Goal: Information Seeking & Learning: Find specific fact

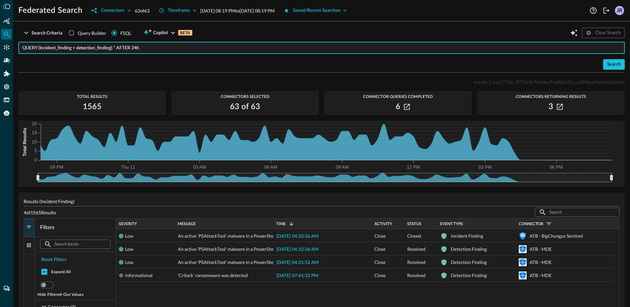
click at [156, 50] on input "QUERY (incident_finding + detection_finding).* AFTER 24h" at bounding box center [323, 48] width 603 height 12
click at [149, 64] on div "Search" at bounding box center [321, 64] width 606 height 11
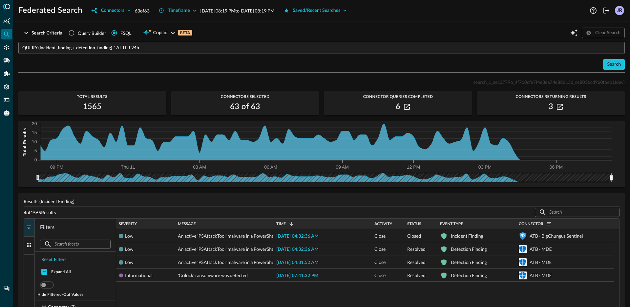
click at [161, 51] on input "QUERY (incident_finding + detection_finding).* AFTER 24h" at bounding box center [323, 48] width 603 height 12
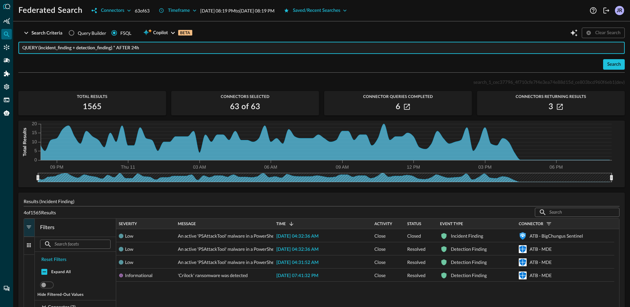
click at [161, 51] on input "QUERY (incident_finding + detection_finding).* AFTER 24h" at bounding box center [323, 48] width 603 height 12
click at [157, 60] on div "Search" at bounding box center [321, 64] width 606 height 11
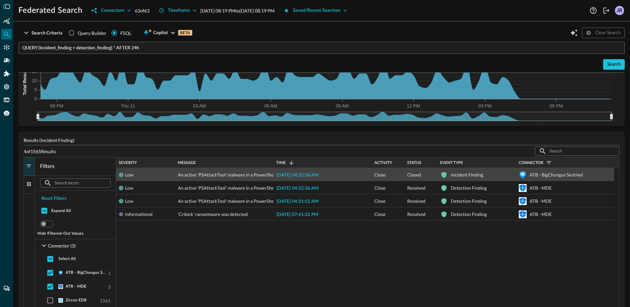
scroll to position [60, 0]
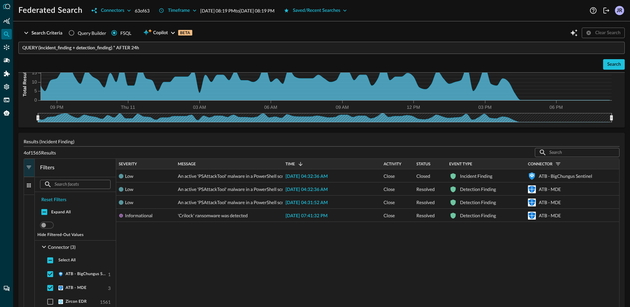
drag, startPoint x: 272, startPoint y: 164, endPoint x: 282, endPoint y: 160, distance: 10.1
click at [282, 160] on div at bounding box center [282, 164] width 3 height 11
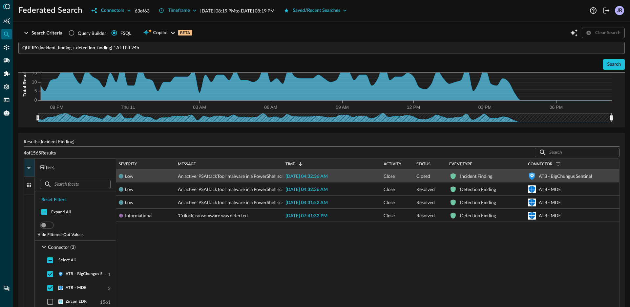
click at [318, 177] on span "2025-09-11 04:32:36 AM" at bounding box center [307, 176] width 42 height 5
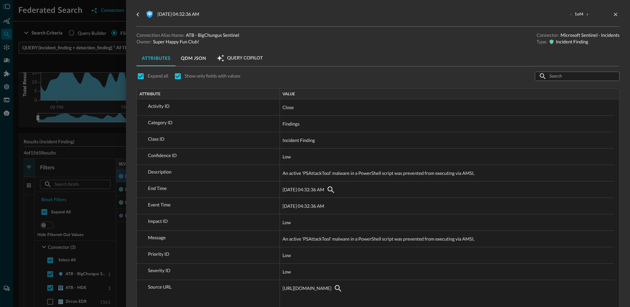
scroll to position [1, 0]
click at [88, 151] on div at bounding box center [315, 153] width 630 height 307
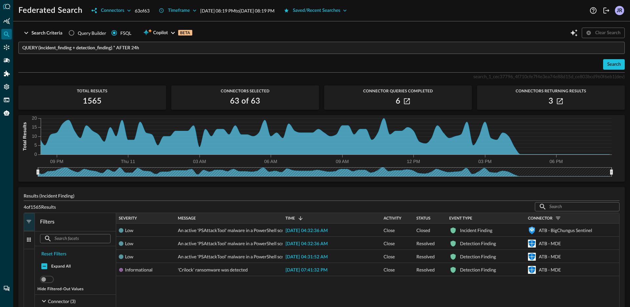
scroll to position [11, 0]
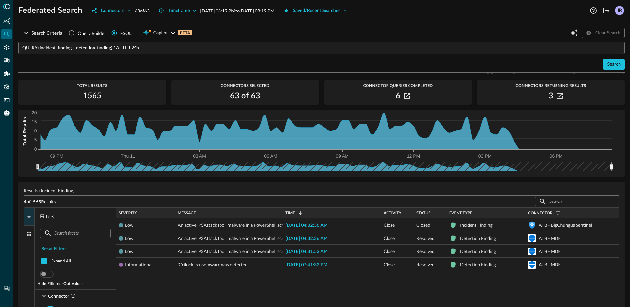
click at [117, 49] on input "QUERY (incident_finding + detection_finding).* AFTER 24h" at bounding box center [323, 48] width 603 height 12
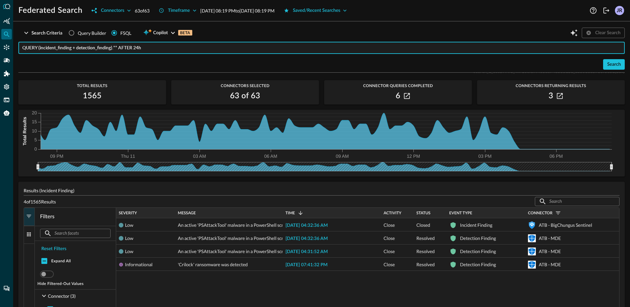
click at [158, 52] on input "QUERY (incident_finding + detection_finding).** AFTER 24h" at bounding box center [323, 48] width 603 height 12
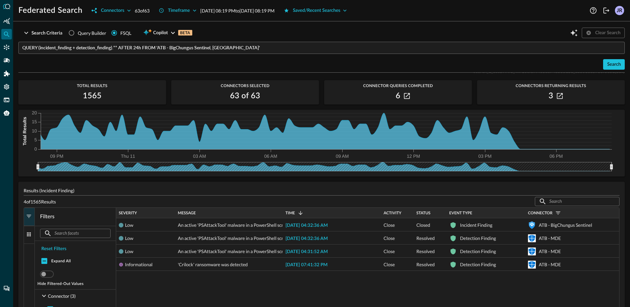
click at [621, 65] on div "Search Criteria Query Builder FSQL Copilot BETA Clear Search QUERY (incident_fi…" at bounding box center [321, 167] width 617 height 280
click at [612, 66] on div "Search" at bounding box center [614, 64] width 14 height 8
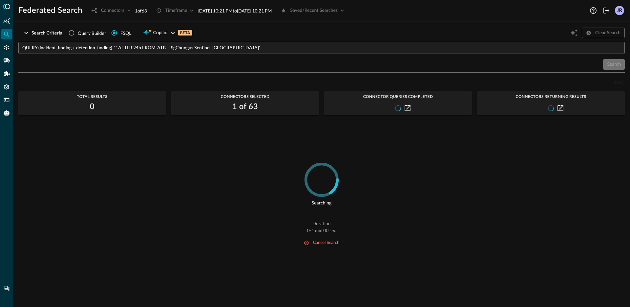
scroll to position [0, 0]
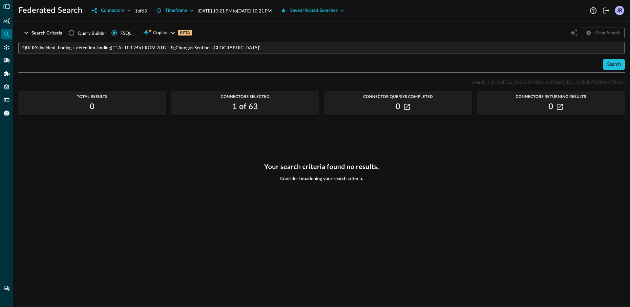
click at [207, 174] on div "Your search criteria found no results. Consider broadening your search criteria." at bounding box center [321, 230] width 606 height 136
click at [150, 55] on div "QUERY (incident_finding + detection_finding).** AFTER 24h FROM 'ATB - BigChungu…" at bounding box center [321, 56] width 606 height 28
click at [196, 49] on input "QUERY (incident_finding + detection_finding).** AFTER 24h FROM 'ATB - BigChungu…" at bounding box center [323, 48] width 603 height 12
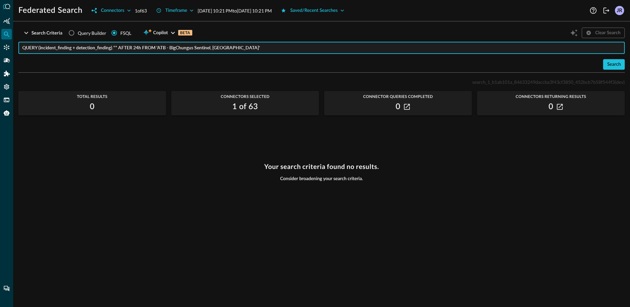
click at [216, 49] on input "QUERY (incident_finding + detection_finding).** AFTER 24h FROM 'ATB - BigChungu…" at bounding box center [323, 48] width 603 height 12
click at [263, 51] on input "QUERY (incident_finding + detection_finding).** AFTER 24h FROM 'ATB - BigChungu…" at bounding box center [323, 48] width 603 height 12
click at [213, 49] on input "QUERY (incident_finding + detection_finding).** AFTER 24h FROM 'ATB - BigChungu…" at bounding box center [323, 48] width 603 height 12
drag, startPoint x: 160, startPoint y: 50, endPoint x: 215, endPoint y: 50, distance: 55.5
click at [215, 50] on input "QUERY (incident_finding + detection_finding).** AFTER 24h FROM 'ATB - BigChungu…" at bounding box center [323, 48] width 603 height 12
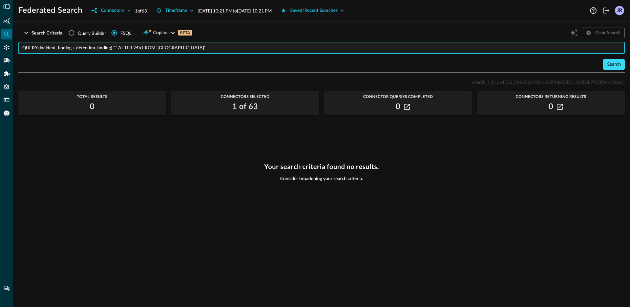
click at [613, 65] on div "Search" at bounding box center [614, 64] width 14 height 8
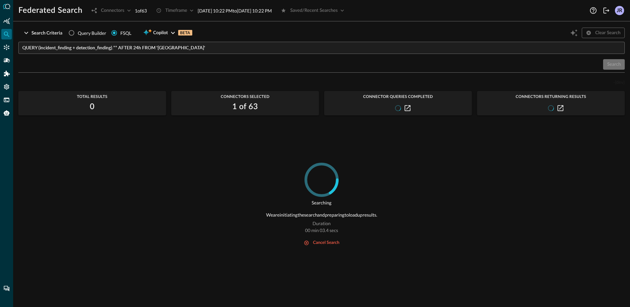
click at [58, 47] on input "QUERY (incident_finding + detection_finding).** AFTER 24h FROM 'ATB - MDE'" at bounding box center [323, 48] width 603 height 12
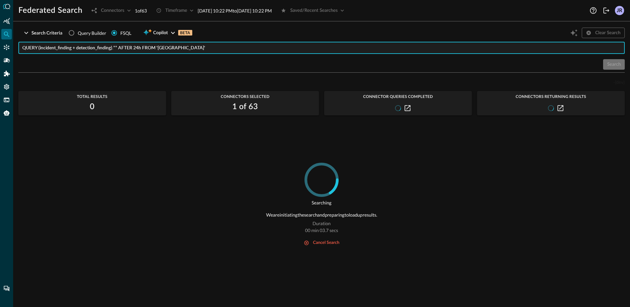
click at [58, 47] on input "QUERY (incident_finding + detection_finding).** AFTER 24h FROM 'ATB - MDE'" at bounding box center [323, 48] width 603 height 12
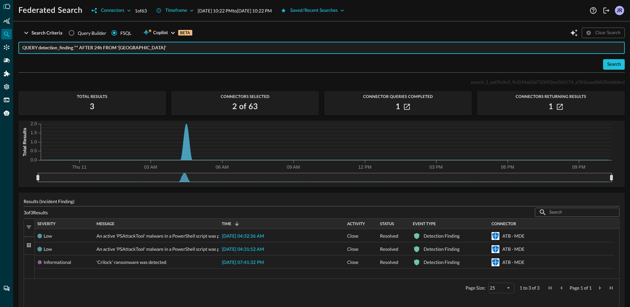
type input "QUERY detection_finding.** AFTER 24h FROM 'ATB - MDE'"
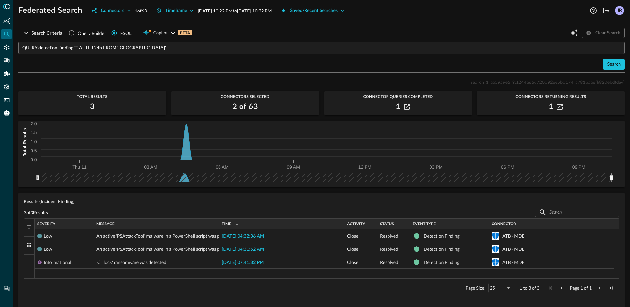
click at [164, 62] on div "Search" at bounding box center [321, 64] width 606 height 11
click at [615, 65] on div "Search" at bounding box center [614, 64] width 14 height 8
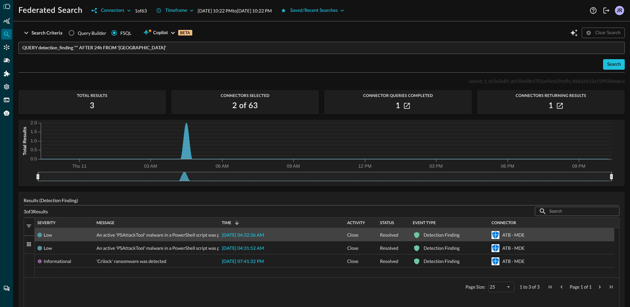
scroll to position [1, 0]
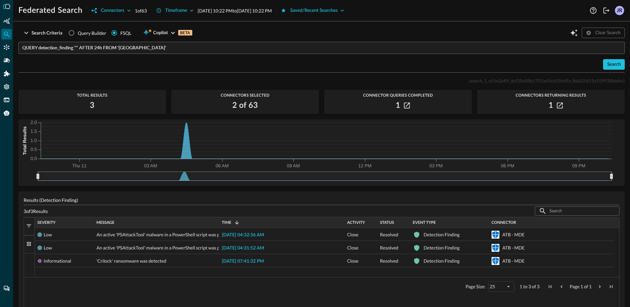
click at [303, 200] on p "Results (Detection Finding)" at bounding box center [322, 199] width 596 height 7
click at [252, 69] on div "Search" at bounding box center [321, 64] width 606 height 11
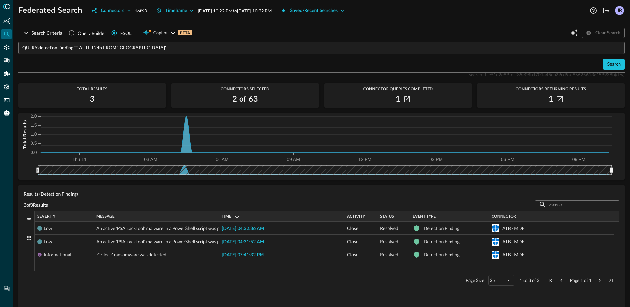
scroll to position [0, 0]
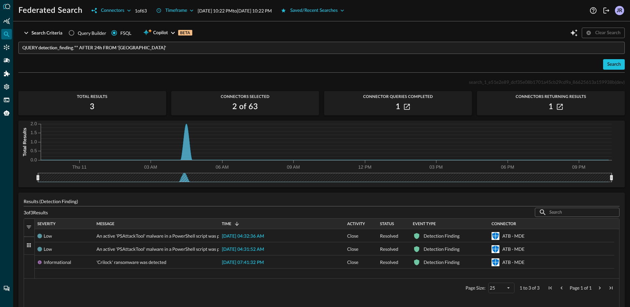
click at [236, 63] on div "Search" at bounding box center [321, 64] width 606 height 11
click at [349, 65] on div "Search" at bounding box center [321, 64] width 606 height 11
click at [116, 276] on div "Low An active 'PSAttackTool' malware in a PowerShell script was prevented from …" at bounding box center [325, 253] width 580 height 49
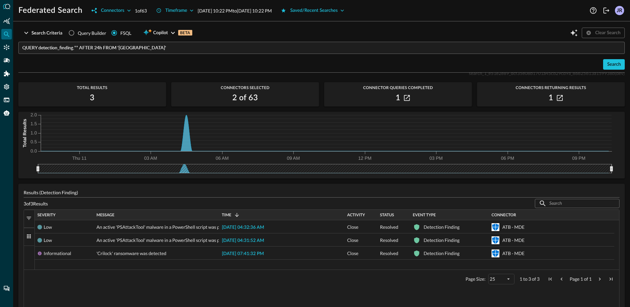
scroll to position [10, 0]
click at [333, 198] on div "Results (Detection Finding) 3 of 3 Results ​ ​ 1 to 3 of 3. Page 1 of 1 Drag he…" at bounding box center [321, 251] width 606 height 136
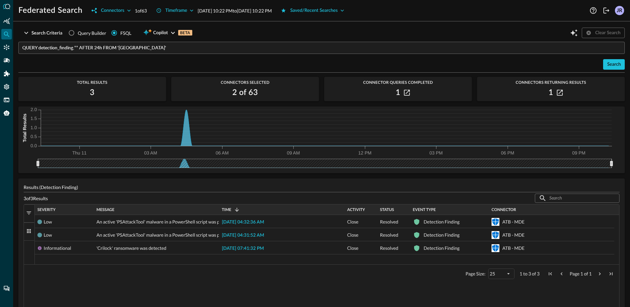
scroll to position [0, 0]
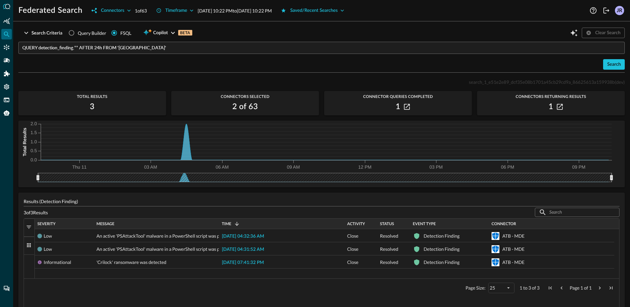
click at [420, 64] on div "Search" at bounding box center [321, 64] width 606 height 11
click at [315, 205] on div "Results (Detection Finding) 3 of 3 Results ​ ​ 1 to 3 of 3. Page 1 of 1 Drag he…" at bounding box center [321, 260] width 606 height 136
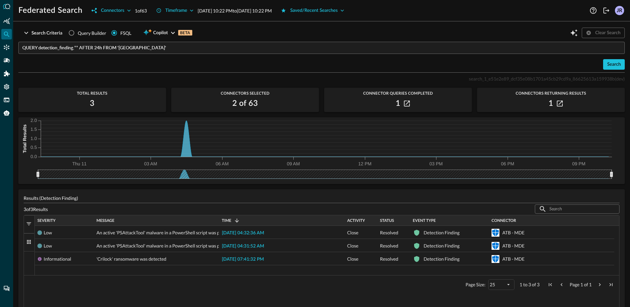
scroll to position [5, 0]
click at [5, 47] on icon "Connectors" at bounding box center [7, 48] width 6 height 6
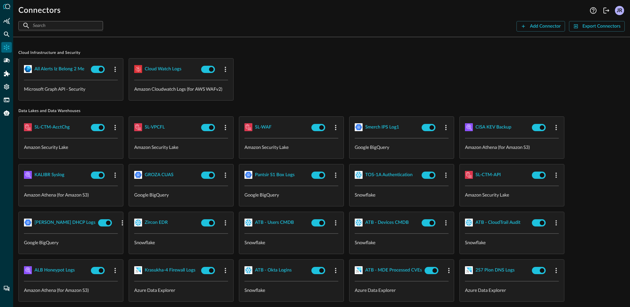
scroll to position [1, 0]
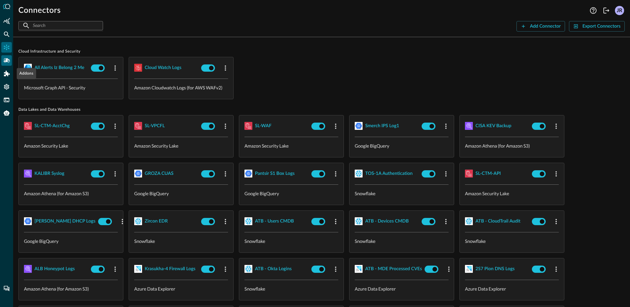
click at [5, 63] on icon "Pipelines" at bounding box center [6, 60] width 7 height 7
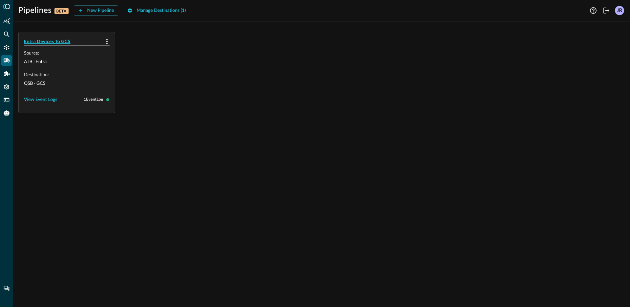
click at [63, 41] on h5 "Entra Devices To GCS" at bounding box center [63, 41] width 78 height 7
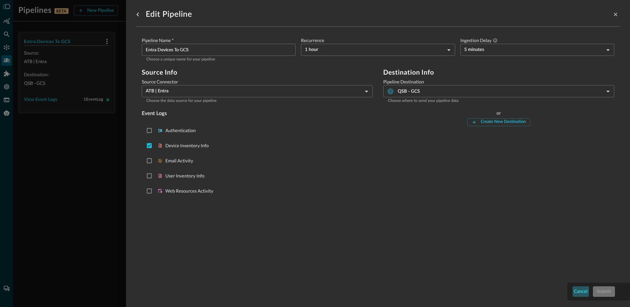
click at [578, 289] on div "Cancel" at bounding box center [581, 291] width 14 height 8
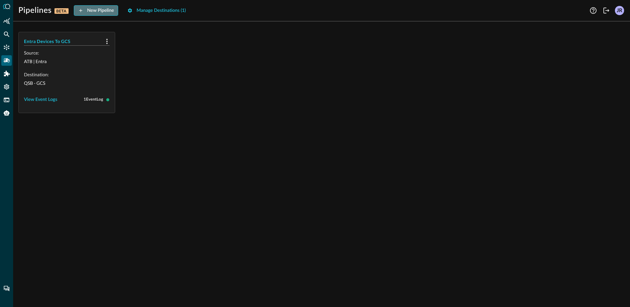
click at [94, 7] on div "New Pipeline" at bounding box center [100, 11] width 27 height 8
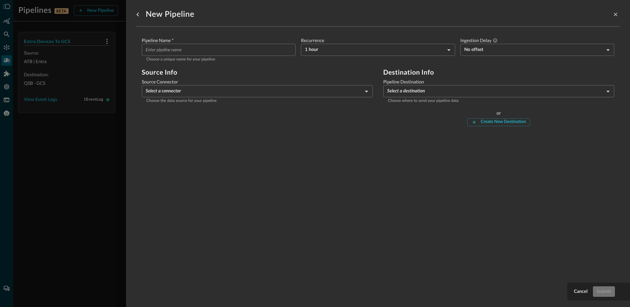
click at [0, 157] on div at bounding box center [315, 153] width 630 height 307
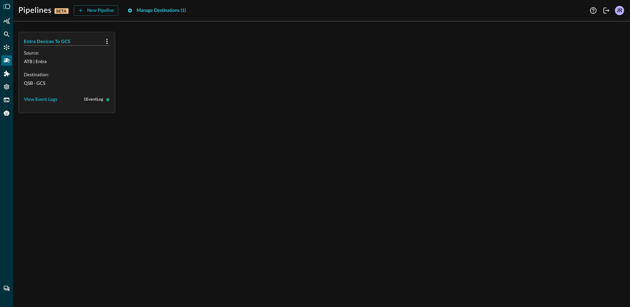
click at [161, 8] on div "Manage Destinations ( 1 )" at bounding box center [161, 11] width 49 height 8
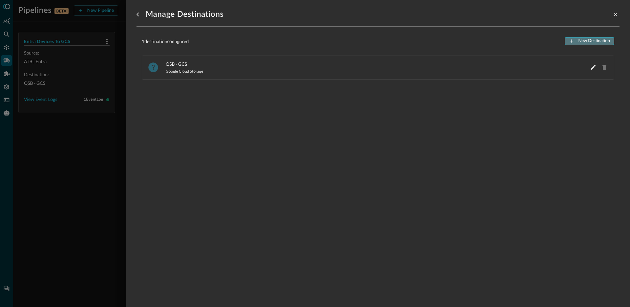
click at [581, 39] on div "New Destination" at bounding box center [594, 41] width 32 height 8
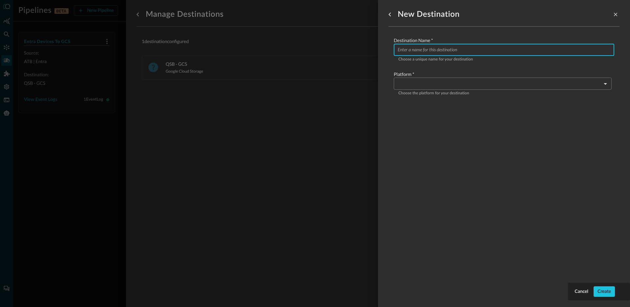
click at [464, 55] on input "Configure pipeline destination" at bounding box center [506, 50] width 217 height 12
type input "QSB - Splunk"
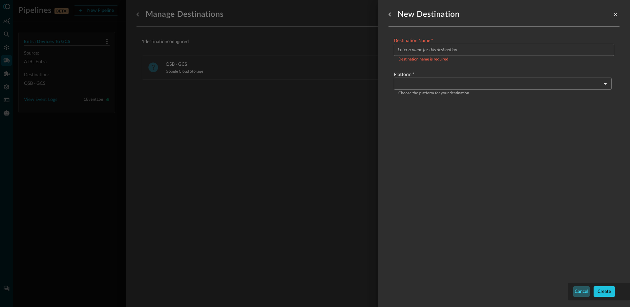
click at [582, 292] on div "Cancel" at bounding box center [582, 291] width 14 height 8
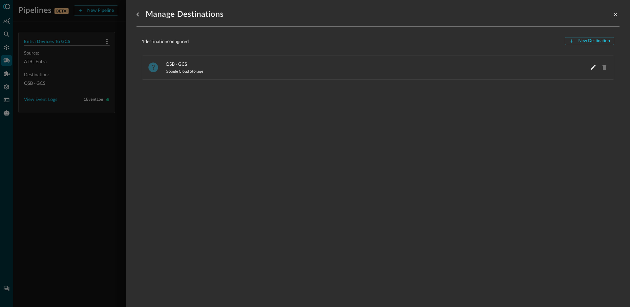
click at [324, 110] on div "Manage Destinations 1 destination configured New Destination QSB - GCS Google C…" at bounding box center [378, 149] width 483 height 299
click at [175, 70] on span "Google Cloud Storage" at bounding box center [184, 71] width 37 height 5
click at [114, 133] on div at bounding box center [315, 153] width 630 height 307
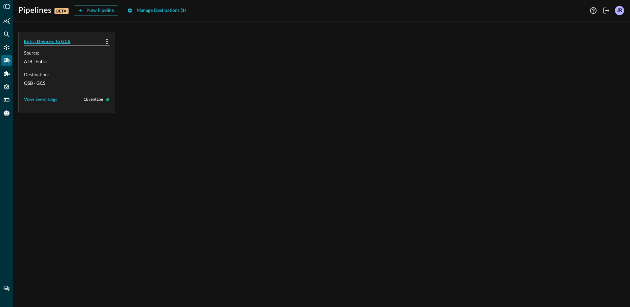
click at [57, 43] on h5 "Entra Devices To GCS" at bounding box center [63, 41] width 78 height 7
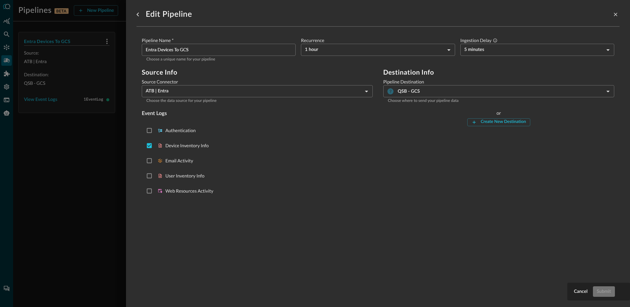
click at [32, 141] on div at bounding box center [315, 153] width 630 height 307
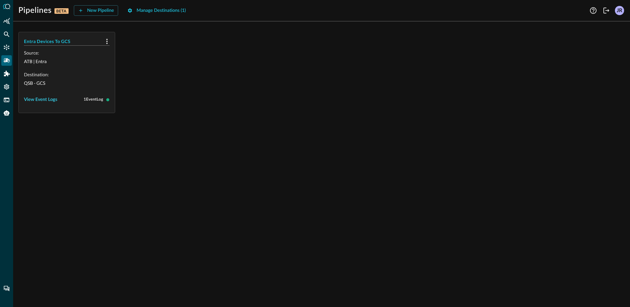
click at [41, 98] on div "View Event Logs" at bounding box center [40, 99] width 33 height 8
click at [45, 118] on div "Close Event Logs" at bounding box center [41, 119] width 34 height 8
click at [263, 65] on div "Entra Devices To GCS Source: ATB | Entra Destination: QSB - GCS View Event Logs…" at bounding box center [321, 72] width 606 height 81
click at [5, 52] on div "Connectors" at bounding box center [6, 47] width 11 height 11
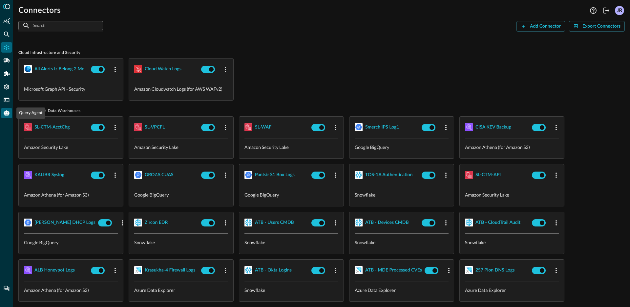
click at [7, 113] on icon "Query Agent" at bounding box center [7, 112] width 6 height 5
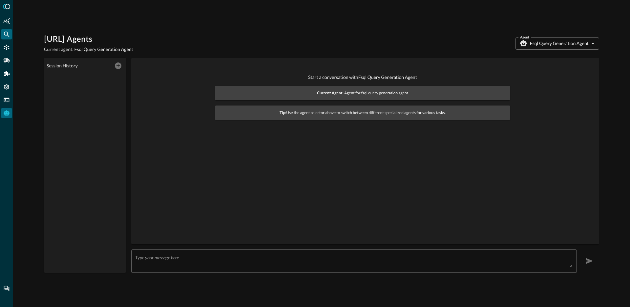
click at [6, 37] on icon "Federated Search" at bounding box center [6, 34] width 7 height 7
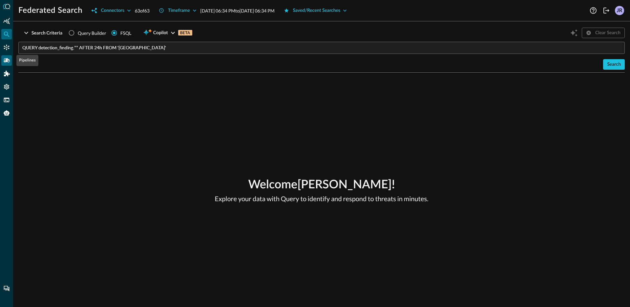
click at [9, 61] on icon "Pipelines" at bounding box center [6, 60] width 7 height 7
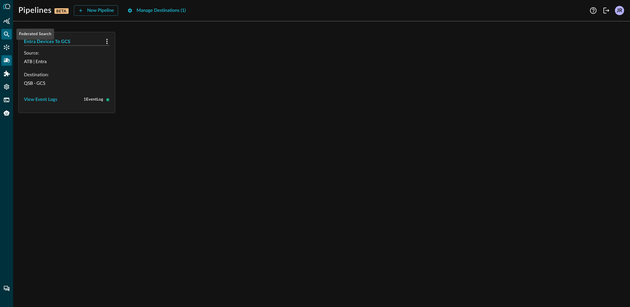
click at [7, 34] on icon "Federated Search" at bounding box center [7, 35] width 6 height 6
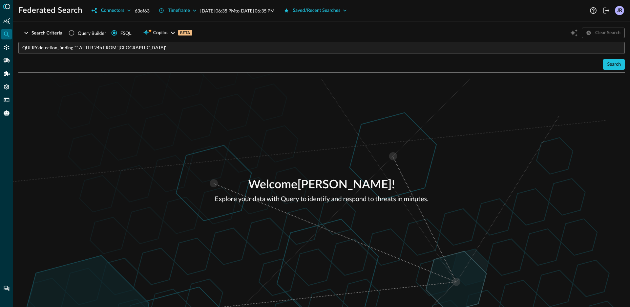
click at [74, 68] on div "Search" at bounding box center [321, 64] width 606 height 11
click at [603, 64] on div "Search" at bounding box center [321, 64] width 606 height 11
click at [608, 66] on div "Search" at bounding box center [614, 64] width 14 height 8
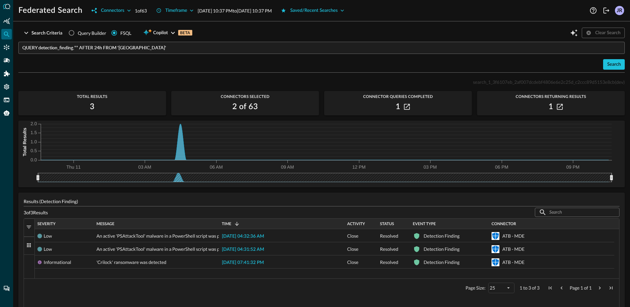
click at [98, 49] on input "QUERY detection_finding.** AFTER 24h FROM 'ATB - MDE'" at bounding box center [323, 48] width 603 height 12
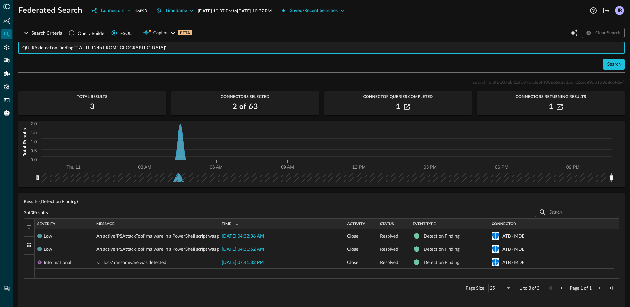
click at [98, 49] on input "QUERY detection_finding.** AFTER 24h FROM 'ATB - MDE'" at bounding box center [323, 48] width 603 height 12
click at [618, 65] on button "Search" at bounding box center [614, 64] width 22 height 11
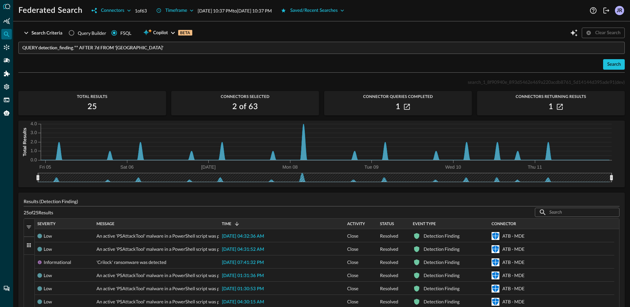
click at [155, 49] on input "QUERY detection_finding.** AFTER 7d FROM 'ATB - MDE'" at bounding box center [323, 48] width 603 height 12
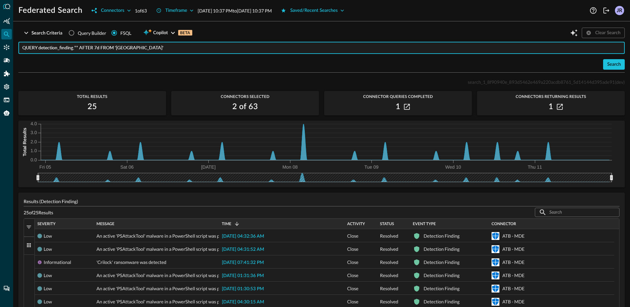
drag, startPoint x: 151, startPoint y: 48, endPoint x: 102, endPoint y: 51, distance: 49.0
click at [102, 51] on input "QUERY detection_finding.** AFTER 7d FROM 'ATB - MDE'" at bounding box center [323, 48] width 603 height 12
type input "QUERY detection_finding.** AFTER 7d"
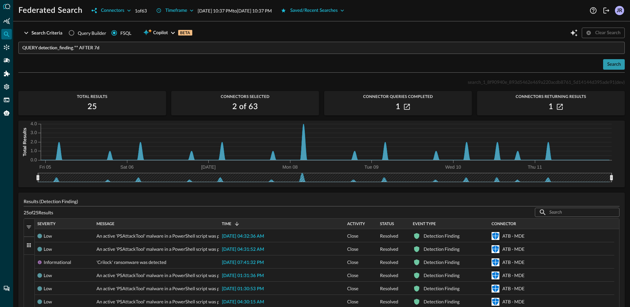
click at [608, 64] on div "Search" at bounding box center [614, 64] width 14 height 8
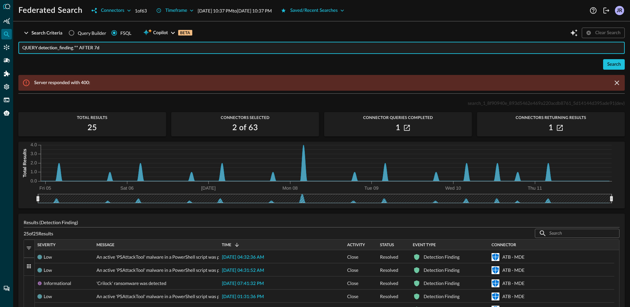
click at [114, 47] on input "QUERY detection_finding.** AFTER 7d" at bounding box center [323, 48] width 603 height 12
click at [111, 10] on div "Connectors" at bounding box center [112, 11] width 23 height 8
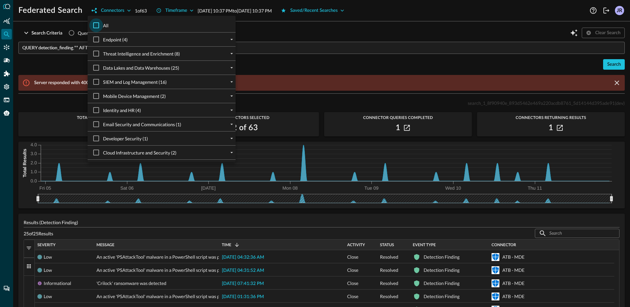
click at [93, 27] on input "All" at bounding box center [96, 25] width 14 height 14
checkbox input "true"
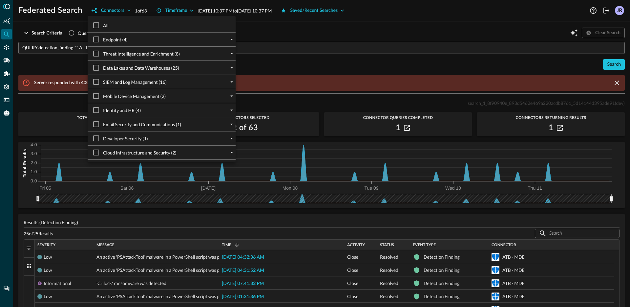
checkbox input "true"
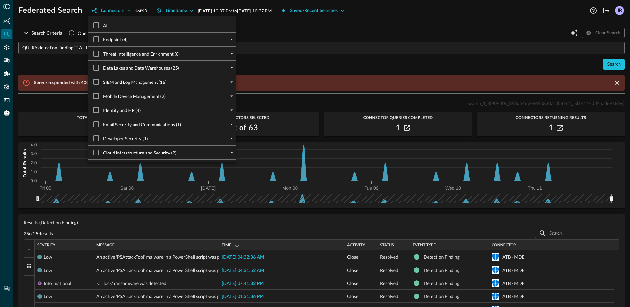
checkbox input "true"
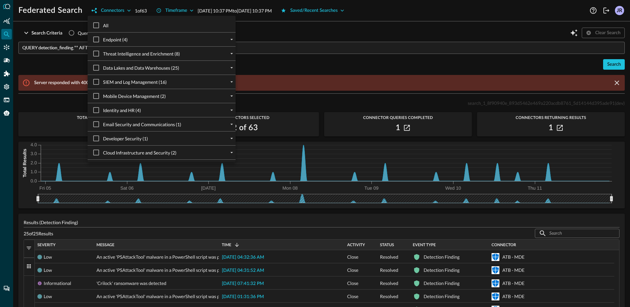
checkbox input "true"
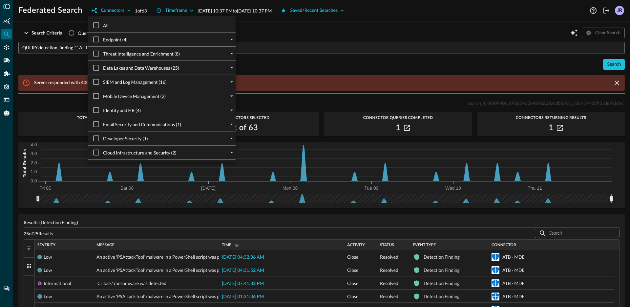
checkbox input "true"
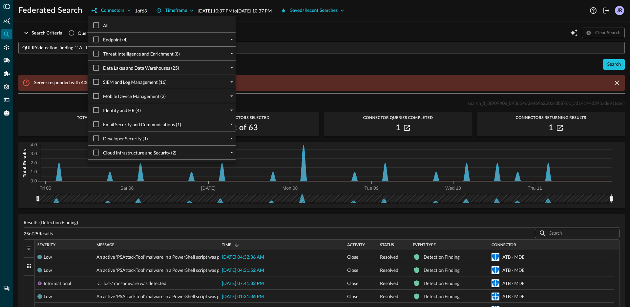
checkbox input "true"
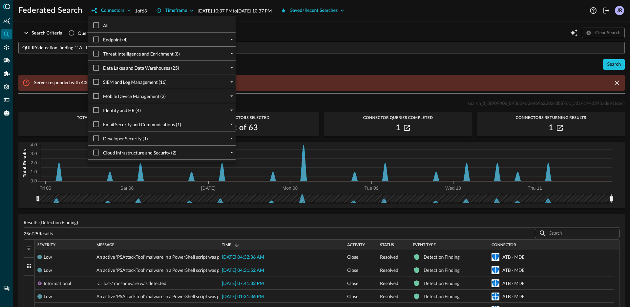
checkbox input "true"
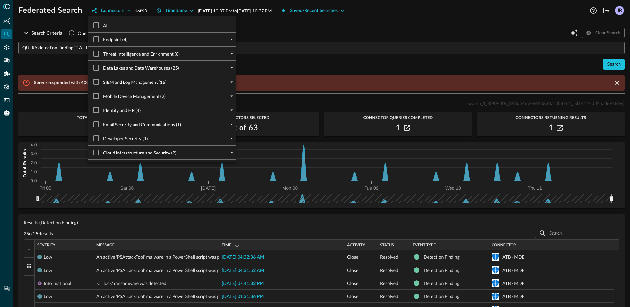
checkbox input "true"
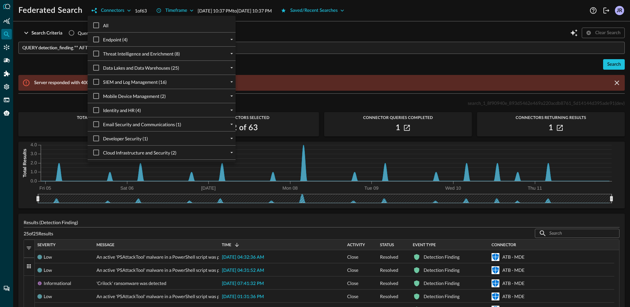
checkbox input "true"
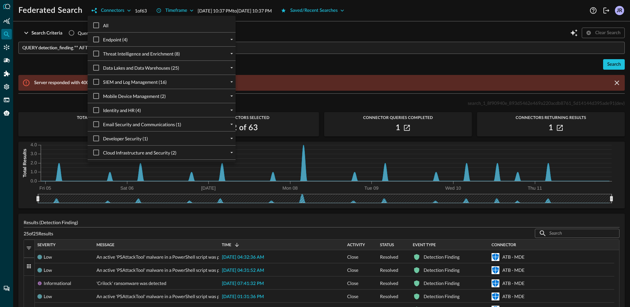
checkbox input "true"
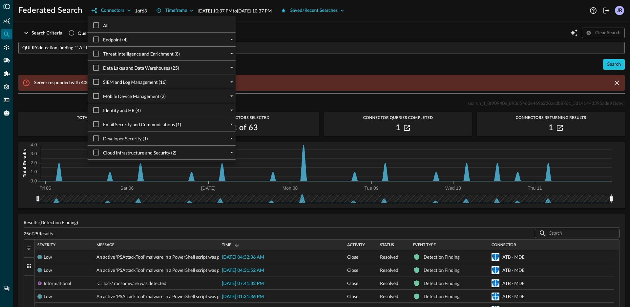
checkbox input "true"
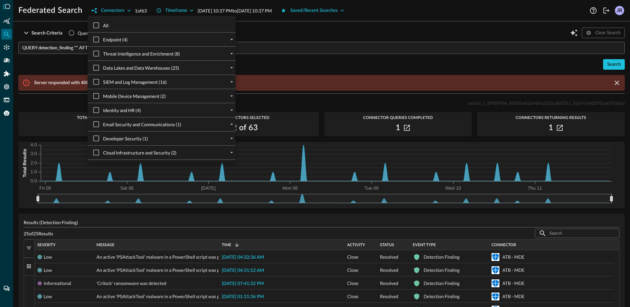
checkbox input "true"
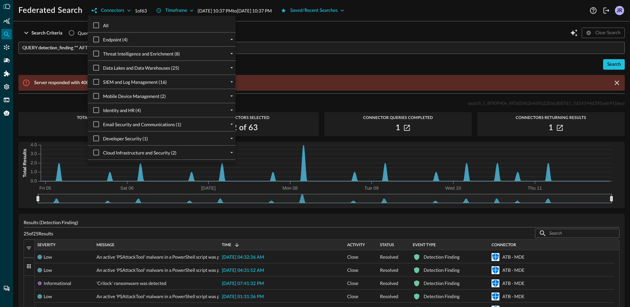
checkbox input "true"
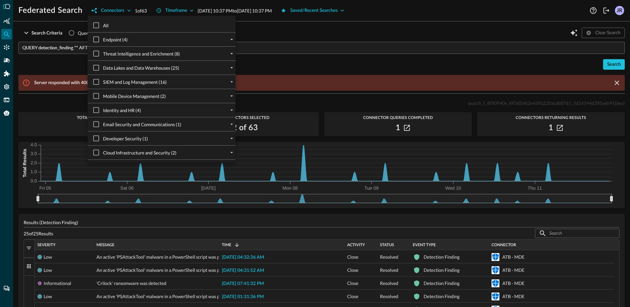
checkbox input "true"
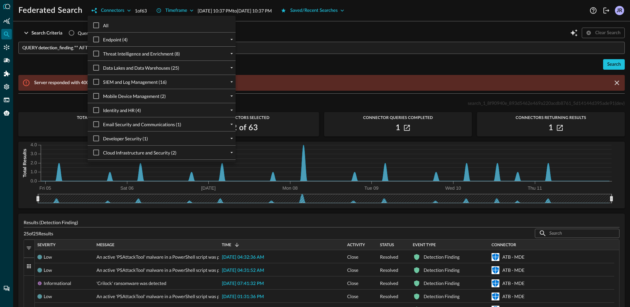
checkbox input "true"
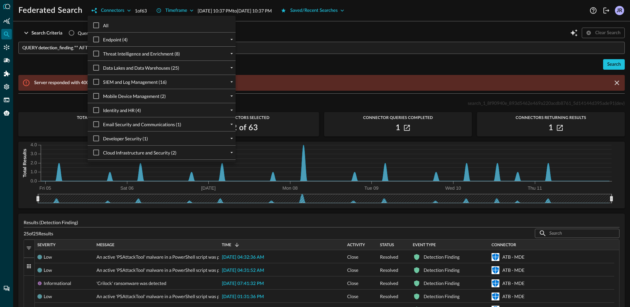
checkbox input "true"
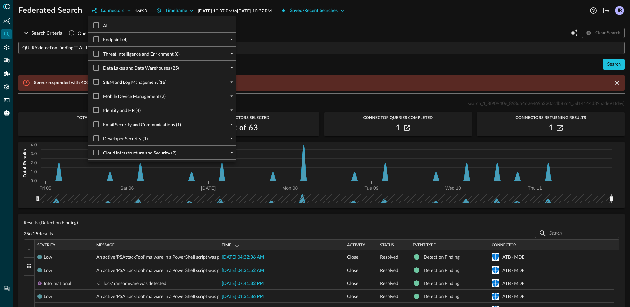
checkbox input "true"
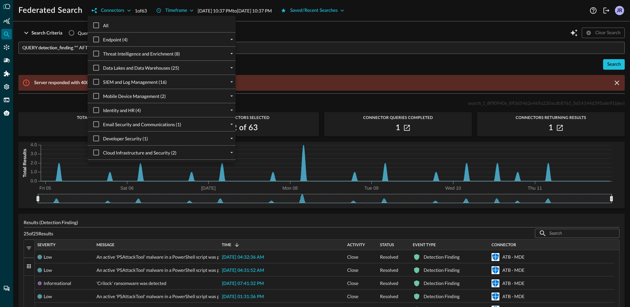
checkbox input "true"
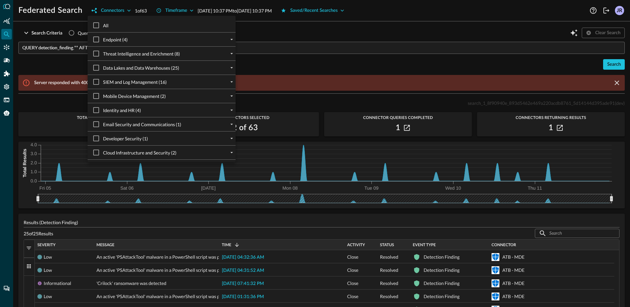
checkbox input "true"
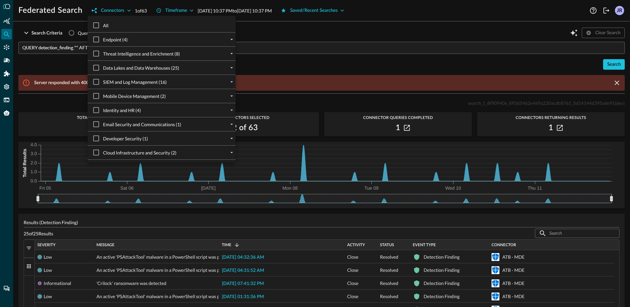
checkbox input "true"
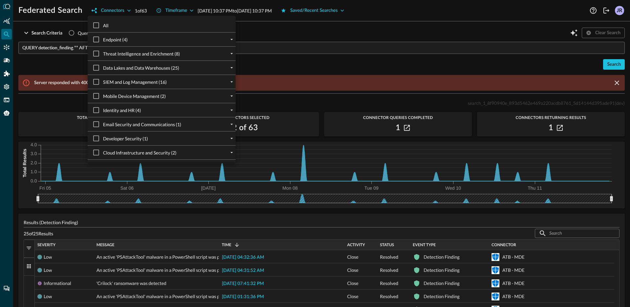
checkbox input "true"
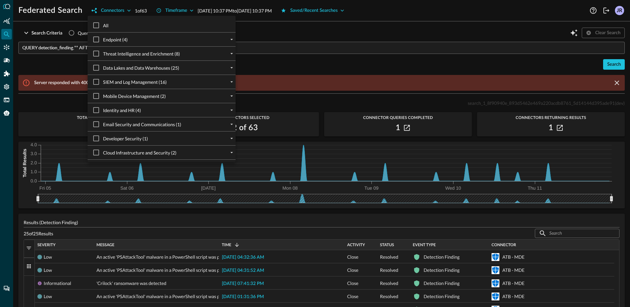
checkbox input "true"
click at [616, 59] on div at bounding box center [315, 153] width 630 height 307
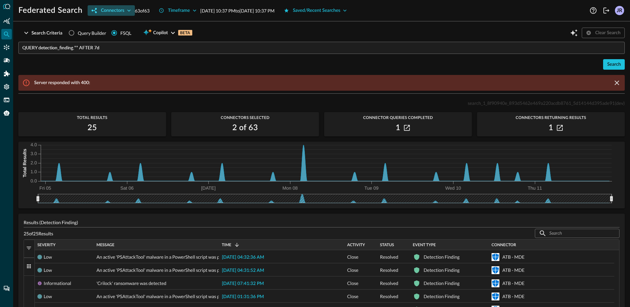
click at [100, 5] on button "Connectors" at bounding box center [111, 10] width 47 height 11
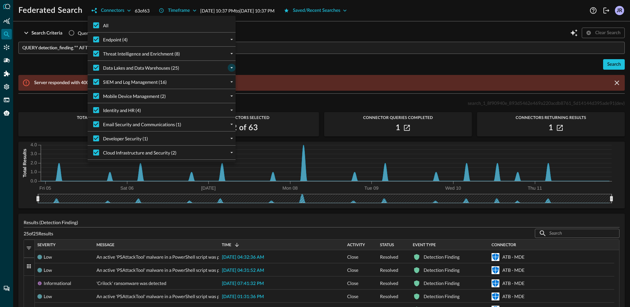
click at [232, 69] on icon "expand" at bounding box center [232, 68] width 6 height 6
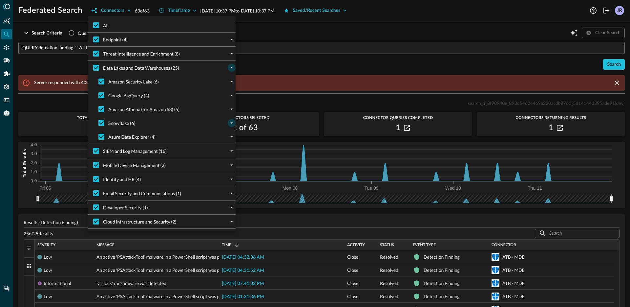
click at [234, 122] on icon "expand" at bounding box center [232, 123] width 6 height 6
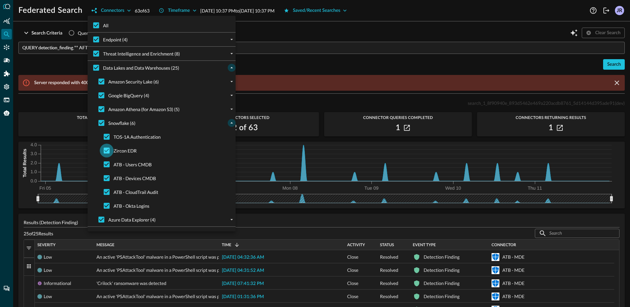
click at [106, 153] on input "Zircon EDR" at bounding box center [107, 150] width 14 height 14
checkbox input "false"
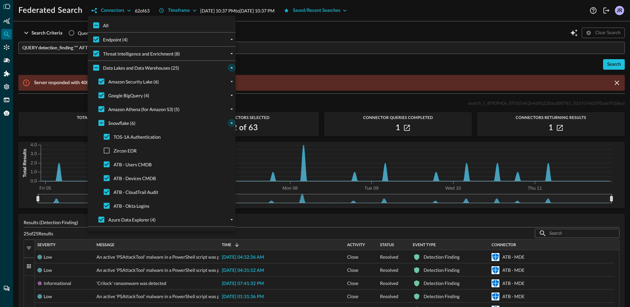
click at [503, 56] on div at bounding box center [315, 153] width 630 height 307
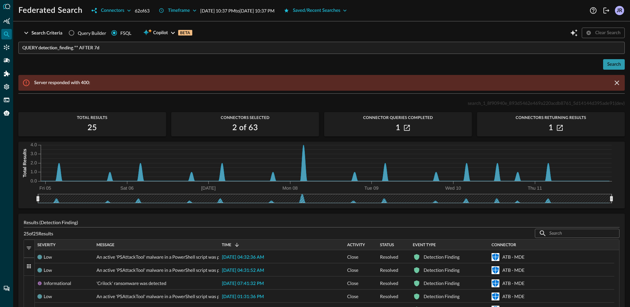
click at [610, 65] on div "Search" at bounding box center [614, 64] width 14 height 8
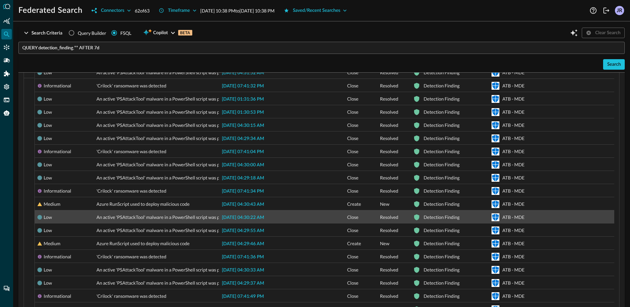
scroll to position [137, 0]
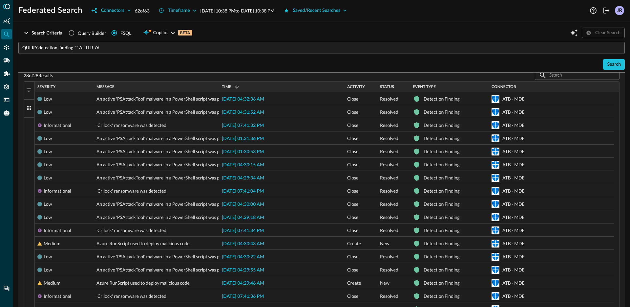
click at [367, 90] on div "Activity" at bounding box center [361, 86] width 28 height 7
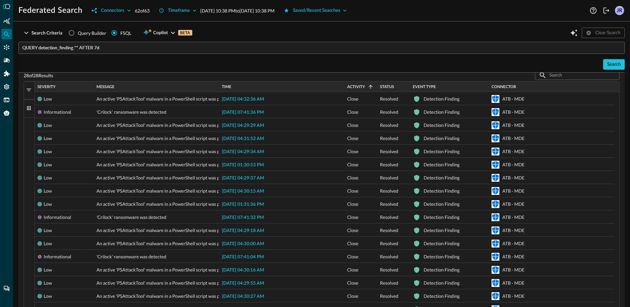
click at [365, 89] on span at bounding box center [369, 87] width 9 height 6
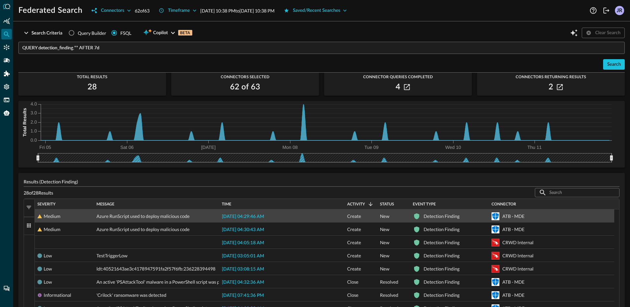
scroll to position [7, 0]
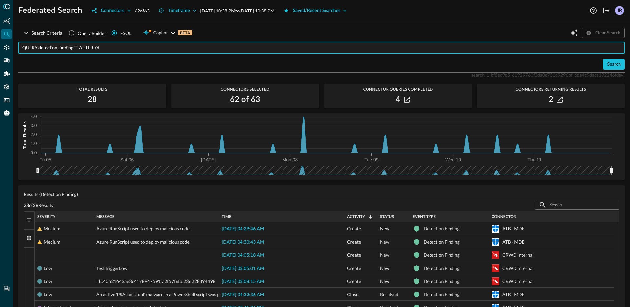
click at [123, 50] on input "QUERY detection_finding.** AFTER 7d" at bounding box center [323, 48] width 603 height 12
click at [133, 61] on div "Search" at bounding box center [321, 64] width 606 height 11
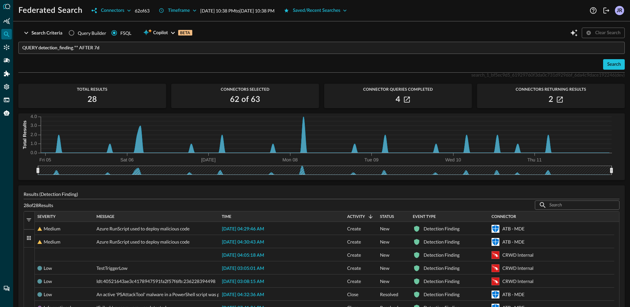
click at [28, 222] on span "button" at bounding box center [29, 220] width 6 height 6
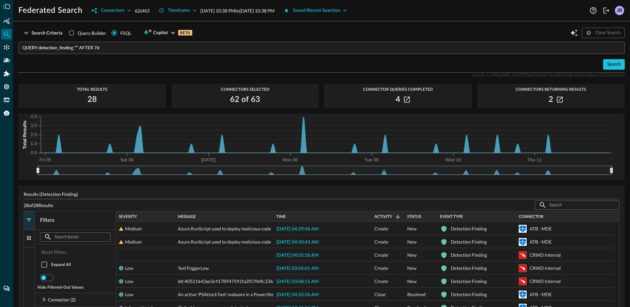
scroll to position [56, 0]
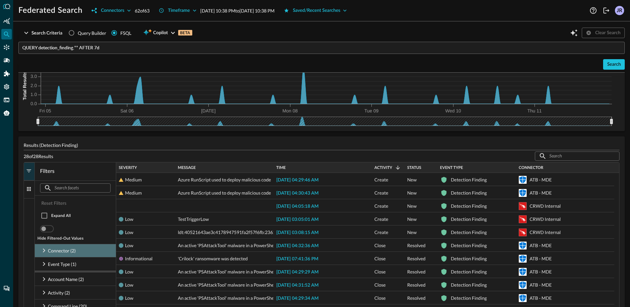
click at [43, 249] on icon at bounding box center [44, 250] width 8 height 8
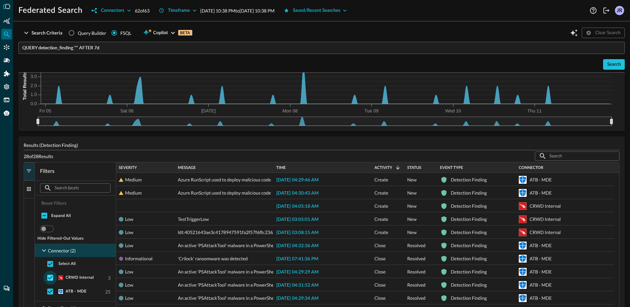
click at [48, 277] on input "checkbox" at bounding box center [50, 277] width 14 height 14
checkbox input "false"
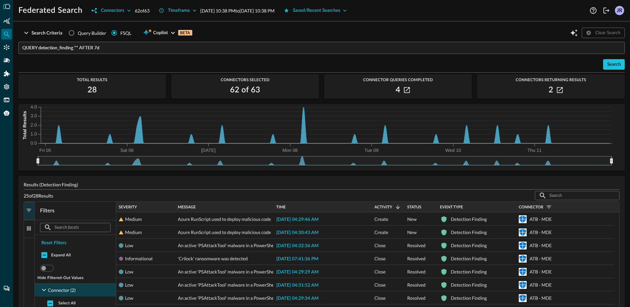
scroll to position [0, 0]
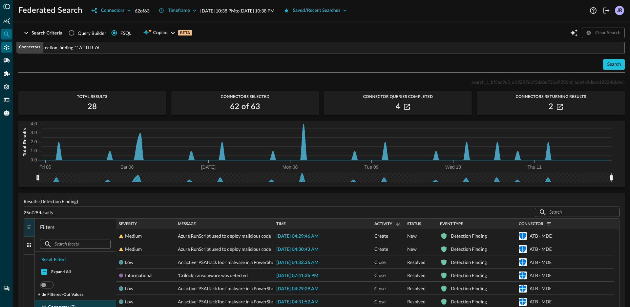
click at [6, 47] on icon "Connectors" at bounding box center [7, 48] width 6 height 6
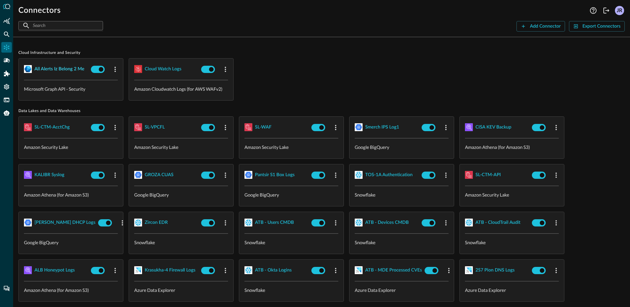
click at [55, 72] on div "all alerts iz belong 2 me" at bounding box center [59, 69] width 50 height 8
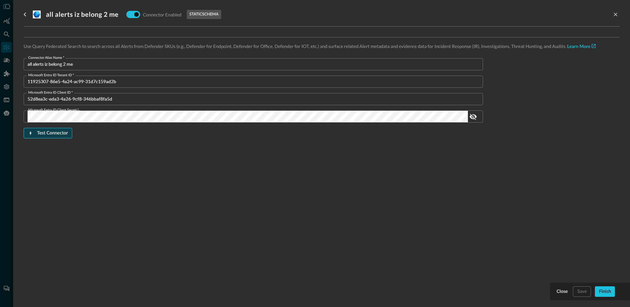
click at [55, 130] on div "Test Connector" at bounding box center [52, 133] width 31 height 8
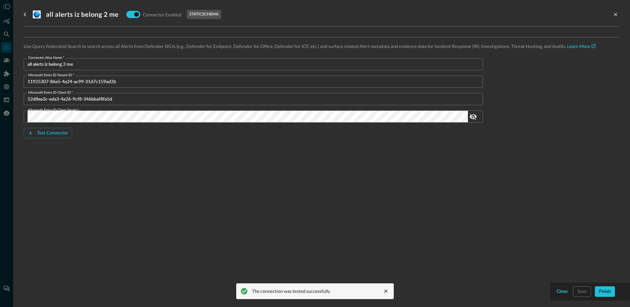
click at [563, 291] on div "Close" at bounding box center [562, 291] width 11 height 8
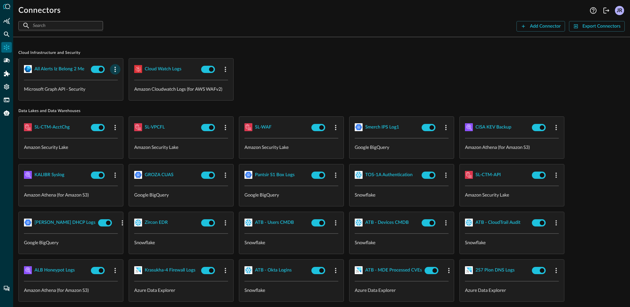
click at [112, 68] on icon "button" at bounding box center [115, 69] width 8 height 8
click at [134, 112] on span "Delete" at bounding box center [131, 109] width 14 height 5
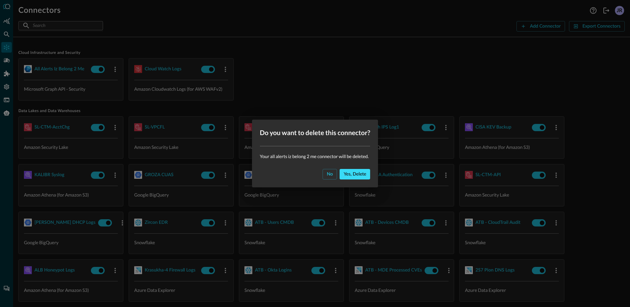
click at [363, 178] on button "Yes, delete" at bounding box center [355, 174] width 31 height 11
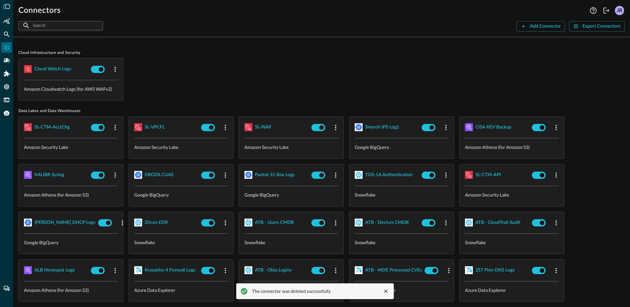
drag, startPoint x: 251, startPoint y: 93, endPoint x: 439, endPoint y: 62, distance: 189.9
click at [251, 93] on div "Cloud watch logs Amazon Cloudwatch Logs (for AWS WAFv2)" at bounding box center [321, 79] width 606 height 42
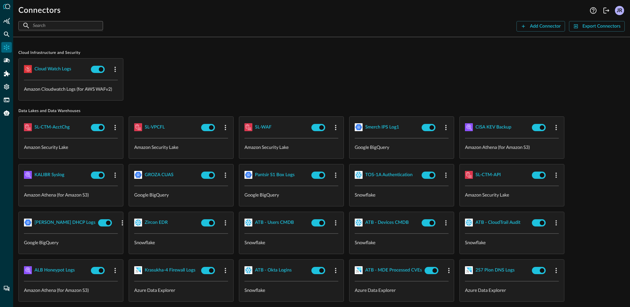
click at [510, 25] on div "​ ​ Add Connector Export Connectors" at bounding box center [321, 26] width 606 height 11
click at [522, 26] on icon "button" at bounding box center [523, 26] width 3 height 3
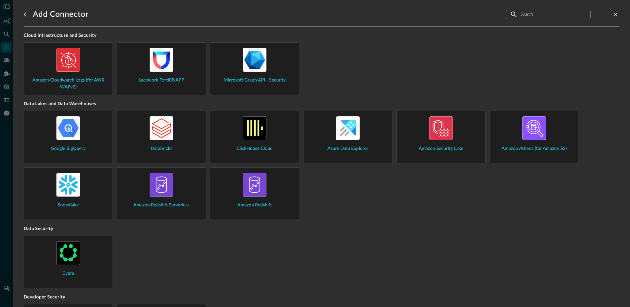
click at [230, 66] on div "Microsoft Graph API - Security" at bounding box center [255, 66] width 78 height 36
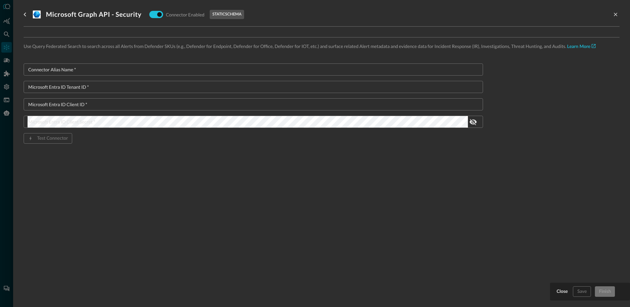
click at [157, 70] on input "Connector Alias Name   *" at bounding box center [255, 69] width 455 height 12
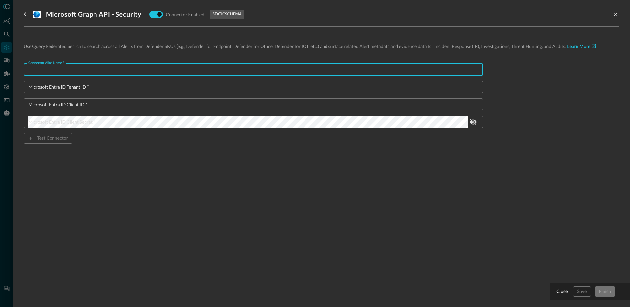
paste input "ATB - MS Defender Alerts"
type input "ATB - MS Defender Alerts"
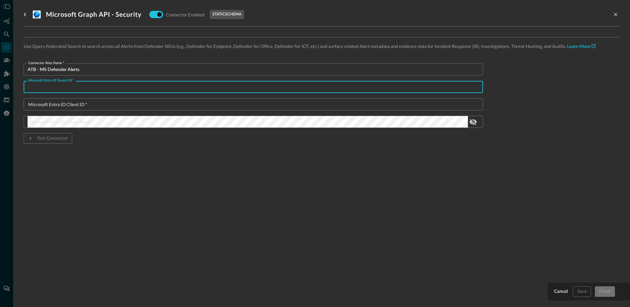
paste input "11925307-86e5-4a24-ac99-31d7c159ad2b"
type input "11925307-86e5-4a24-ac99-31d7c159ad2b"
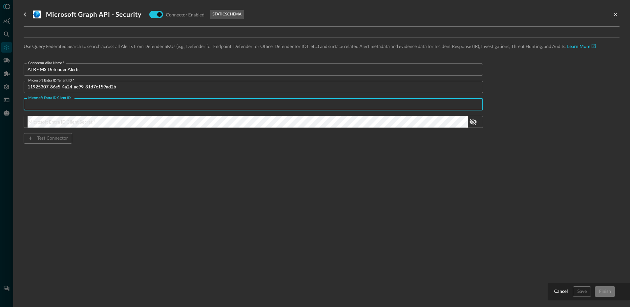
paste input "52d8ea3c-eda3-4a26-9cf8-346bbaf8fa5d"
type input "52d8ea3c-eda3-4a26-9cf8-346bbaf8fa5d"
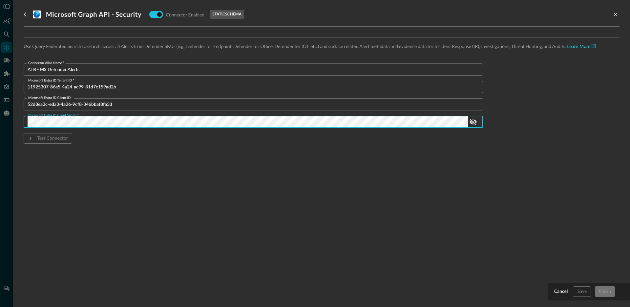
click at [184, 173] on div "Use Query Federated Search to search across all Alerts from Defender SKUs (e.g.…" at bounding box center [322, 101] width 596 height 148
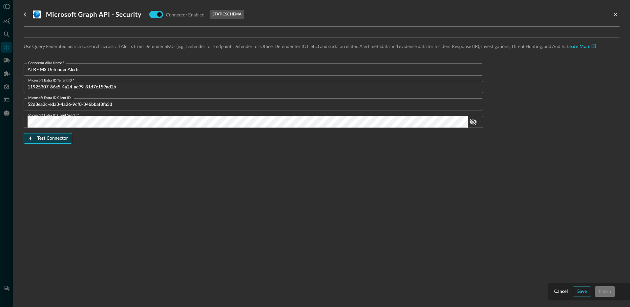
click at [66, 138] on div "Test Connector" at bounding box center [52, 138] width 31 height 8
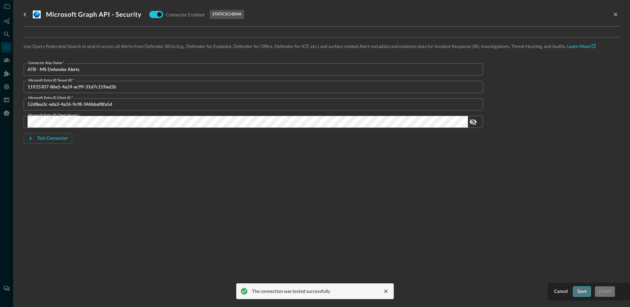
click at [581, 289] on div "Save" at bounding box center [582, 291] width 10 height 8
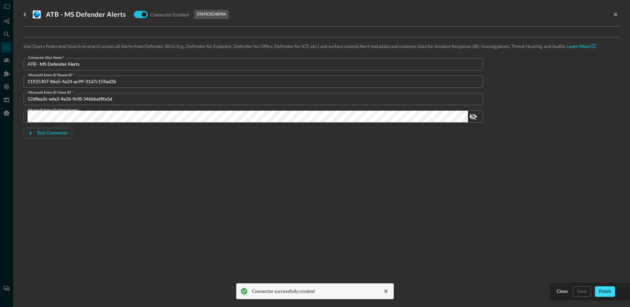
click at [600, 291] on div "Finish" at bounding box center [605, 291] width 12 height 8
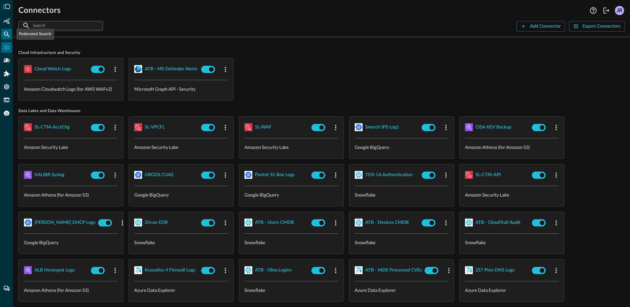
click at [9, 35] on icon "Federated Search" at bounding box center [6, 34] width 7 height 7
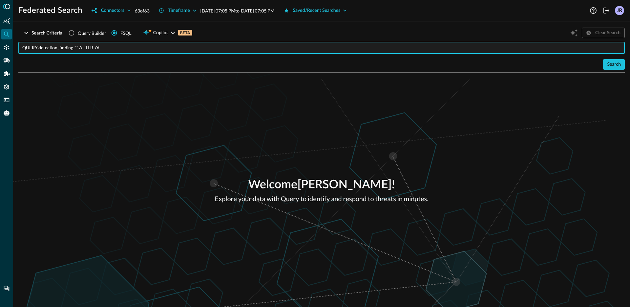
click at [135, 49] on input "QUERY detection_finding.** AFTER 7d" at bounding box center [323, 48] width 603 height 12
click at [107, 10] on div "Connectors" at bounding box center [112, 11] width 23 height 8
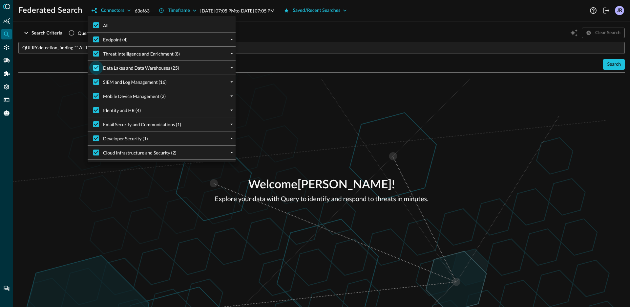
click at [96, 69] on input "Data Lakes and Data Warehouses (25)" at bounding box center [96, 68] width 14 height 14
checkbox input "false"
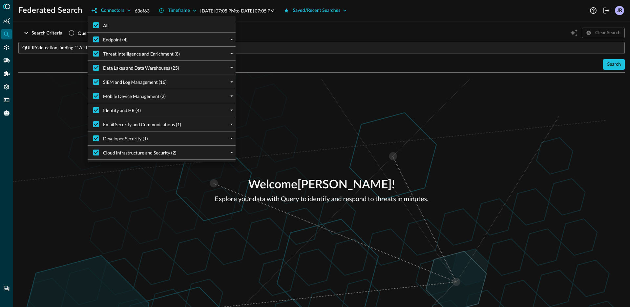
checkbox input "false"
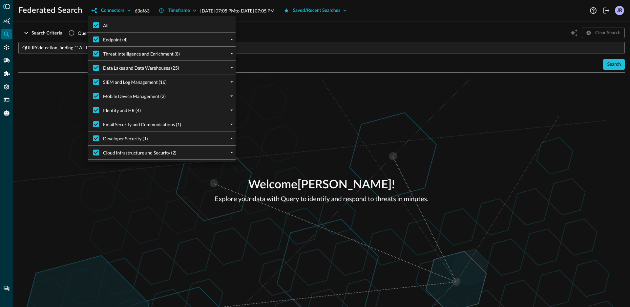
checkbox input "false"
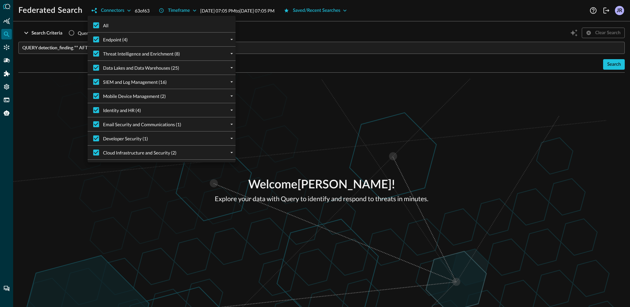
checkbox input "false"
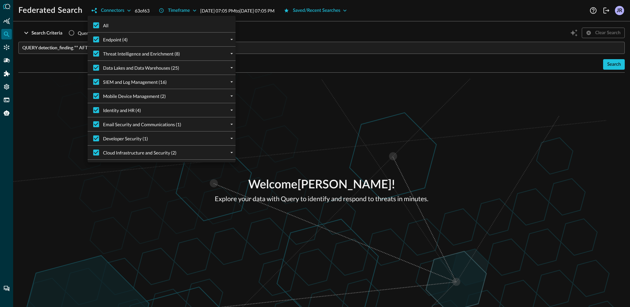
checkbox input "false"
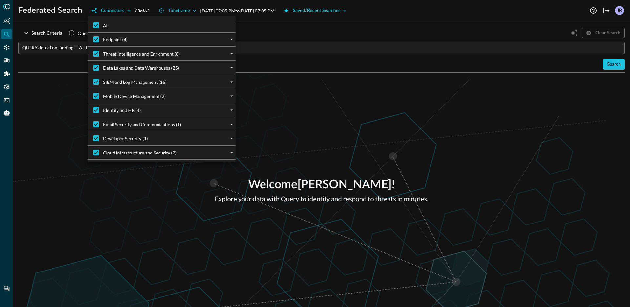
checkbox input "false"
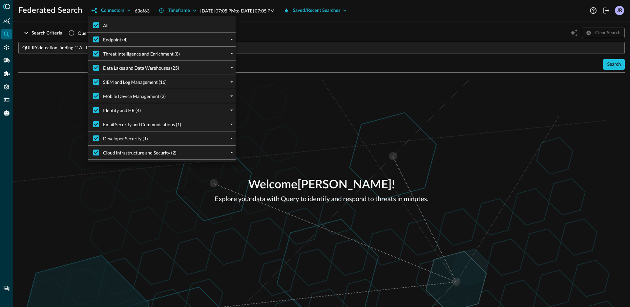
checkbox input "false"
click at [485, 132] on div at bounding box center [315, 153] width 630 height 307
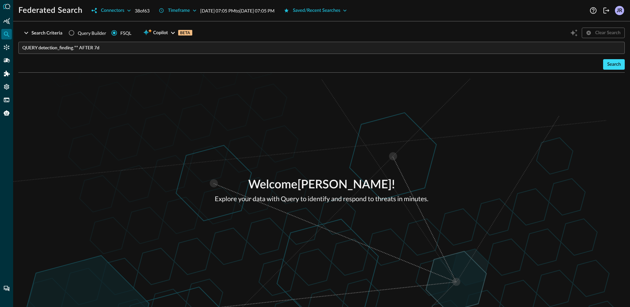
click at [620, 68] on button "Search" at bounding box center [614, 64] width 22 height 11
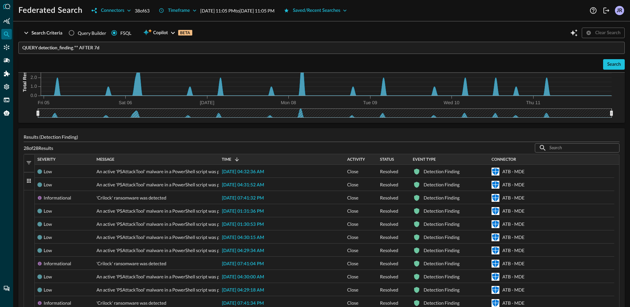
scroll to position [64, 0]
click at [505, 160] on span "Connector" at bounding box center [504, 159] width 25 height 5
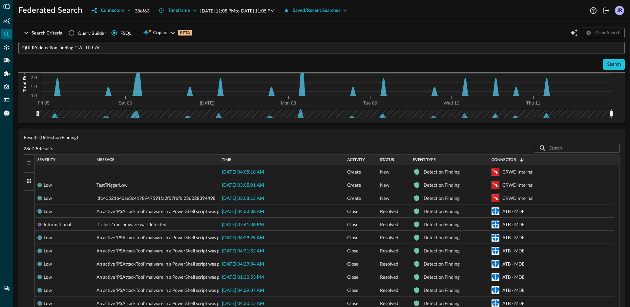
click at [507, 159] on span "Connector" at bounding box center [504, 159] width 25 height 5
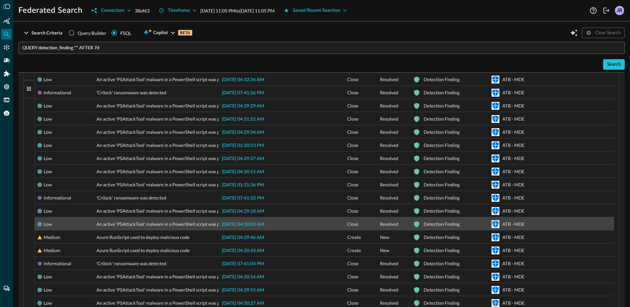
scroll to position [0, 0]
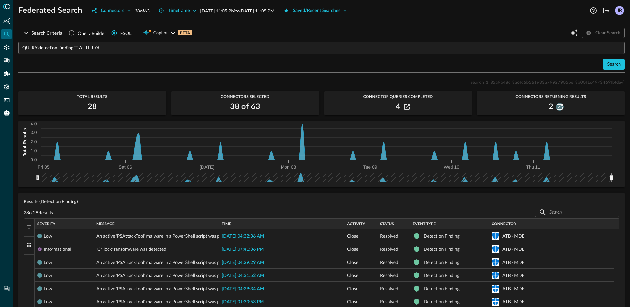
click at [556, 108] on button "button" at bounding box center [560, 107] width 8 height 8
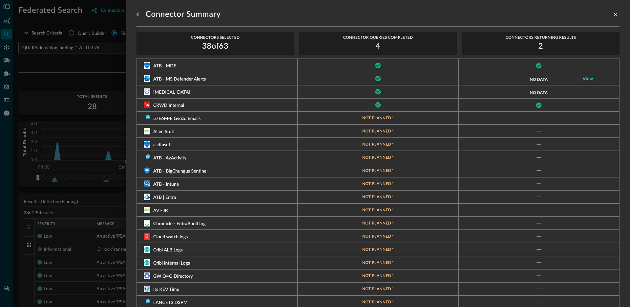
click at [588, 78] on link "View" at bounding box center [588, 78] width 11 height 5
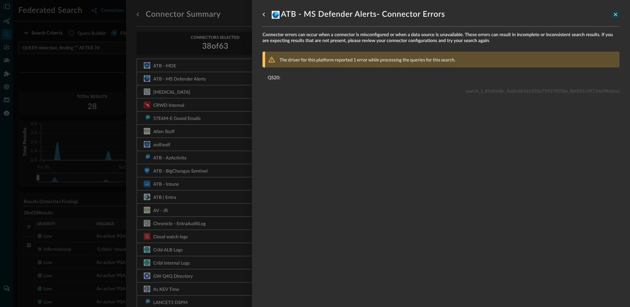
click at [613, 17] on icon "close-drawer" at bounding box center [616, 14] width 6 height 6
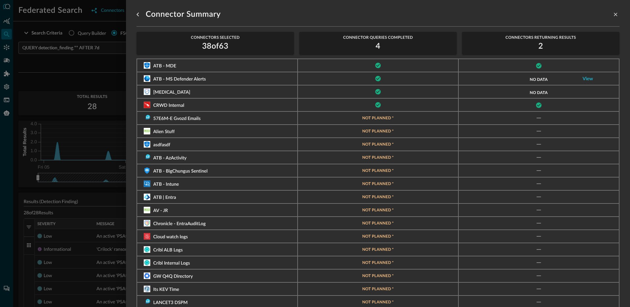
click at [76, 70] on div at bounding box center [315, 153] width 630 height 307
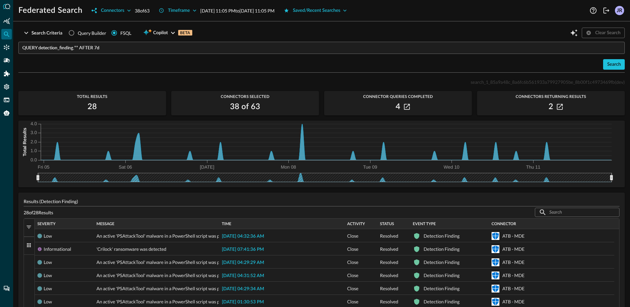
click at [78, 48] on input "QUERY detection_finding.** AFTER 7d" at bounding box center [323, 48] width 603 height 12
click at [138, 65] on div "Search" at bounding box center [321, 64] width 606 height 11
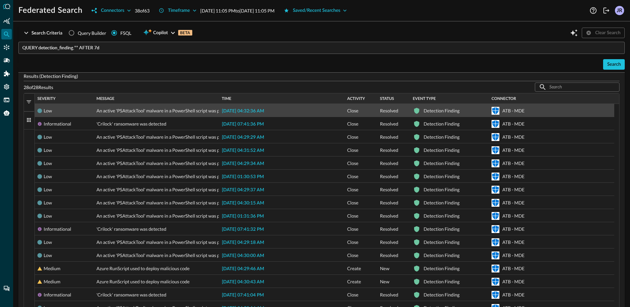
scroll to position [125, 0]
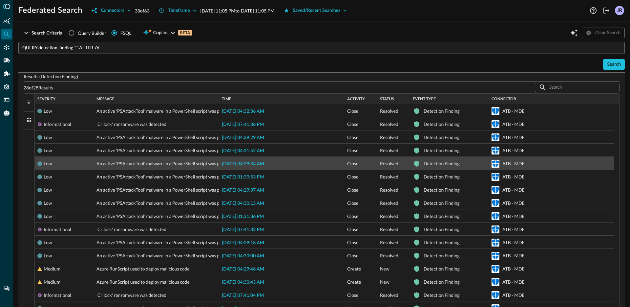
click at [256, 162] on span "2025-09-10 04:29:34 AM" at bounding box center [243, 163] width 42 height 5
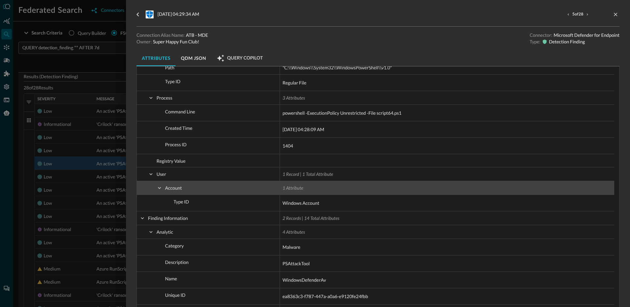
scroll to position [421, 0]
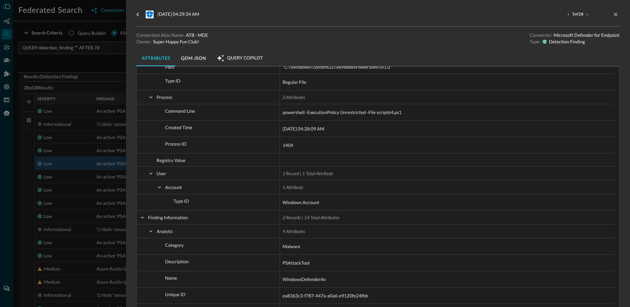
click at [85, 146] on div at bounding box center [315, 153] width 630 height 307
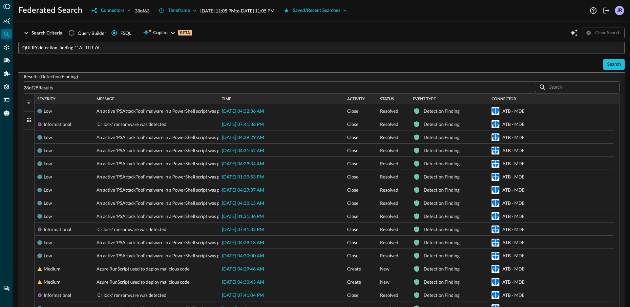
click at [209, 165] on span "An active 'PSAttackTool' malware in a PowerShell script was prevented from exec…" at bounding box center [191, 163] width 191 height 13
click at [25, 101] on button "Filters" at bounding box center [29, 103] width 11 height 18
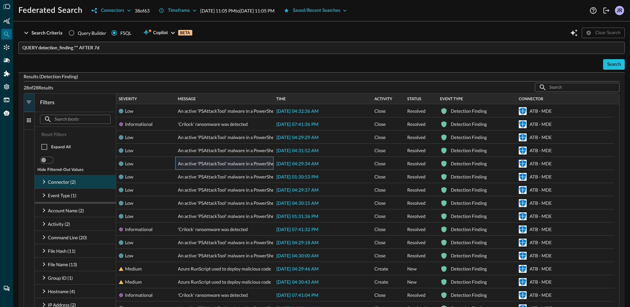
click at [43, 182] on icon at bounding box center [44, 182] width 8 height 8
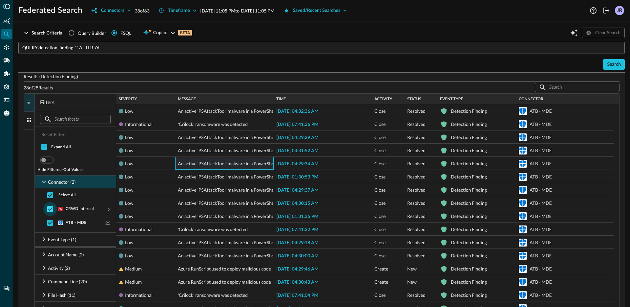
click at [48, 209] on input "checkbox" at bounding box center [50, 209] width 14 height 14
checkbox input "false"
click at [30, 97] on button "Filters" at bounding box center [29, 103] width 11 height 18
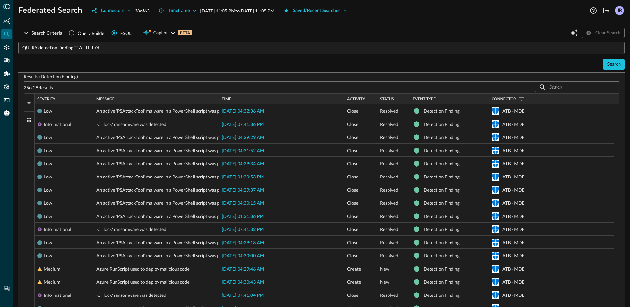
click at [123, 52] on input "QUERY detection_finding.** AFTER 7d" at bounding box center [323, 48] width 603 height 12
click at [262, 101] on div "Time" at bounding box center [282, 98] width 120 height 7
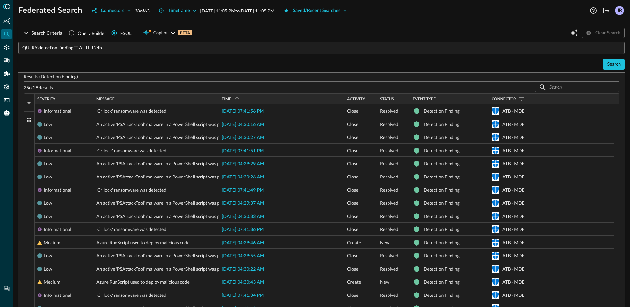
click at [264, 100] on div "Time 1" at bounding box center [282, 98] width 120 height 7
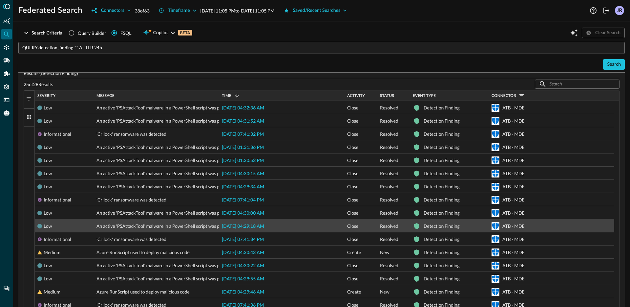
scroll to position [10, 0]
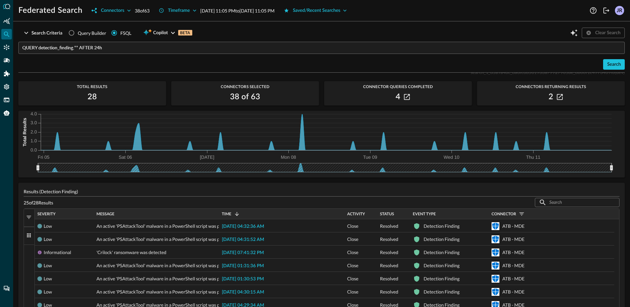
click at [154, 64] on div "Search" at bounding box center [321, 64] width 606 height 11
click at [199, 46] on input "QUERY detection_finding.** AFTER 24h" at bounding box center [323, 48] width 603 height 12
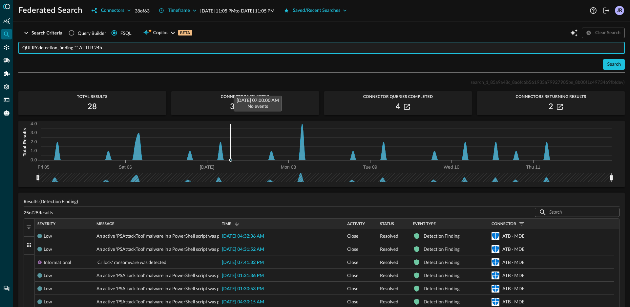
scroll to position [0, 0]
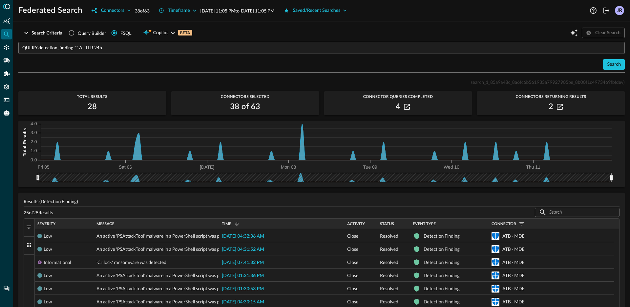
click at [197, 78] on div "search_1_85a9a48c_8a6fc6b561933a79927905be_8b00f1c4973469fb (dev)" at bounding box center [321, 82] width 606 height 8
click at [101, 49] on input "QUERY detection_finding.** AFTER 24h" at bounding box center [323, 48] width 603 height 12
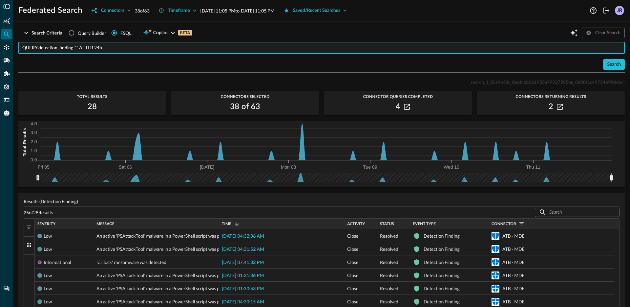
click at [101, 49] on input "QUERY detection_finding.** AFTER 24h" at bounding box center [323, 48] width 603 height 12
click at [612, 63] on div "Search" at bounding box center [614, 64] width 14 height 8
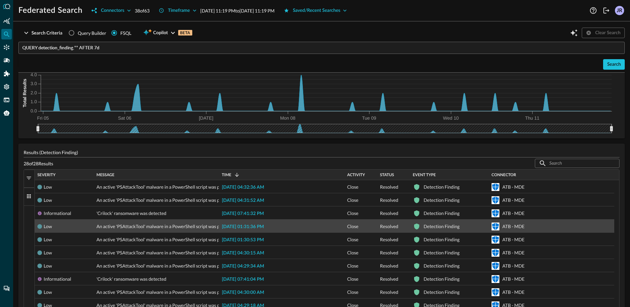
scroll to position [30, 0]
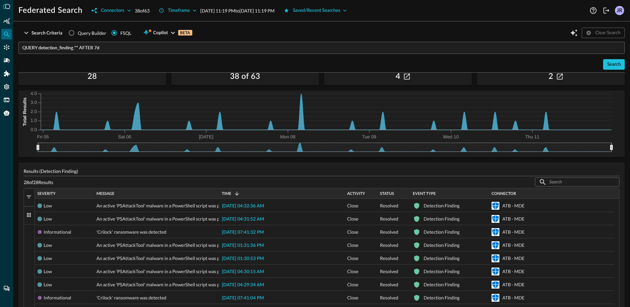
click at [188, 49] on input "QUERY detection_finding.** AFTER 7d" at bounding box center [323, 48] width 603 height 12
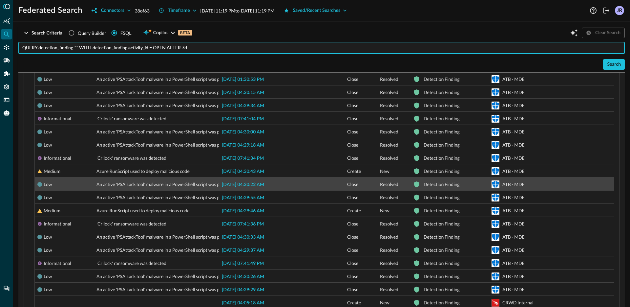
scroll to position [0, 0]
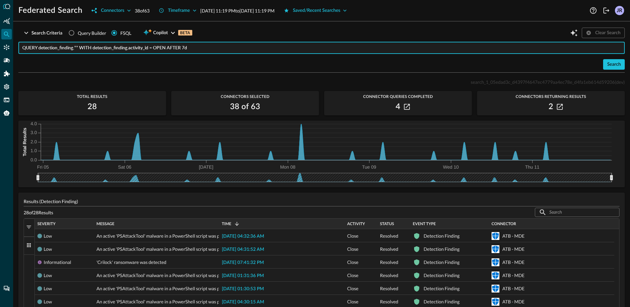
click at [142, 45] on input "QUERY detection_finding.** WITH detection_finding.activity_id = OPEN AFTER 7d" at bounding box center [323, 48] width 603 height 12
type input "QUERY detection_finding.** WITH detection_finding.status_id = NEW AFTER 7d"
click at [607, 64] on div "Search" at bounding box center [614, 64] width 14 height 8
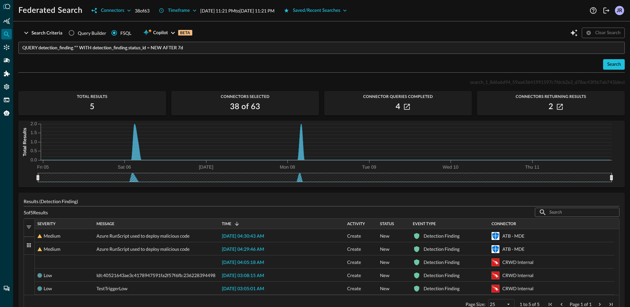
click at [29, 229] on span "button" at bounding box center [29, 227] width 6 height 6
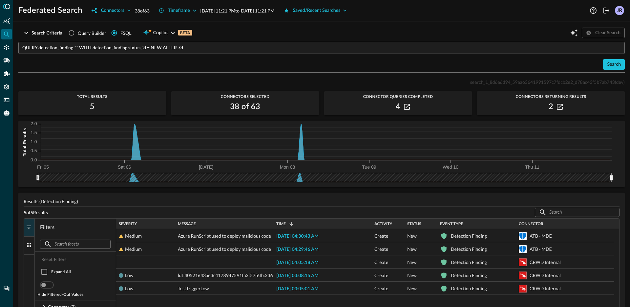
scroll to position [63, 0]
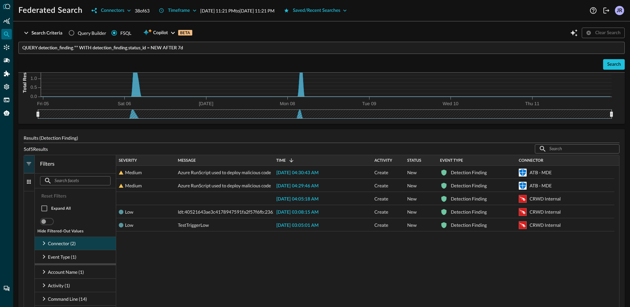
click at [45, 242] on icon at bounding box center [44, 243] width 2 height 4
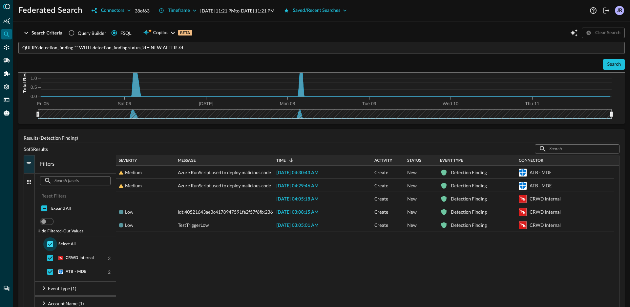
scroll to position [18, 0]
click at [51, 256] on input "checkbox" at bounding box center [50, 252] width 14 height 14
checkbox input "false"
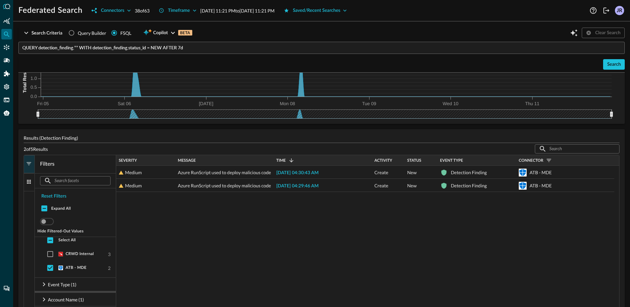
scroll to position [16, 0]
click at [30, 161] on span "button" at bounding box center [29, 163] width 6 height 6
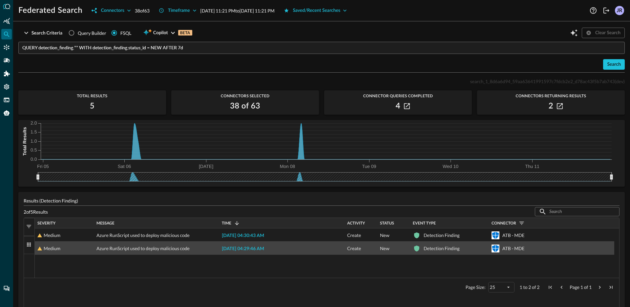
scroll to position [0, 0]
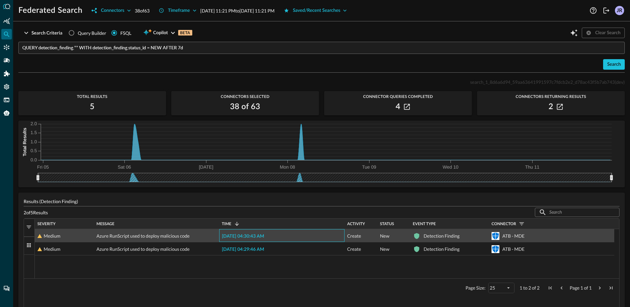
click at [248, 234] on span "2025-09-08 04:30:43 AM" at bounding box center [243, 236] width 42 height 5
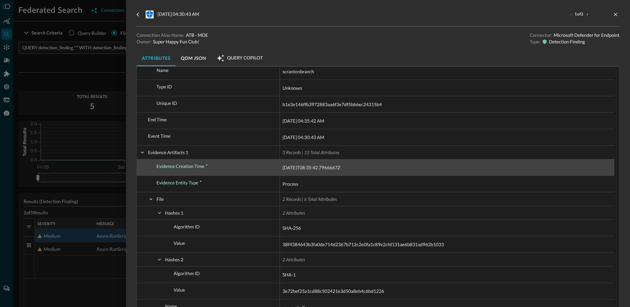
scroll to position [143, 0]
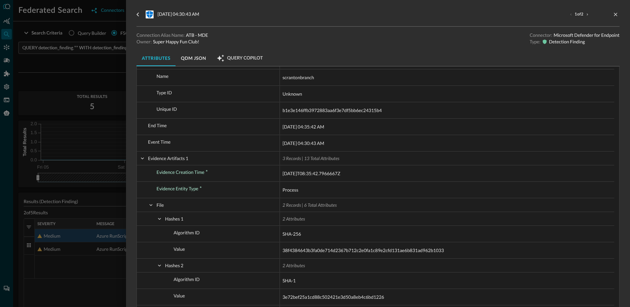
click at [54, 85] on div at bounding box center [315, 153] width 630 height 307
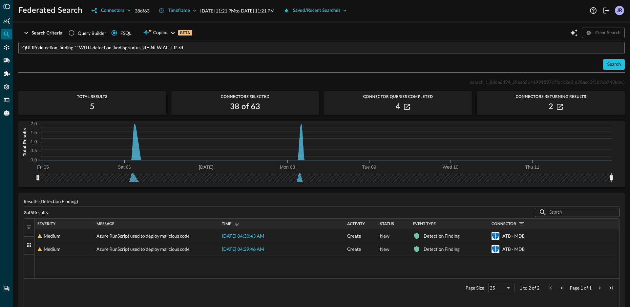
click at [184, 47] on input "QUERY detection_finding.** WITH detection_finding.status_id = NEW AFTER 7d" at bounding box center [323, 48] width 603 height 12
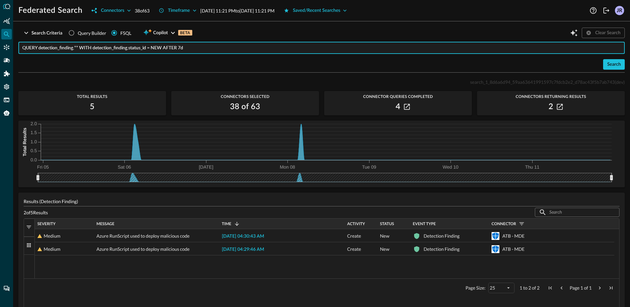
click at [267, 201] on p "Results (Detection Finding)" at bounding box center [322, 201] width 596 height 7
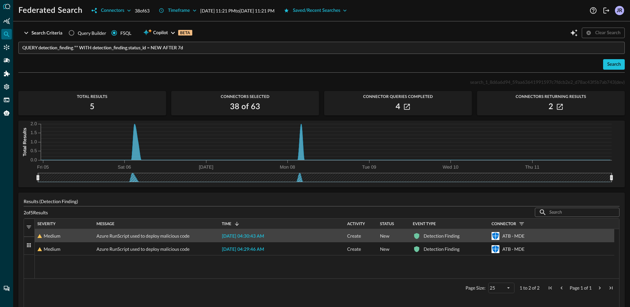
click at [267, 230] on div "2025-09-08 04:30:43 AM" at bounding box center [281, 235] width 125 height 13
click at [264, 234] on span "2025-09-08 04:30:43 AM" at bounding box center [243, 236] width 42 height 5
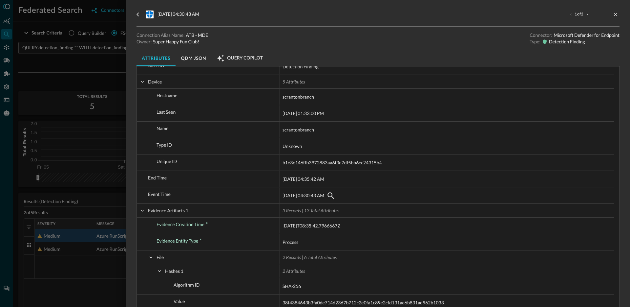
scroll to position [91, 0]
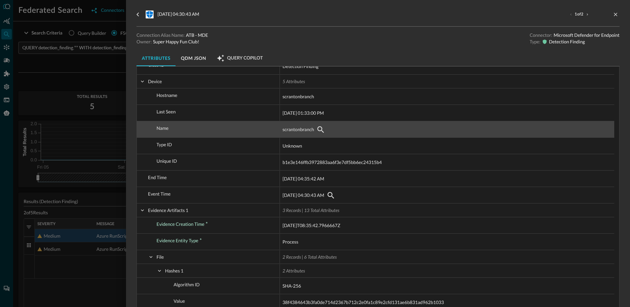
click at [399, 134] on div "scrantonbranch" at bounding box center [447, 129] width 329 height 11
click at [590, 130] on div "scrantonbranch" at bounding box center [447, 129] width 329 height 11
click at [312, 127] on span "scrantonbranch" at bounding box center [299, 129] width 32 height 8
click at [378, 127] on div "scrantonbranch" at bounding box center [447, 129] width 329 height 11
click at [378, 135] on span "scrantonbranch" at bounding box center [447, 129] width 329 height 16
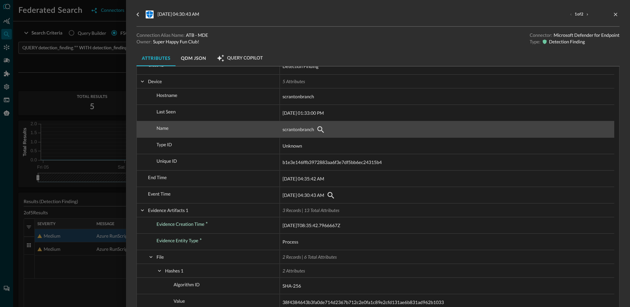
drag, startPoint x: 383, startPoint y: 127, endPoint x: 404, endPoint y: 122, distance: 21.3
click at [385, 125] on div "scrantonbranch" at bounding box center [447, 129] width 329 height 11
click at [404, 122] on span "scrantonbranch" at bounding box center [447, 129] width 329 height 16
click at [376, 125] on div "scrantonbranch" at bounding box center [447, 129] width 329 height 11
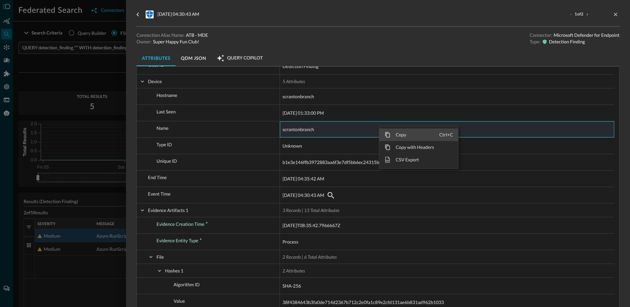
click at [413, 137] on span "Copy" at bounding box center [415, 134] width 49 height 12
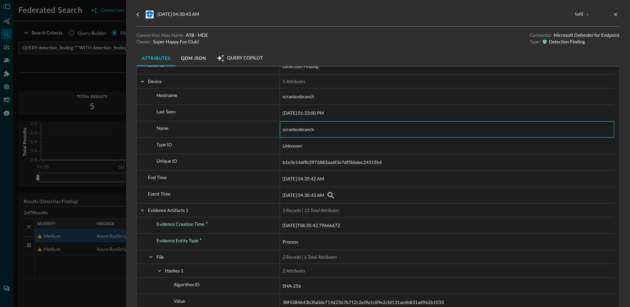
click at [56, 65] on div at bounding box center [315, 153] width 630 height 307
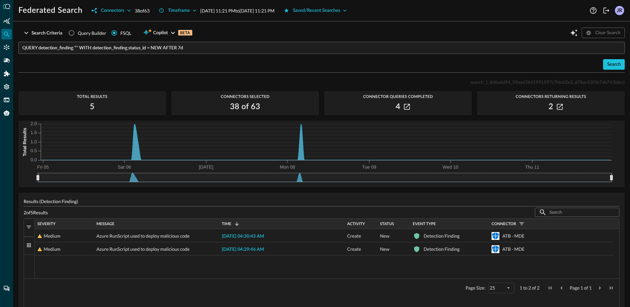
click at [59, 49] on input "QUERY detection_finding.** WITH detection_finding.status_id = NEW AFTER 7d" at bounding box center [323, 48] width 603 height 12
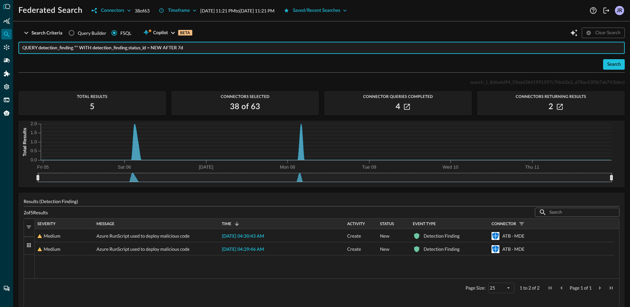
click at [59, 49] on input "QUERY detection_finding.** WITH detection_finding.status_id = NEW AFTER 7d" at bounding box center [323, 48] width 603 height 12
click at [81, 50] on input "QUERY *.** WITH detection_finding.status_id = NEW AFTER 7d" at bounding box center [323, 48] width 603 height 12
click at [75, 51] on input "QUERY *.** WITH detection_finding.status_id = NEW AFTER 7d" at bounding box center [323, 48] width 603 height 12
drag, startPoint x: 61, startPoint y: 49, endPoint x: 129, endPoint y: 50, distance: 68.3
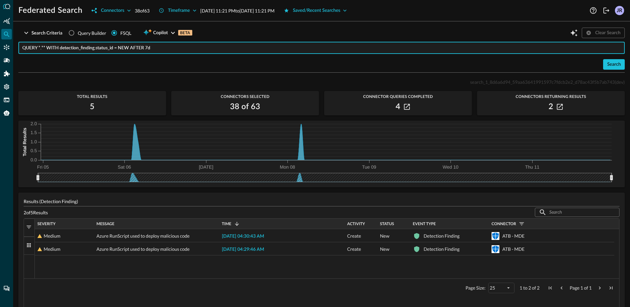
click at [129, 50] on input "QUERY *.** WITH detection_finding.status_id = NEW AFTER 7d" at bounding box center [323, 48] width 603 height 12
paste input "scrantonbranch"
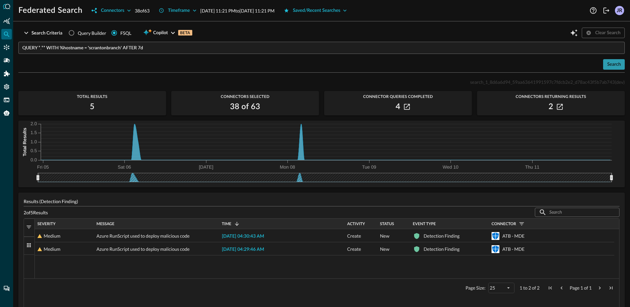
click at [614, 65] on div "Search" at bounding box center [614, 64] width 14 height 8
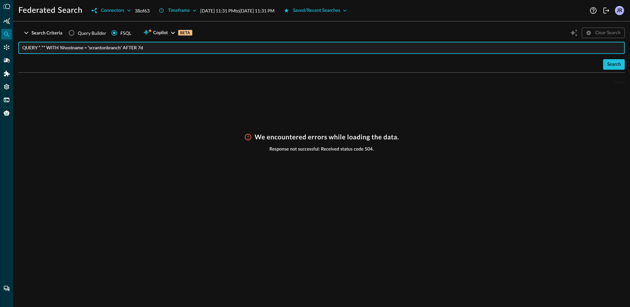
click at [45, 50] on input "QUERY *.** WITH %hostname = 'scrantonbranch' AFTER 7d" at bounding box center [323, 48] width 603 height 12
type input "QUERY *.* WITH %hostname = 'scrantonbranch' AFTER 7d"
click at [120, 11] on div "Connectors" at bounding box center [112, 11] width 23 height 8
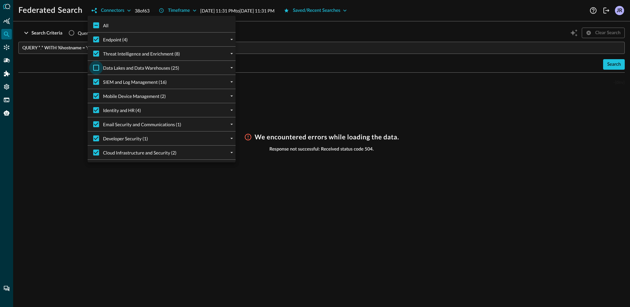
click at [96, 66] on input "Data Lakes and Data Warehouses (25)" at bounding box center [96, 68] width 14 height 14
checkbox input "true"
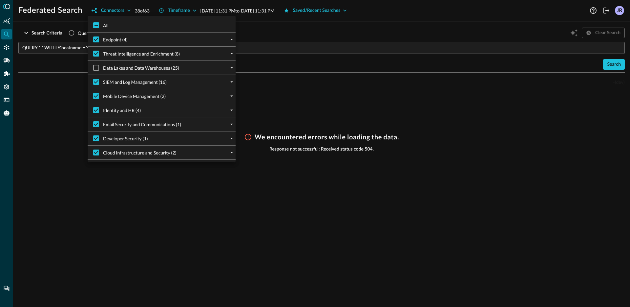
checkbox input "true"
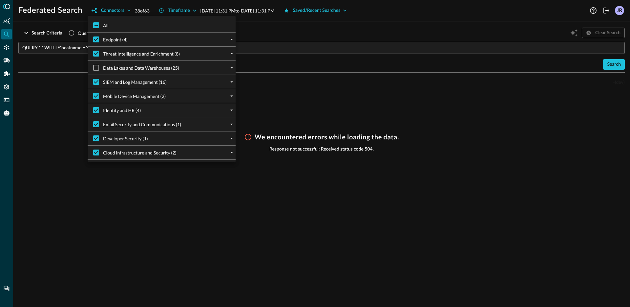
checkbox input "true"
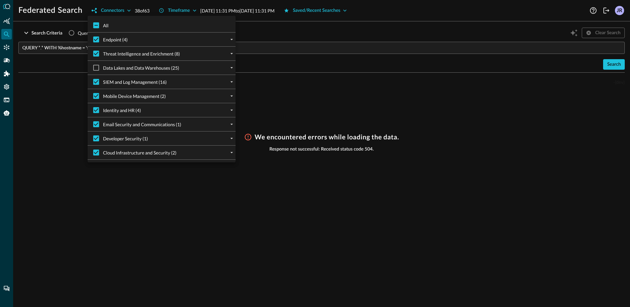
checkbox input "true"
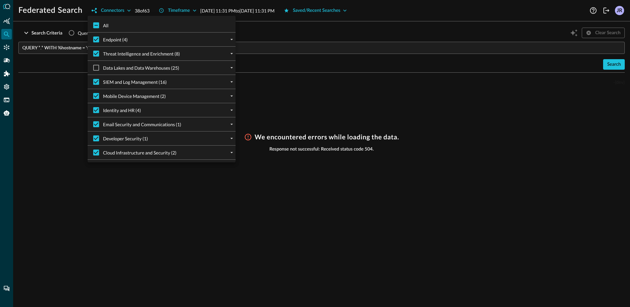
checkbox input "true"
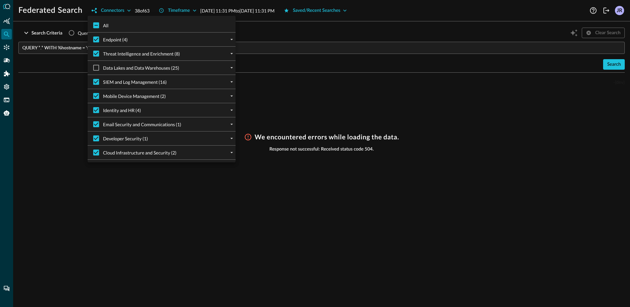
checkbox input "true"
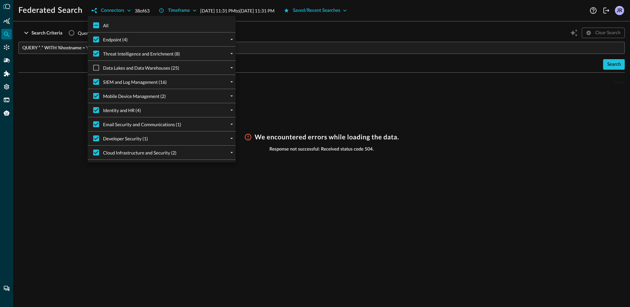
checkbox input "true"
click at [441, 113] on div at bounding box center [315, 153] width 630 height 307
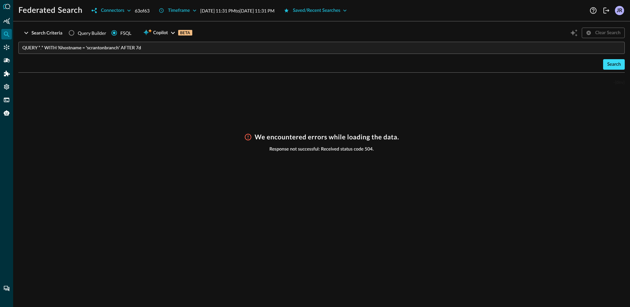
click at [607, 67] on div "Search" at bounding box center [614, 64] width 14 height 8
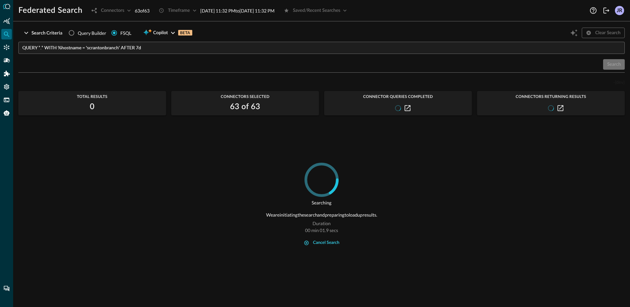
click at [314, 243] on div "cancel search" at bounding box center [326, 243] width 26 height 8
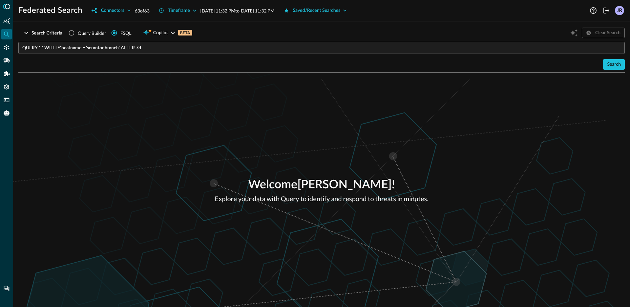
click at [153, 45] on input "QUERY *.* WITH %hostname = 'scrantonbranch' AFTER 7d" at bounding box center [323, 48] width 603 height 12
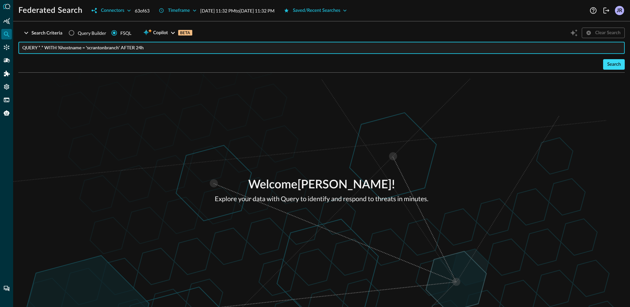
click at [609, 66] on div "Search" at bounding box center [614, 64] width 14 height 8
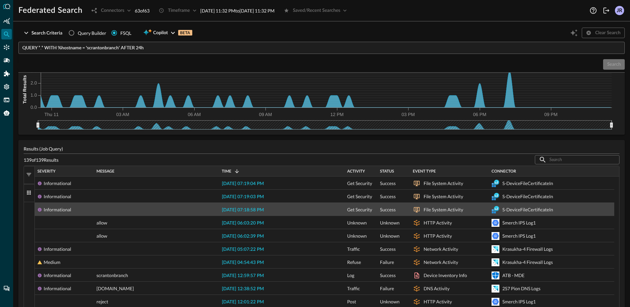
scroll to position [44, 0]
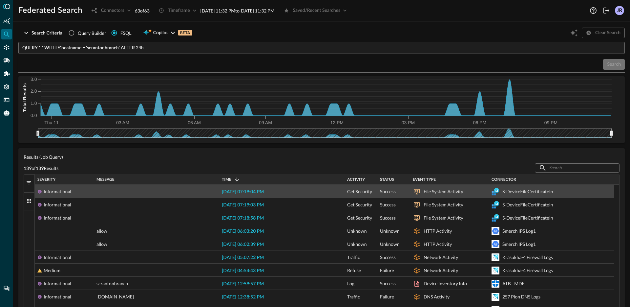
click at [257, 193] on span "2025-09-11 07:19:04 PM" at bounding box center [243, 191] width 42 height 5
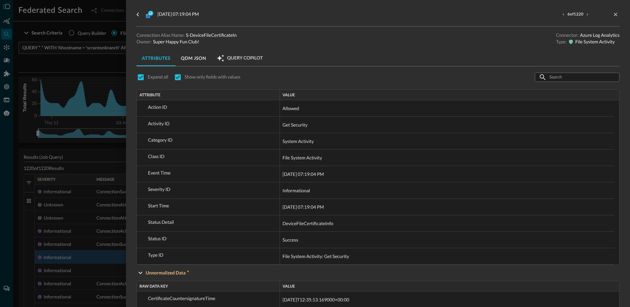
click at [84, 160] on div at bounding box center [315, 153] width 630 height 307
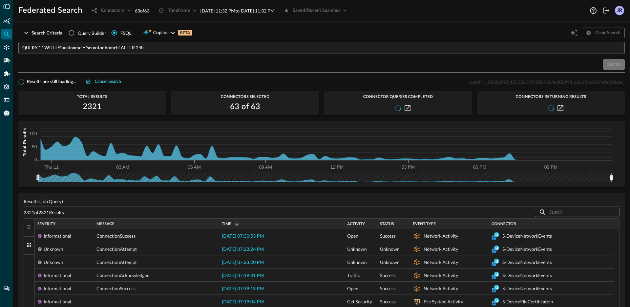
click at [113, 84] on div "Cancel search" at bounding box center [108, 82] width 26 height 8
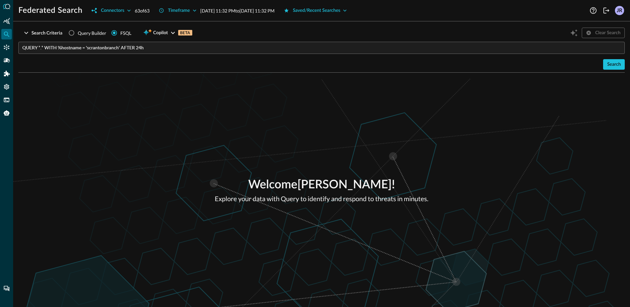
click at [47, 50] on input "QUERY *.* WITH %hostname = 'scrantonbranch' AFTER 24h" at bounding box center [323, 48] width 603 height 12
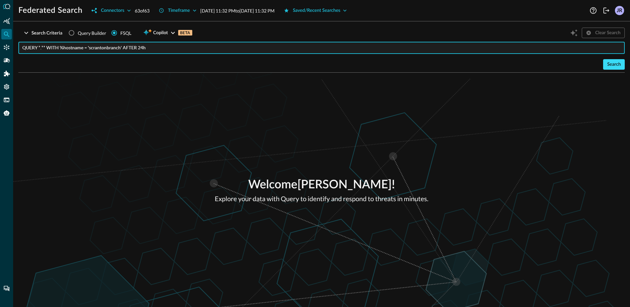
drag, startPoint x: 616, startPoint y: 65, endPoint x: 494, endPoint y: 94, distance: 126.0
click at [616, 65] on div "Search" at bounding box center [614, 64] width 14 height 8
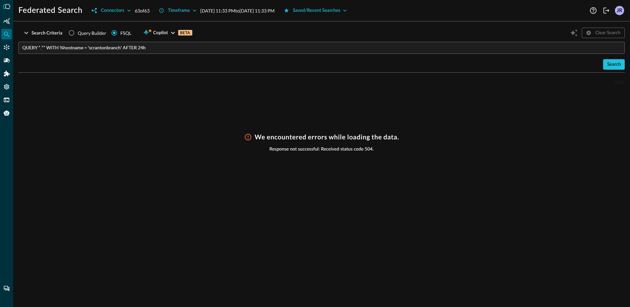
click at [42, 48] on input "QUERY *.** WITH %hostname = 'scrantonbranch' AFTER 24h" at bounding box center [323, 48] width 603 height 12
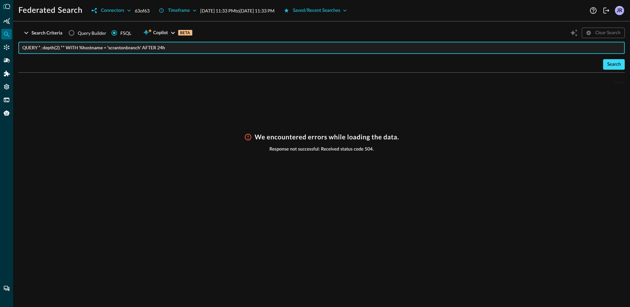
type input "QUERY *.:depth(2).** WITH %hostname = 'scrantonbranch' AFTER 24h"
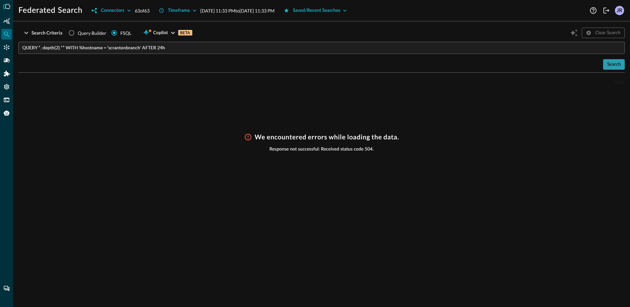
click at [617, 65] on div "Search" at bounding box center [614, 64] width 14 height 8
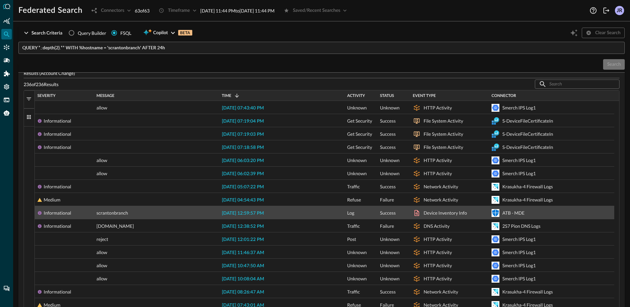
scroll to position [43, 0]
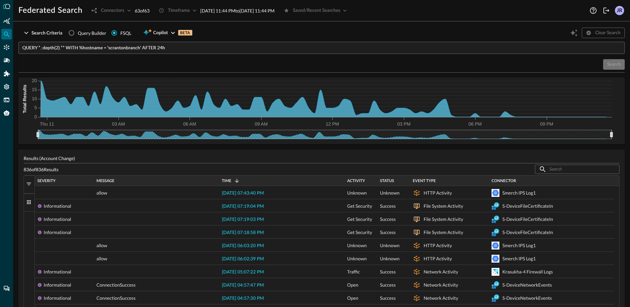
click at [29, 184] on span "button" at bounding box center [29, 184] width 6 height 6
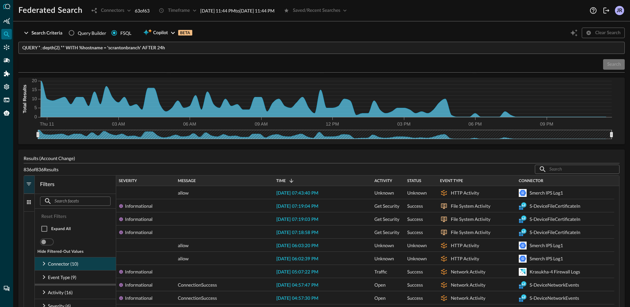
click at [42, 267] on div "Connector (10)" at bounding box center [75, 263] width 81 height 13
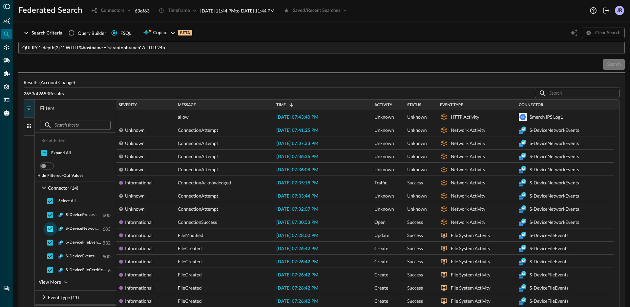
scroll to position [129, 0]
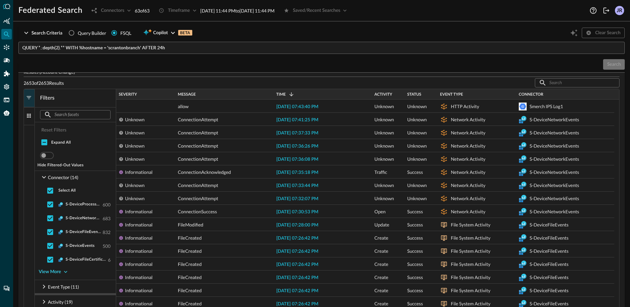
click at [48, 273] on div "View More" at bounding box center [50, 271] width 22 height 8
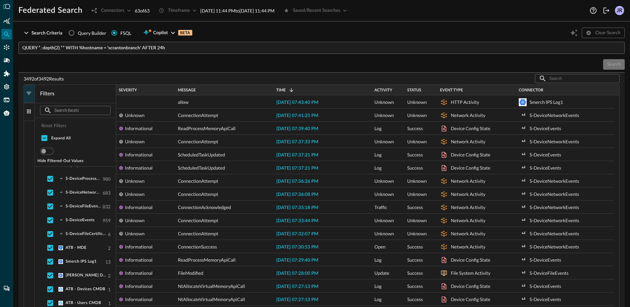
scroll to position [140, 0]
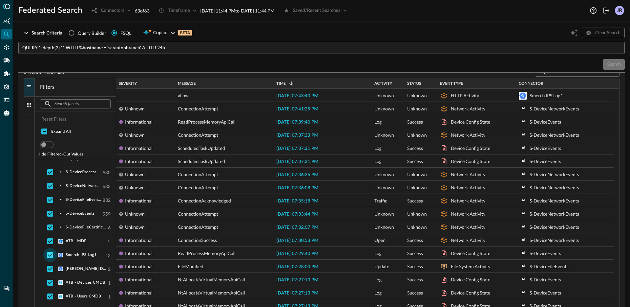
click at [48, 253] on input "checkbox" at bounding box center [50, 255] width 14 height 14
checkbox input "false"
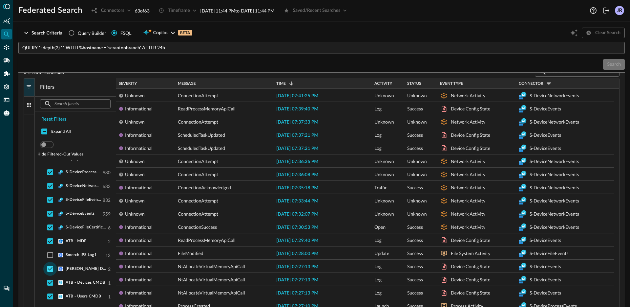
click at [48, 266] on input "checkbox" at bounding box center [50, 269] width 14 height 14
checkbox input "false"
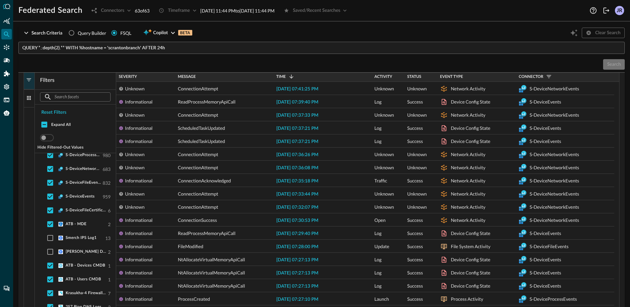
scroll to position [196, 0]
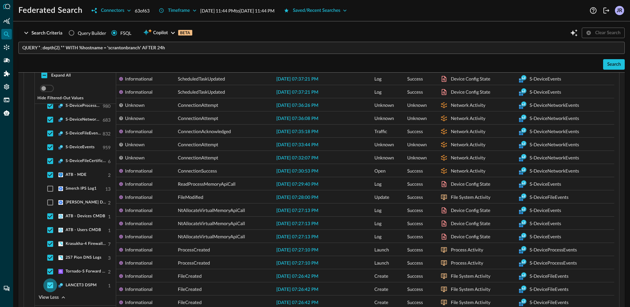
click at [51, 286] on input "checkbox" at bounding box center [50, 285] width 14 height 14
checkbox input "false"
click at [49, 269] on input "checkbox" at bounding box center [50, 271] width 14 height 14
checkbox input "false"
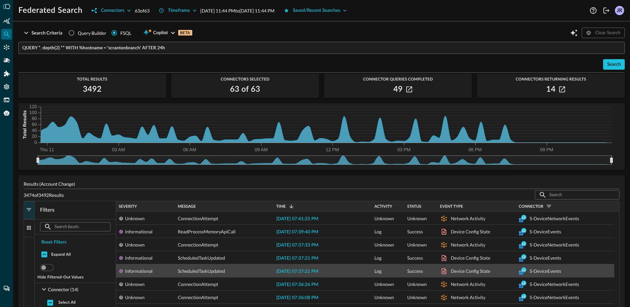
scroll to position [46, 0]
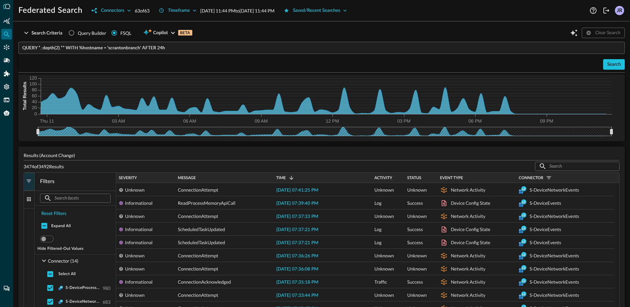
click at [27, 181] on span "button" at bounding box center [29, 181] width 6 height 6
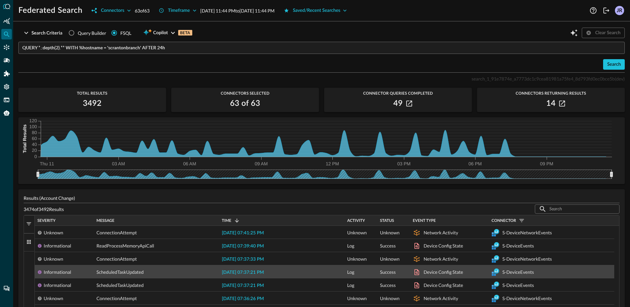
scroll to position [0, 0]
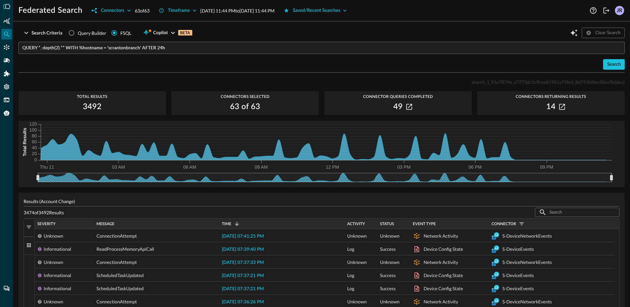
click at [25, 228] on button "Filters" at bounding box center [29, 227] width 11 height 18
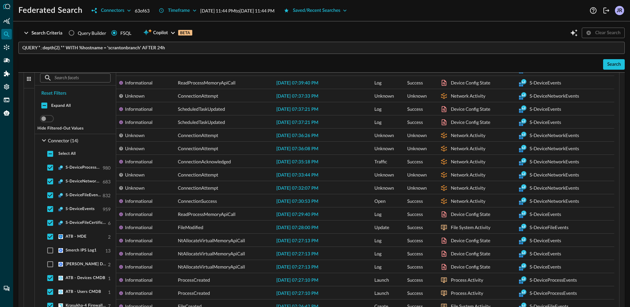
scroll to position [167, 0]
click at [53, 196] on input "checkbox" at bounding box center [50, 194] width 14 height 14
checkbox input "false"
click at [51, 184] on input "checkbox" at bounding box center [50, 181] width 14 height 14
checkbox input "false"
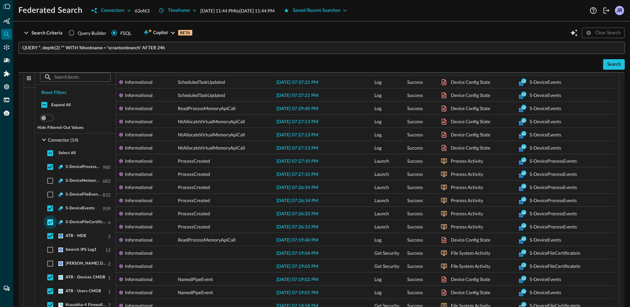
click at [50, 224] on input "checkbox" at bounding box center [50, 222] width 14 height 14
checkbox input "false"
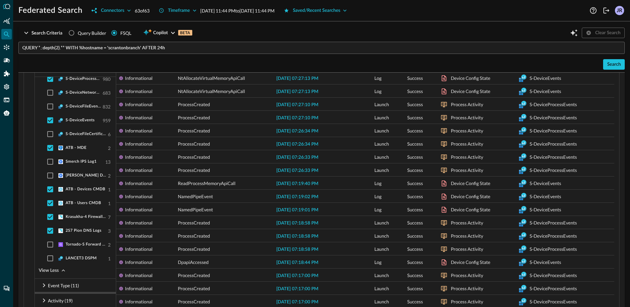
scroll to position [15, 0]
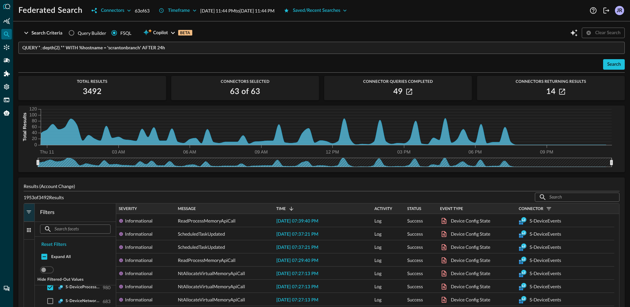
click at [29, 212] on span "button" at bounding box center [29, 212] width 6 height 6
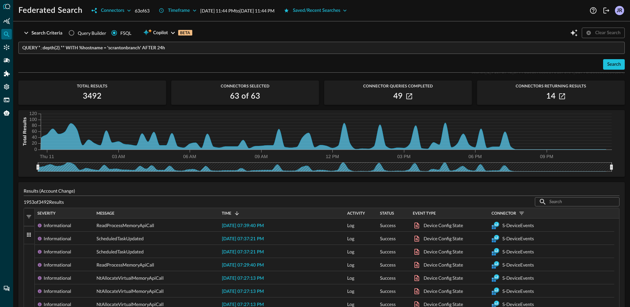
scroll to position [11, 0]
click at [429, 212] on span "Event Type" at bounding box center [424, 212] width 23 height 5
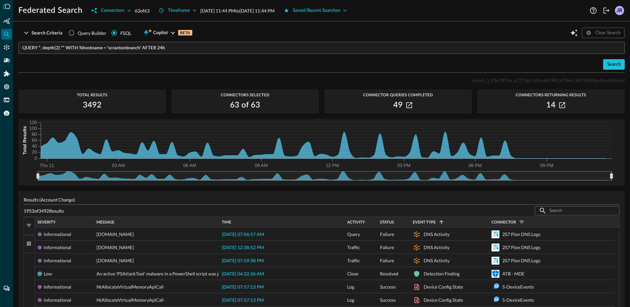
scroll to position [0, 0]
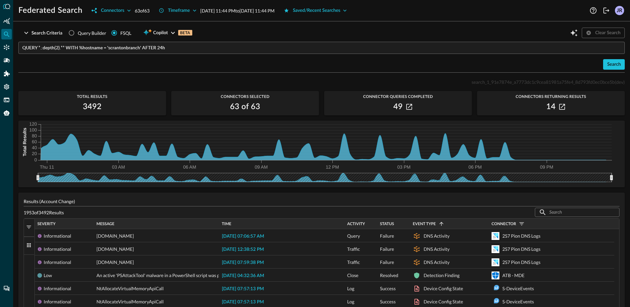
click at [178, 45] on input "QUERY *.:depth(2).** WITH %hostname = 'scrantonbranch' AFTER 24h" at bounding box center [323, 48] width 603 height 12
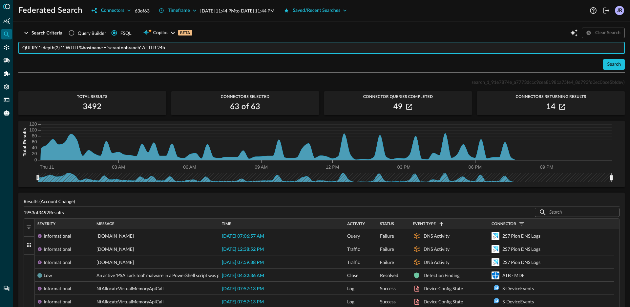
click at [181, 65] on div "Search" at bounding box center [321, 64] width 606 height 11
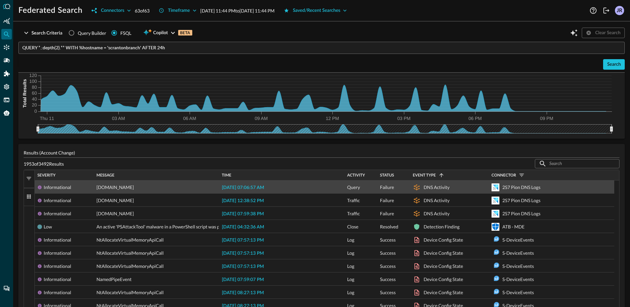
scroll to position [49, 0]
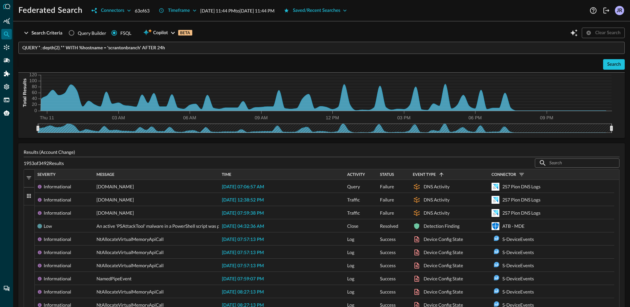
click at [29, 179] on span "button" at bounding box center [29, 178] width 6 height 6
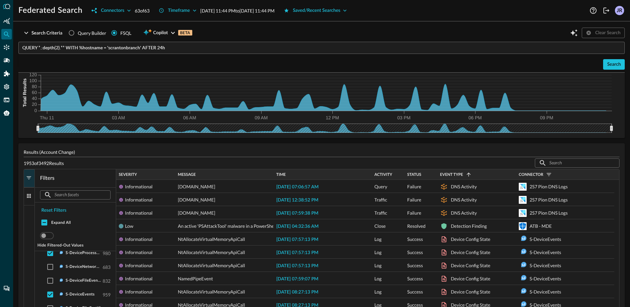
scroll to position [0, 0]
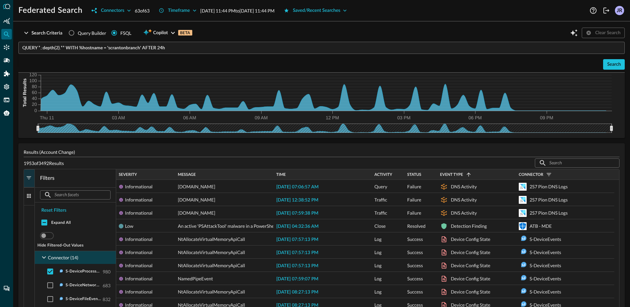
click at [46, 259] on icon at bounding box center [44, 257] width 8 height 8
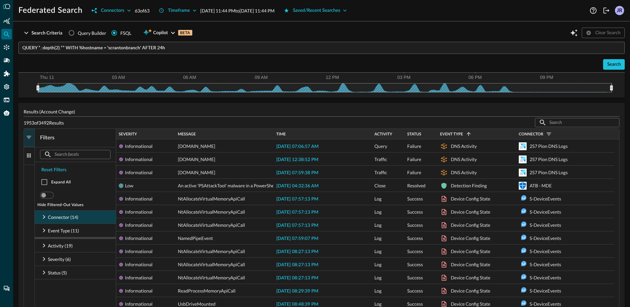
scroll to position [94, 0]
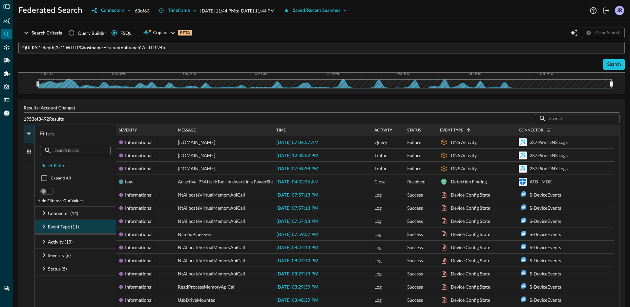
click at [85, 223] on div "Event Type (11)" at bounding box center [75, 226] width 81 height 13
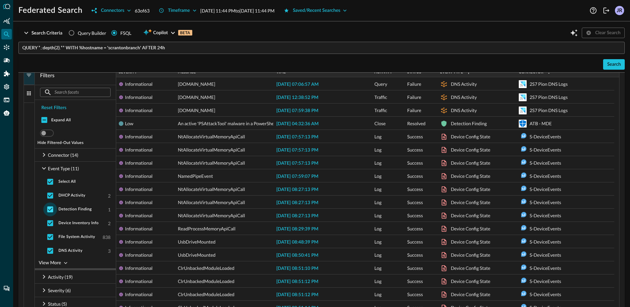
scroll to position [156, 0]
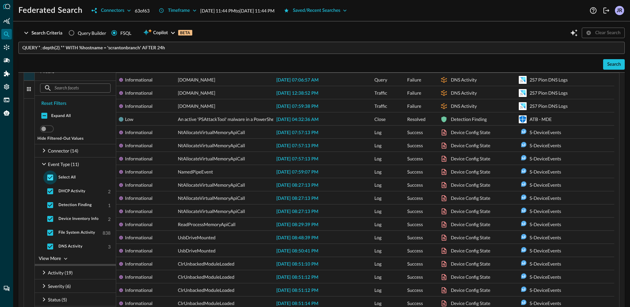
click at [50, 180] on input "checkbox" at bounding box center [50, 177] width 14 height 14
checkbox input "false"
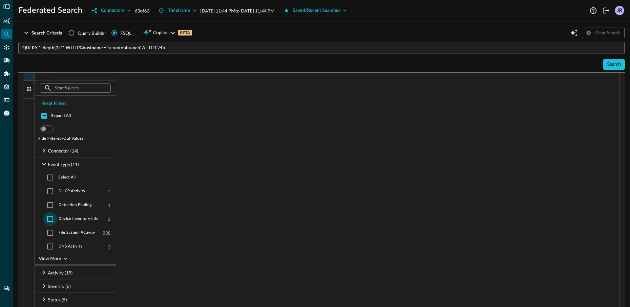
click at [52, 219] on input "checkbox" at bounding box center [50, 219] width 14 height 14
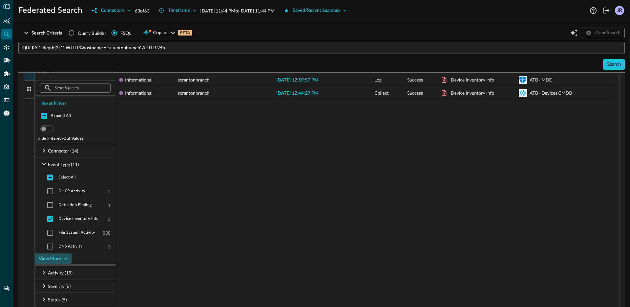
click at [65, 257] on icon "button" at bounding box center [65, 258] width 7 height 7
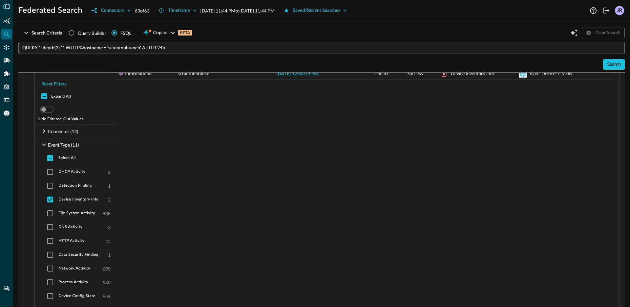
scroll to position [182, 0]
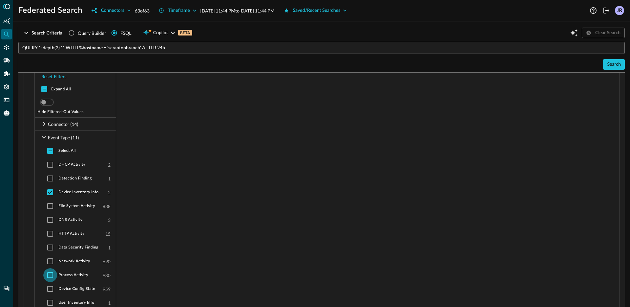
click at [51, 272] on input "checkbox" at bounding box center [50, 275] width 14 height 14
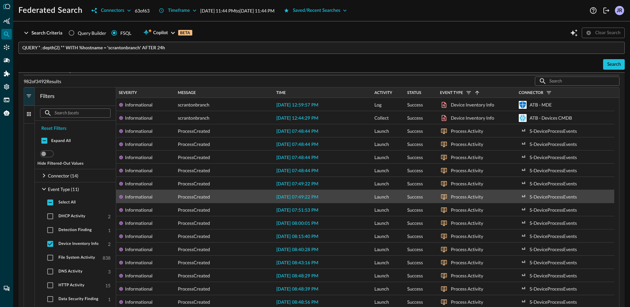
scroll to position [124, 0]
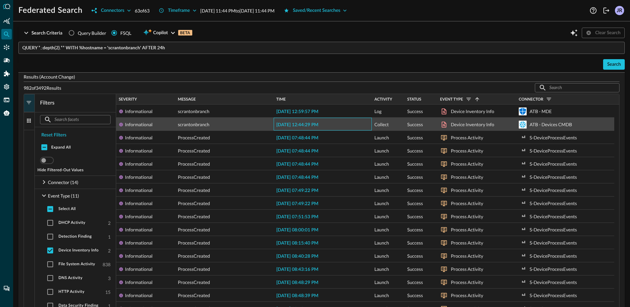
click at [303, 122] on span "2025-09-11 12:44:29 PM" at bounding box center [297, 124] width 42 height 5
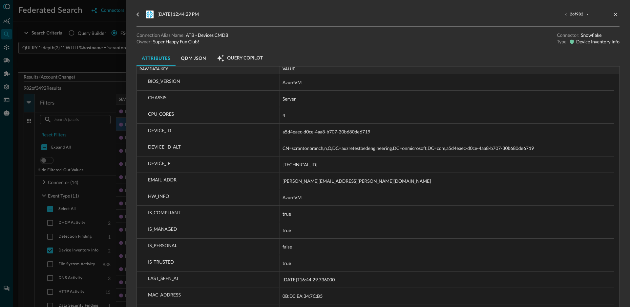
scroll to position [298, 0]
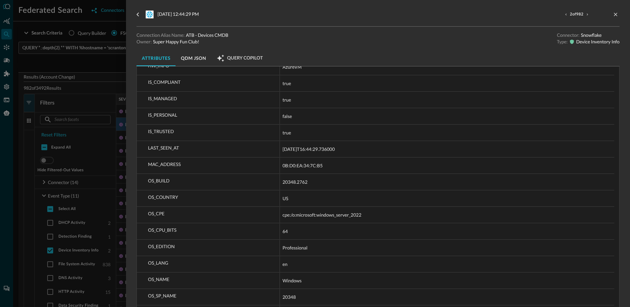
click at [107, 147] on div at bounding box center [315, 153] width 630 height 307
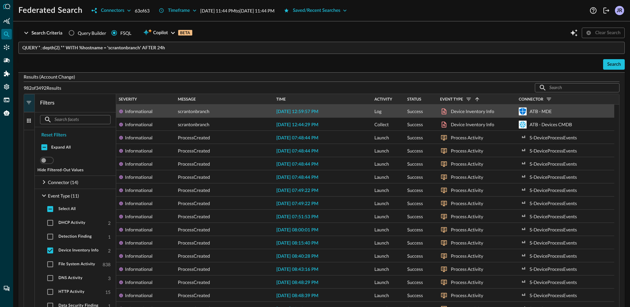
click at [318, 112] on span "2025-09-11 12:59:57 PM" at bounding box center [297, 111] width 42 height 5
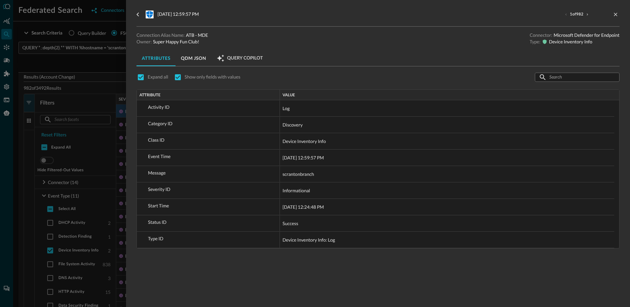
click at [108, 150] on div at bounding box center [315, 153] width 630 height 307
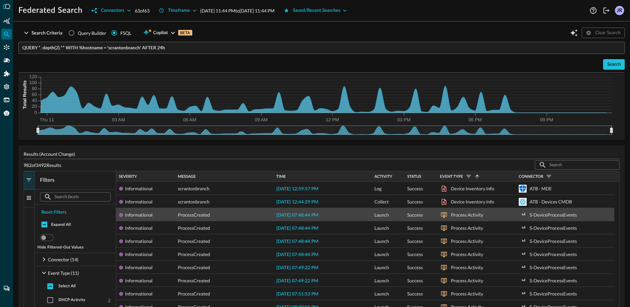
scroll to position [92, 0]
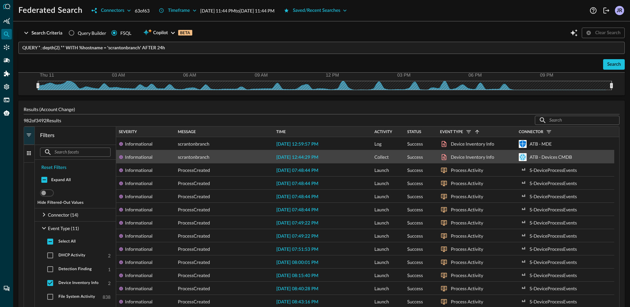
click at [317, 159] on span "2025-09-11 12:44:29 PM" at bounding box center [297, 157] width 42 height 5
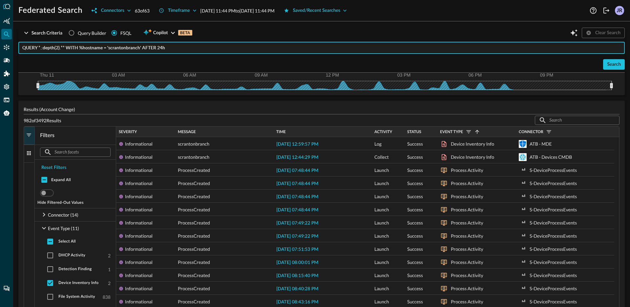
drag, startPoint x: 38, startPoint y: 48, endPoint x: 65, endPoint y: 51, distance: 26.4
click at [65, 51] on input "QUERY *.:depth(2).** WITH %hostname = 'scrantonbranch' AFTER 24h" at bounding box center [323, 48] width 603 height 12
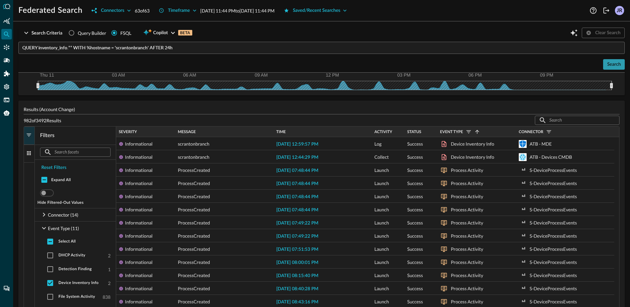
click at [607, 68] on div "Search" at bounding box center [614, 64] width 14 height 8
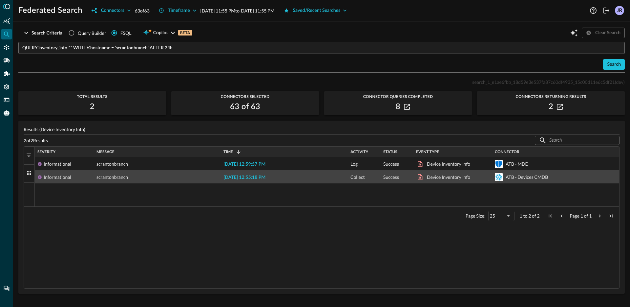
click at [239, 176] on span "2025-09-11 12:55:18 PM" at bounding box center [244, 177] width 42 height 5
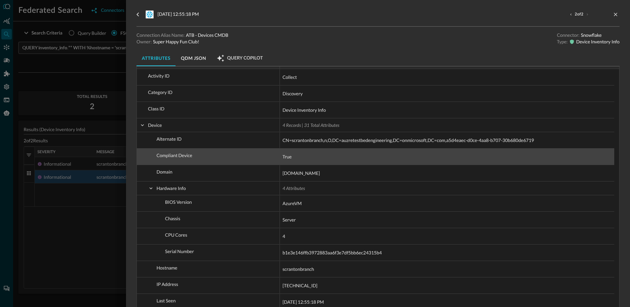
scroll to position [79, 0]
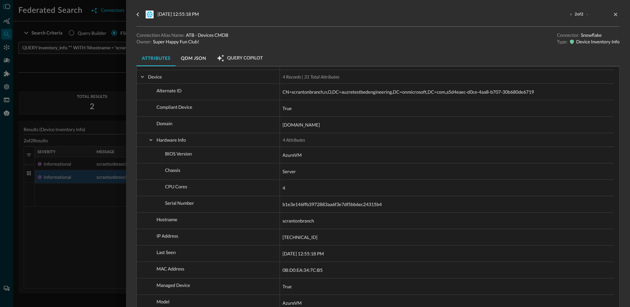
click at [60, 158] on div at bounding box center [315, 153] width 630 height 307
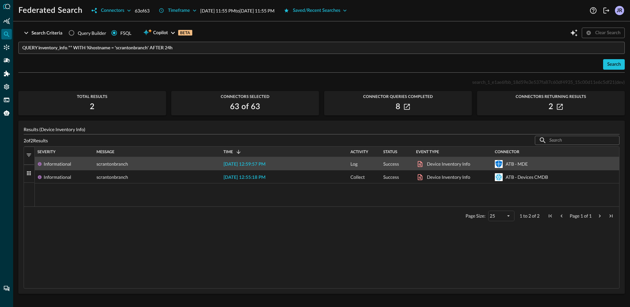
click at [239, 162] on span "2025-09-11 12:59:57 PM" at bounding box center [244, 164] width 42 height 5
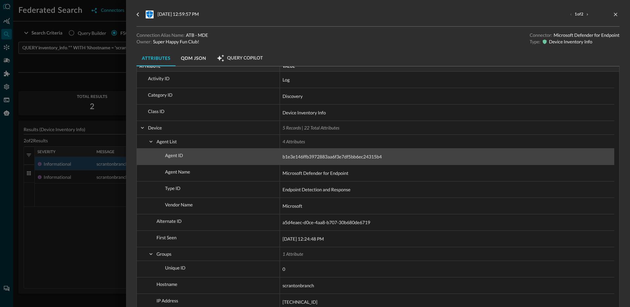
scroll to position [39, 0]
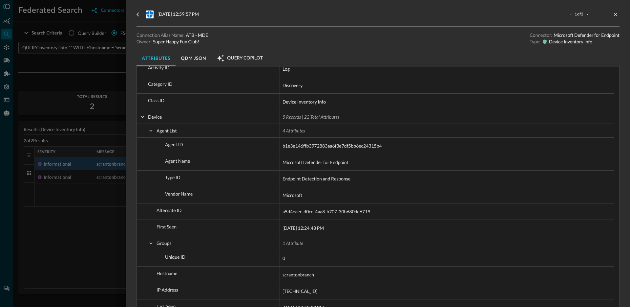
click at [84, 202] on div at bounding box center [315, 153] width 630 height 307
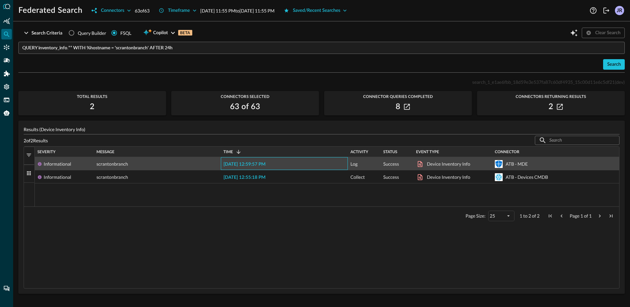
click at [234, 165] on span "2025-09-11 12:59:57 PM" at bounding box center [244, 164] width 42 height 5
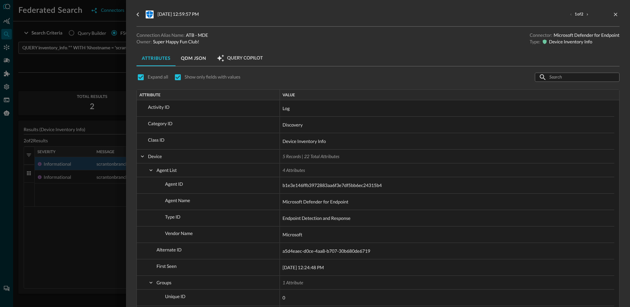
click at [81, 82] on div at bounding box center [315, 153] width 630 height 307
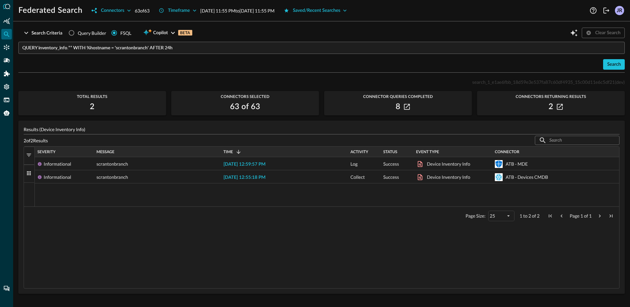
click at [114, 45] on input "QUERY inventory_info.** WITH %hostname = 'scrantonbranch' AFTER 24h" at bounding box center [323, 48] width 603 height 12
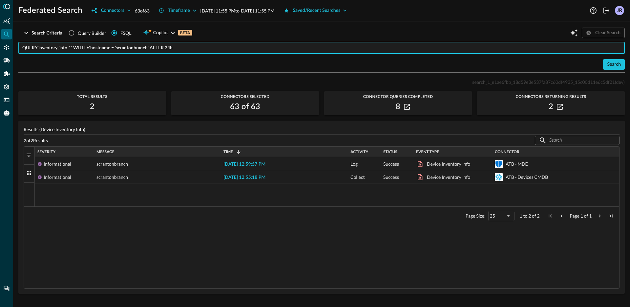
click at [189, 50] on input "QUERY inventory_info.** WITH %hostname = 'scrantonbranch' AFTER 24h" at bounding box center [323, 48] width 603 height 12
click at [98, 49] on input "QUERY inventory_info.** WITH %hostname = 'scrantonbranch' AFTER 24h" at bounding box center [323, 48] width 603 height 12
click at [128, 50] on input "QUERY inventory_info.** WITH %ip = 'scrantonbranch' AFTER 24h" at bounding box center [323, 48] width 603 height 12
click at [128, 49] on input "QUERY inventory_info.** WITH %ip = 'scrantonbranch' AFTER 24h" at bounding box center [323, 48] width 603 height 12
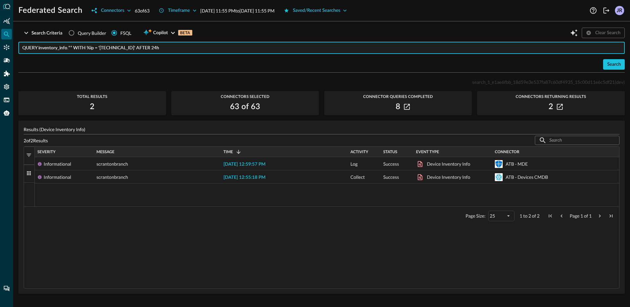
click at [52, 49] on input "QUERY inventory_info.** WITH %ip = '10.0.0.9' AFTER 24h" at bounding box center [323, 48] width 603 height 12
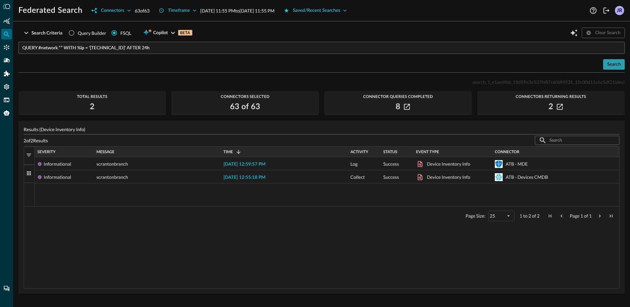
click at [606, 68] on button "Search" at bounding box center [614, 64] width 22 height 11
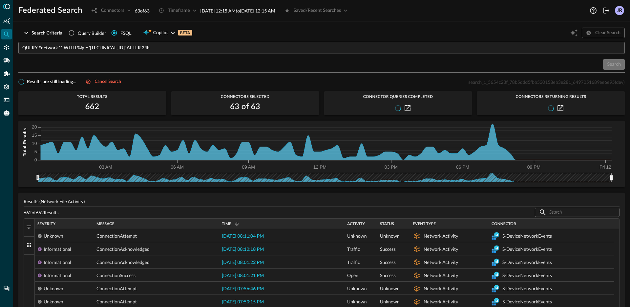
click at [29, 226] on span "button" at bounding box center [29, 227] width 6 height 6
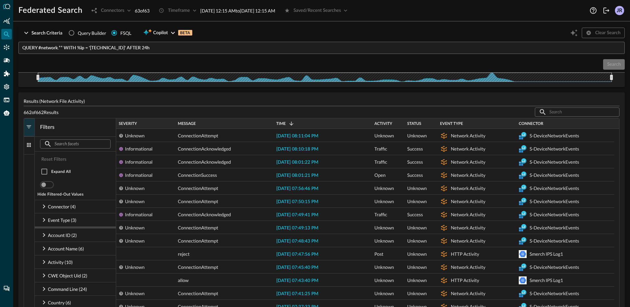
scroll to position [152, 0]
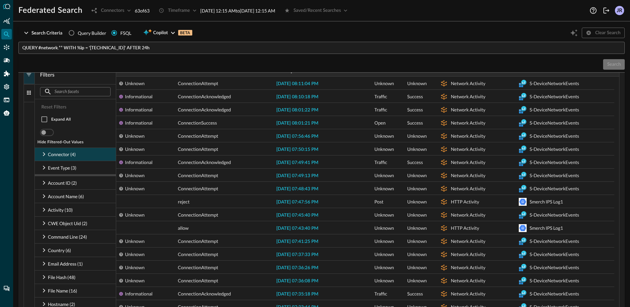
click at [44, 152] on icon at bounding box center [44, 154] width 8 height 8
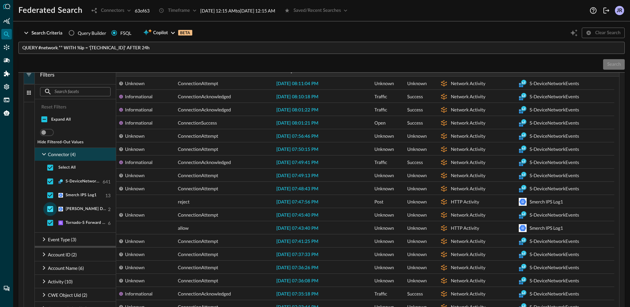
click at [48, 208] on input "checkbox" at bounding box center [50, 209] width 14 height 14
click at [51, 195] on input "checkbox" at bounding box center [50, 195] width 14 height 14
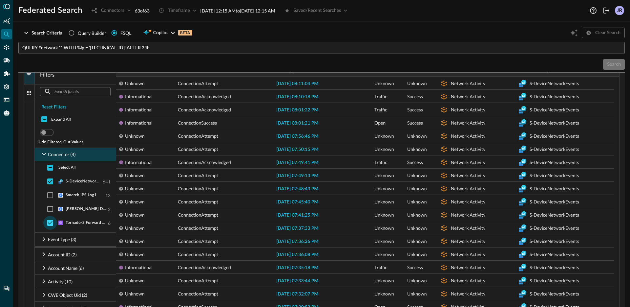
click at [49, 221] on input "checkbox" at bounding box center [50, 223] width 14 height 14
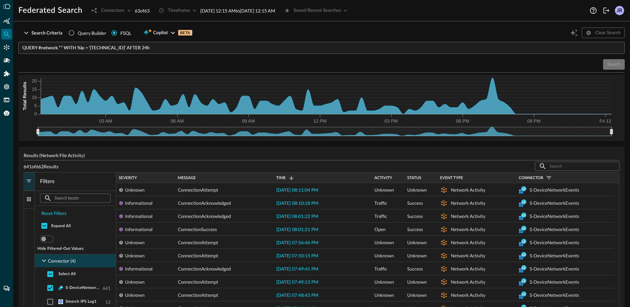
scroll to position [0, 0]
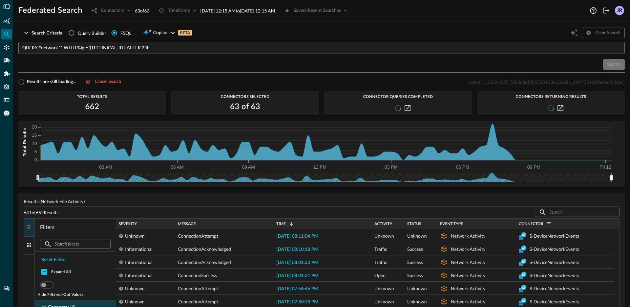
click at [28, 227] on span "button" at bounding box center [29, 227] width 6 height 6
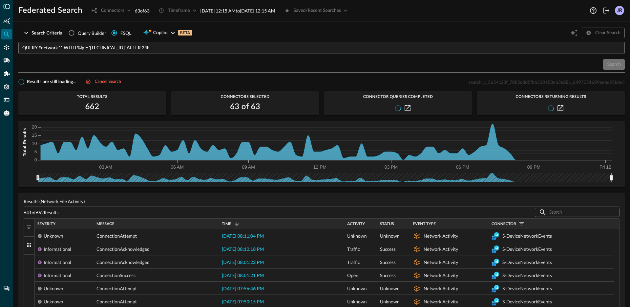
click at [134, 46] on input "QUERY #network.** WITH %ip = '10.0.0.9' AFTER 24h" at bounding box center [323, 48] width 603 height 12
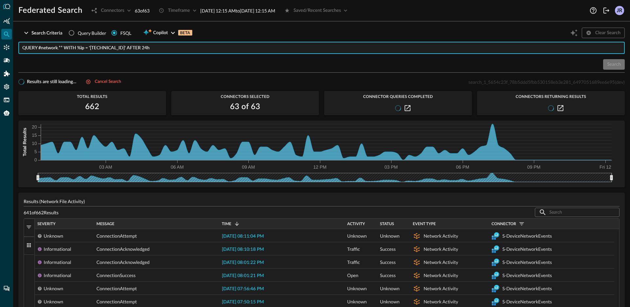
click at [158, 64] on div "Search" at bounding box center [321, 64] width 606 height 11
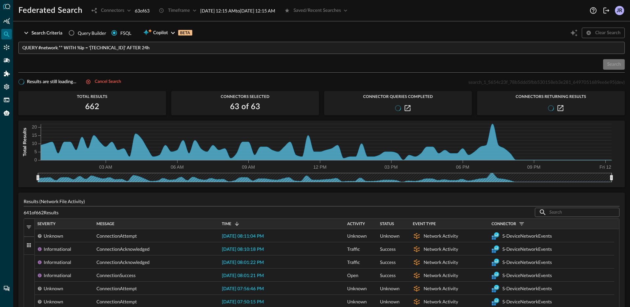
click at [142, 49] on input "QUERY #network.** WITH %ip = '10.0.0.9' AFTER 24h" at bounding box center [323, 48] width 603 height 12
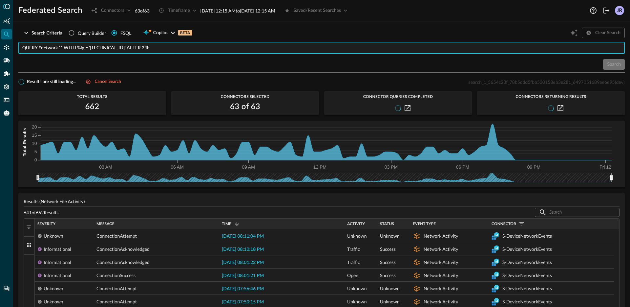
click at [142, 49] on input "QUERY #network.** WITH %ip = '10.0.0.9' AFTER 24h" at bounding box center [323, 48] width 603 height 12
click at [141, 49] on input "QUERY #network.** WITH %ip = '10.0.0.9' AFTER 24h" at bounding box center [323, 48] width 603 height 12
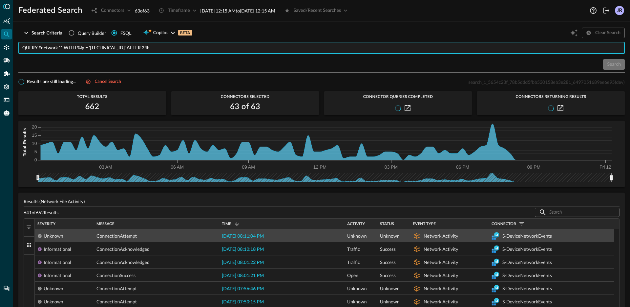
click at [247, 237] on span "2025-09-11 08:11:04 PM" at bounding box center [243, 236] width 42 height 5
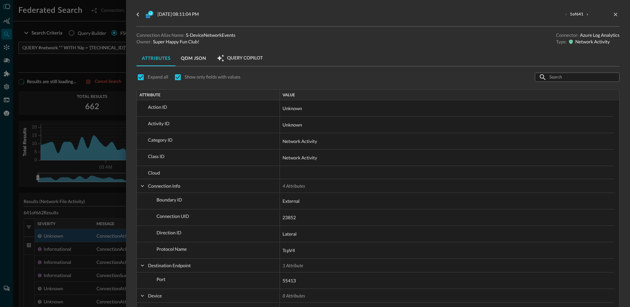
click at [98, 201] on div at bounding box center [315, 153] width 630 height 307
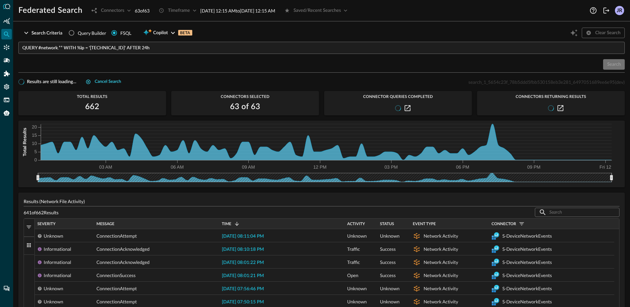
click at [101, 81] on div "Cancel search" at bounding box center [108, 82] width 26 height 8
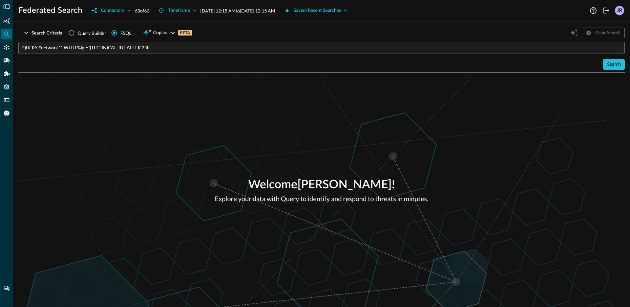
click at [63, 47] on input "QUERY #network.** WITH %ip = '10.0.0.9' AFTER 24h" at bounding box center [323, 48] width 603 height 12
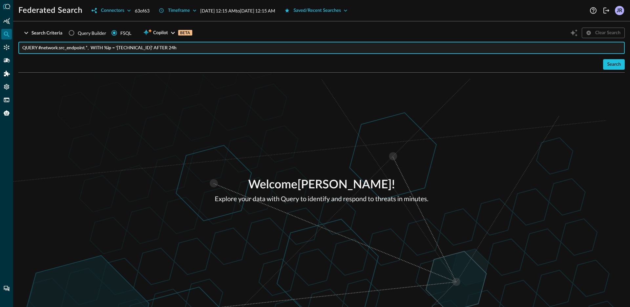
drag, startPoint x: 39, startPoint y: 49, endPoint x: 88, endPoint y: 50, distance: 48.9
click at [88, 50] on input "QUERY #network.src_endpoint.*, WITH %ip = '10.0.0.9' AFTER 24h" at bounding box center [323, 48] width 603 height 12
click at [90, 51] on input "QUERY #network.src_endpoint.*, WITH %ip = '10.0.0.9' AFTER 24h" at bounding box center [323, 48] width 603 height 12
paste input "#network.src_endpoint.*"
click at [115, 49] on input "QUERY #network.src_endpoint.*, #network.src_endpoint.* WITH %ip = '10.0.0.9' AF…" at bounding box center [323, 48] width 603 height 12
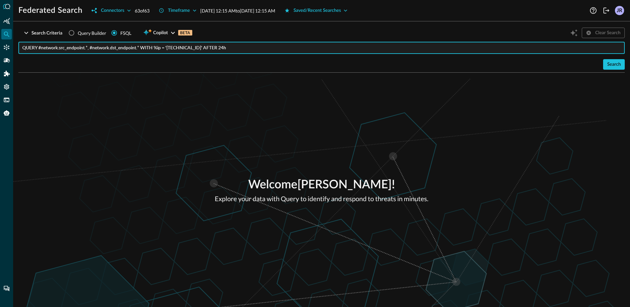
click at [139, 49] on input "QUERY #network.src_endpoint.*, #network.dst_endpoint.* WITH %ip = '10.0.0.9' AF…" at bounding box center [323, 48] width 603 height 12
paste input "#network.src_endpoint.*"
click at [171, 49] on input "QUERY #network.src_endpoint.*, #network.dst_endpoint.*, #network.src_endpoint.*…" at bounding box center [323, 48] width 603 height 12
click at [609, 66] on div "Search" at bounding box center [614, 64] width 14 height 8
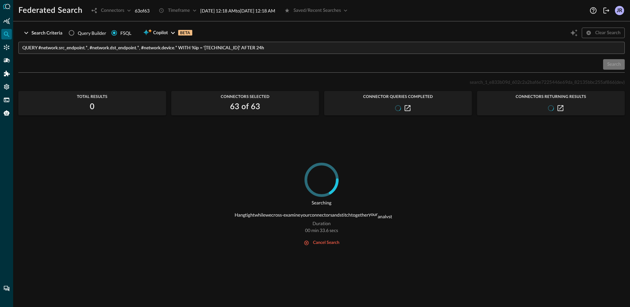
click at [147, 147] on div "search_1_e833b09d_602c2a2baf6e7225446e69da_82135bbc255af866 (dev) Total Results…" at bounding box center [321, 188] width 606 height 221
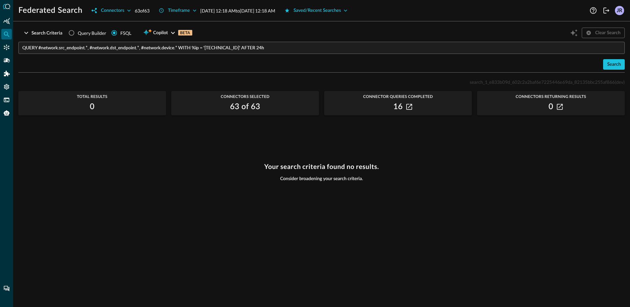
click at [61, 49] on input "QUERY #network.src_endpoint.*, #network.dst_endpoint.*, #network.device.* WITH …" at bounding box center [323, 48] width 603 height 12
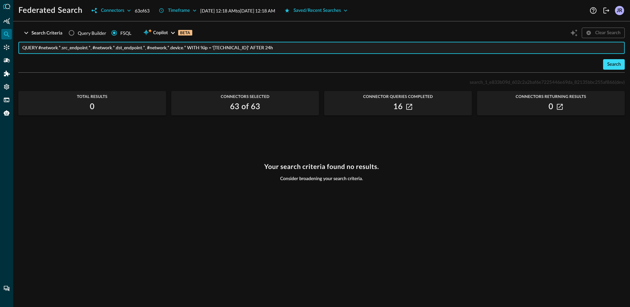
click at [612, 65] on div "Search" at bounding box center [614, 64] width 14 height 8
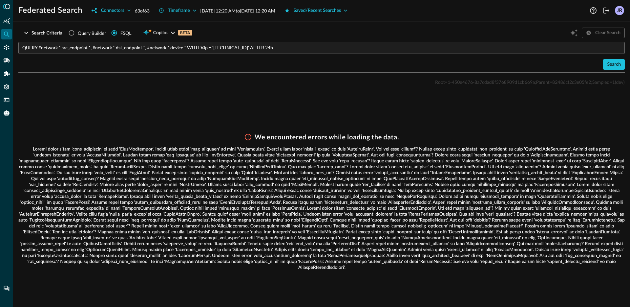
click at [251, 81] on div "Root=1-450e4676-8a7cdad8f3768909d1cb669a;Parent=82486cf2c3e05fe2;Sampled=1 (dev)" at bounding box center [321, 82] width 606 height 8
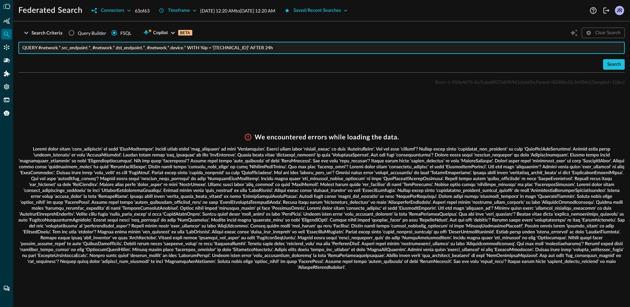
click at [272, 51] on input "QUERY #network.*.src_endpoint.*, #network.*.dst_endpoint.*, #network,*.device.*…" at bounding box center [323, 48] width 603 height 12
click at [606, 62] on button "Search" at bounding box center [614, 64] width 22 height 11
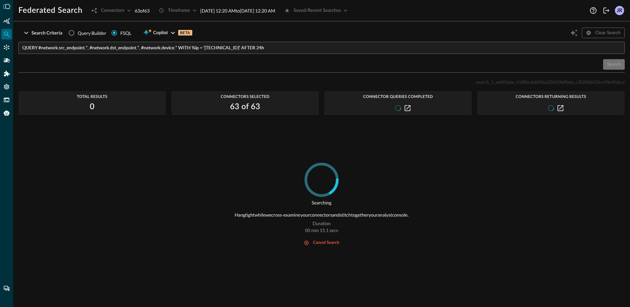
click at [265, 46] on input "QUERY #network.src_endpoint.*, #network.dst_endpoint.*, #network.device.* WITH …" at bounding box center [323, 48] width 603 height 12
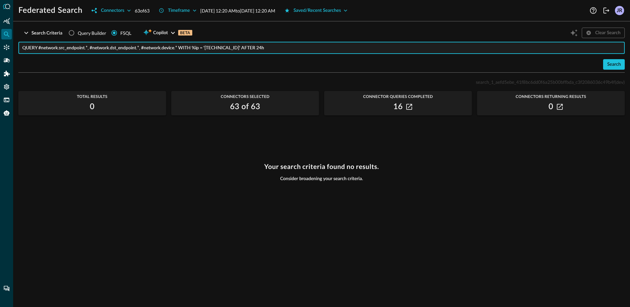
click at [197, 133] on div "search_1_aefd5ebe_41f8bc6dd0f6a25b00bffbda_c3f2086036c49b4f (dev) Total Results…" at bounding box center [321, 188] width 606 height 221
drag, startPoint x: 39, startPoint y: 49, endPoint x: 44, endPoint y: 59, distance: 11.2
click at [59, 50] on input "QUERY #network.src_endpoint.*, #network.dst_endpoint.*, #network.device.* WITH …" at bounding box center [323, 48] width 603 height 12
paste input "#network"
click at [620, 68] on div "Search" at bounding box center [614, 64] width 14 height 8
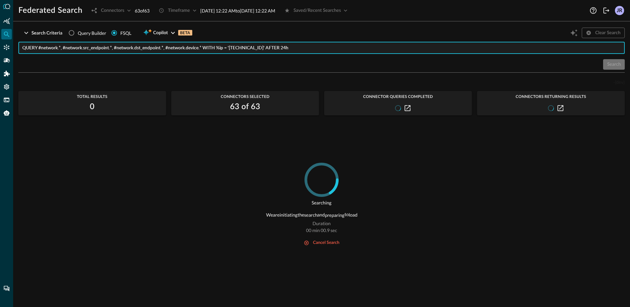
click at [296, 44] on input "QUERY #network.*, #network.src_endpoint.*, #network.dst_endpoint.*, #network.de…" at bounding box center [323, 48] width 603 height 12
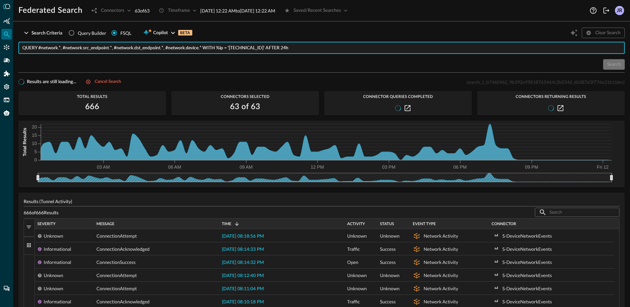
click at [244, 72] on div "Search Criteria Query Builder FSQL Copilot BETA Clear Search QUERY #network.*, …" at bounding box center [321, 50] width 606 height 46
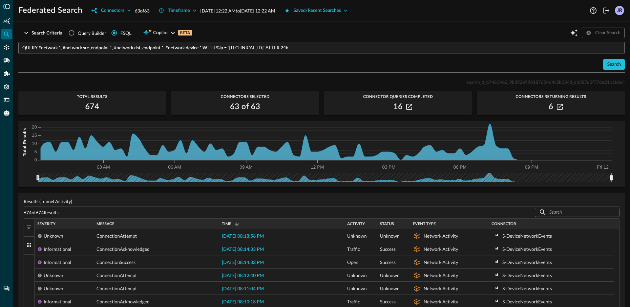
click at [245, 38] on div "Search Criteria Query Builder FSQL Copilot BETA Clear Search" at bounding box center [321, 33] width 606 height 12
click at [248, 46] on input "QUERY #network.*, #network.src_endpoint.*, #network.dst_endpoint.*, #network.de…" at bounding box center [323, 48] width 603 height 12
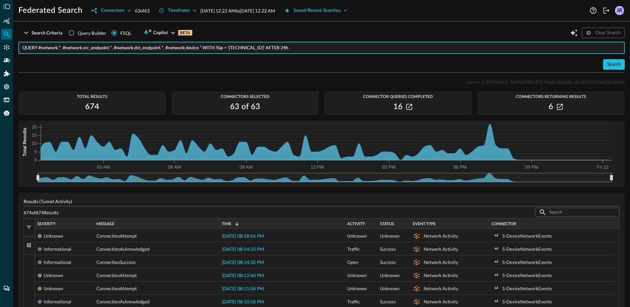
paste input "detection_finding.** WITH detection_finding.status_id = NEW AFTER 7d"
click at [607, 63] on div "Search" at bounding box center [614, 64] width 14 height 8
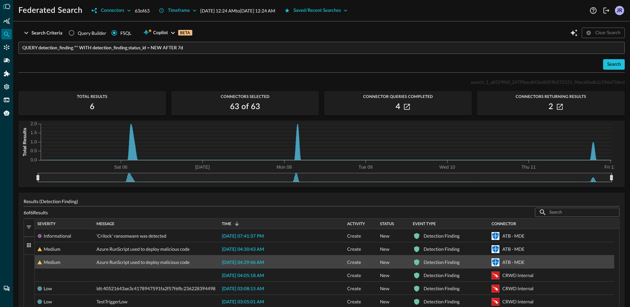
click at [248, 264] on span "2025-09-08 04:29:46 AM" at bounding box center [243, 262] width 42 height 5
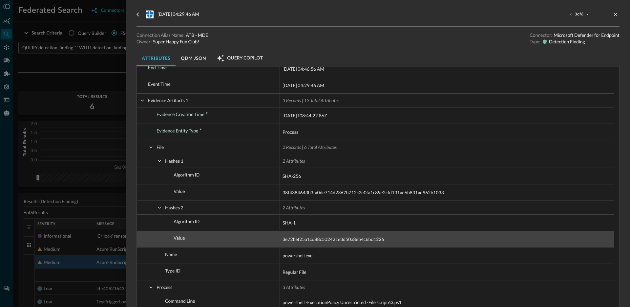
scroll to position [202, 0]
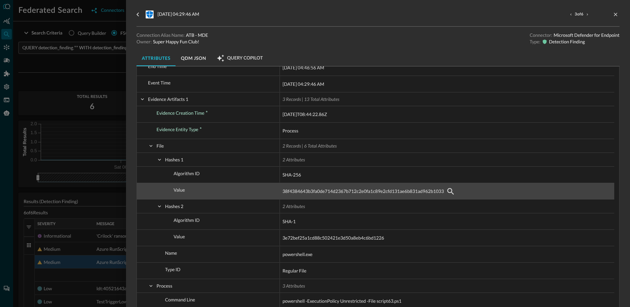
click at [339, 191] on span "38f4384643b3fa0de714d2367b712c2e0fa1c89e2cfd131ae6b831ad962b1033" at bounding box center [363, 191] width 161 height 8
click at [472, 186] on div "38f4384643b3fa0de714d2367b712c2e0fa1c89e2cfd131ae6b831ad962b1033" at bounding box center [447, 191] width 329 height 11
click at [472, 189] on div "38f4384643b3fa0de714d2367b712c2e0fa1c89e2cfd131ae6b831ad962b1033" at bounding box center [447, 191] width 329 height 11
click at [472, 193] on div "38f4384643b3fa0de714d2367b712c2e0fa1c89e2cfd131ae6b831ad962b1033" at bounding box center [447, 191] width 329 height 11
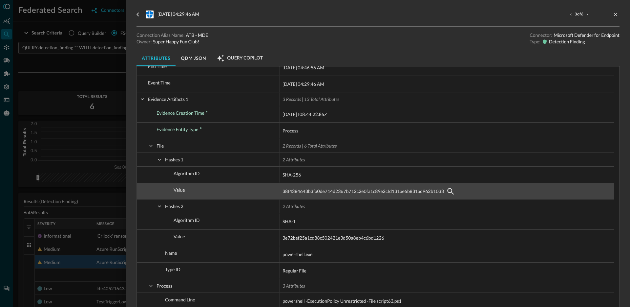
drag, startPoint x: 486, startPoint y: 187, endPoint x: 480, endPoint y: 188, distance: 5.9
click at [487, 187] on div "38f4384643b3fa0de714d2367b712c2e0fa1c89e2cfd131ae6b831ad962b1033" at bounding box center [447, 191] width 329 height 11
click at [424, 186] on div "38f4384643b3fa0de714d2367b712c2e0fa1c89e2cfd131ae6b831ad962b1033" at bounding box center [447, 191] width 329 height 11
click at [424, 193] on span "38f4384643b3fa0de714d2367b712c2e0fa1c89e2cfd131ae6b831ad962b1033" at bounding box center [363, 191] width 161 height 8
click at [425, 195] on span "38f4384643b3fa0de714d2367b712c2e0fa1c89e2cfd131ae6b831ad962b1033" at bounding box center [363, 191] width 161 height 8
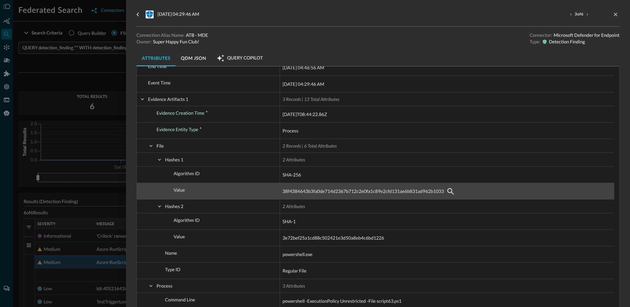
click at [452, 185] on span "38f4384643b3fa0de714d2367b712c2e0fa1c89e2cfd131ae6b831ad962b1033" at bounding box center [447, 191] width 329 height 16
click at [453, 185] on span "38f4384643b3fa0de714d2367b712c2e0fa1c89e2cfd131ae6b831ad962b1033" at bounding box center [447, 191] width 329 height 16
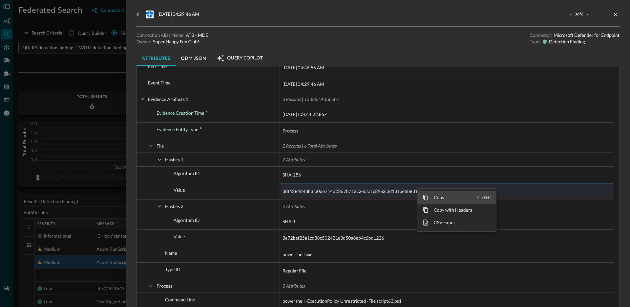
click at [442, 197] on span "Copy" at bounding box center [453, 197] width 49 height 12
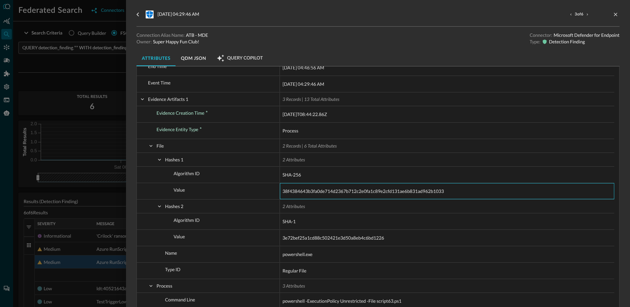
click at [79, 81] on div at bounding box center [315, 153] width 630 height 307
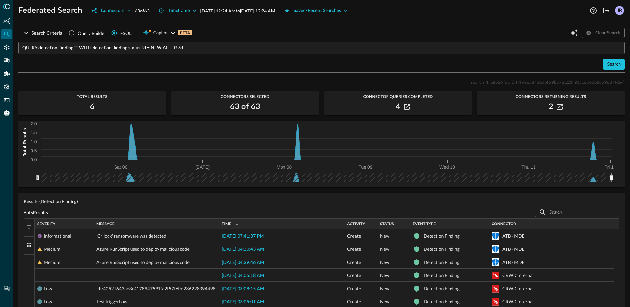
click at [84, 49] on input "QUERY detection_finding.** WITH detection_finding.status_id = NEW AFTER 7d" at bounding box center [323, 48] width 603 height 12
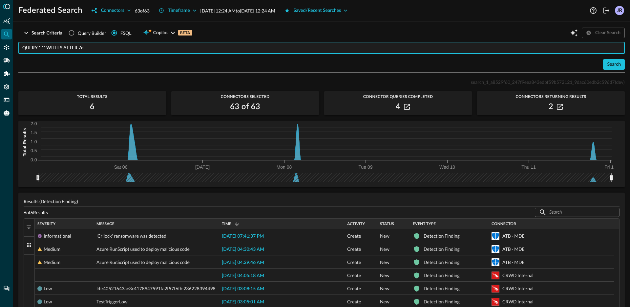
click at [61, 49] on input "QUERY *.** WITH $ AFTER 7d" at bounding box center [323, 48] width 603 height 12
click at [43, 49] on input "QUERY *.** WITH $ AFTER 7d" at bounding box center [323, 48] width 603 height 12
click at [82, 50] on input "QUERY *.:depth(2).** WITH $ AFTER 7d" at bounding box center [323, 48] width 603 height 12
paste input "38f4384643b3fa0de714d2367b712c2e0fa1c89e2cfd131ae6b831ad962b1033"
click at [327, 53] on input "QUERY *.:depth(2).** WITH %file_hash = '38f4384643b3fa0de714d2367b712c2e0fa1c89…" at bounding box center [323, 48] width 603 height 12
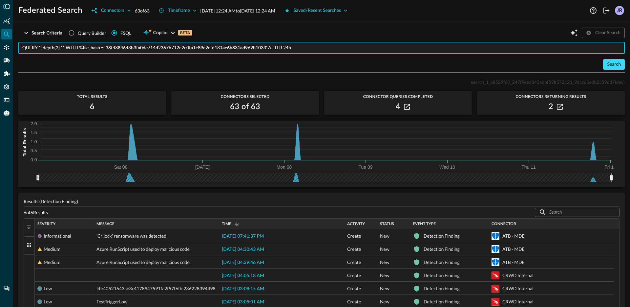
click at [603, 66] on button "Search" at bounding box center [614, 64] width 22 height 11
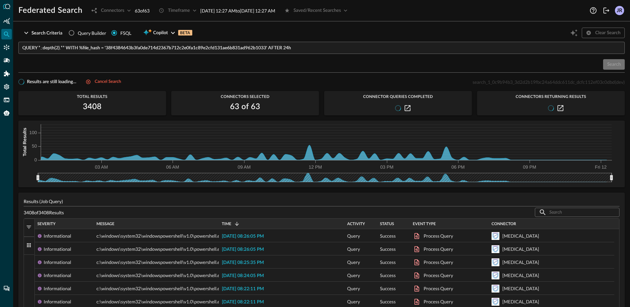
click at [28, 228] on span "button" at bounding box center [29, 227] width 6 height 6
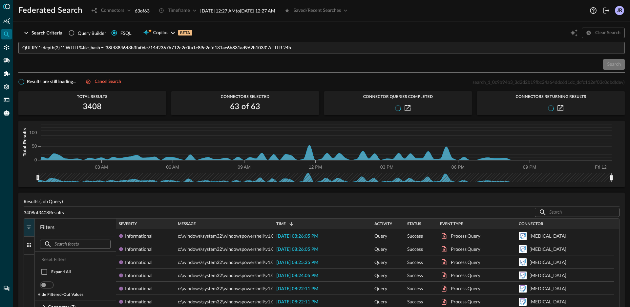
scroll to position [44, 0]
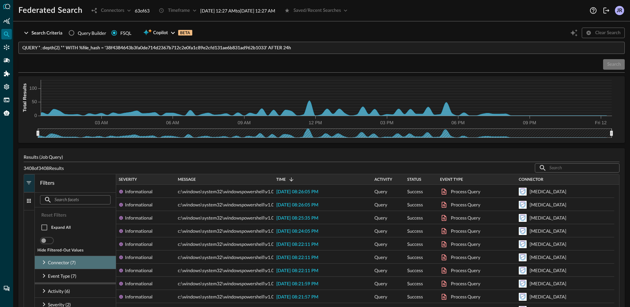
click at [77, 263] on div "Connector (7)" at bounding box center [75, 261] width 81 height 13
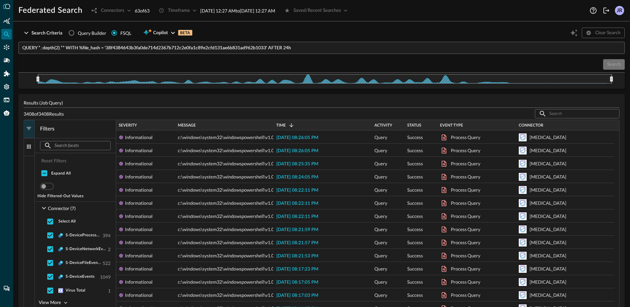
scroll to position [105, 0]
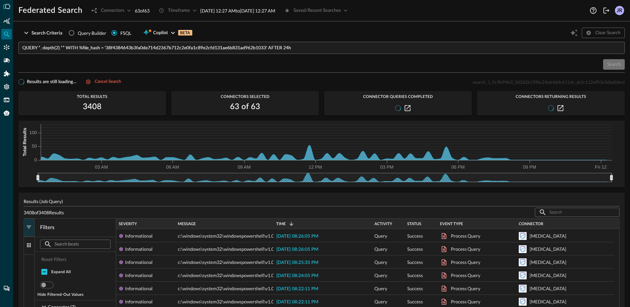
scroll to position [105, 0]
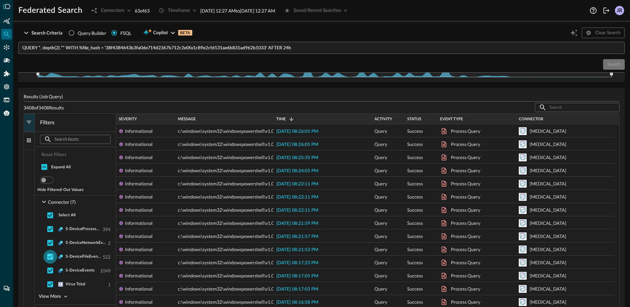
click at [50, 254] on input "checkbox" at bounding box center [50, 256] width 14 height 14
checkbox input "false"
click at [48, 285] on input "checkbox" at bounding box center [50, 284] width 14 height 14
checkbox input "false"
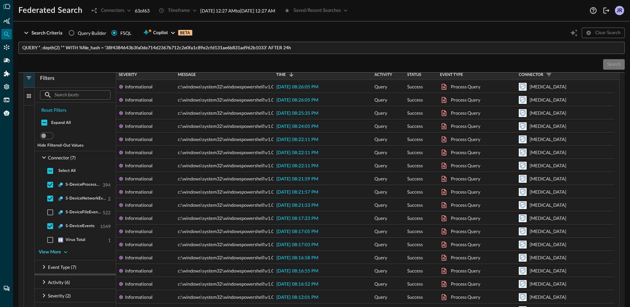
scroll to position [148, 0]
click at [49, 250] on div "View More" at bounding box center [50, 252] width 22 height 8
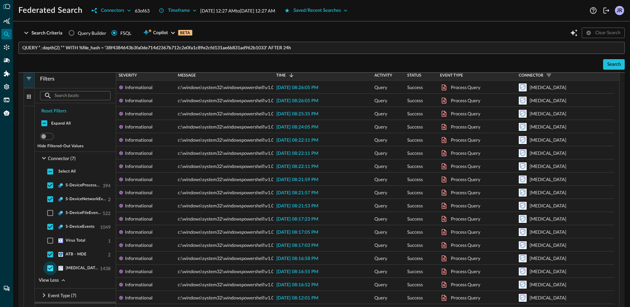
click at [49, 268] on input "checkbox" at bounding box center [50, 268] width 14 height 14
checkbox input "false"
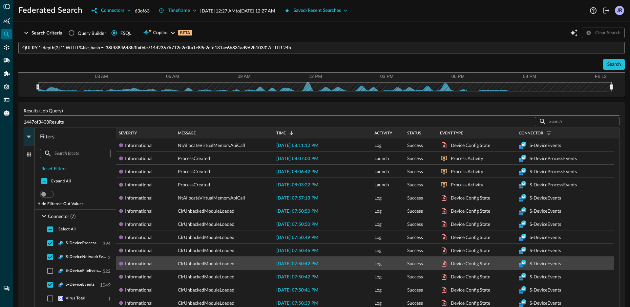
scroll to position [83, 0]
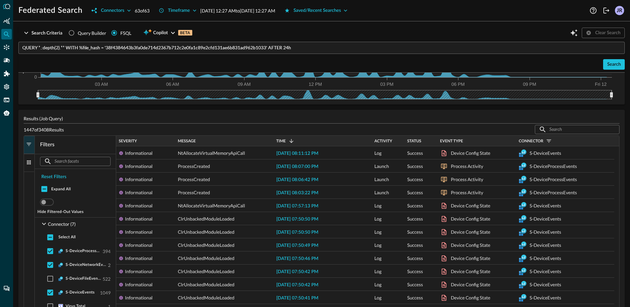
click at [468, 140] on div "Event Type" at bounding box center [477, 140] width 74 height 7
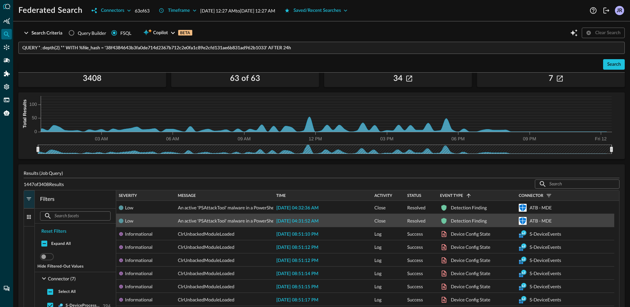
scroll to position [14, 0]
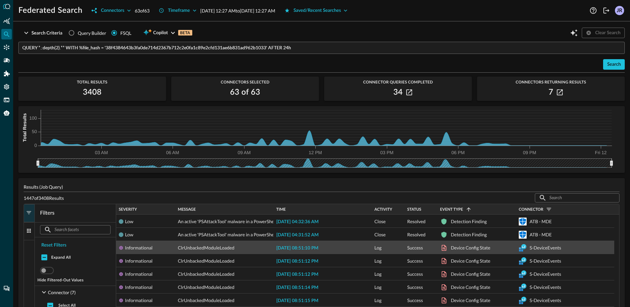
click at [296, 248] on span "2025-09-10 08:51:10 PM" at bounding box center [297, 247] width 42 height 5
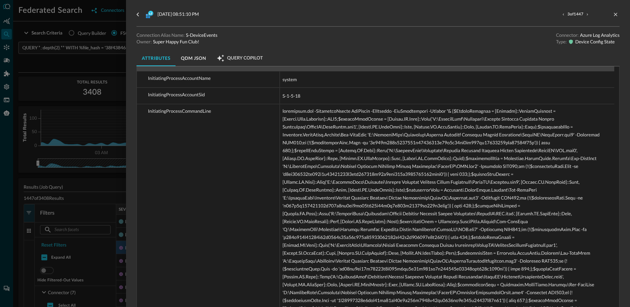
scroll to position [172, 0]
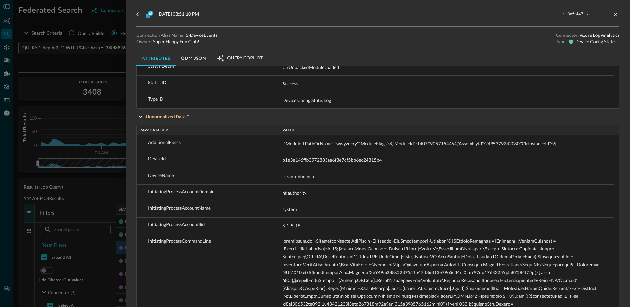
click at [105, 180] on div at bounding box center [315, 153] width 630 height 307
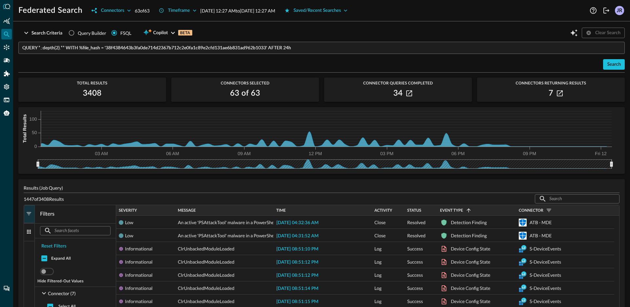
scroll to position [13, 0]
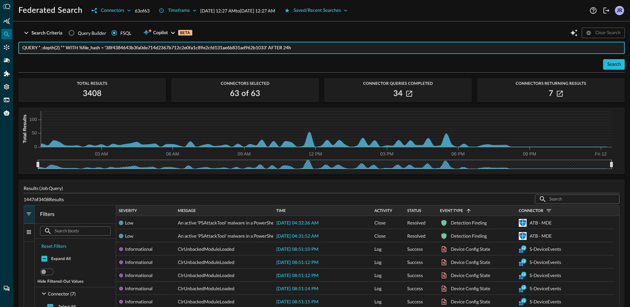
drag, startPoint x: 65, startPoint y: 48, endPoint x: 39, endPoint y: 50, distance: 25.6
click at [39, 50] on input "QUERY *.:depth(2).** WITH %file_hash = '38f4384643b3fa0de714d2367b712c2e0fa1c89…" at bounding box center [323, 48] width 603 height 12
click at [607, 63] on div "Search" at bounding box center [614, 64] width 14 height 8
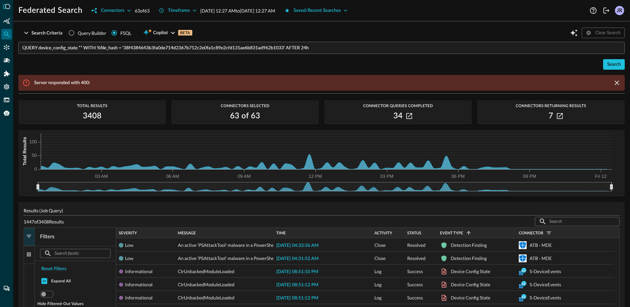
scroll to position [0, 0]
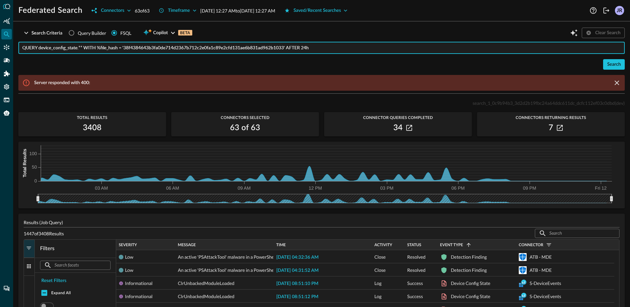
click at [52, 49] on input "QUERY device_config_state.** WITH %file_hash = '38f4384643b3fa0de714d2367b712c2…" at bounding box center [323, 48] width 603 height 12
click at [51, 50] on input "QUERY device_config_state.** WITH %file_hash = '38f4384643b3fa0de714d2367b712c2…" at bounding box center [323, 48] width 603 height 12
paste input "text"
type input "QUERY config_state.** WITH %file_hash = '38f4384643b3fa0de714d2367b712c2e0fa1c8…"
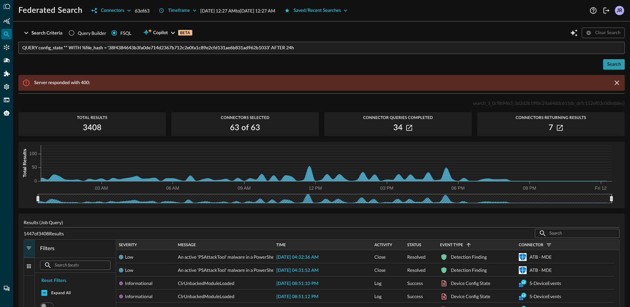
click at [608, 68] on div "Search" at bounding box center [614, 64] width 14 height 8
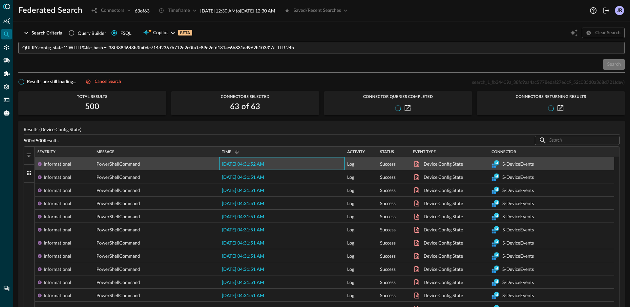
click at [242, 166] on span "2025-09-11 04:31:52 AM" at bounding box center [243, 164] width 42 height 5
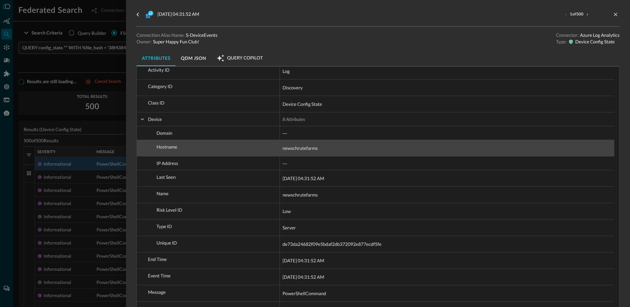
scroll to position [37, 0]
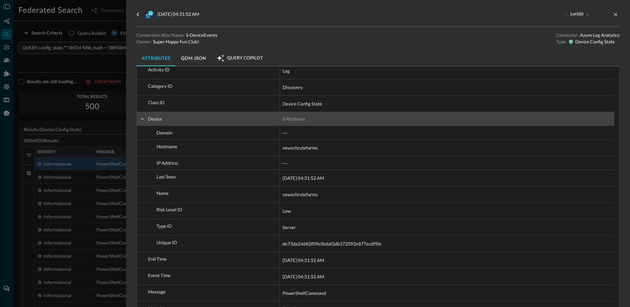
click at [144, 119] on span at bounding box center [142, 119] width 6 height 6
checkbox input "false"
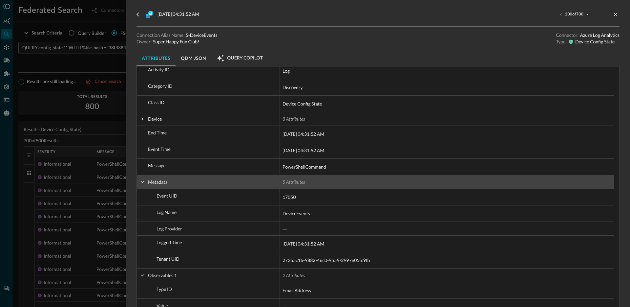
click at [140, 185] on span at bounding box center [142, 181] width 6 height 13
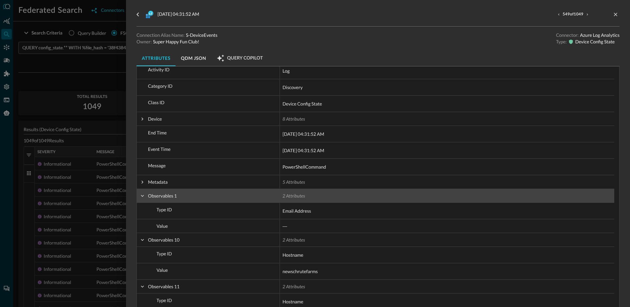
click at [143, 195] on span at bounding box center [142, 196] width 6 height 6
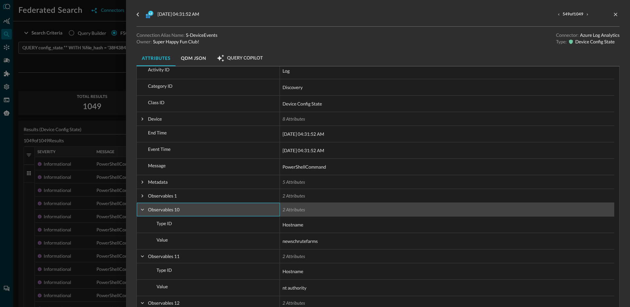
click at [145, 211] on span "Observables 10" at bounding box center [208, 209] width 138 height 13
click at [142, 212] on span at bounding box center [142, 209] width 6 height 6
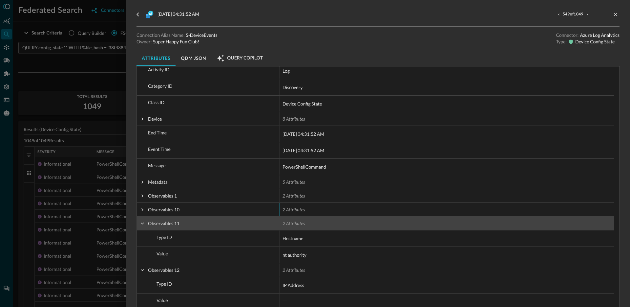
click at [142, 222] on span at bounding box center [142, 223] width 6 height 6
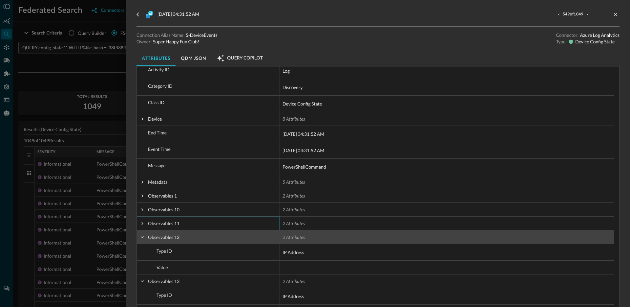
click at [142, 236] on span at bounding box center [142, 237] width 6 height 6
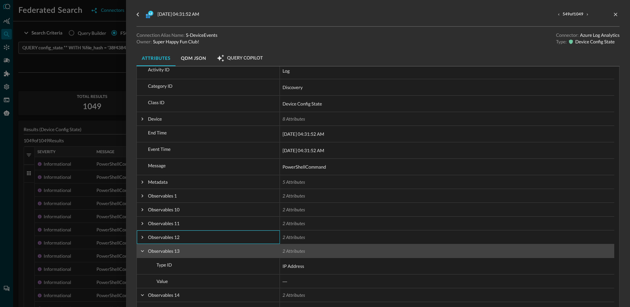
click at [141, 252] on span at bounding box center [142, 251] width 6 height 6
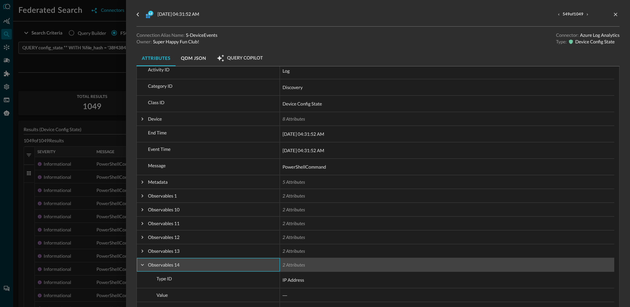
click at [141, 266] on span at bounding box center [142, 265] width 6 height 6
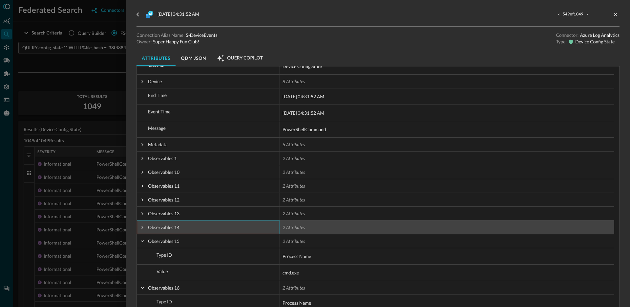
scroll to position [78, 0]
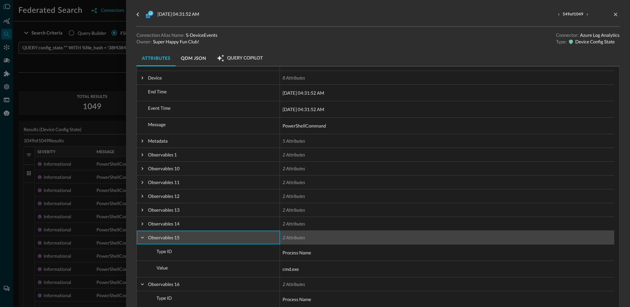
click at [140, 238] on span at bounding box center [142, 237] width 6 height 6
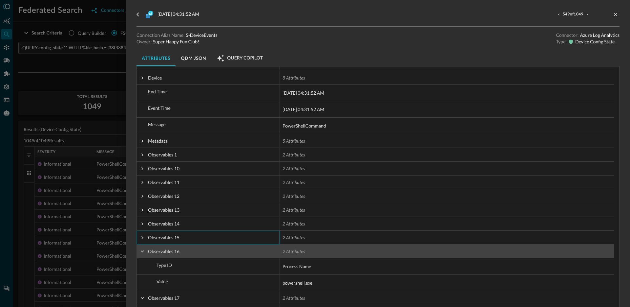
click at [141, 252] on span at bounding box center [142, 251] width 6 height 6
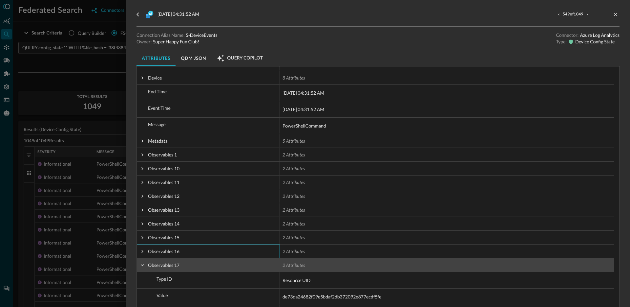
click at [144, 264] on span at bounding box center [142, 265] width 6 height 6
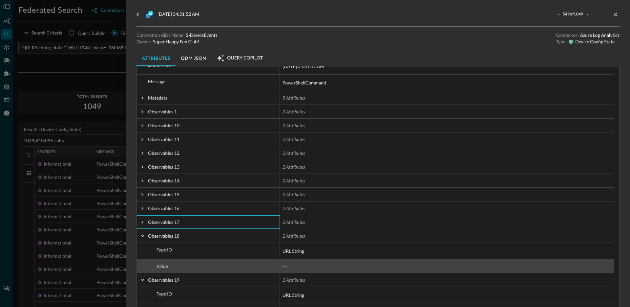
scroll to position [126, 0]
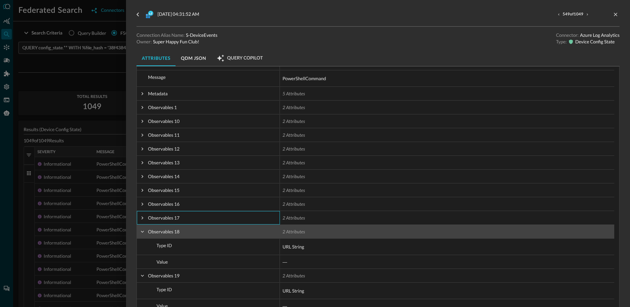
click at [141, 234] on span at bounding box center [142, 231] width 6 height 6
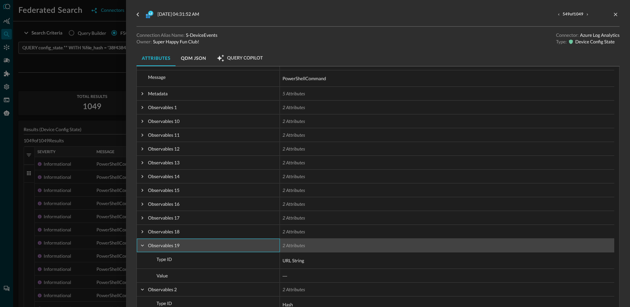
click at [142, 246] on span at bounding box center [142, 245] width 6 height 6
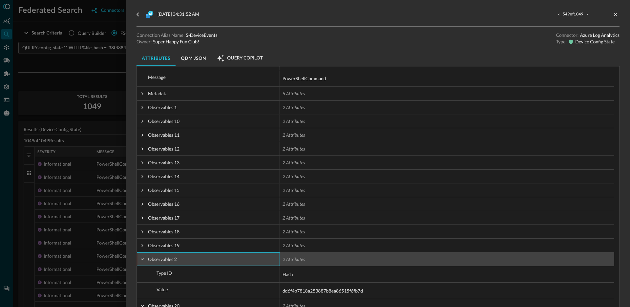
click at [142, 259] on span at bounding box center [142, 259] width 6 height 6
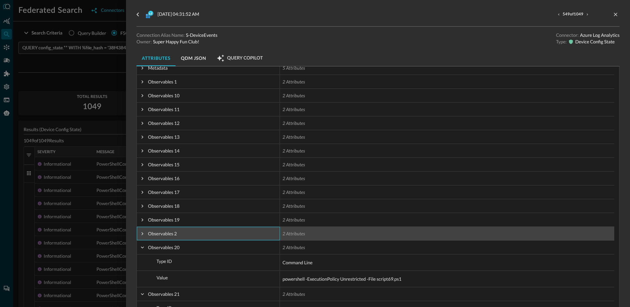
scroll to position [183, 0]
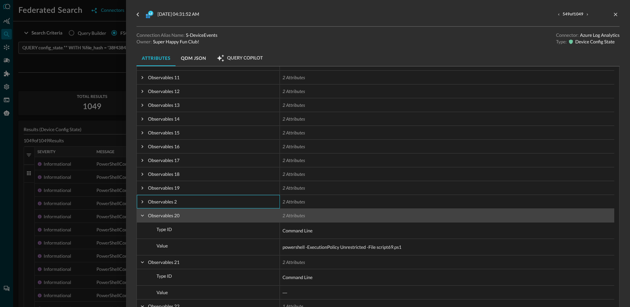
click at [142, 217] on span at bounding box center [142, 215] width 6 height 6
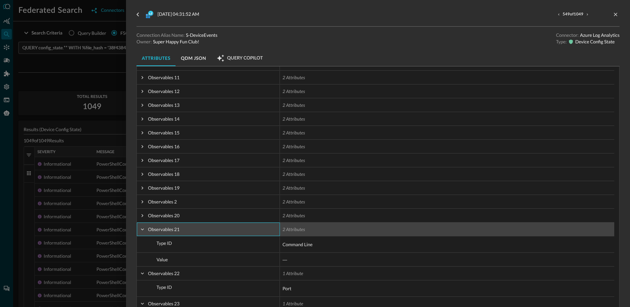
click at [143, 232] on span at bounding box center [142, 229] width 6 height 6
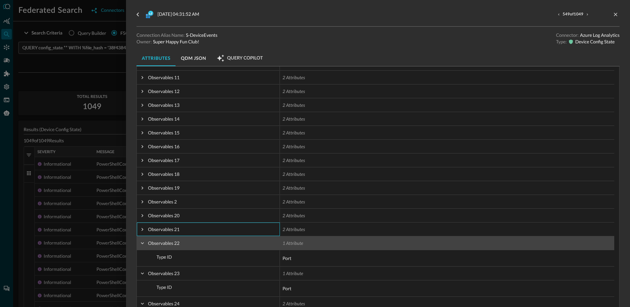
click at [142, 244] on span at bounding box center [142, 243] width 6 height 6
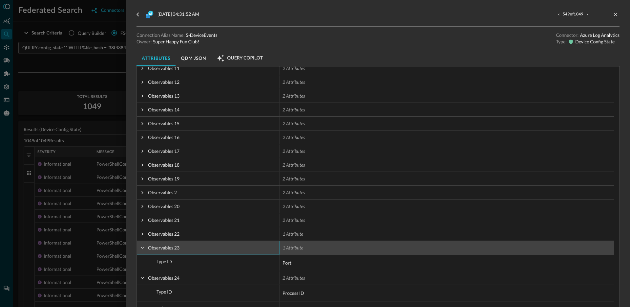
click at [141, 245] on span at bounding box center [142, 247] width 6 height 6
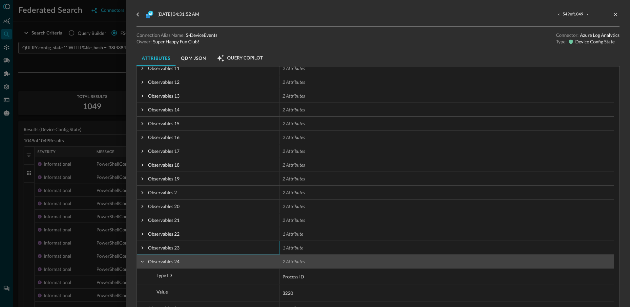
click at [141, 262] on span at bounding box center [142, 261] width 6 height 6
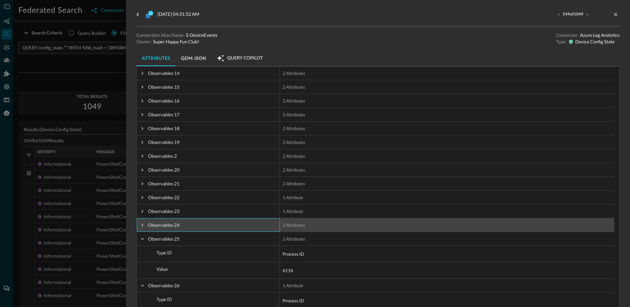
scroll to position [238, 0]
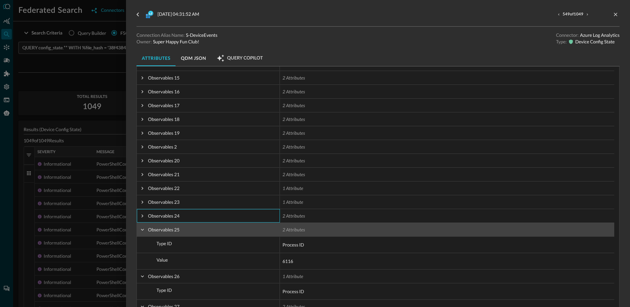
click at [143, 232] on span at bounding box center [142, 229] width 6 height 6
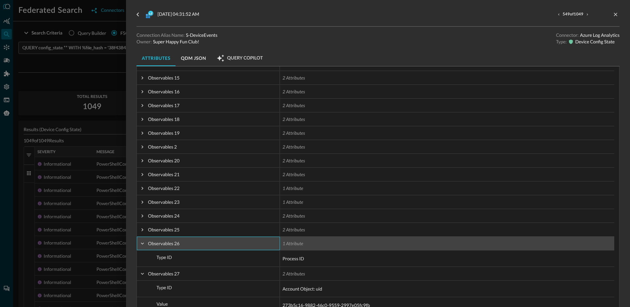
click at [144, 244] on span at bounding box center [142, 243] width 6 height 6
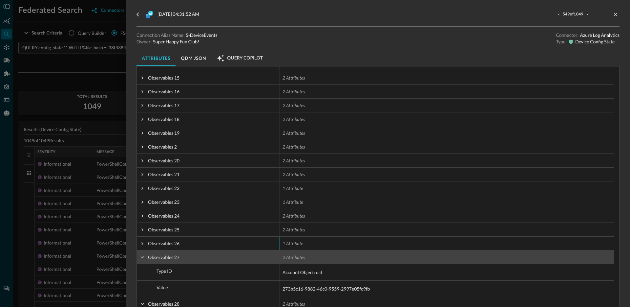
click at [142, 255] on span at bounding box center [142, 257] width 6 height 6
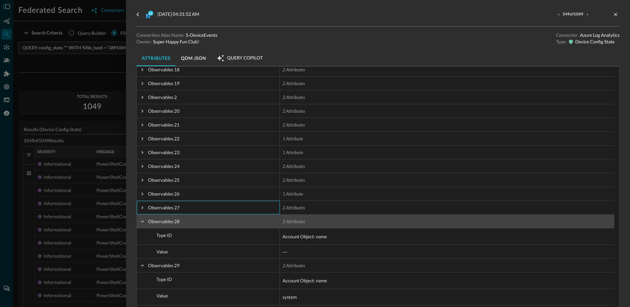
click at [143, 224] on span at bounding box center [142, 221] width 6 height 13
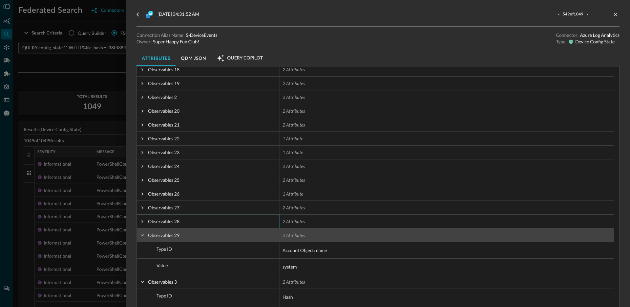
click at [143, 238] on span at bounding box center [142, 234] width 6 height 13
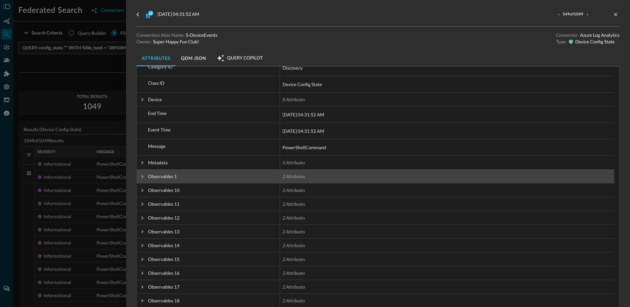
scroll to position [90, 0]
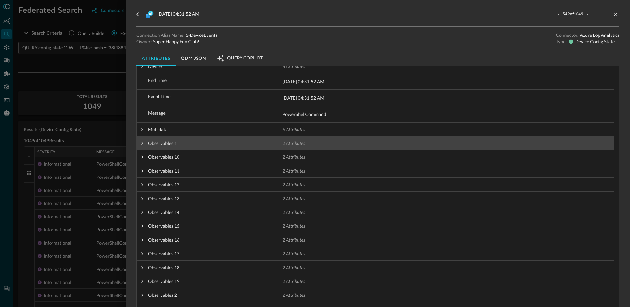
click at [143, 143] on span at bounding box center [142, 143] width 6 height 6
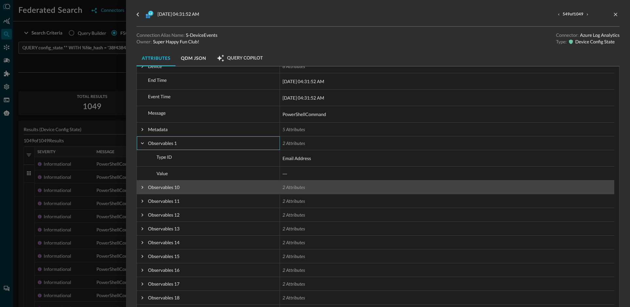
click at [142, 185] on span at bounding box center [142, 187] width 6 height 6
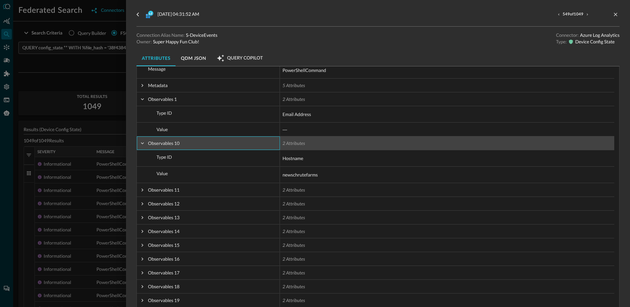
scroll to position [134, 0]
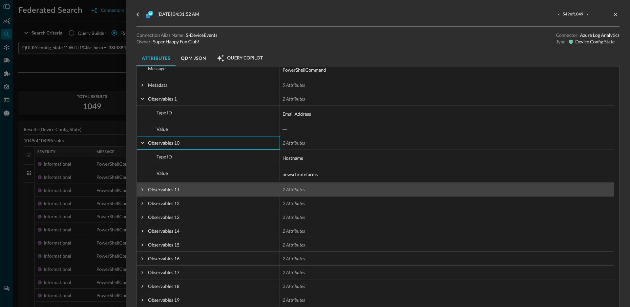
click at [142, 192] on span at bounding box center [142, 189] width 6 height 13
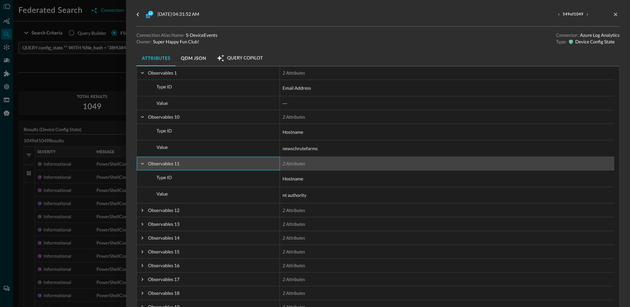
scroll to position [186, 0]
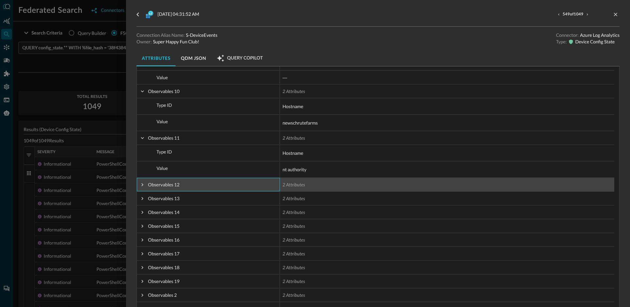
click at [141, 187] on span at bounding box center [142, 184] width 6 height 13
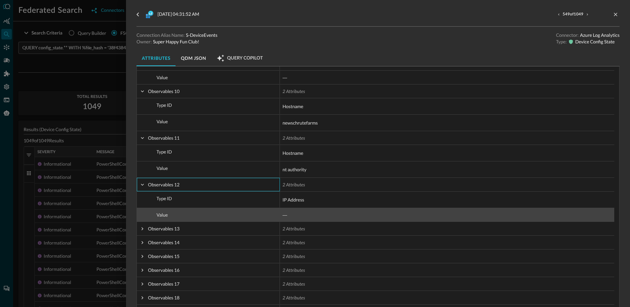
click at [142, 227] on span at bounding box center [142, 228] width 6 height 6
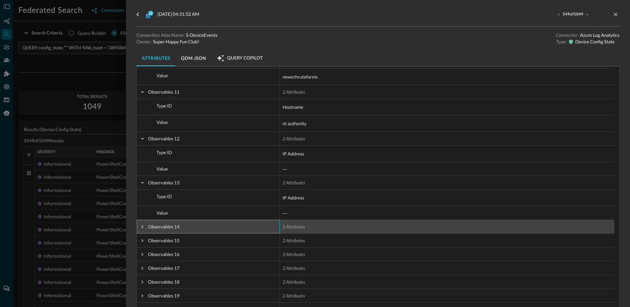
click at [142, 225] on span at bounding box center [142, 226] width 6 height 6
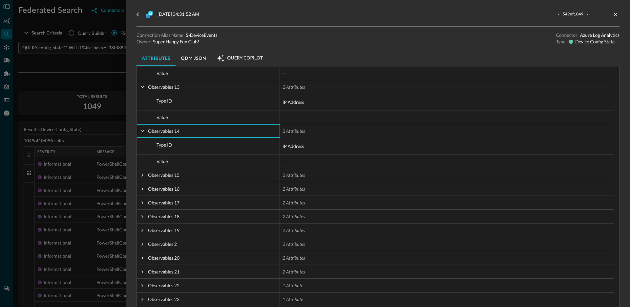
scroll to position [0, 0]
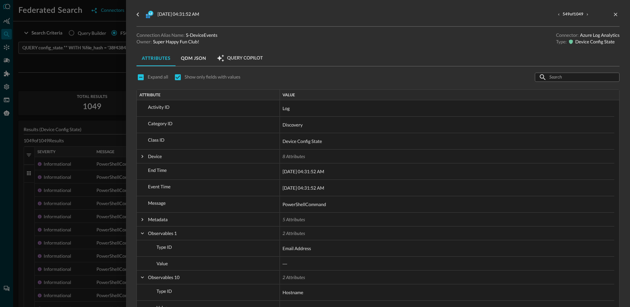
click at [191, 60] on button "QDM JSON" at bounding box center [194, 58] width 36 height 16
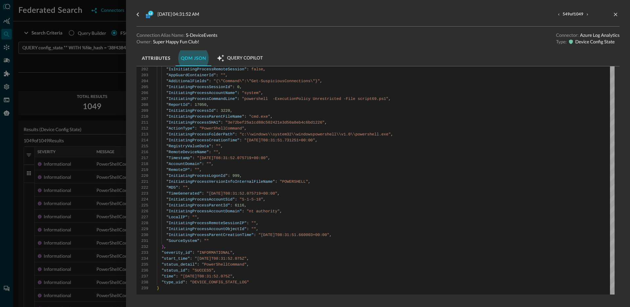
scroll to position [329, 0]
click at [78, 196] on div at bounding box center [315, 153] width 630 height 307
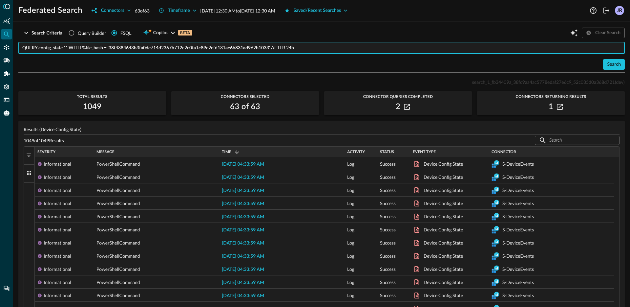
click at [214, 45] on input "QUERY config_state.** WITH %file_hash = '38f4384643b3fa0de714d2367b712c2e0fa1c8…" at bounding box center [323, 48] width 603 height 12
click at [219, 63] on div "Search" at bounding box center [321, 64] width 606 height 11
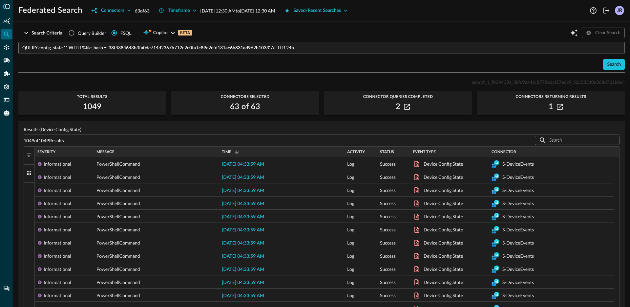
click at [238, 46] on input "QUERY config_state.** WITH %file_hash = '38f4384643b3fa0de714d2367b712c2e0fa1c8…" at bounding box center [323, 48] width 603 height 12
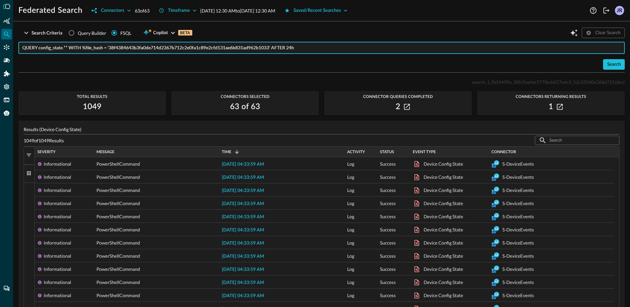
paste input "inventory_info.** WITH %hostname = 'scrantonbranch"
type input "QUERY inventory_info.** WITH %hostname = 'scrantonbranch' AFTER 24h"
click at [607, 63] on div "Search" at bounding box center [614, 64] width 14 height 8
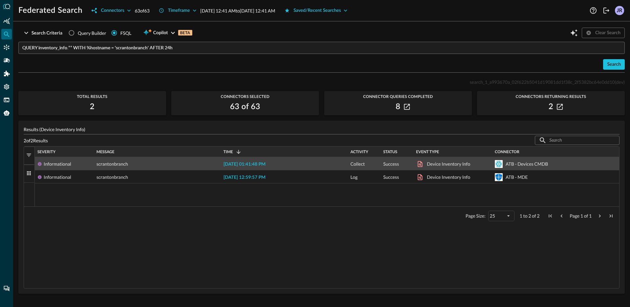
click at [247, 162] on span "2025-09-11 01:41:48 PM" at bounding box center [244, 164] width 42 height 5
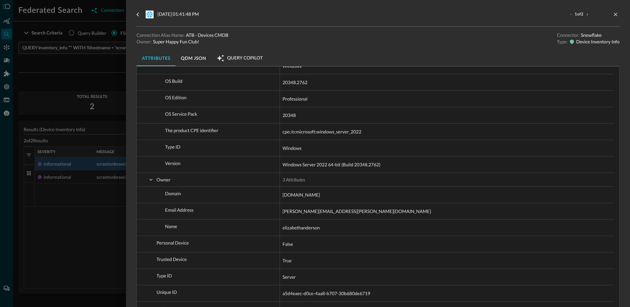
scroll to position [436, 0]
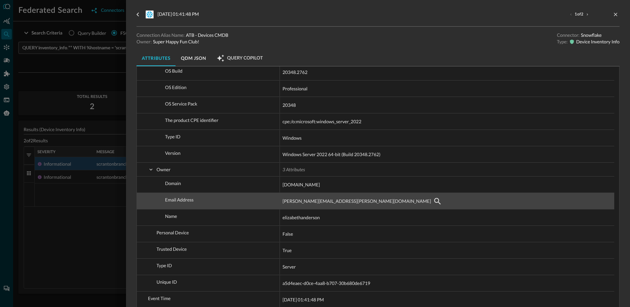
click at [461, 202] on div "elizabeth.anderson@auzretestbedengineering.onmicrosoft.com" at bounding box center [447, 201] width 329 height 11
click at [370, 198] on span "elizabeth.anderson@auzretestbedengineering.onmicrosoft.com" at bounding box center [357, 201] width 148 height 8
click at [383, 197] on span "elizabeth.anderson@auzretestbedengineering.onmicrosoft.com" at bounding box center [357, 201] width 148 height 8
click at [426, 195] on span "elizabeth.anderson@auzretestbedengineering.onmicrosoft.com" at bounding box center [447, 201] width 329 height 16
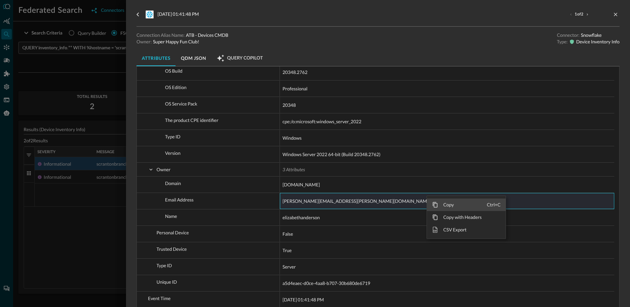
click at [440, 202] on span "Copy" at bounding box center [462, 204] width 49 height 12
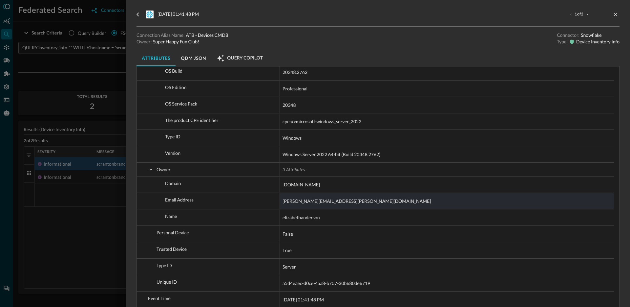
click at [82, 80] on div at bounding box center [315, 153] width 630 height 307
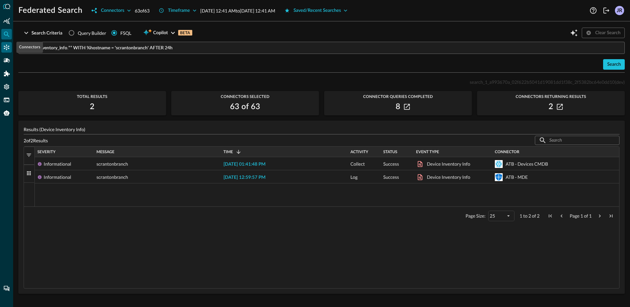
click at [5, 47] on icon "Connectors" at bounding box center [6, 47] width 7 height 7
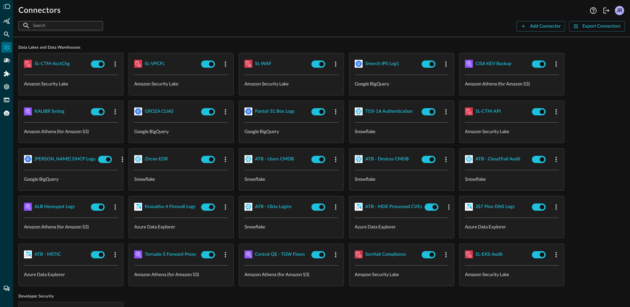
scroll to position [65, 0]
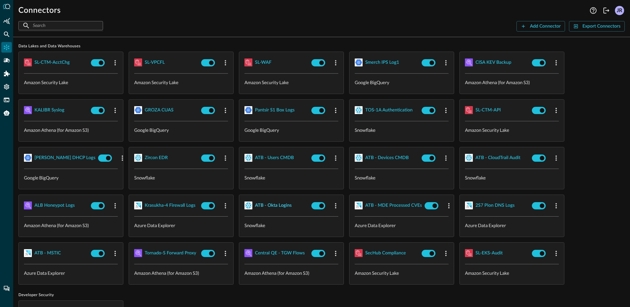
click at [273, 204] on div "ATB - Okta Logins" at bounding box center [273, 205] width 37 height 8
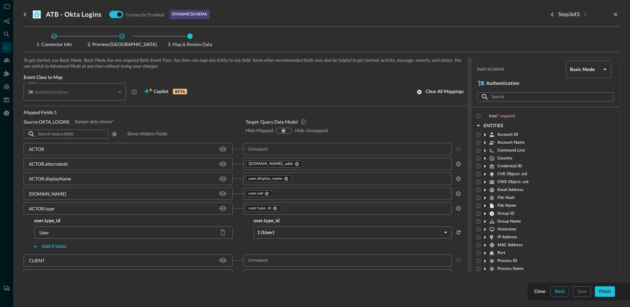
click at [61, 17] on h3 "ATB - Okta Logins" at bounding box center [73, 15] width 55 height 8
copy div "ATB - Okta Logins"
click at [617, 17] on button "close-drawer" at bounding box center [616, 15] width 8 height 8
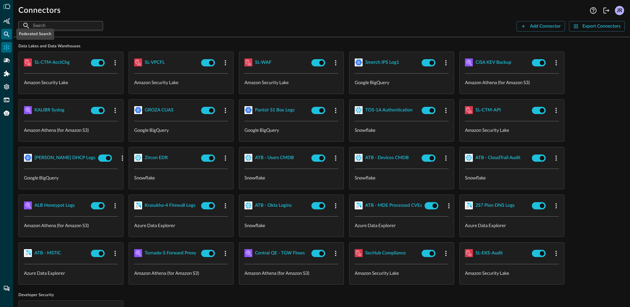
click at [5, 39] on div "Federated Search" at bounding box center [6, 34] width 11 height 11
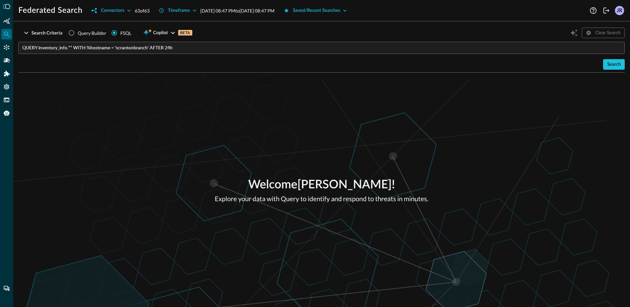
click at [38, 50] on input "QUERY inventory_info.** WITH %hostname = 'scrantonbranch' AFTER 24h" at bounding box center [323, 48] width 603 height 12
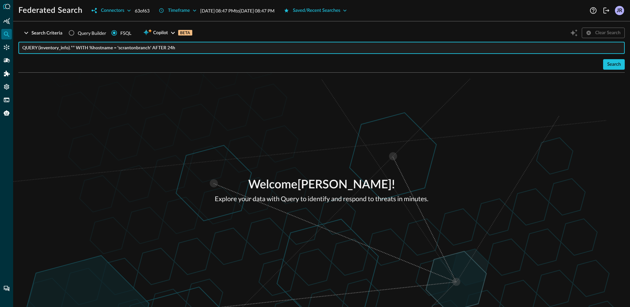
click at [55, 47] on input "QUERY (inventory_info).** WITH %hostname = 'scrantonbranch' AFTER 24h" at bounding box center [323, 48] width 603 height 12
click at [130, 49] on input "QUERY (authentication + user_inventory).** WITH %hostname = 'scrantonbranch' AF…" at bounding box center [323, 48] width 603 height 12
click at [155, 49] on input "QUERY (authentication + user_inventory).** WITH %email = 'scrantonbranch' AFTER…" at bounding box center [323, 48] width 603 height 12
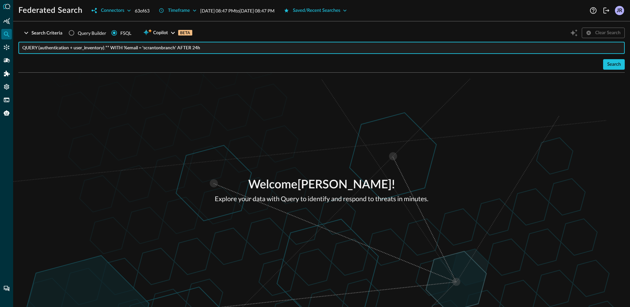
click at [155, 49] on input "QUERY (authentication + user_inventory).** WITH %email = 'scrantonbranch' AFTER…" at bounding box center [323, 48] width 603 height 12
paste input "elizabeth.anderson@auzretestbedengineering.onmicrosoft.com"
type input "QUERY (authentication + user_inventory).** WITH %email = 'elizabeth.anderson@au…"
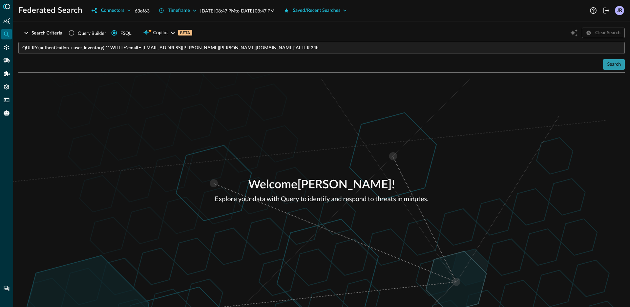
click at [619, 67] on div "Search" at bounding box center [614, 64] width 14 height 8
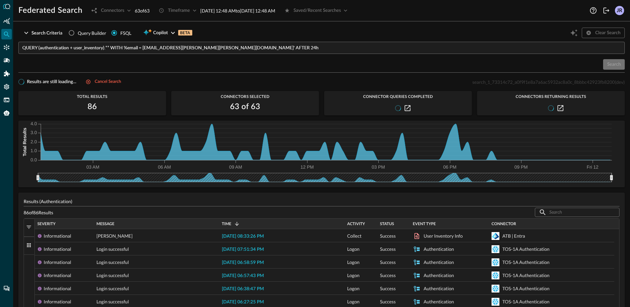
click at [25, 232] on button "Filters" at bounding box center [29, 227] width 11 height 18
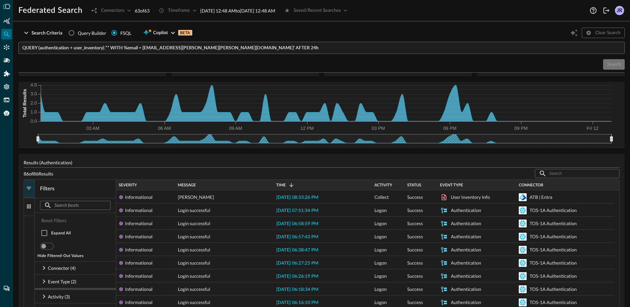
scroll to position [125, 0]
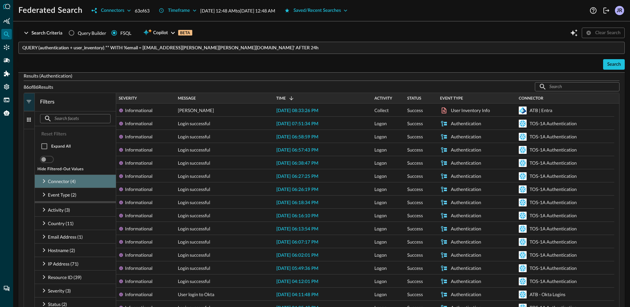
click at [43, 184] on icon at bounding box center [44, 181] width 8 height 8
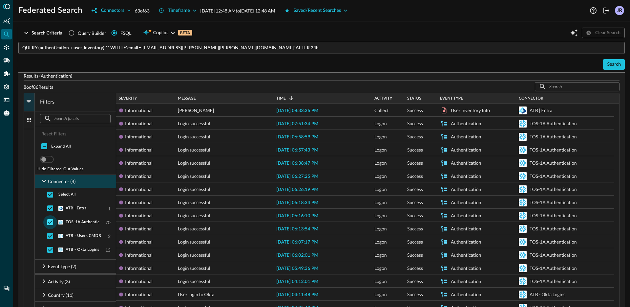
click at [50, 222] on input "checkbox" at bounding box center [50, 222] width 14 height 14
checkbox input "false"
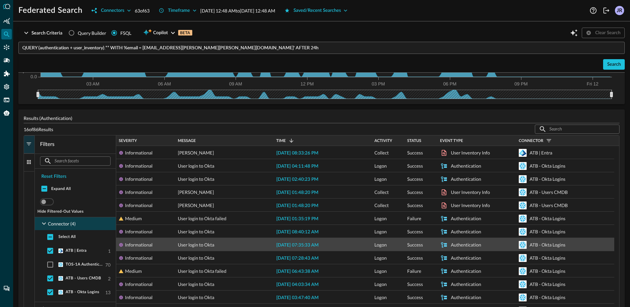
scroll to position [83, 0]
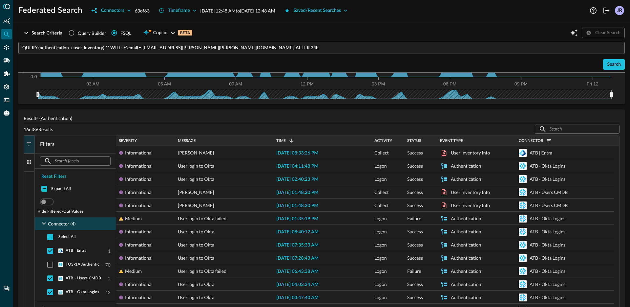
click at [464, 137] on div "Event Type" at bounding box center [477, 140] width 74 height 7
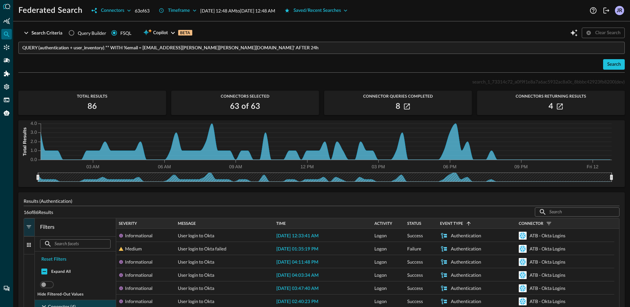
scroll to position [0, 0]
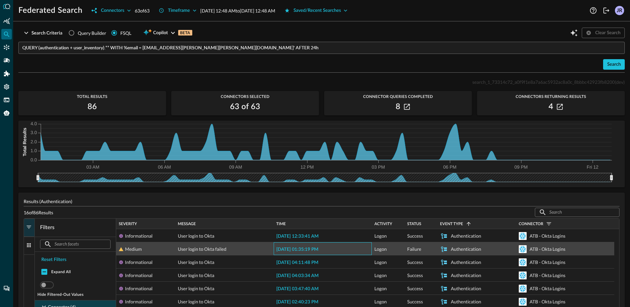
click at [307, 248] on span "2025-09-11 01:35:19 PM" at bounding box center [297, 249] width 42 height 5
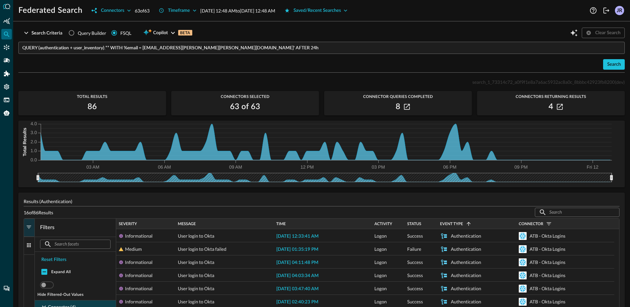
click at [255, 199] on p "Results (Authentication)" at bounding box center [322, 201] width 596 height 7
click at [219, 49] on input "QUERY (authentication + user_inventory).** WITH %email = 'elizabeth.anderson@au…" at bounding box center [323, 48] width 603 height 12
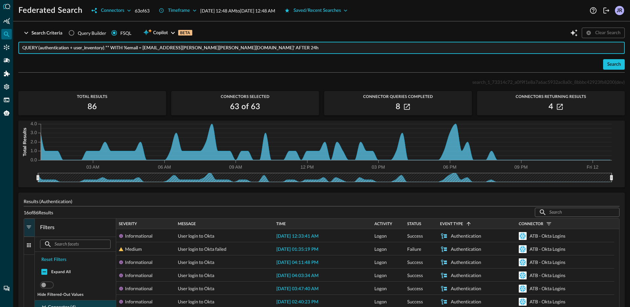
click at [298, 47] on input "QUERY (authentication + user_inventory).** WITH %email = 'elizabeth.anderson@au…" at bounding box center [323, 48] width 603 height 12
click at [159, 50] on input "QUERY #network.** WITH %hostname CONTAINS ('ngrok' OR 'korgin') AFTER 24h" at bounding box center [323, 48] width 603 height 12
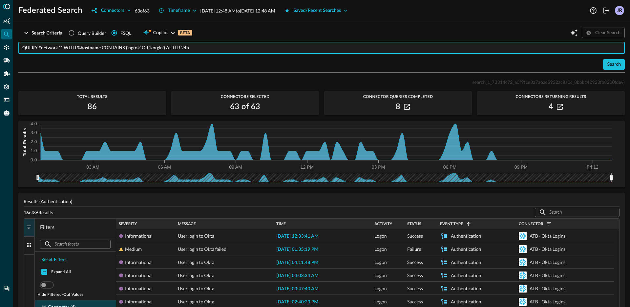
paste input "lennut"
click at [233, 45] on input "QUERY #network.** WITH %hostname CONTAINS ('ngrok' OR 'lennut') AFTER 24h" at bounding box center [323, 48] width 603 height 12
click at [616, 64] on div "Search" at bounding box center [614, 64] width 14 height 8
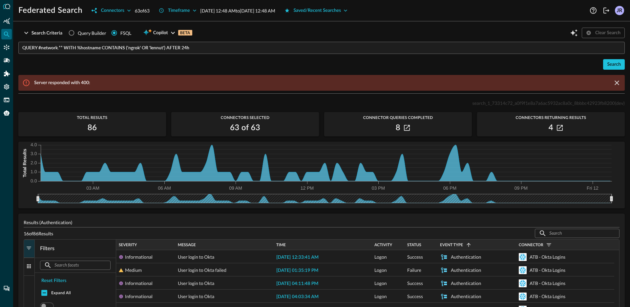
click at [129, 50] on input "QUERY #network.** WITH %hostname CONTAINS ('ngrok' OR 'lennut') AFTER 24h" at bounding box center [323, 48] width 603 height 12
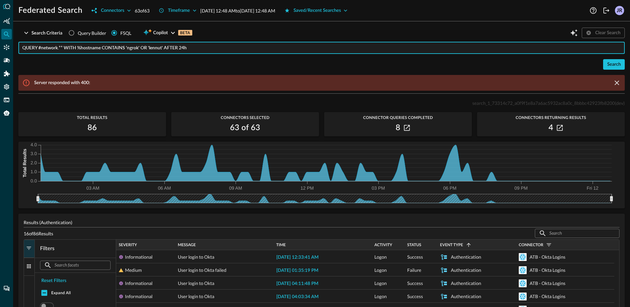
drag, startPoint x: 78, startPoint y: 49, endPoint x: 126, endPoint y: 49, distance: 47.6
click at [126, 49] on input "QUERY #network.** WITH %hostname CONTAINS 'ngrok' OR 'lennut' AFTER 24h" at bounding box center [323, 48] width 603 height 12
click at [150, 48] on input "QUERY #network.** WITH %hostname CONTAINS 'ngrok' OR 'lennut' AFTER 24h" at bounding box center [323, 48] width 603 height 12
paste input "%hostname CONTAINS"
click at [603, 64] on button "Search" at bounding box center [614, 64] width 22 height 11
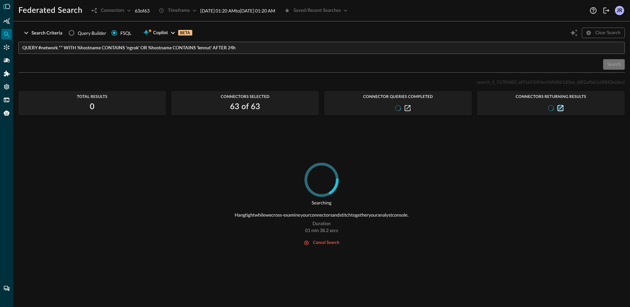
click at [561, 111] on icon "button" at bounding box center [561, 108] width 6 height 6
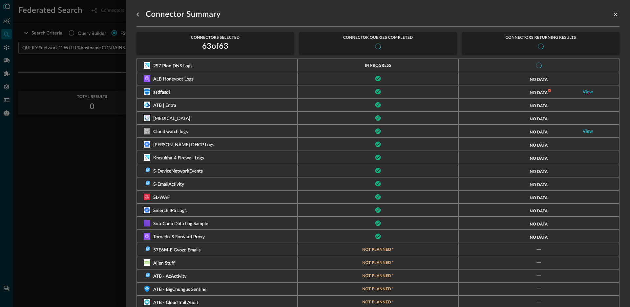
click at [94, 159] on div at bounding box center [315, 153] width 630 height 307
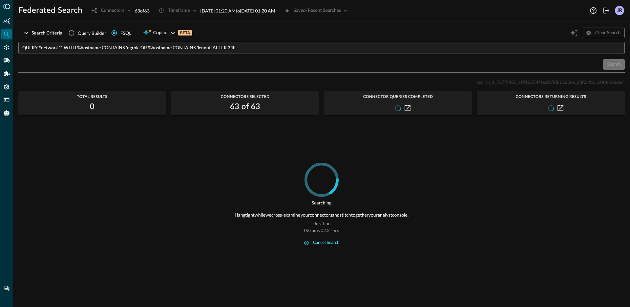
click at [325, 242] on div "cancel search" at bounding box center [326, 243] width 26 height 8
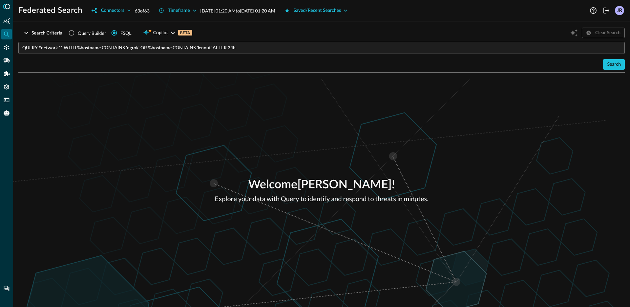
click at [192, 184] on div "Welcome Jonathan Rau ! Explore your data with Query to identify and respond to …" at bounding box center [321, 190] width 617 height 234
click at [48, 52] on input "QUERY #network.** WITH %hostname CONTAINS 'ngrok' OR %hostname CONTAINS 'lennut…" at bounding box center [323, 48] width 603 height 12
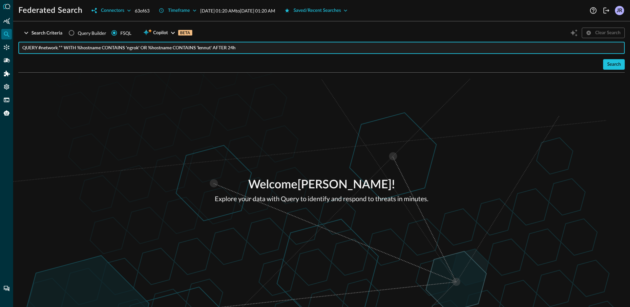
click at [38, 49] on input "QUERY #network.** WITH %hostname CONTAINS 'ngrok' OR %hostname CONTAINS 'lennut…" at bounding box center [323, 48] width 603 height 12
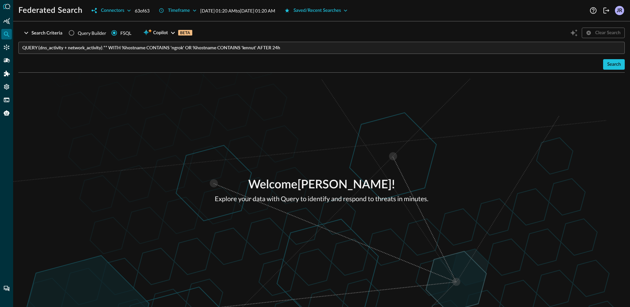
click at [72, 114] on div "Welcome Jonathan Rau ! Explore your data with Query to identify and respond to …" at bounding box center [321, 190] width 617 height 234
click at [120, 50] on input "QUERY (dns_activity + network_activity).** WITH %hostname CONTAINS 'ngrok' OR %…" at bounding box center [323, 48] width 603 height 12
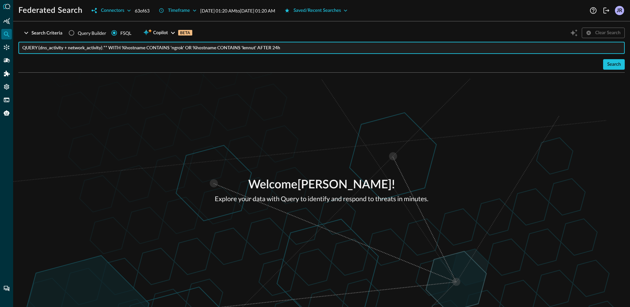
click at [108, 49] on input "QUERY (dns_activity + network_activity).** WITH %hostname CONTAINS 'ngrok' OR %…" at bounding box center [323, 48] width 603 height 12
click at [164, 88] on div "Welcome Jonathan Rau ! Explore your data with Query to identify and respond to …" at bounding box center [321, 190] width 617 height 234
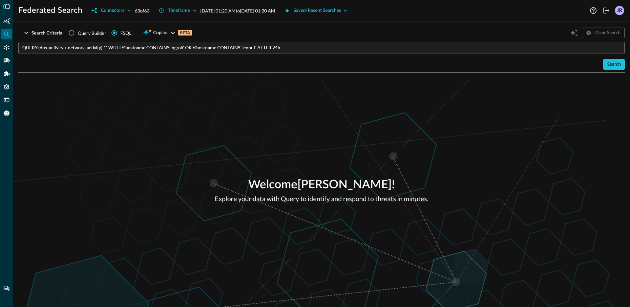
click at [315, 50] on input "QUERY (dns_activity + network_activity).** WITH %hostname CONTAINS 'ngrok' OR %…" at bounding box center [323, 48] width 603 height 12
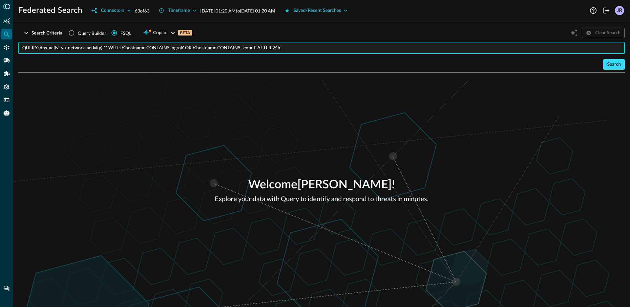
click at [614, 66] on div "Search" at bounding box center [614, 64] width 14 height 8
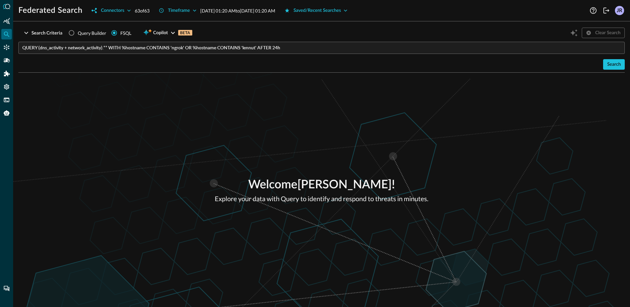
click at [405, 90] on div "Welcome Jonathan Rau ! Explore your data with Query to identify and respond to …" at bounding box center [321, 190] width 617 height 234
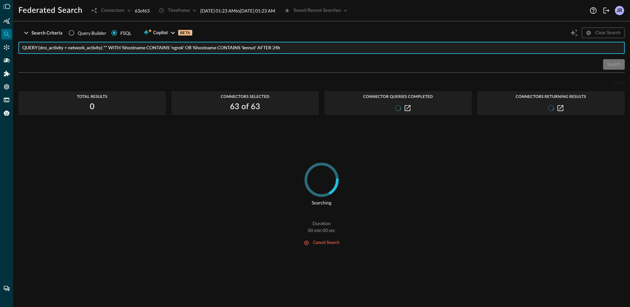
click at [108, 50] on input "QUERY (dns_activity + network_activity).** WITH %hostname CONTAINS 'ngrok' OR %…" at bounding box center [323, 48] width 603 height 12
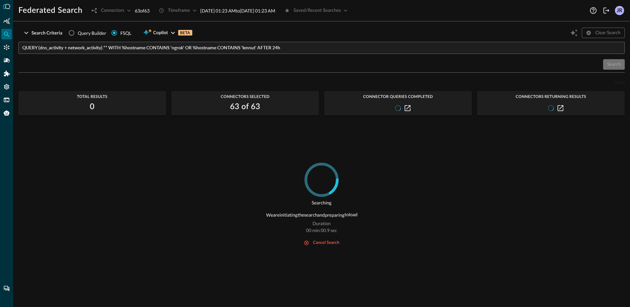
click at [226, 75] on div "Search Criteria Query Builder FSQL Copilot BETA Clear Search QUERY (dns_activit…" at bounding box center [321, 167] width 606 height 280
click at [333, 245] on div "cancel search" at bounding box center [326, 243] width 26 height 8
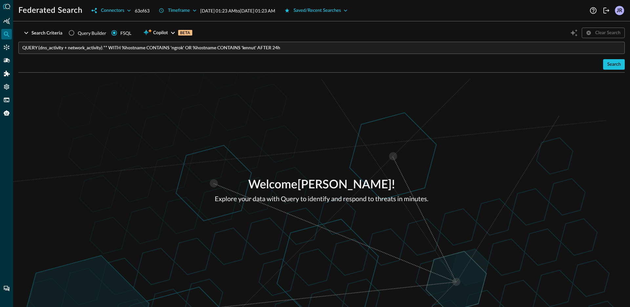
click at [120, 84] on div "Welcome Jonathan Rau ! Explore your data with Query to identify and respond to …" at bounding box center [321, 190] width 617 height 234
click at [110, 49] on input "QUERY (dns_activity + network_activity).** WITH %hostname CONTAINS 'ngrok' OR %…" at bounding box center [323, 48] width 603 height 12
click at [175, 60] on div "Search" at bounding box center [321, 64] width 606 height 11
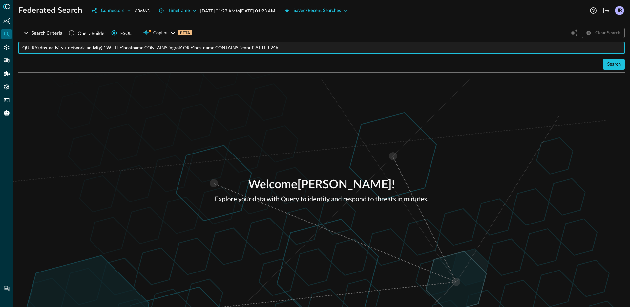
drag, startPoint x: 186, startPoint y: 48, endPoint x: 258, endPoint y: 51, distance: 71.9
click at [258, 51] on input "QUERY (dns_activity + network_activity).* WITH %hostname CONTAINS 'ngrok' OR %h…" at bounding box center [323, 48] width 603 height 12
type input "QUERY (dns_activity + network_activity).* WITH %hostname CONTAINS 'ngrok' AFTER…"
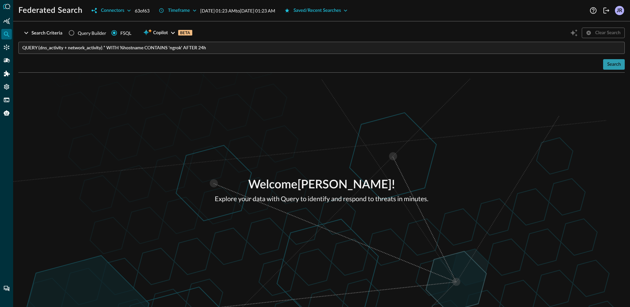
click at [611, 69] on button "Search" at bounding box center [614, 64] width 22 height 11
click at [612, 66] on div "Search" at bounding box center [614, 64] width 14 height 8
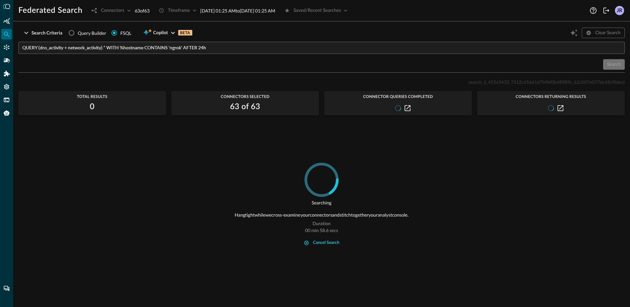
click at [318, 245] on div "cancel search" at bounding box center [326, 243] width 26 height 8
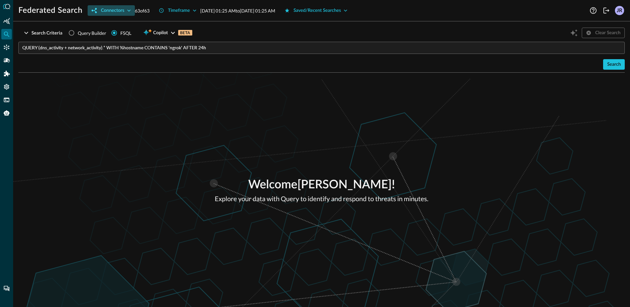
click at [109, 9] on div "Connectors" at bounding box center [112, 11] width 23 height 8
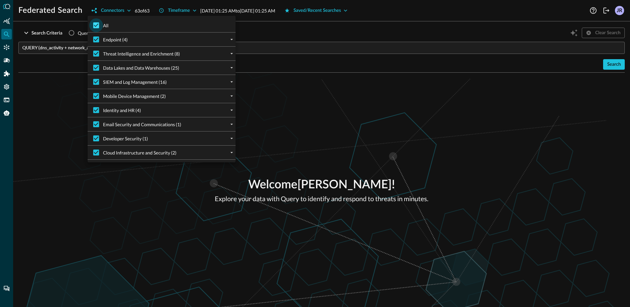
click at [99, 25] on input "All" at bounding box center [96, 25] width 14 height 14
checkbox input "false"
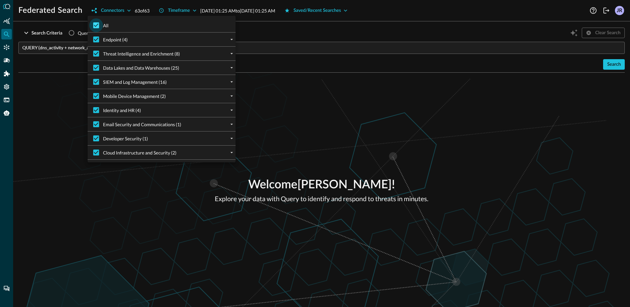
checkbox input "false"
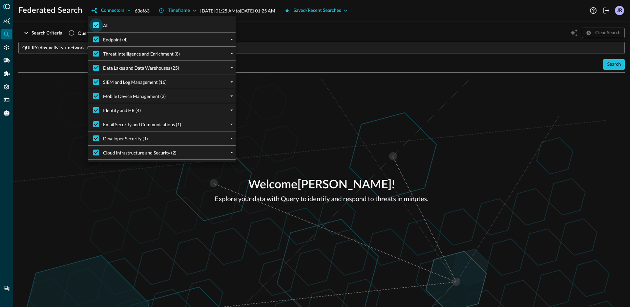
checkbox input "false"
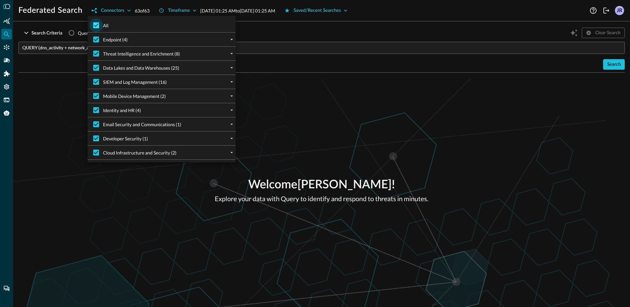
checkbox input "false"
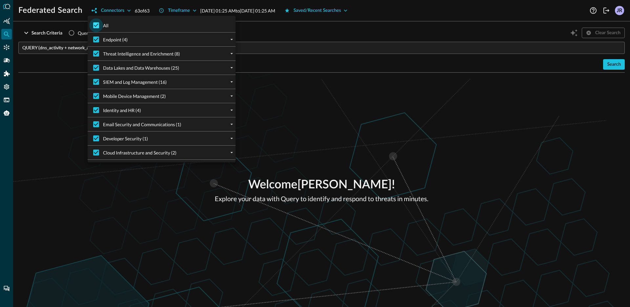
checkbox input "false"
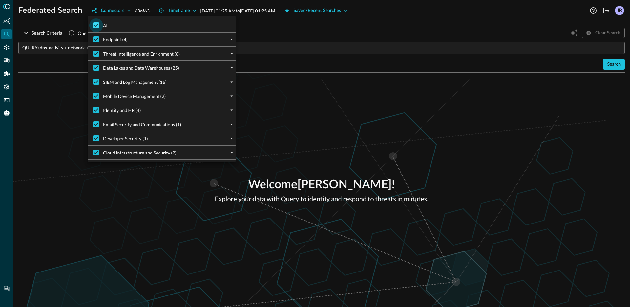
checkbox input "false"
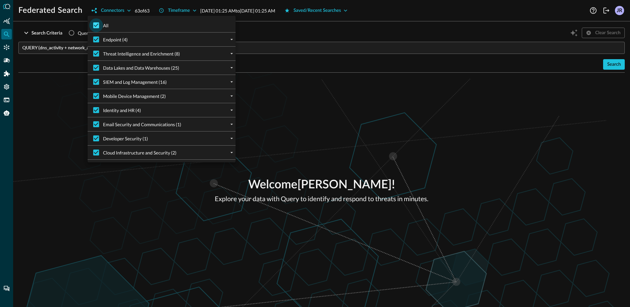
checkbox input "false"
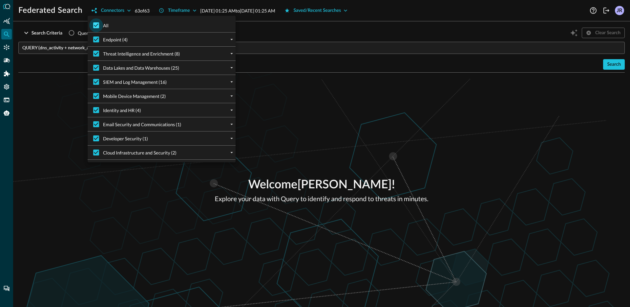
checkbox input "false"
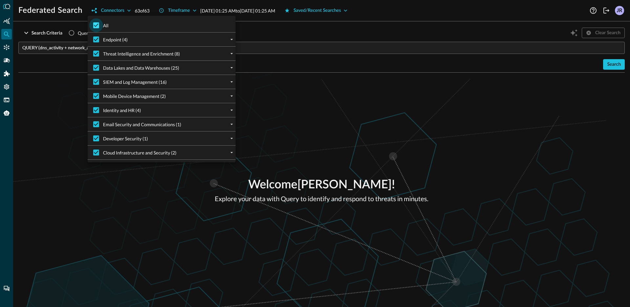
checkbox input "false"
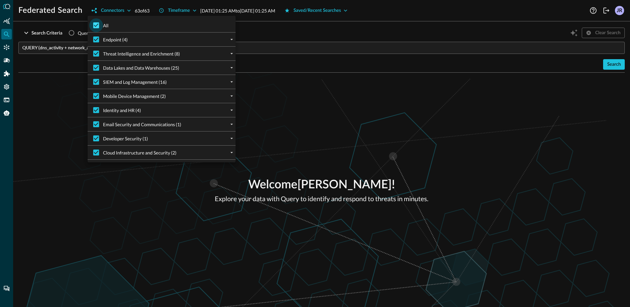
checkbox input "false"
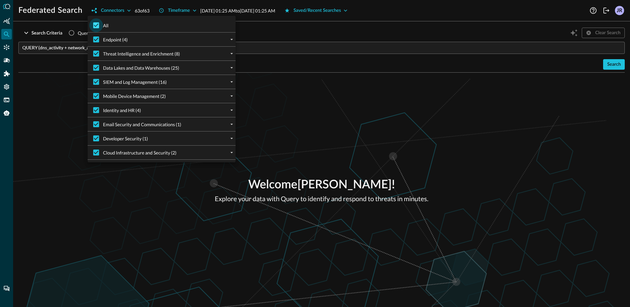
checkbox input "false"
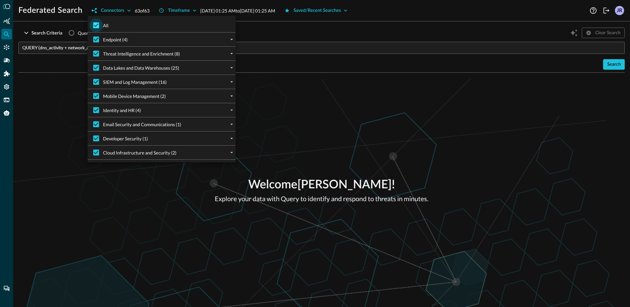
checkbox input "false"
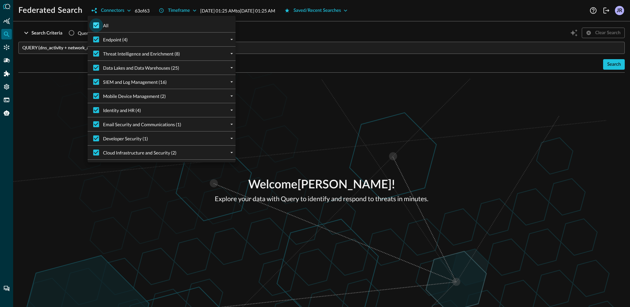
checkbox input "false"
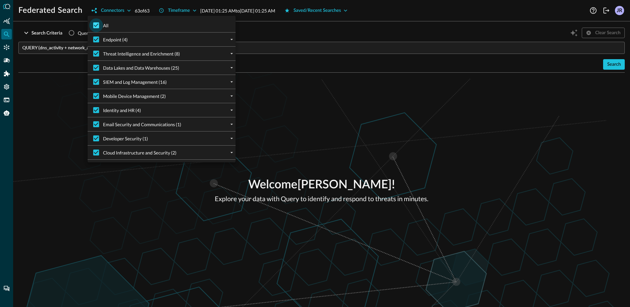
checkbox input "false"
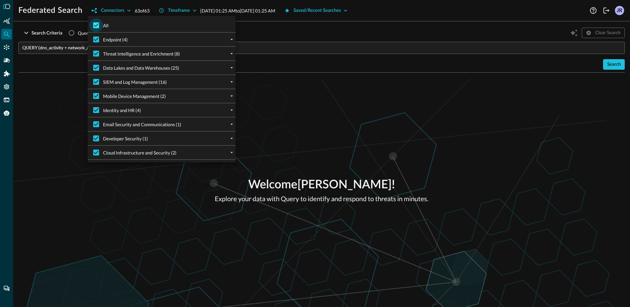
checkbox input "false"
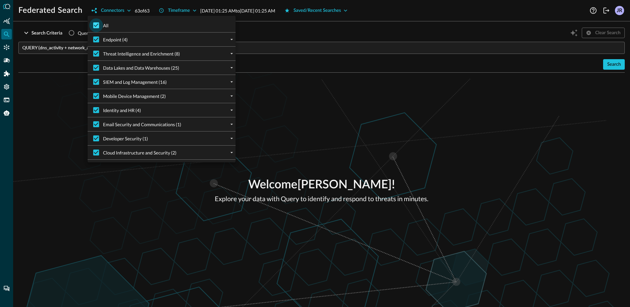
checkbox input "false"
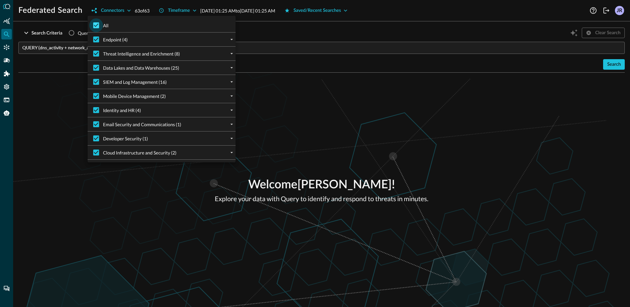
checkbox input "false"
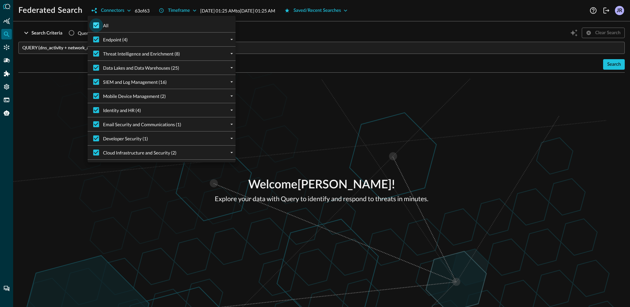
checkbox input "false"
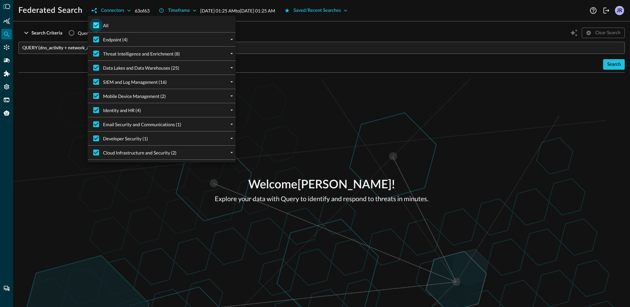
checkbox input "false"
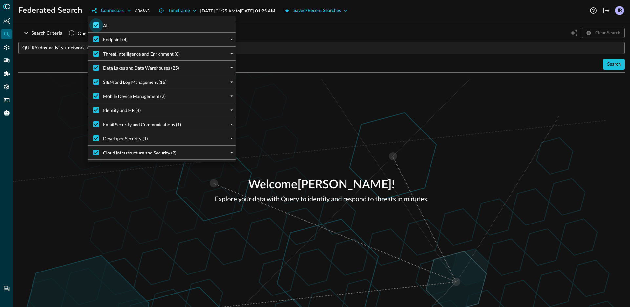
checkbox input "false"
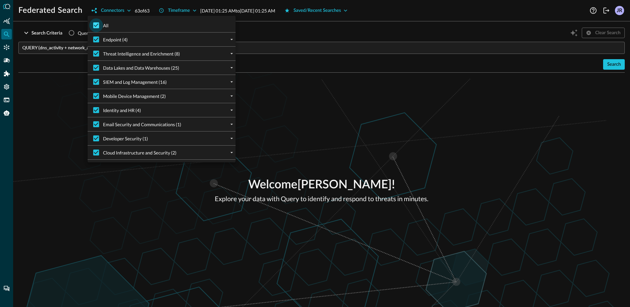
checkbox input "false"
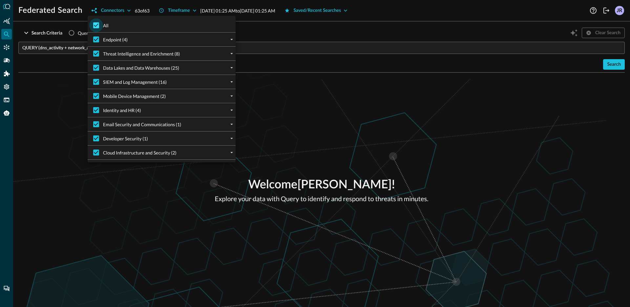
checkbox input "false"
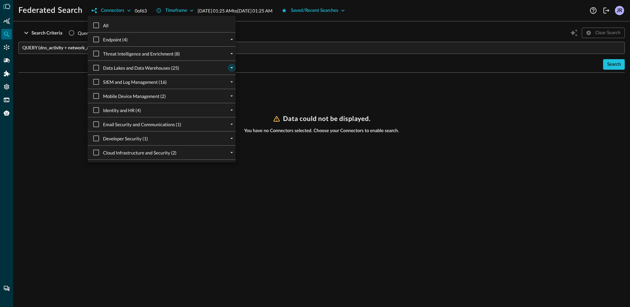
click at [230, 71] on div at bounding box center [232, 68] width 8 height 8
click at [231, 70] on icon "expand" at bounding box center [232, 68] width 6 height 6
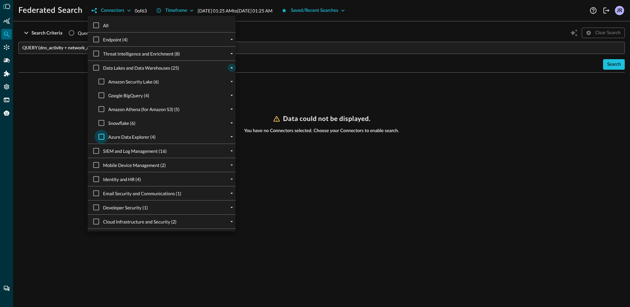
click at [105, 138] on input "Azure Data Explorer (4)" at bounding box center [102, 137] width 14 height 14
checkbox input "true"
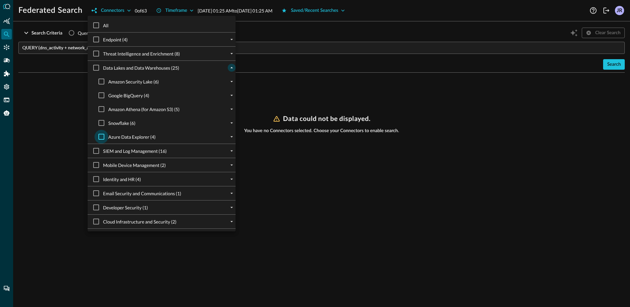
checkbox input "true"
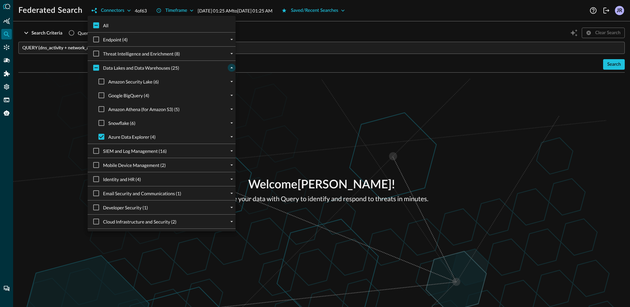
click at [59, 126] on div at bounding box center [315, 153] width 630 height 307
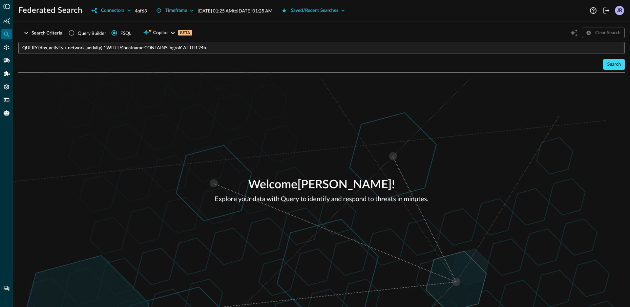
click at [613, 66] on div "Search" at bounding box center [614, 64] width 14 height 8
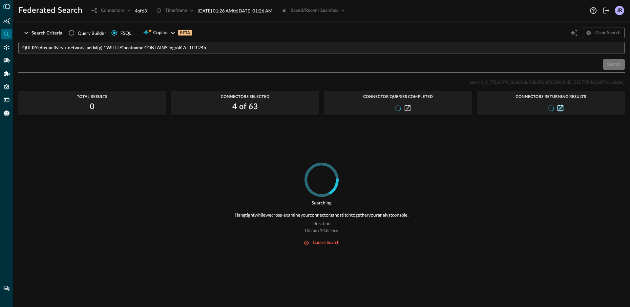
click at [562, 110] on icon "button" at bounding box center [561, 108] width 6 height 6
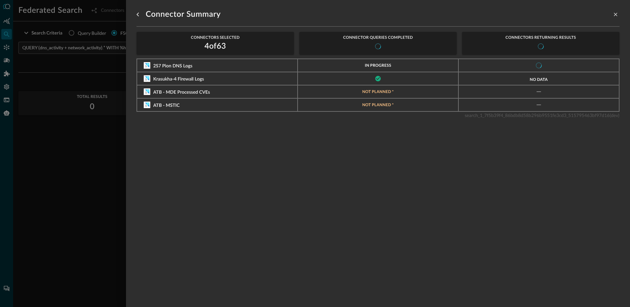
click at [42, 164] on div at bounding box center [315, 153] width 630 height 307
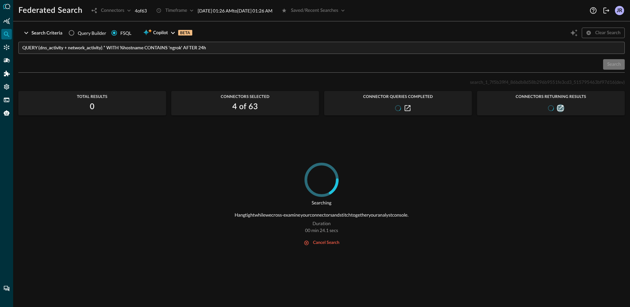
click at [561, 107] on icon "button" at bounding box center [561, 108] width 6 height 6
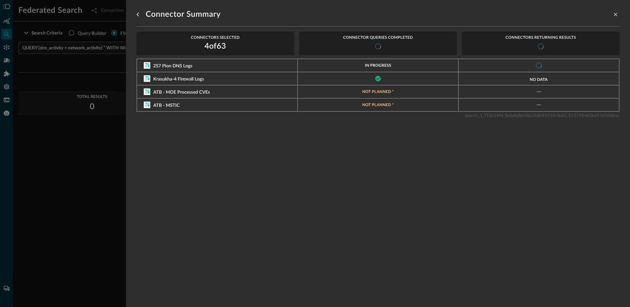
click at [40, 160] on div at bounding box center [315, 153] width 630 height 307
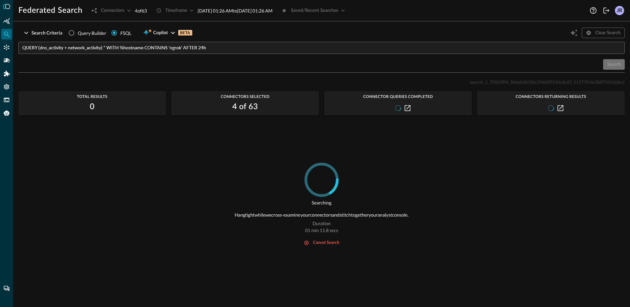
click at [216, 165] on div "Searching Hang tight while we cross-examine your connectors and stitch together…" at bounding box center [321, 230] width 606 height 136
click at [322, 244] on div "cancel search" at bounding box center [326, 243] width 26 height 8
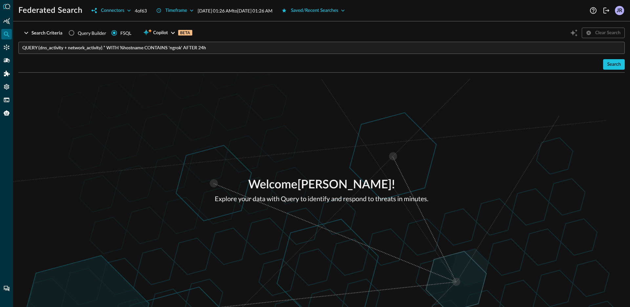
click at [205, 50] on input "QUERY (dns_activity + network_activity).* WITH %hostname CONTAINS 'ngrok' AFTER…" at bounding box center [323, 48] width 603 height 12
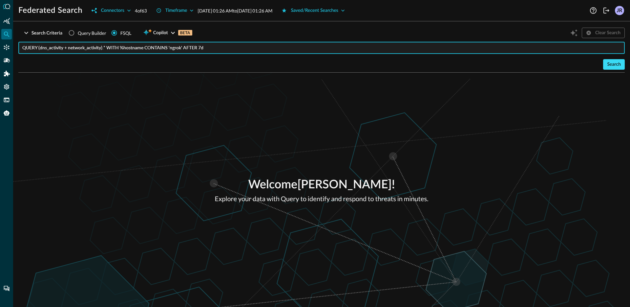
type input "QUERY (dns_activity + network_activity).* WITH %hostname CONTAINS 'ngrok' AFTER…"
click at [617, 65] on div "Search" at bounding box center [614, 64] width 14 height 8
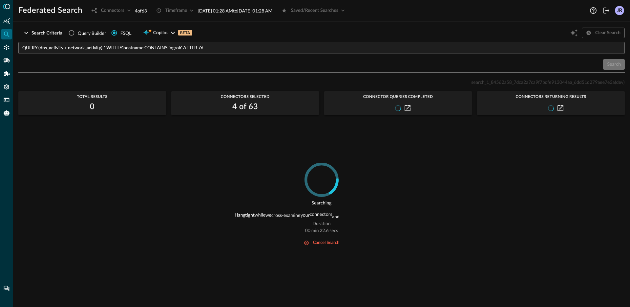
click at [219, 162] on div "search_1_84562a58_7dca2a7ca9f7bdfe913044aa_6dd51d279aee7e3a (dev) Total Results…" at bounding box center [321, 188] width 606 height 221
click at [560, 104] on button "button" at bounding box center [561, 108] width 8 height 8
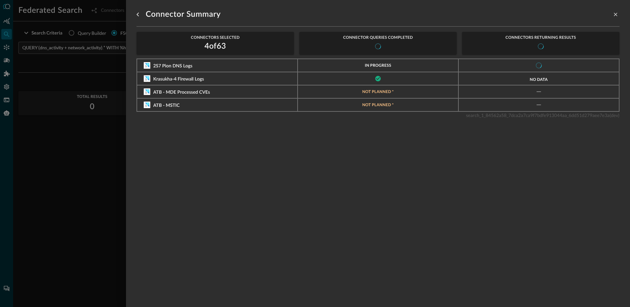
click at [70, 183] on div at bounding box center [315, 153] width 630 height 307
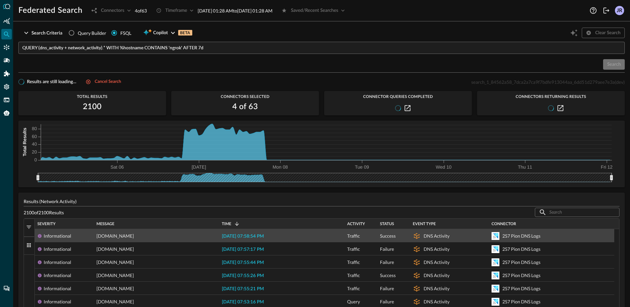
click at [253, 234] on span "2025-09-07 07:58:54 PM" at bounding box center [243, 236] width 42 height 5
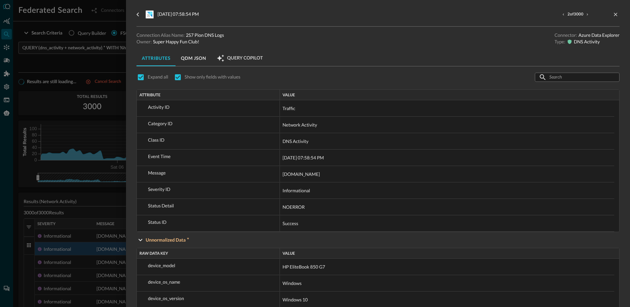
click at [108, 201] on div at bounding box center [315, 153] width 630 height 307
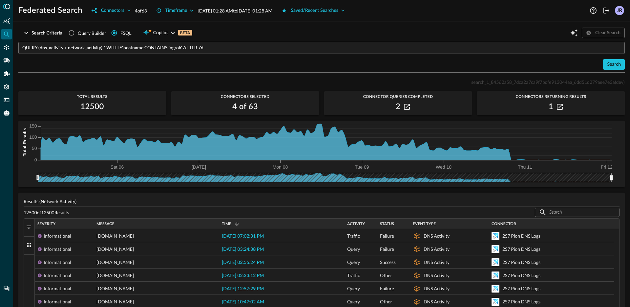
click at [230, 47] on input "QUERY (dns_activity + network_activity).* WITH %hostname CONTAINS 'ngrok' AFTER…" at bounding box center [323, 48] width 603 height 12
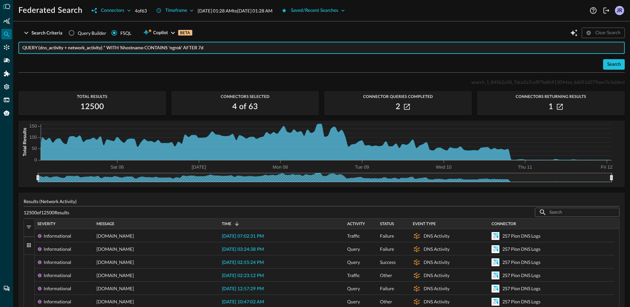
click at [211, 51] on input "QUERY (dns_activity + network_activity).* WITH %hostname CONTAINS 'ngrok' AFTER…" at bounding box center [323, 48] width 603 height 12
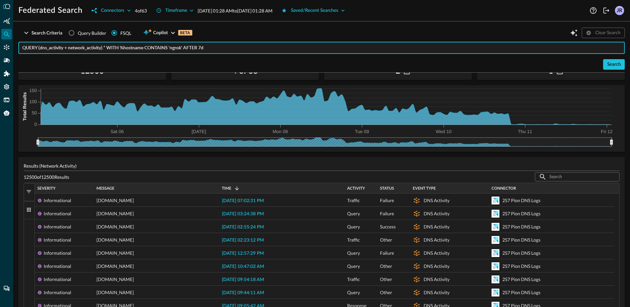
scroll to position [37, 0]
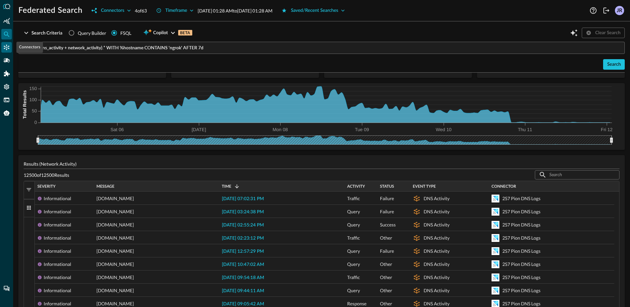
click at [7, 50] on icon "Connectors" at bounding box center [6, 47] width 7 height 7
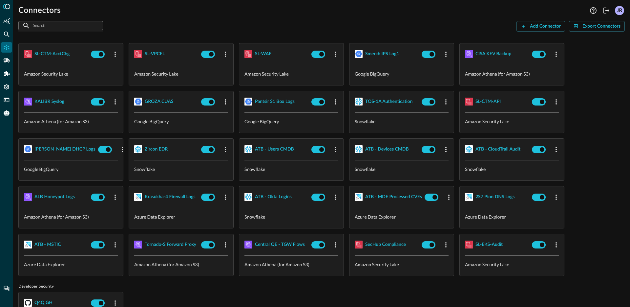
scroll to position [80, 0]
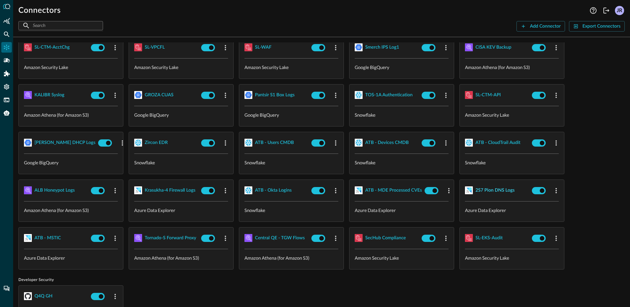
click at [506, 190] on div "2S7 Pion DNS Logs" at bounding box center [495, 190] width 39 height 8
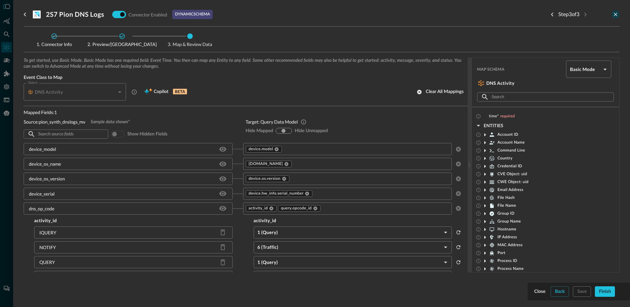
click at [613, 15] on icon "close-drawer" at bounding box center [616, 14] width 6 height 6
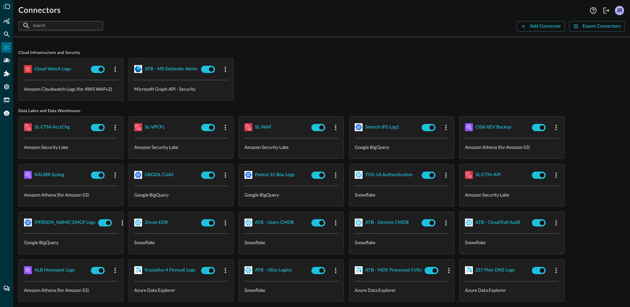
click at [0, 24] on div at bounding box center [6, 153] width 13 height 307
click at [6, 35] on icon "Federated Search" at bounding box center [7, 35] width 6 height 6
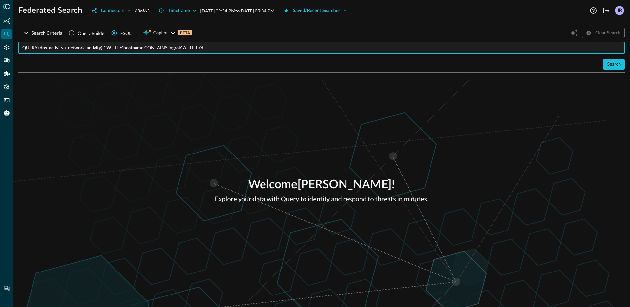
click at [239, 51] on input "QUERY (dns_activity + network_activity).* WITH %hostname CONTAINS 'ngrok' AFTER…" at bounding box center [323, 48] width 603 height 12
paste input "dns_activity.*, dns_activity.src_endpoint.*, dns_activity.dst_endpoint.*, dns_a…"
click at [282, 118] on div "Welcome Jonathan Rau ! Explore your data with Query to identify and respond to …" at bounding box center [321, 190] width 617 height 234
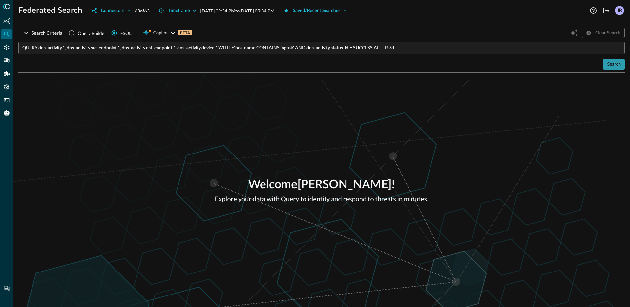
click at [615, 62] on div "Search" at bounding box center [614, 64] width 14 height 8
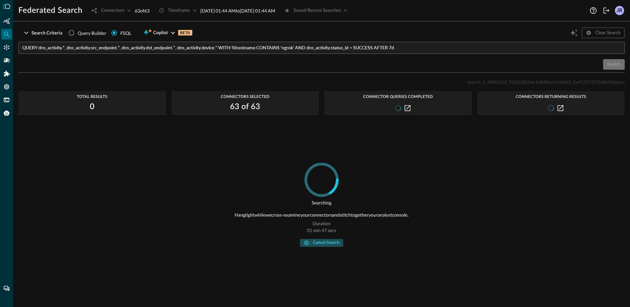
click at [325, 245] on div "cancel search" at bounding box center [326, 243] width 26 height 8
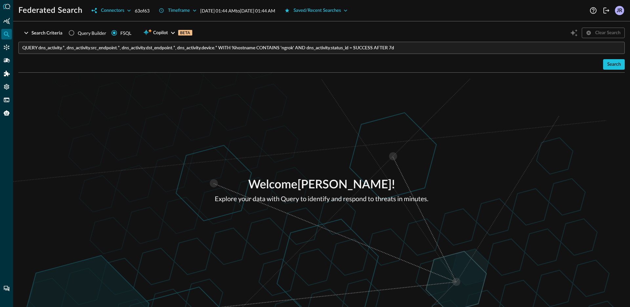
click at [244, 48] on input "QUERY dns_activity.*, dns_activity.src_endpoint.*, dns_activity.dst_endpoint.*,…" at bounding box center [323, 48] width 603 height 12
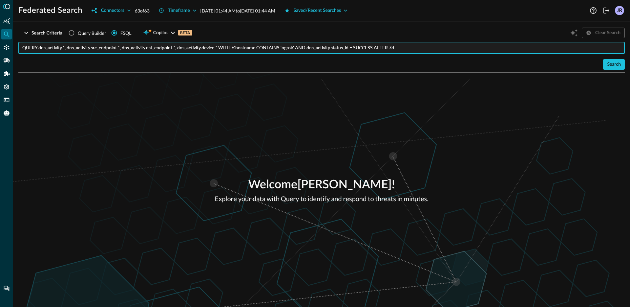
click at [250, 49] on input "QUERY dns_activity.*, dns_activity.src_endpoint.*, dns_activity.dst_endpoint.*,…" at bounding box center [323, 48] width 603 height 12
click at [265, 49] on input "QUERY dns_activity.*, dns_activity.src_endpoint.*, dns_activity.dst_endpoint.*,…" at bounding box center [323, 48] width 603 height 12
type input "QUERY dns_activity.*, dns_activity.src_endpoint.*, dns_activity.dst_endpoint.*,…"
click at [4, 47] on icon "Connectors" at bounding box center [6, 47] width 7 height 7
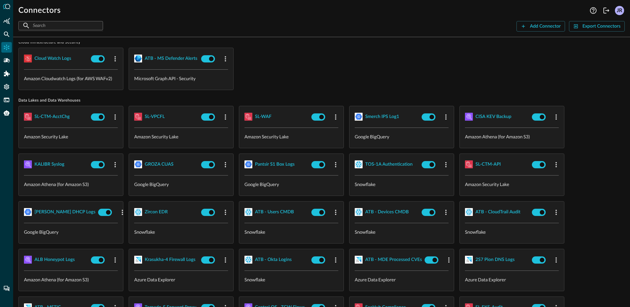
scroll to position [11, 0]
click at [516, 263] on span "2S7 Pion DNS Logs" at bounding box center [497, 259] width 64 height 11
click at [499, 257] on div "2S7 Pion DNS Logs" at bounding box center [495, 259] width 39 height 8
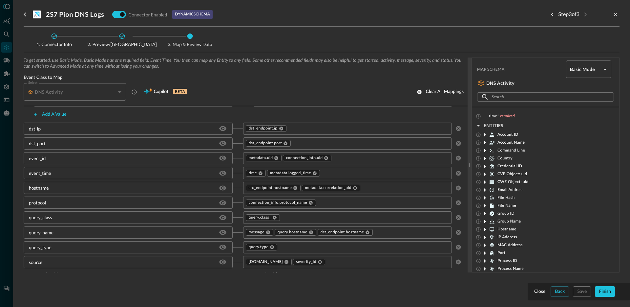
scroll to position [561, 0]
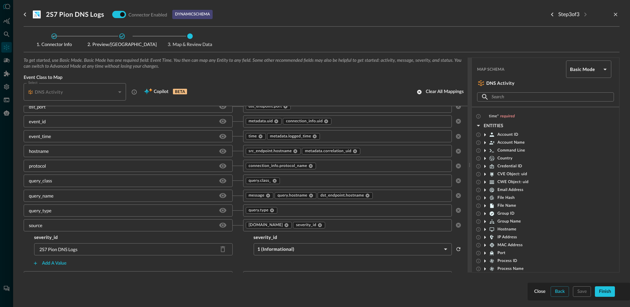
click at [7, 38] on div at bounding box center [315, 153] width 630 height 307
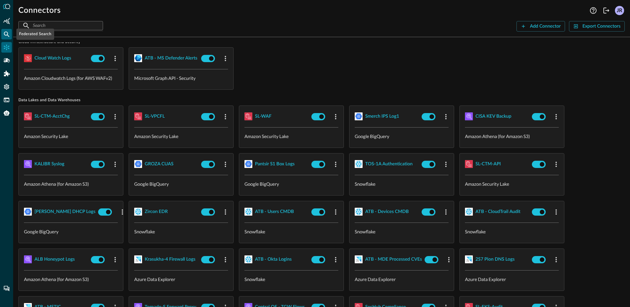
click at [7, 37] on icon "Federated Search" at bounding box center [6, 34] width 7 height 7
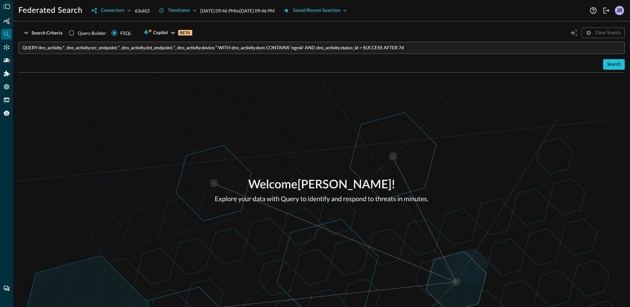
click at [267, 48] on input "QUERY dns_activity.*, dns_activity.src_endpoint.*, dns_activity.dst_endpoint.*,…" at bounding box center [323, 48] width 603 height 12
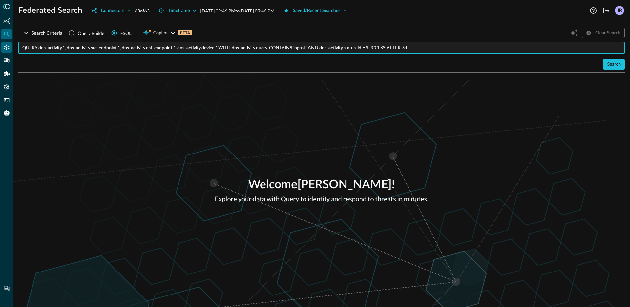
type input "QUERY dns_activity.*, dns_activity.src_endpoint.*, dns_activity.dst_endpoint.*,…"
click at [7, 49] on icon "Connectors" at bounding box center [6, 47] width 7 height 7
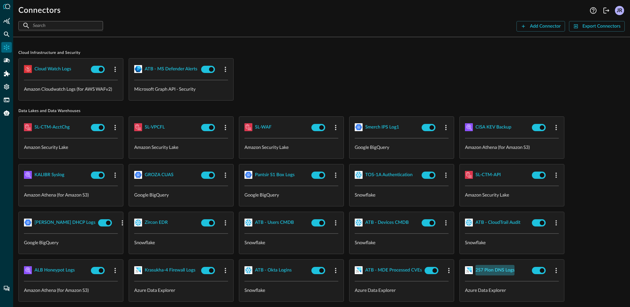
click at [496, 271] on div "2S7 Pion DNS Logs" at bounding box center [495, 270] width 39 height 8
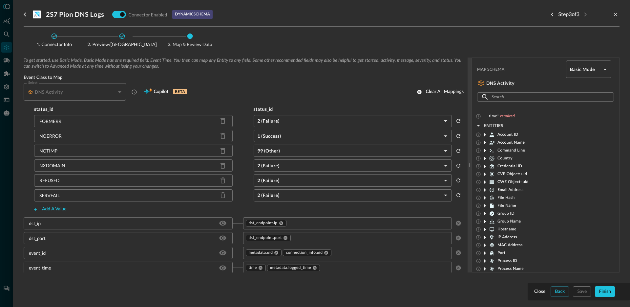
scroll to position [617, 0]
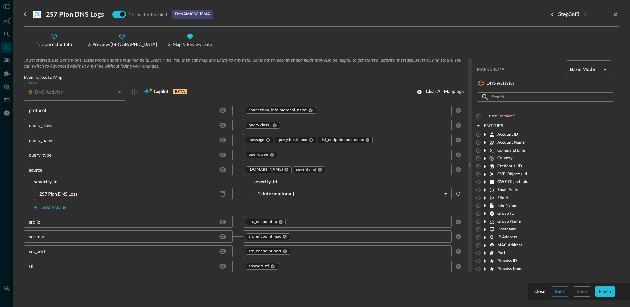
click at [8, 37] on div at bounding box center [315, 153] width 630 height 307
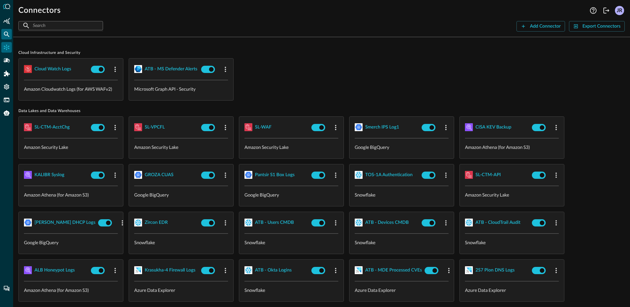
click at [8, 35] on icon "Federated Search" at bounding box center [7, 35] width 6 height 6
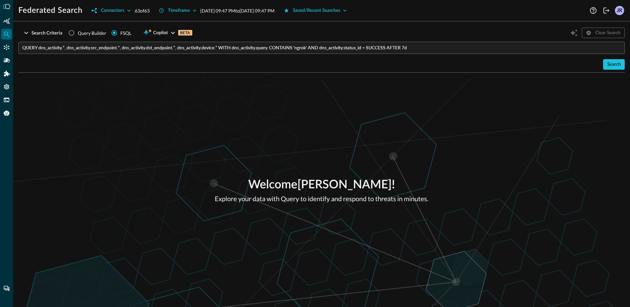
click at [267, 49] on input "QUERY dns_activity.*, dns_activity.src_endpoint.*, dns_activity.dst_endpoint.*,…" at bounding box center [323, 48] width 603 height 12
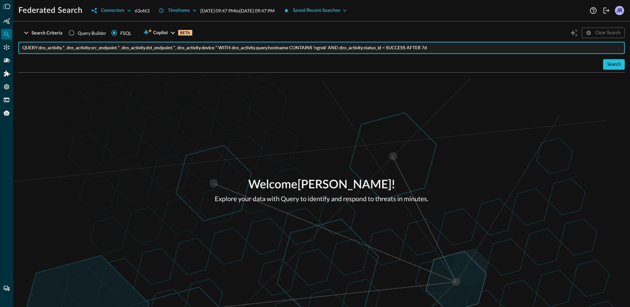
type input "QUERY dns_activity.*, dns_activity.src_endpoint.*, dns_activity.dst_endpoint.*,…"
click at [430, 93] on div "Welcome Jonathan Rau ! Explore your data with Query to identify and respond to …" at bounding box center [321, 190] width 617 height 234
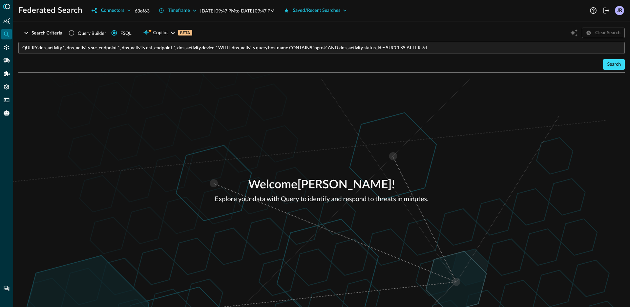
click at [620, 64] on div "Search" at bounding box center [614, 64] width 14 height 8
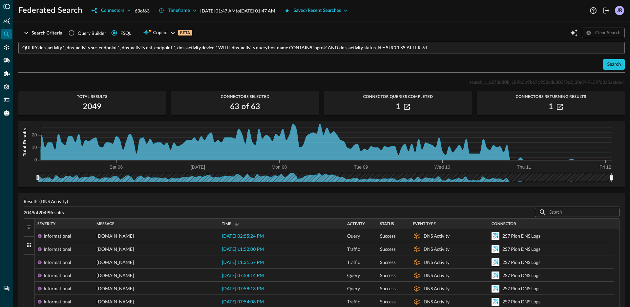
click at [374, 43] on input "QUERY dns_activity.*, dns_activity.src_endpoint.*, dns_activity.dst_endpoint.*,…" at bounding box center [323, 48] width 603 height 12
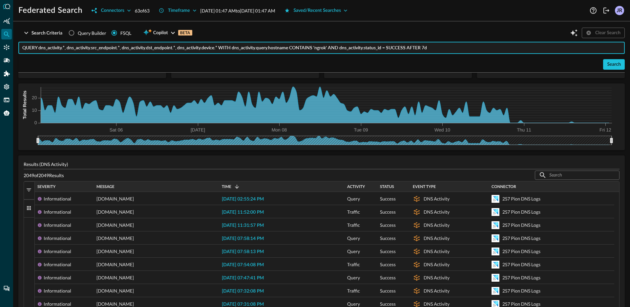
scroll to position [37, 0]
click at [248, 184] on div "Time 1" at bounding box center [282, 186] width 120 height 7
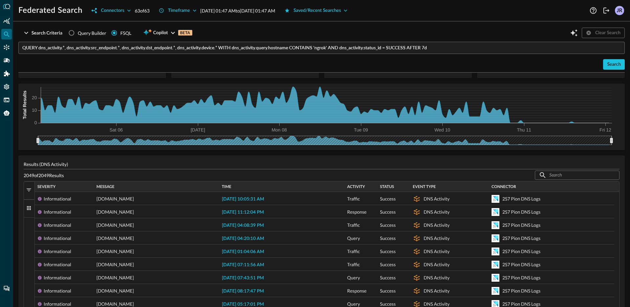
click at [248, 184] on div "Time" at bounding box center [282, 186] width 120 height 7
click at [232, 186] on span at bounding box center [235, 186] width 9 height 6
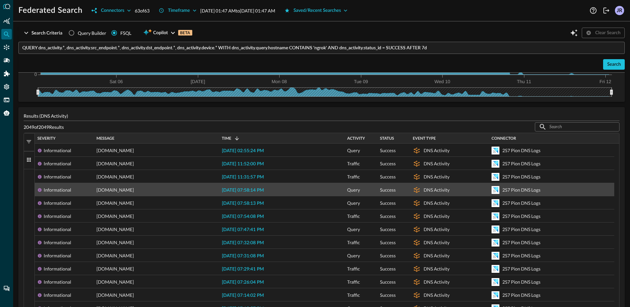
scroll to position [85, 0]
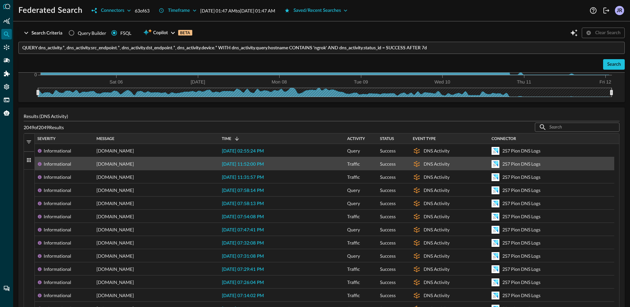
click at [134, 164] on span "[DOMAIN_NAME]" at bounding box center [114, 163] width 37 height 13
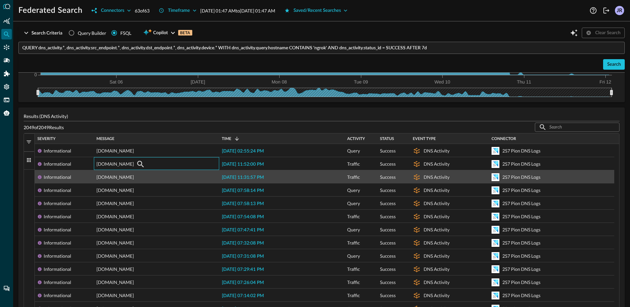
click at [134, 178] on span "[DOMAIN_NAME]" at bounding box center [114, 176] width 37 height 13
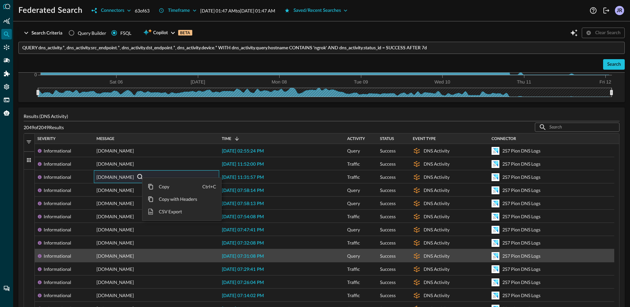
click at [124, 258] on span "[DOMAIN_NAME]" at bounding box center [114, 255] width 37 height 13
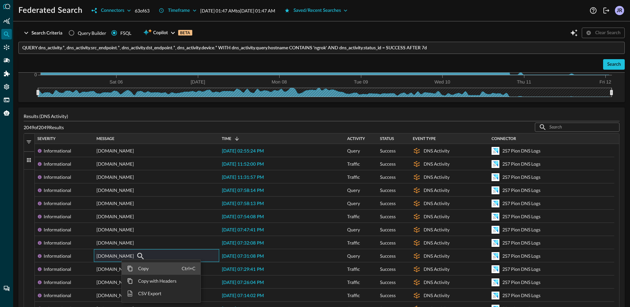
click at [139, 267] on span "Copy" at bounding box center [157, 268] width 49 height 12
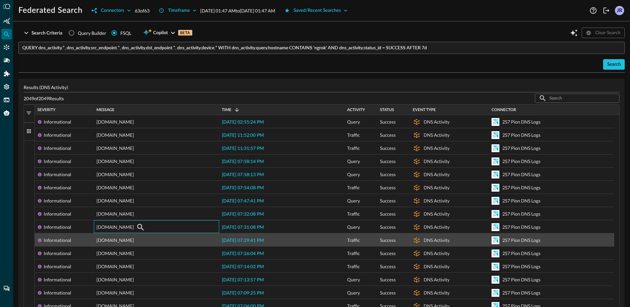
scroll to position [109, 0]
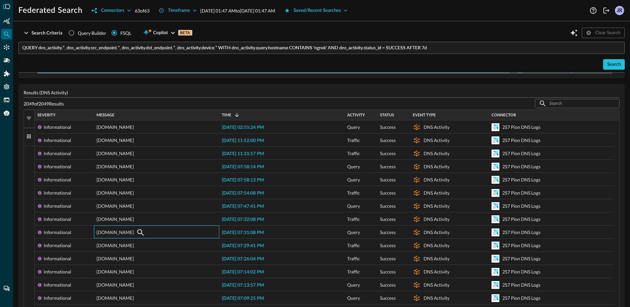
click at [240, 88] on div "Results (DNS Activity) 2049 of 2049 Results ​ ​ Press ENTER to sort Drag here t…" at bounding box center [321, 278] width 606 height 389
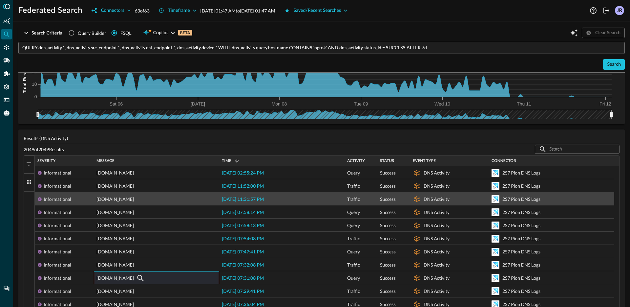
scroll to position [63, 0]
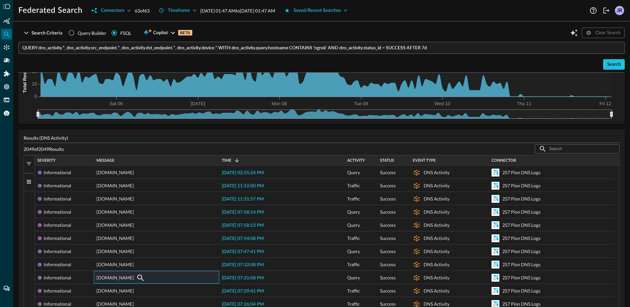
click at [306, 47] on input "QUERY dns_activity.*, dns_activity.src_endpoint.*, dns_activity.dst_endpoint.*,…" at bounding box center [323, 48] width 603 height 12
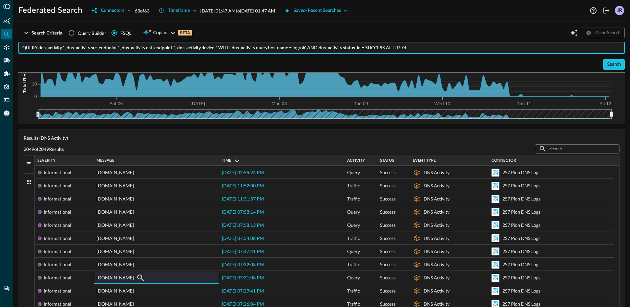
click at [306, 49] on input "QUERY dns_activity.*, dns_activity.src_endpoint.*, dns_activity.dst_endpoint.*,…" at bounding box center [323, 48] width 603 height 12
paste input "a1b2c3d4e5[.]ngrok[.]io"
click at [328, 49] on input "QUERY dns_activity.*, dns_activity.src_endpoint.*, dns_activity.dst_endpoint.*,…" at bounding box center [323, 48] width 603 height 12
click at [406, 59] on div "Search" at bounding box center [321, 64] width 606 height 11
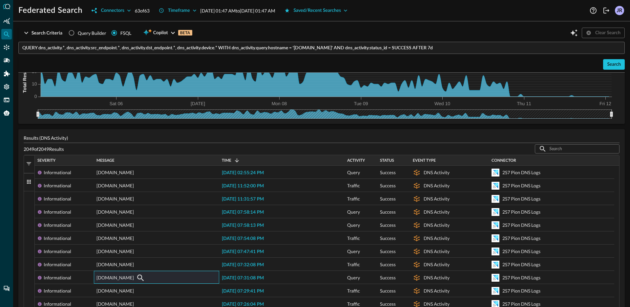
click at [447, 51] on input "QUERY dns_activity.*, dns_activity.src_endpoint.*, dns_activity.dst_endpoint.*,…" at bounding box center [323, 48] width 603 height 12
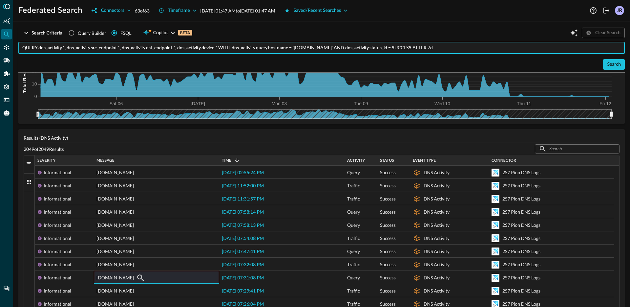
click at [450, 49] on input "QUERY dns_activity.*, dns_activity.src_endpoint.*, dns_activity.dst_endpoint.*,…" at bounding box center [323, 48] width 603 height 12
type input "QUERY dns_activity.*, dns_activity.src_endpoint.*, dns_activity.dst_endpoint.*,…"
click at [607, 63] on div "Search" at bounding box center [614, 64] width 14 height 8
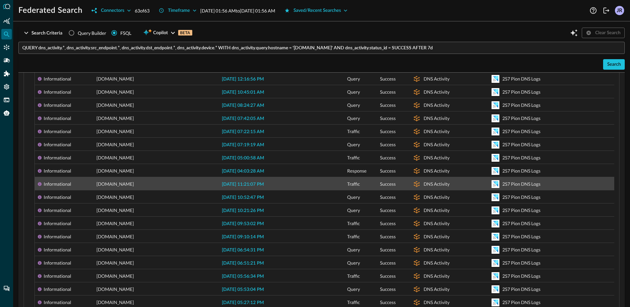
scroll to position [85, 0]
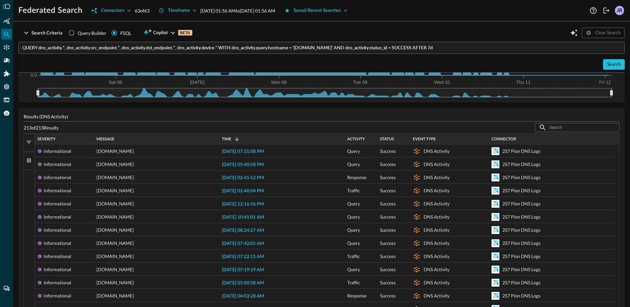
click at [27, 164] on button "Columns" at bounding box center [29, 161] width 11 height 18
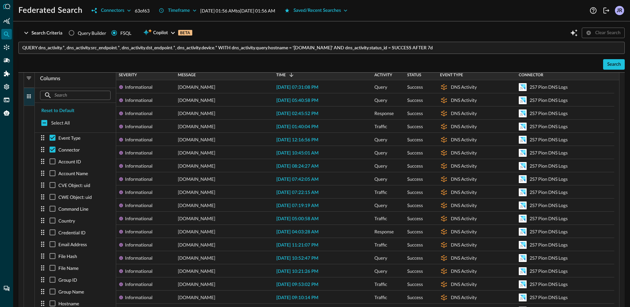
scroll to position [223, 0]
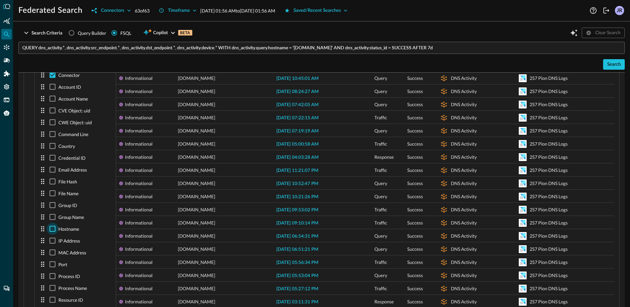
click at [50, 225] on input "checkbox" at bounding box center [53, 228] width 12 height 12
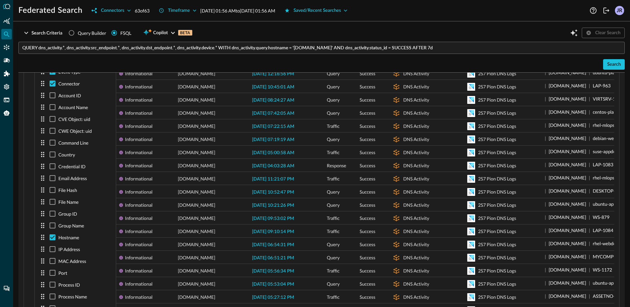
scroll to position [215, 0]
click at [49, 237] on input "checkbox" at bounding box center [53, 237] width 12 height 12
checkbox input "false"
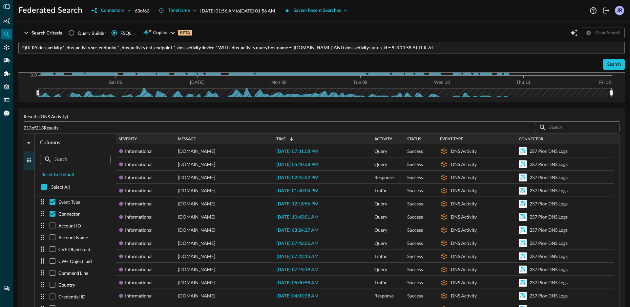
scroll to position [90, 0]
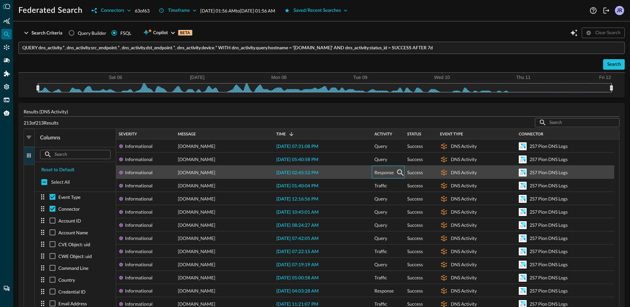
click at [378, 171] on span "Response" at bounding box center [383, 172] width 19 height 13
click at [307, 173] on span "[DATE] 02:45:52 PM" at bounding box center [297, 172] width 42 height 5
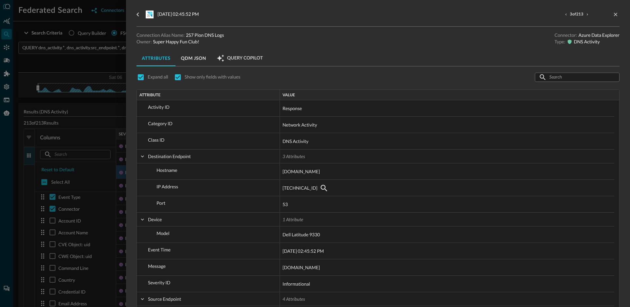
click at [110, 124] on div at bounding box center [315, 153] width 630 height 307
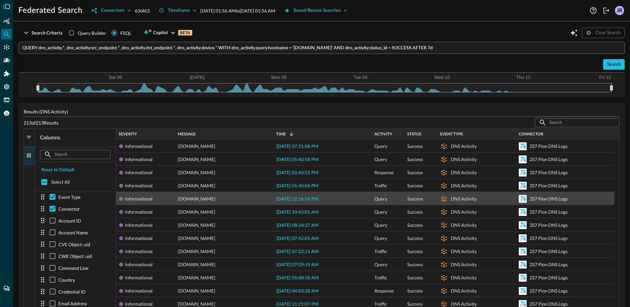
scroll to position [88, 0]
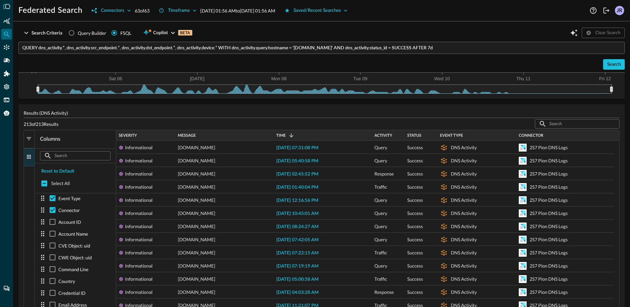
click at [426, 49] on input "QUERY dns_activity.*, dns_activity.src_endpoint.*, dns_activity.dst_endpoint.*,…" at bounding box center [323, 48] width 603 height 12
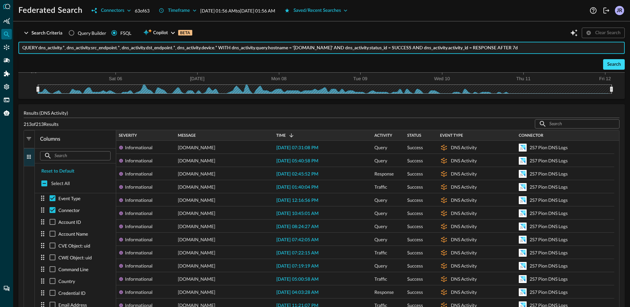
type input "QUERY dns_activity.*, dns_activity.src_endpoint.*, dns_activity.dst_endpoint.*,…"
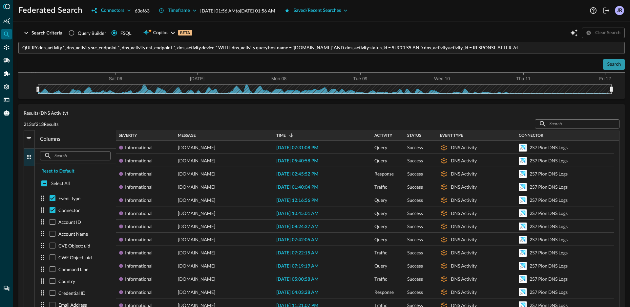
click at [609, 64] on div "Search" at bounding box center [614, 64] width 14 height 8
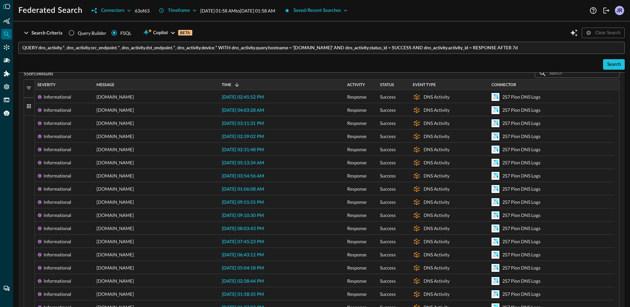
scroll to position [0, 0]
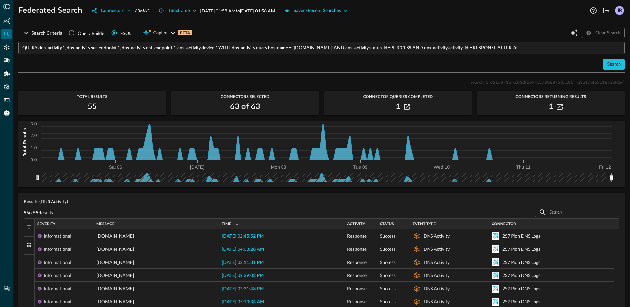
click at [238, 46] on input "QUERY dns_activity.*, dns_activity.src_endpoint.*, dns_activity.dst_endpoint.*,…" at bounding box center [323, 48] width 603 height 12
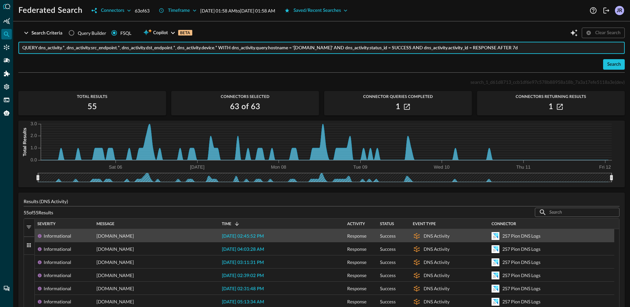
click at [264, 236] on span "[DATE] 02:45:52 PM" at bounding box center [243, 236] width 42 height 5
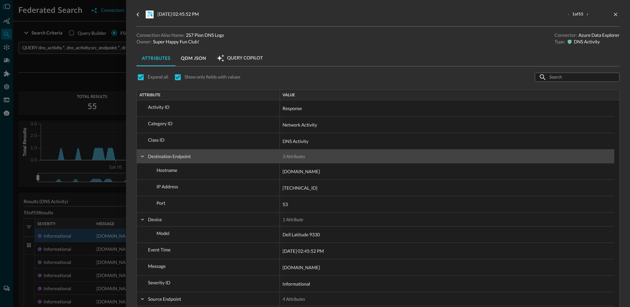
click at [144, 157] on span at bounding box center [142, 156] width 6 height 6
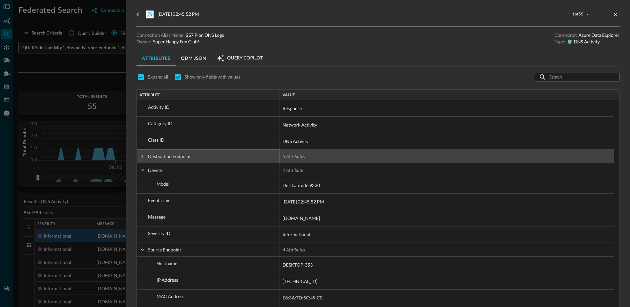
click at [144, 157] on span at bounding box center [142, 156] width 6 height 6
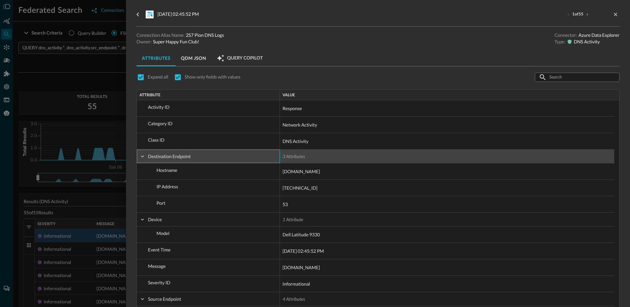
click at [144, 157] on span at bounding box center [142, 156] width 6 height 6
checkbox input "false"
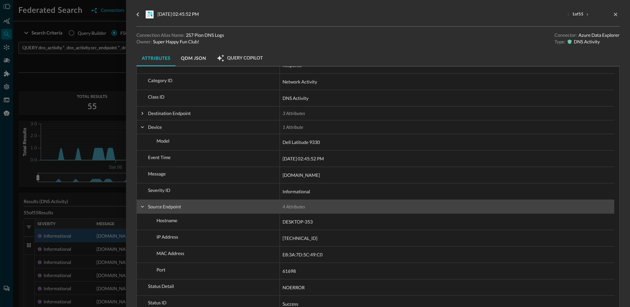
scroll to position [53, 0]
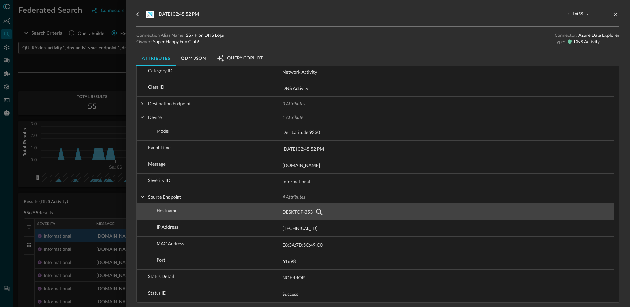
click at [299, 213] on span "DESKTOP-353" at bounding box center [298, 212] width 30 height 8
click at [349, 209] on div "DESKTOP-353" at bounding box center [447, 211] width 329 height 11
click at [347, 207] on div "DESKTOP-353" at bounding box center [447, 211] width 329 height 11
click at [344, 209] on div "DESKTOP-353" at bounding box center [447, 211] width 329 height 11
click at [344, 214] on div "DESKTOP-353" at bounding box center [447, 211] width 329 height 11
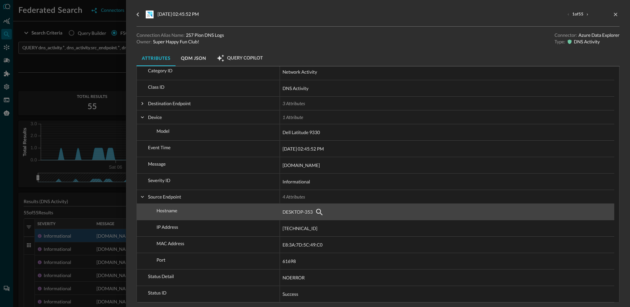
click at [289, 212] on span "DESKTOP-353" at bounding box center [298, 212] width 30 height 8
click at [304, 203] on div "DESKTOP-353" at bounding box center [447, 211] width 334 height 16
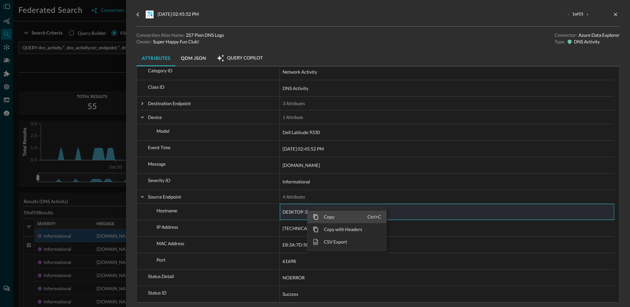
click at [321, 216] on span "Copy" at bounding box center [343, 216] width 49 height 12
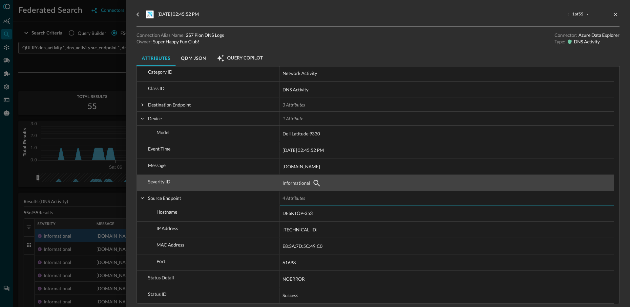
scroll to position [52, 0]
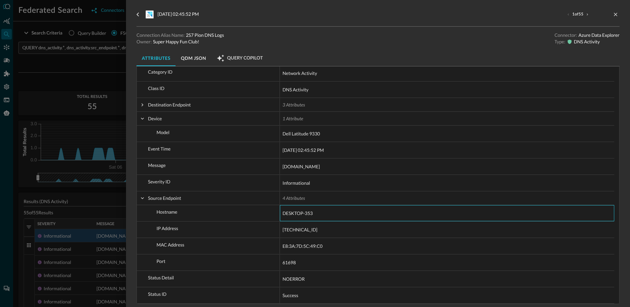
click at [107, 82] on div at bounding box center [315, 153] width 630 height 307
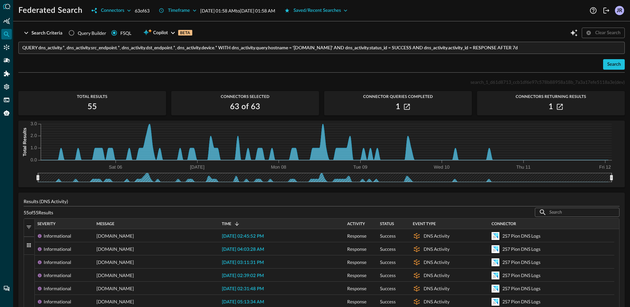
click at [122, 50] on input "QUERY dns_activity.*, dns_activity.src_endpoint.*, dns_activity.dst_endpoint.*,…" at bounding box center [323, 48] width 603 height 12
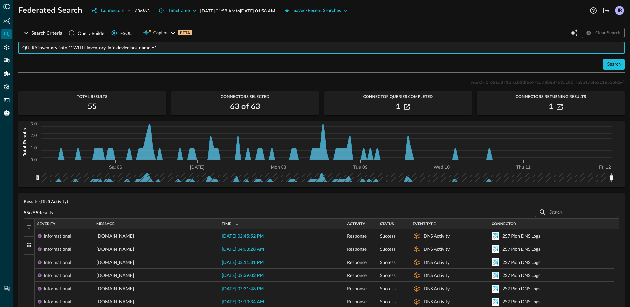
paste input "DESKTOP-353"
type input "QUERY inventory_info.** WITH inventory_info.device.hostname = 'DESKTOP-353' AFT…"
click at [616, 67] on button "Search" at bounding box center [614, 64] width 22 height 11
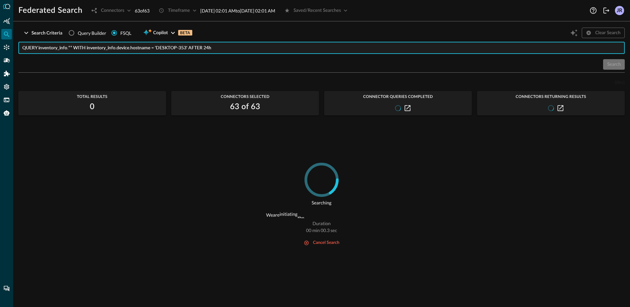
click at [202, 50] on input "QUERY inventory_info.** WITH inventory_info.device.hostname = 'DESKTOP-353' AFT…" at bounding box center [323, 48] width 603 height 12
click at [213, 60] on div "Search" at bounding box center [321, 64] width 606 height 11
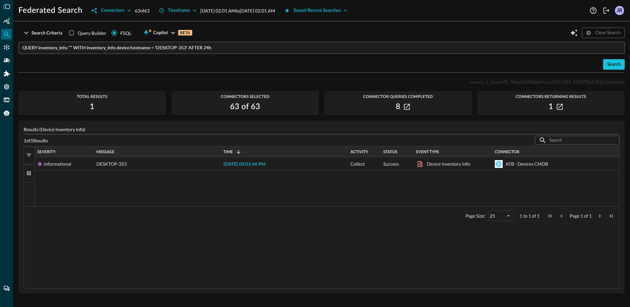
click at [289, 194] on div "Informational DESKTOP-353 [DATE] 03:01:46 PM Collect Success Device Inventory I…" at bounding box center [327, 181] width 584 height 49
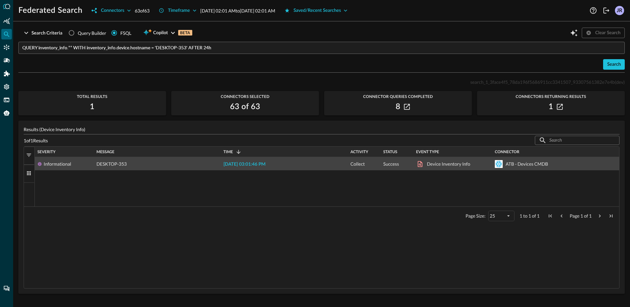
click at [247, 164] on span "[DATE] 03:01:46 PM" at bounding box center [244, 164] width 42 height 5
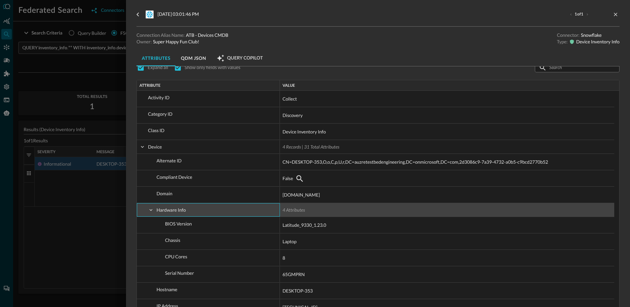
click at [150, 209] on span at bounding box center [151, 210] width 6 height 6
checkbox input "false"
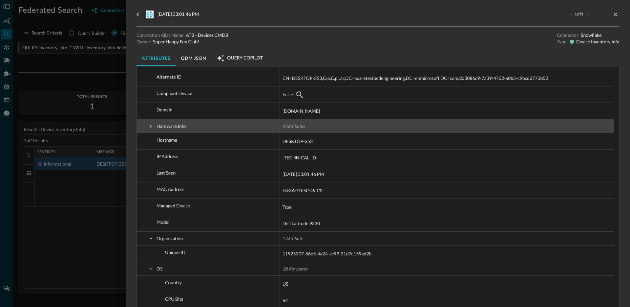
scroll to position [120, 0]
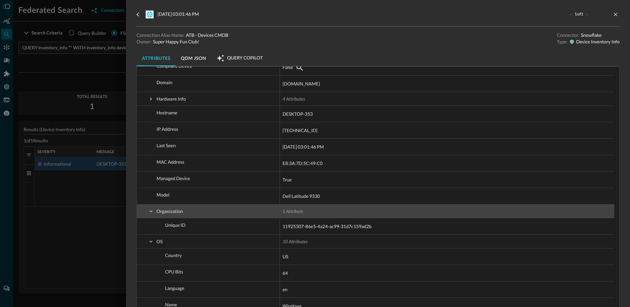
click at [150, 212] on span at bounding box center [151, 211] width 6 height 6
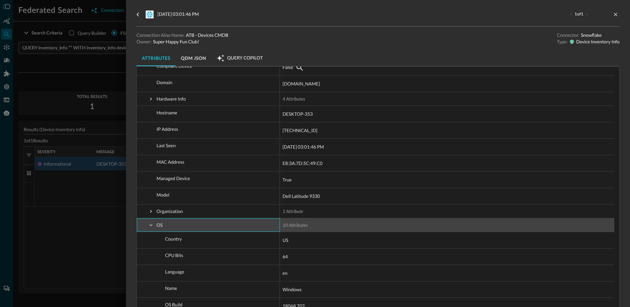
click at [149, 227] on span at bounding box center [151, 225] width 6 height 6
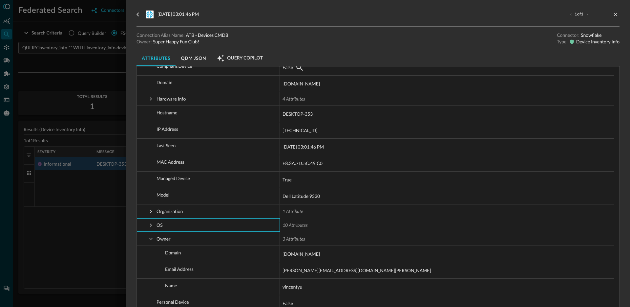
click at [130, 203] on div "[DATE] 03:01:46 PM 1 of 1 Connection Alias Name: ATB - Devices CMDB Owner: Supe…" at bounding box center [378, 153] width 504 height 307
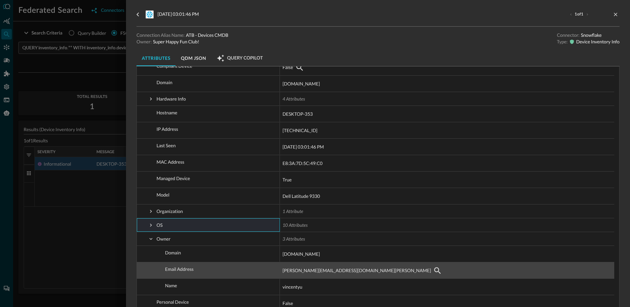
click at [419, 267] on div "[PERSON_NAME][EMAIL_ADDRESS][DOMAIN_NAME][PERSON_NAME]" at bounding box center [447, 270] width 329 height 11
click at [375, 265] on div "[PERSON_NAME][EMAIL_ADDRESS][DOMAIN_NAME][PERSON_NAME]" at bounding box center [447, 270] width 329 height 11
click at [375, 266] on span "[PERSON_NAME][EMAIL_ADDRESS][DOMAIN_NAME][PERSON_NAME]" at bounding box center [357, 270] width 148 height 8
click at [376, 271] on span "[PERSON_NAME][EMAIL_ADDRESS][DOMAIN_NAME][PERSON_NAME]" at bounding box center [357, 270] width 148 height 8
click at [379, 272] on span "[PERSON_NAME][EMAIL_ADDRESS][DOMAIN_NAME][PERSON_NAME]" at bounding box center [357, 270] width 148 height 8
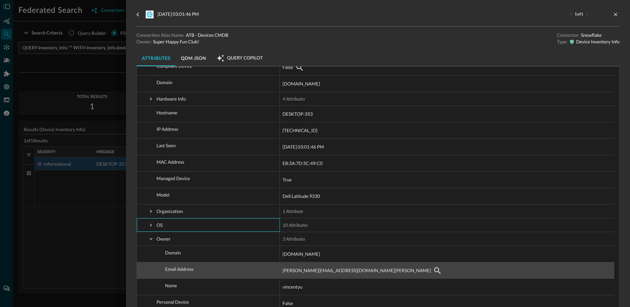
click at [394, 265] on div "[PERSON_NAME][EMAIL_ADDRESS][DOMAIN_NAME][PERSON_NAME]" at bounding box center [447, 270] width 329 height 11
drag, startPoint x: 388, startPoint y: 262, endPoint x: 407, endPoint y: 263, distance: 18.4
click at [389, 262] on span "[PERSON_NAME][EMAIL_ADDRESS][DOMAIN_NAME][PERSON_NAME]" at bounding box center [447, 270] width 329 height 16
click at [407, 263] on span "[PERSON_NAME][EMAIL_ADDRESS][DOMAIN_NAME][PERSON_NAME]" at bounding box center [447, 270] width 329 height 16
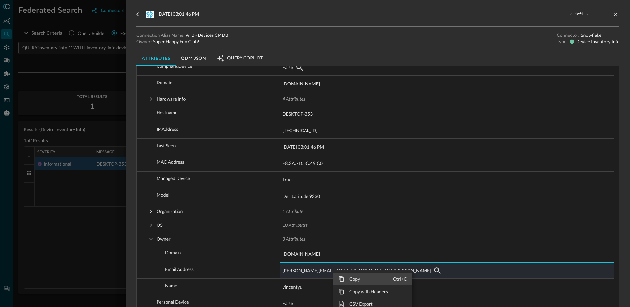
click at [350, 278] on span "Copy" at bounding box center [368, 278] width 49 height 12
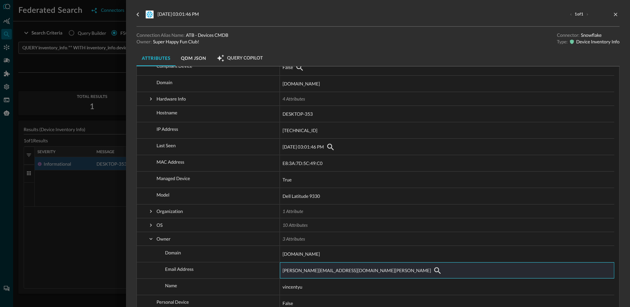
click at [88, 65] on div at bounding box center [315, 153] width 630 height 307
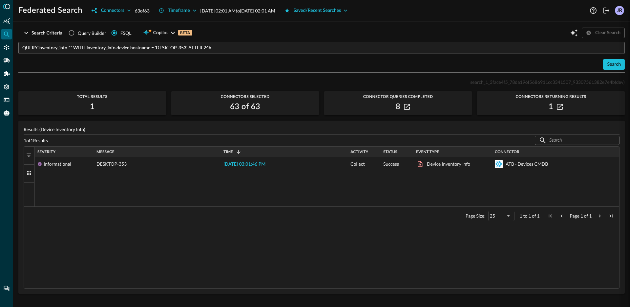
click at [112, 45] on input "QUERY inventory_info.** WITH inventory_info.device.hostname = 'DESKTOP-353' AFT…" at bounding box center [323, 48] width 603 height 12
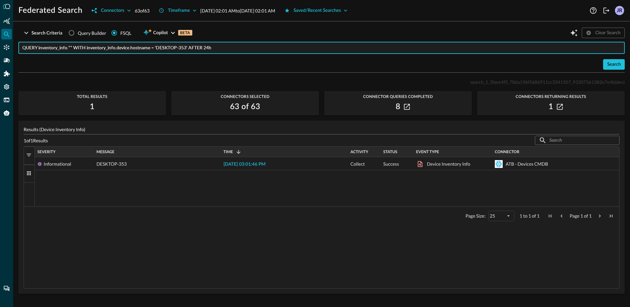
click at [65, 52] on input "QUERY inventory_info.** WITH inventory_info.device.hostname = 'DESKTOP-353' AFT…" at bounding box center [323, 48] width 603 height 12
drag, startPoint x: 38, startPoint y: 48, endPoint x: 243, endPoint y: 46, distance: 204.8
click at [243, 46] on input "QUERY inventory_info.** WITH inventory_info.device.hostname = 'DESKTOP-353' AFT…" at bounding box center [323, 48] width 603 height 12
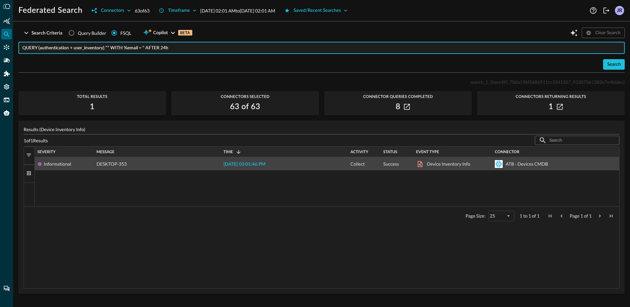
click at [259, 160] on div "[DATE] 03:01:46 PM" at bounding box center [284, 163] width 127 height 13
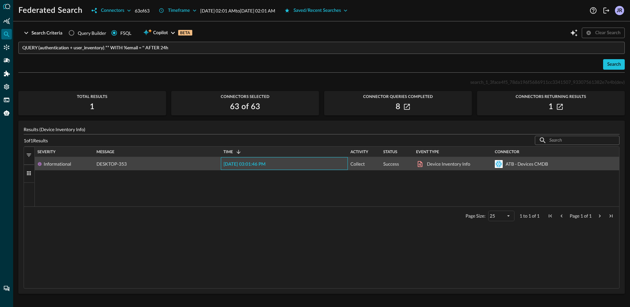
click at [260, 162] on span "[DATE] 03:01:46 PM" at bounding box center [244, 164] width 42 height 5
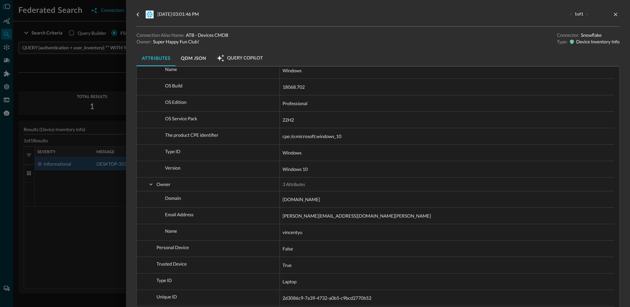
scroll to position [484, 0]
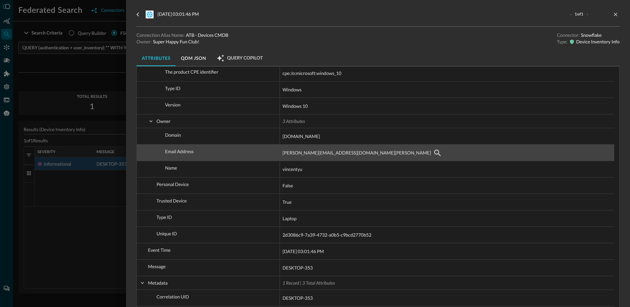
click at [309, 149] on span "[PERSON_NAME][EMAIL_ADDRESS][DOMAIN_NAME][PERSON_NAME]" at bounding box center [357, 153] width 148 height 8
click at [381, 149] on span "[PERSON_NAME][EMAIL_ADDRESS][DOMAIN_NAME][PERSON_NAME]" at bounding box center [357, 153] width 148 height 8
click at [393, 147] on span "[PERSON_NAME][EMAIL_ADDRESS][DOMAIN_NAME][PERSON_NAME]" at bounding box center [447, 153] width 329 height 16
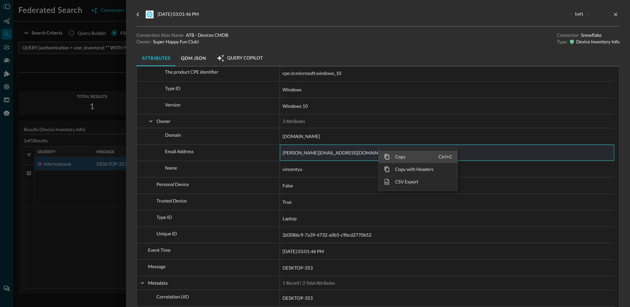
click at [388, 154] on span "Context Menu" at bounding box center [387, 157] width 6 height 6
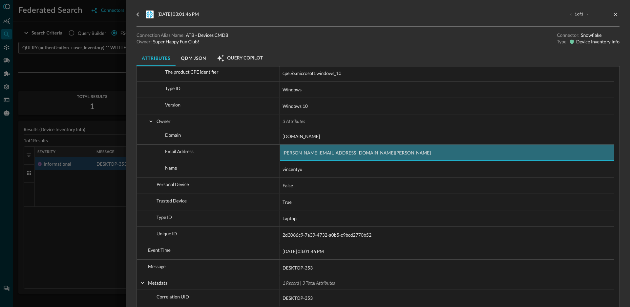
click at [40, 107] on div at bounding box center [315, 153] width 630 height 307
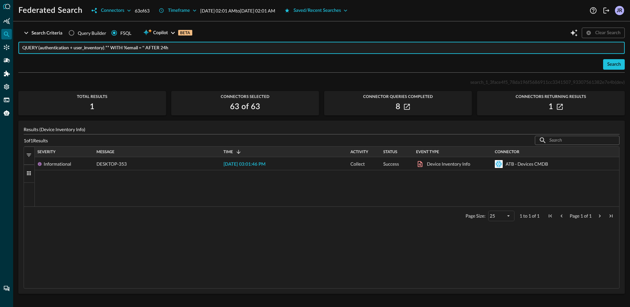
click at [146, 49] on input "QUERY (authentication + user_inventory).** WITH %email = '' AFTER 24h" at bounding box center [323, 48] width 603 height 12
paste input "[PERSON_NAME][EMAIL_ADDRESS][DOMAIN_NAME][PERSON_NAME]"
type input "QUERY (authentication + user_inventory).** WITH %email = [EMAIL_ADDRESS][PERSON…"
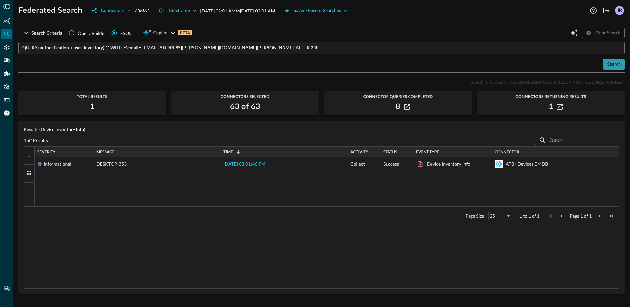
click at [609, 67] on div "Search" at bounding box center [614, 64] width 14 height 8
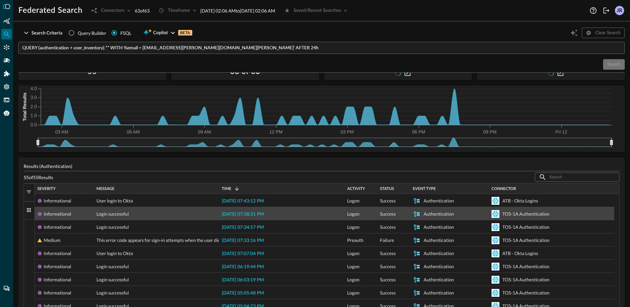
scroll to position [30, 0]
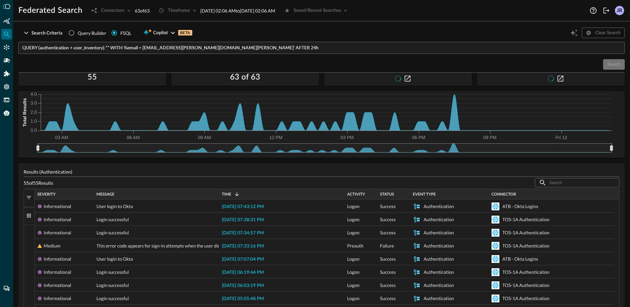
click at [30, 197] on span "button" at bounding box center [29, 197] width 6 height 6
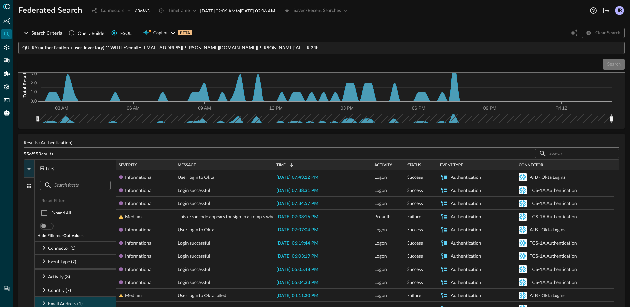
scroll to position [115, 0]
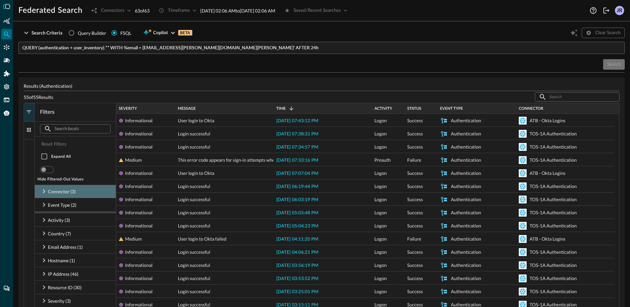
click at [44, 190] on icon at bounding box center [44, 191] width 2 height 4
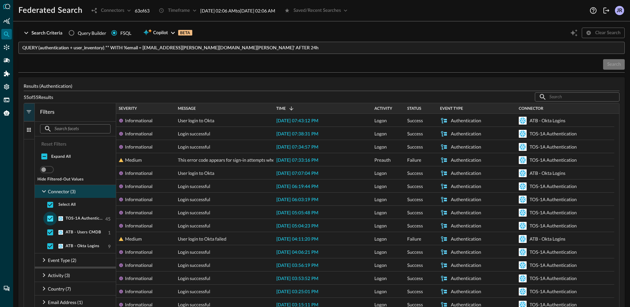
scroll to position [0, 0]
click at [50, 218] on input "checkbox" at bounding box center [50, 218] width 14 height 14
checkbox input "false"
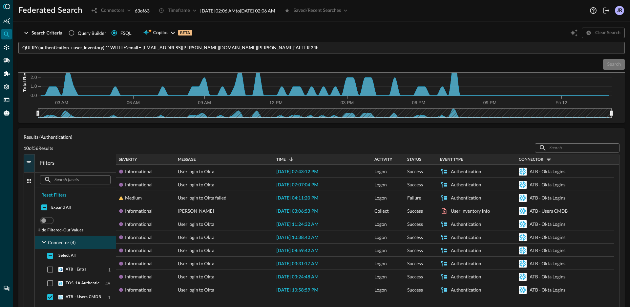
scroll to position [101, 0]
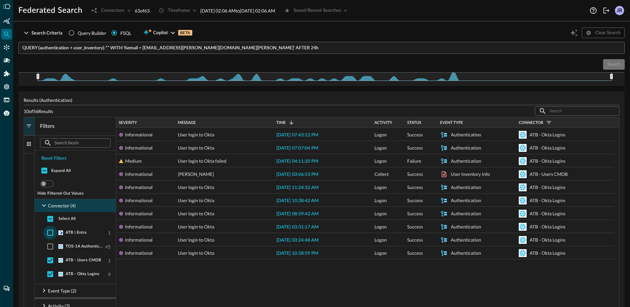
click at [51, 235] on input "checkbox" at bounding box center [50, 232] width 14 height 14
checkbox input "true"
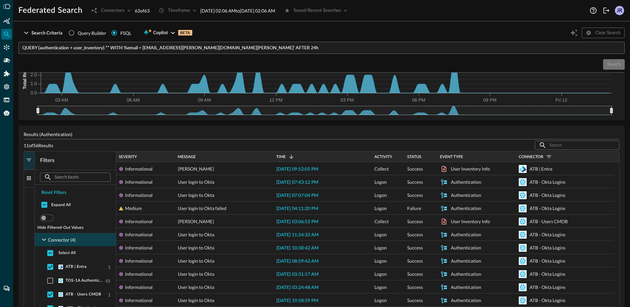
scroll to position [0, 0]
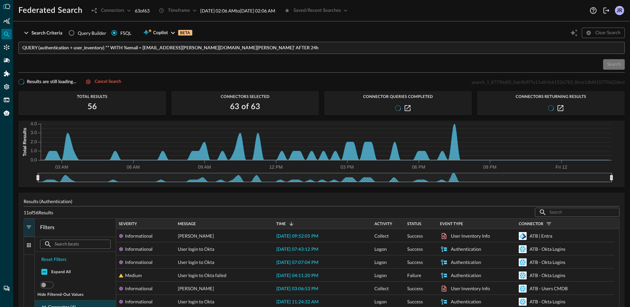
click at [26, 229] on span "button" at bounding box center [29, 227] width 6 height 6
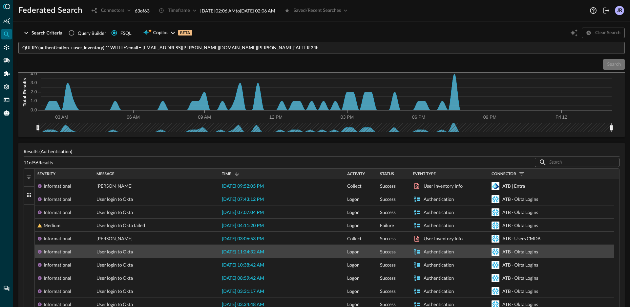
scroll to position [41, 0]
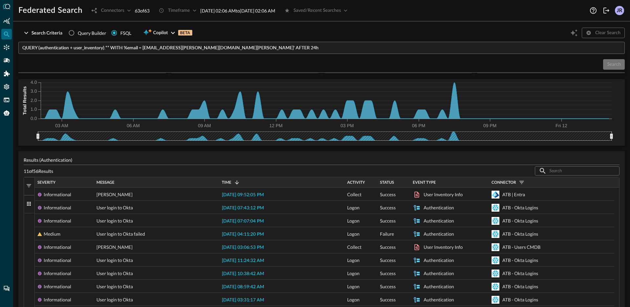
click at [429, 182] on span "Event Type" at bounding box center [424, 182] width 23 height 5
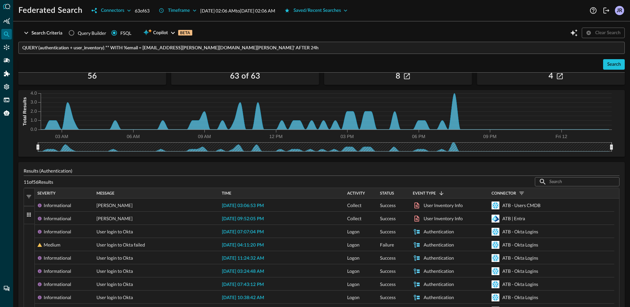
scroll to position [20, 0]
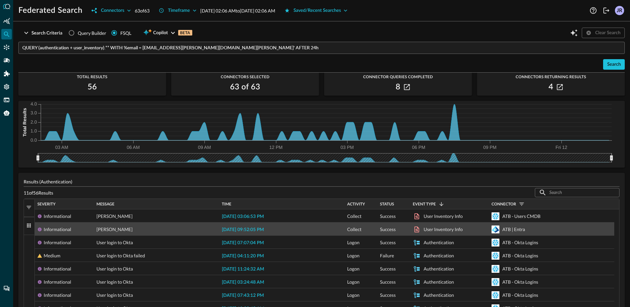
click at [245, 230] on span "[DATE] 09:52:05 PM" at bounding box center [243, 229] width 42 height 5
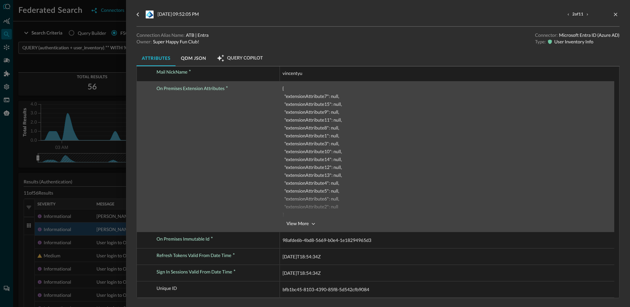
scroll to position [1266, 0]
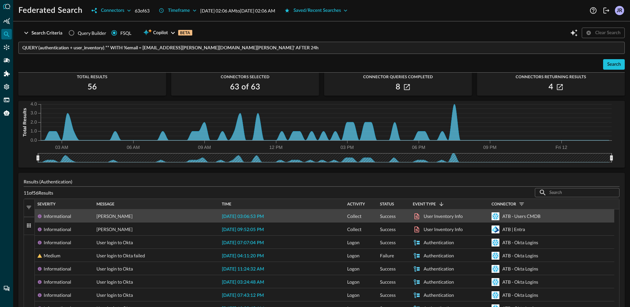
click at [255, 216] on span "[DATE] 03:06:53 PM" at bounding box center [243, 216] width 42 height 5
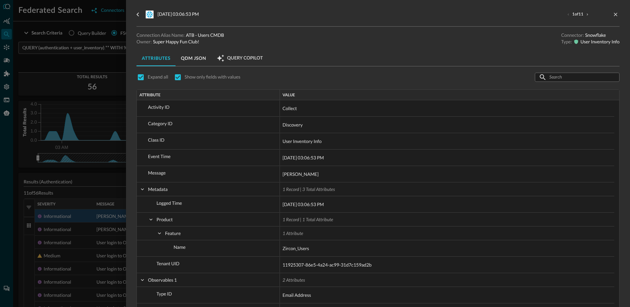
click at [106, 172] on div at bounding box center [315, 153] width 630 height 307
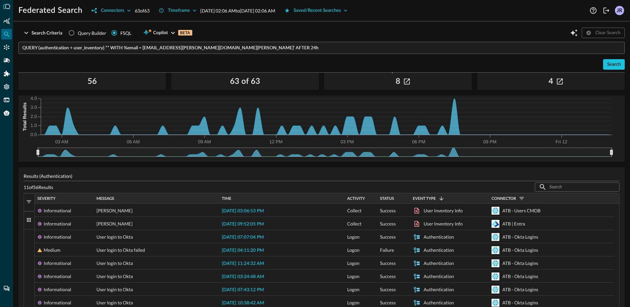
scroll to position [27, 0]
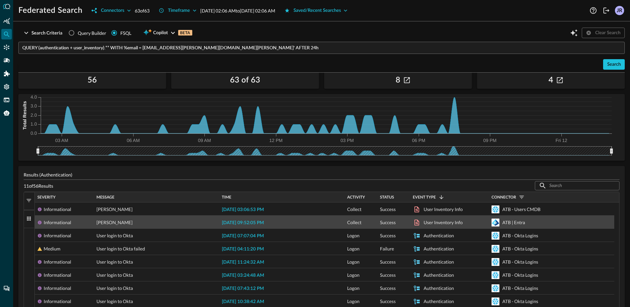
click at [246, 220] on span "[DATE] 09:52:05 PM" at bounding box center [243, 222] width 42 height 5
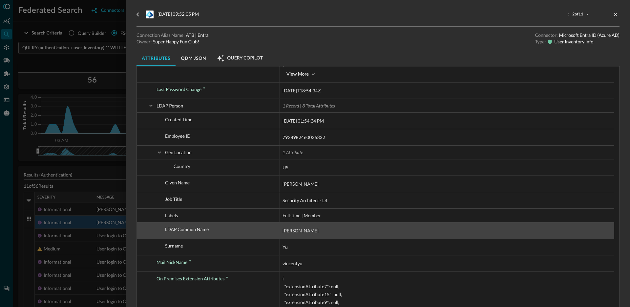
scroll to position [1071, 0]
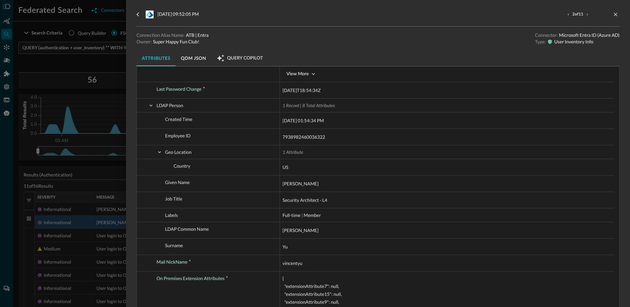
click at [67, 107] on div at bounding box center [315, 153] width 630 height 307
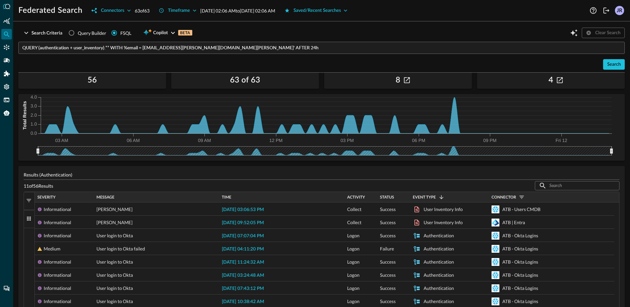
click at [89, 31] on span "Query Builder" at bounding box center [92, 33] width 29 height 7
click at [78, 31] on input "Query Builder" at bounding box center [71, 33] width 12 height 12
radio input "true"
radio input "false"
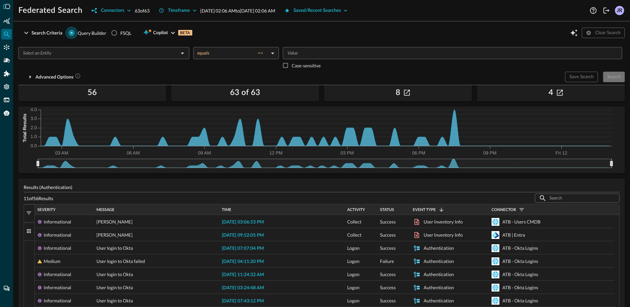
scroll to position [39, 0]
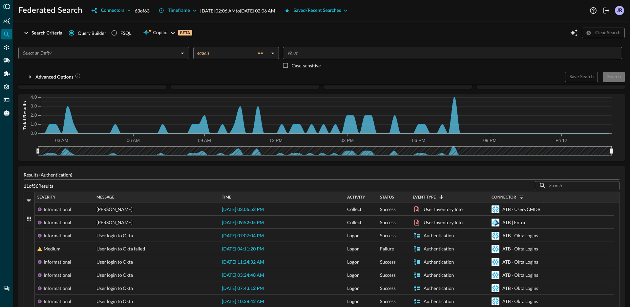
click at [69, 55] on input "text" at bounding box center [98, 53] width 156 height 8
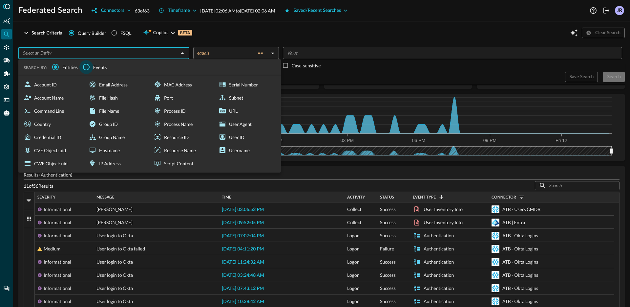
click at [86, 66] on input "Events" at bounding box center [86, 67] width 14 height 14
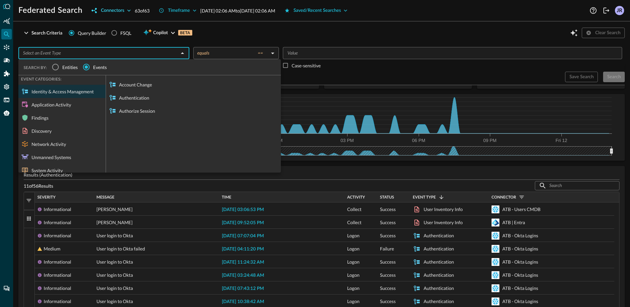
click at [112, 6] on div "Federated Search Connectors 63 of 63 Timeframe [DATE] 02:06 AM to [DATE] 02:06 …" at bounding box center [321, 8] width 617 height 16
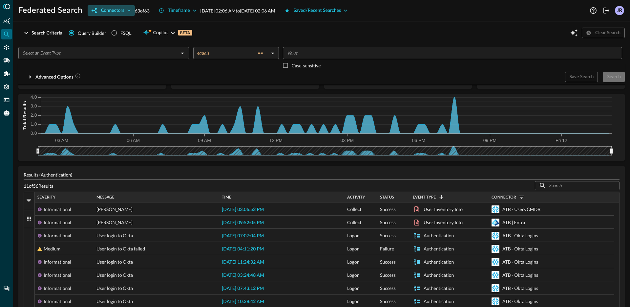
click at [112, 12] on div "Connectors" at bounding box center [112, 11] width 23 height 8
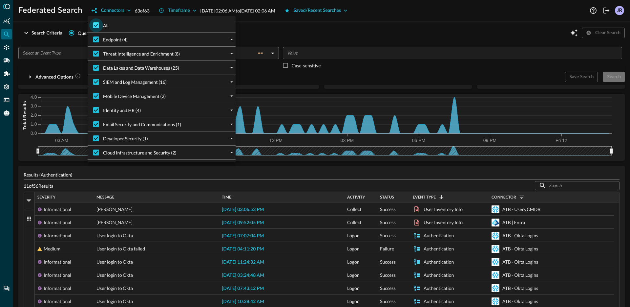
click at [95, 24] on input "All" at bounding box center [96, 25] width 14 height 14
checkbox input "false"
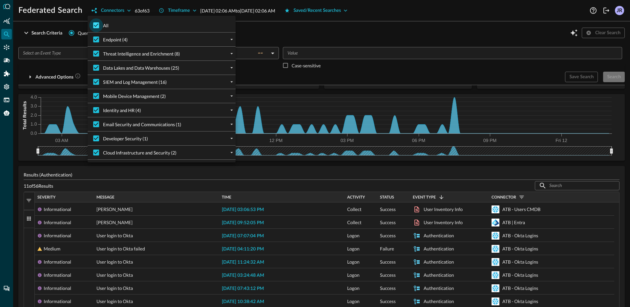
checkbox input "false"
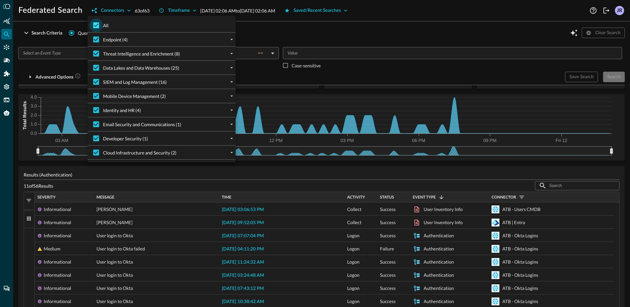
checkbox input "false"
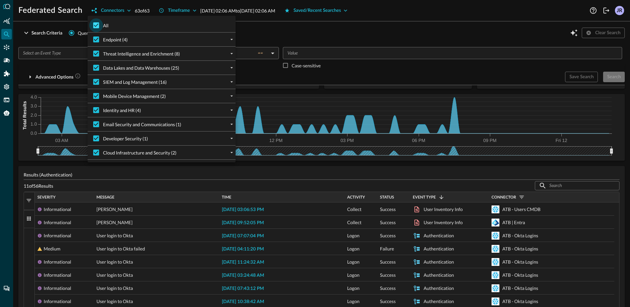
checkbox input "false"
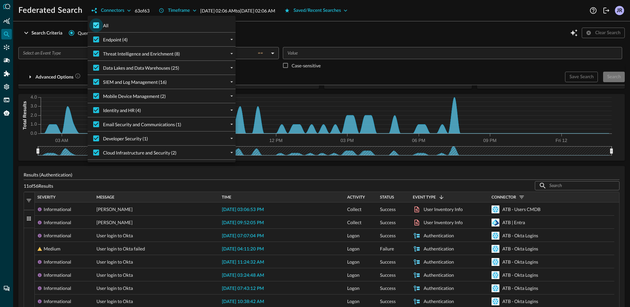
checkbox input "false"
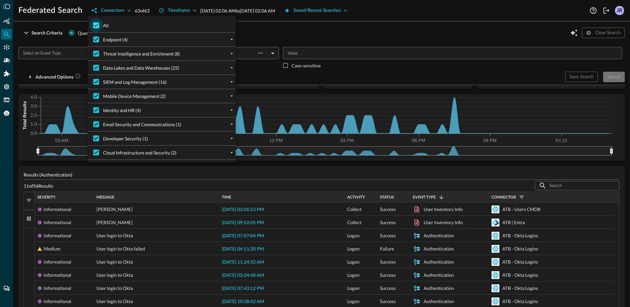
checkbox input "false"
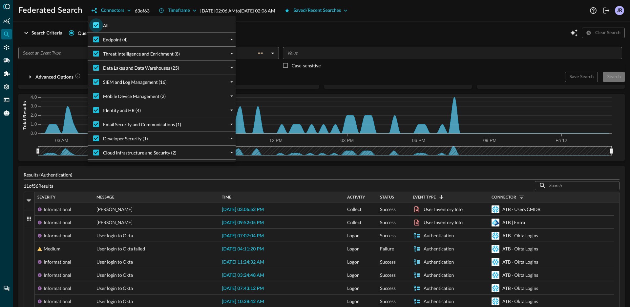
checkbox input "false"
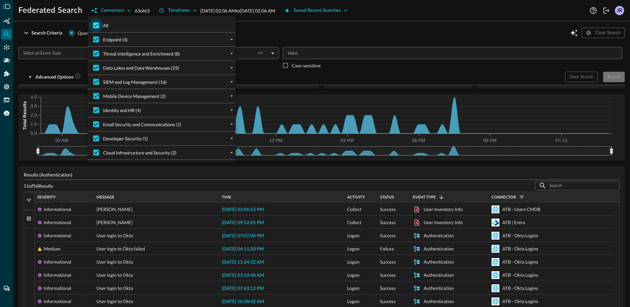
checkbox input "false"
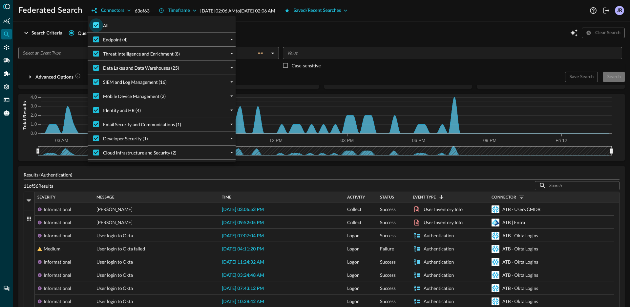
checkbox input "false"
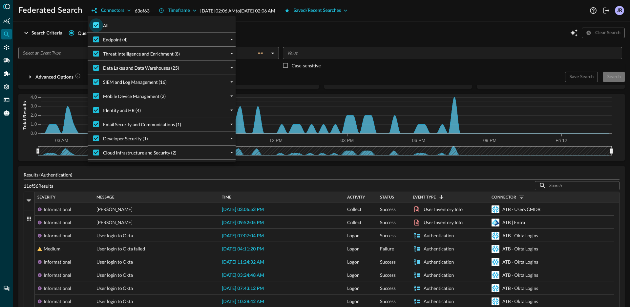
checkbox input "false"
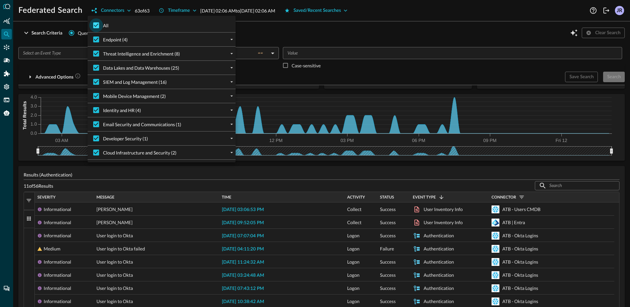
checkbox input "false"
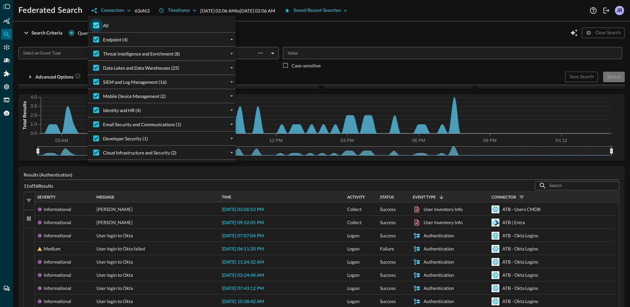
checkbox input "false"
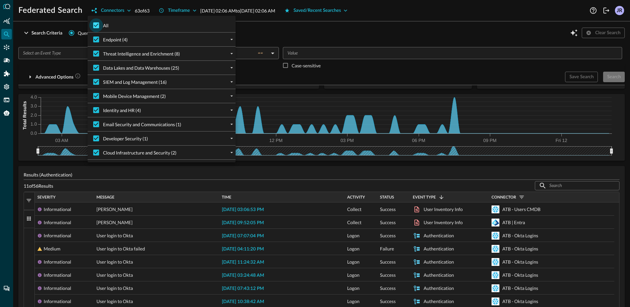
checkbox input "false"
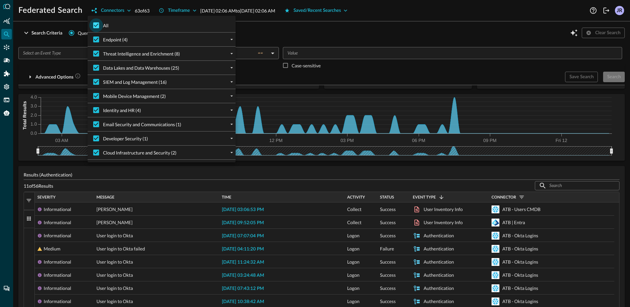
checkbox input "false"
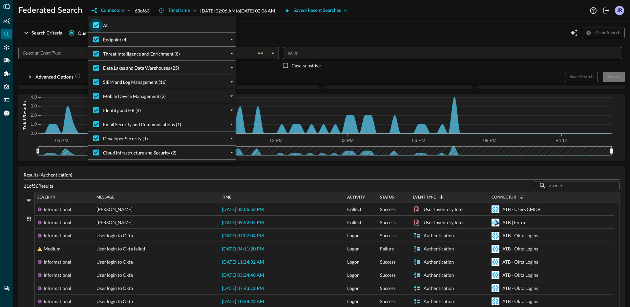
checkbox input "false"
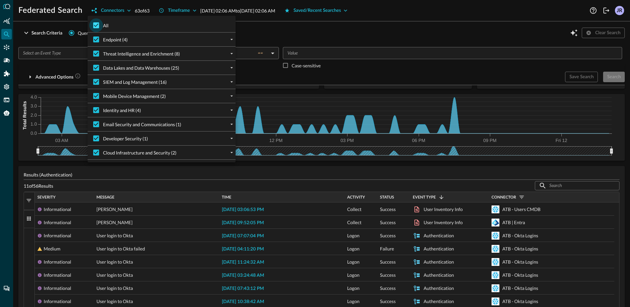
checkbox input "false"
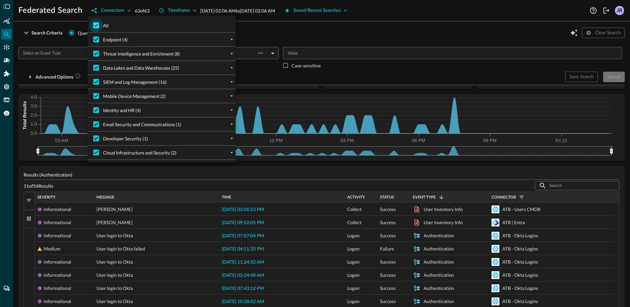
checkbox input "false"
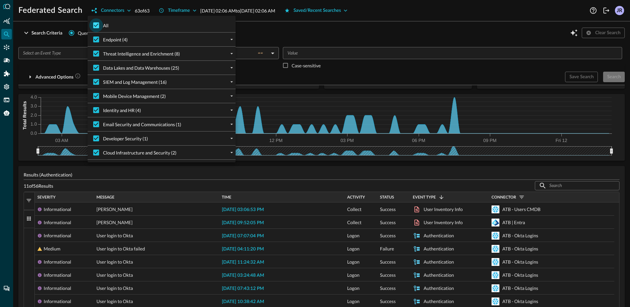
checkbox input "false"
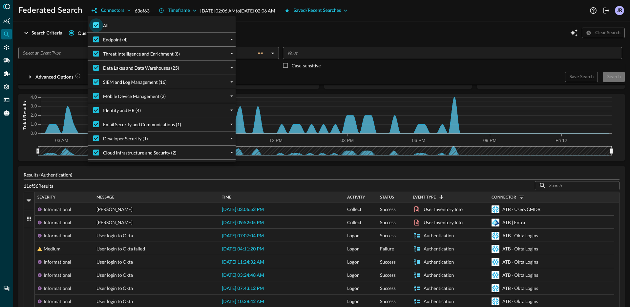
checkbox input "false"
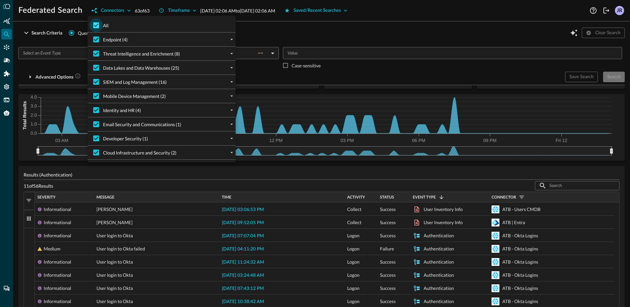
checkbox input "false"
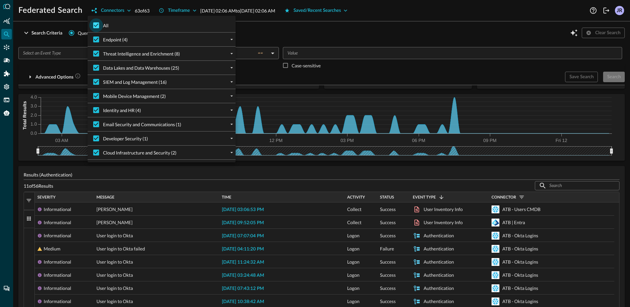
checkbox input "false"
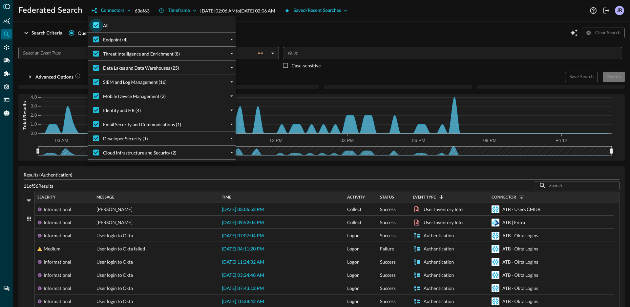
checkbox input "false"
click at [234, 71] on div at bounding box center [232, 68] width 8 height 8
click at [231, 68] on icon "expand" at bounding box center [232, 68] width 6 height 6
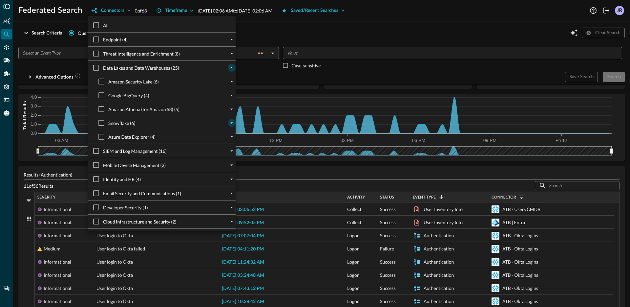
click at [231, 123] on icon "expand" at bounding box center [232, 123] width 6 height 6
click at [228, 122] on div at bounding box center [232, 123] width 8 height 8
click at [229, 123] on icon "collapse" at bounding box center [232, 123] width 6 height 6
click at [230, 134] on icon "expand" at bounding box center [232, 137] width 6 height 6
click at [109, 191] on input "ATB - MSTIC" at bounding box center [107, 192] width 14 height 14
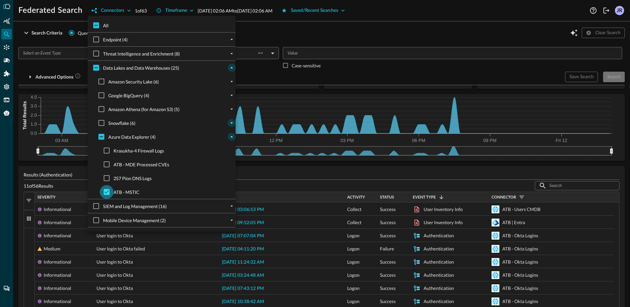
click at [109, 191] on input "ATB - MSTIC" at bounding box center [107, 192] width 14 height 14
checkbox input "false"
click at [105, 165] on input "ATB - MDE Processed CVEs" at bounding box center [107, 164] width 14 height 14
checkbox input "true"
click at [287, 72] on div at bounding box center [315, 153] width 630 height 307
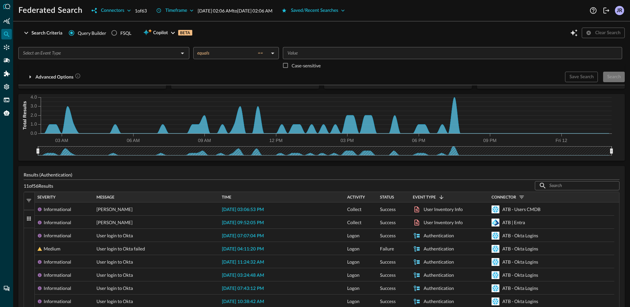
click at [119, 55] on input "text" at bounding box center [98, 53] width 156 height 8
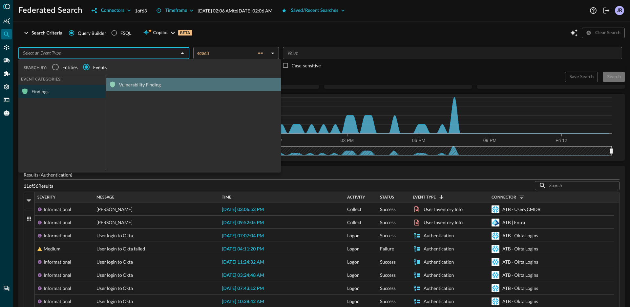
click at [141, 86] on div "Vulnerability Finding" at bounding box center [193, 84] width 175 height 13
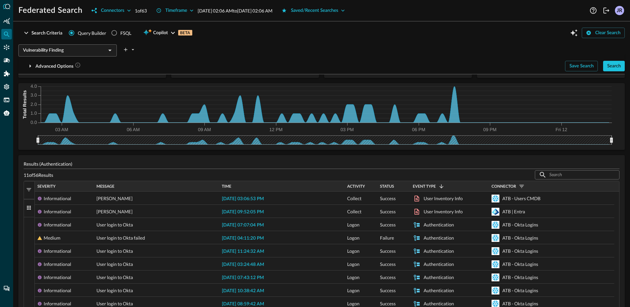
scroll to position [28, 0]
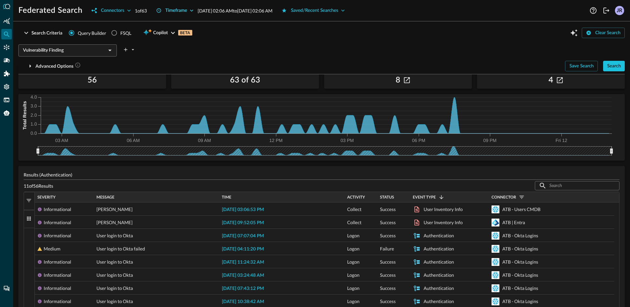
click at [169, 12] on div "Timeframe" at bounding box center [176, 11] width 22 height 8
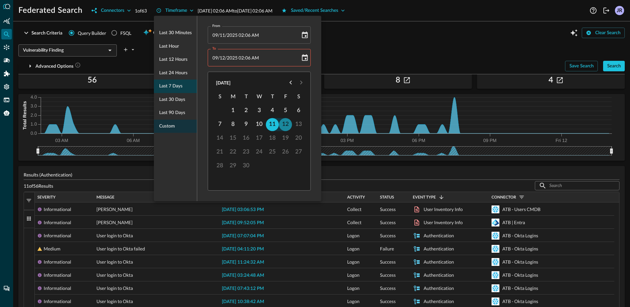
click at [176, 90] on div "Last 7 days" at bounding box center [175, 85] width 43 height 13
type input "[DATE] 10:24 PM"
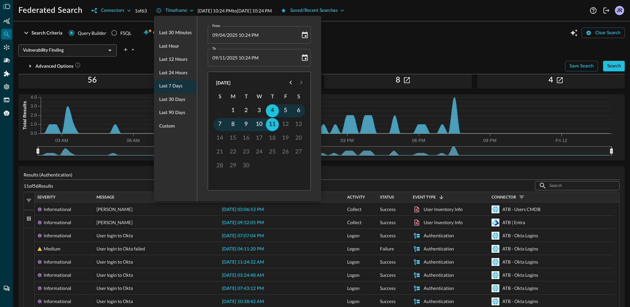
click at [373, 43] on div at bounding box center [315, 153] width 630 height 307
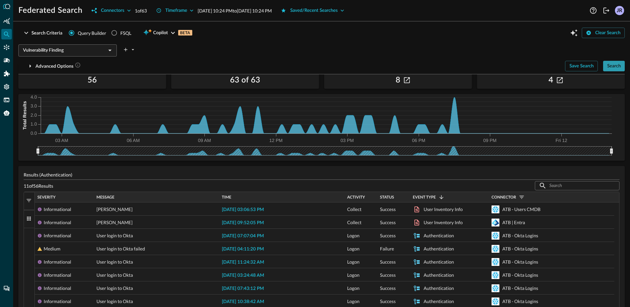
click at [613, 66] on div "Search" at bounding box center [614, 66] width 14 height 8
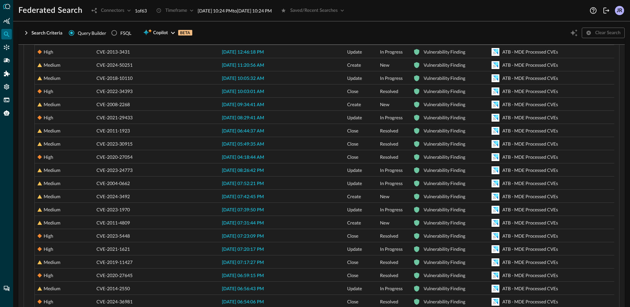
scroll to position [0, 0]
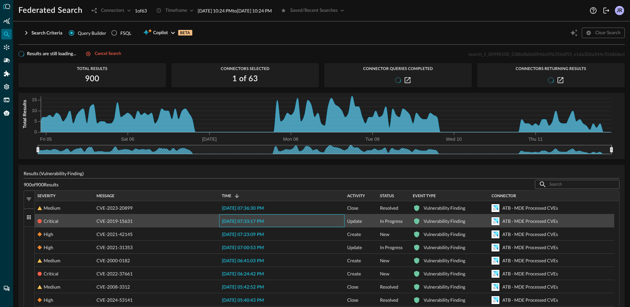
click at [250, 222] on span "[DATE] 07:33:17 PM" at bounding box center [243, 221] width 42 height 5
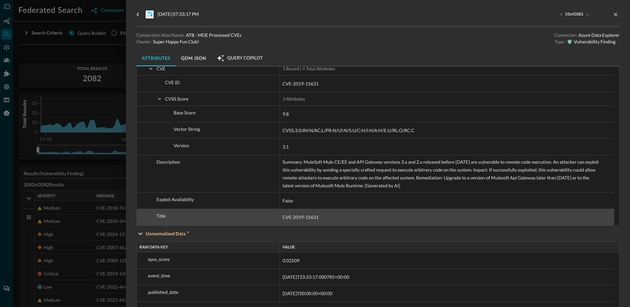
scroll to position [743, 0]
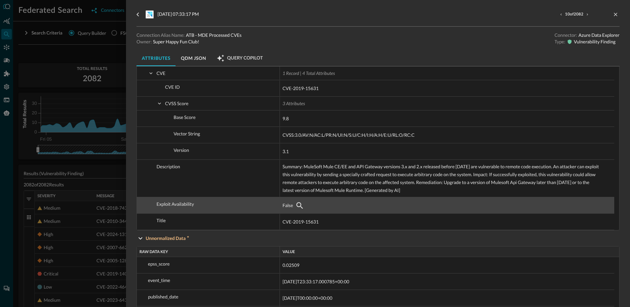
click at [284, 206] on span "False" at bounding box center [288, 205] width 11 height 8
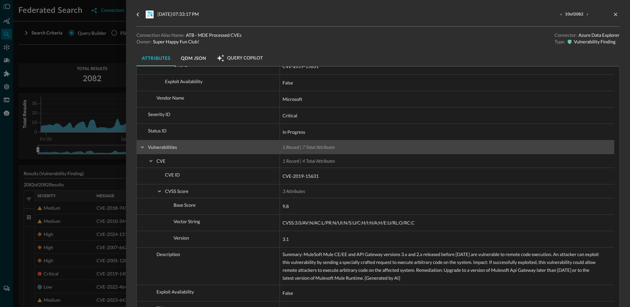
scroll to position [658, 0]
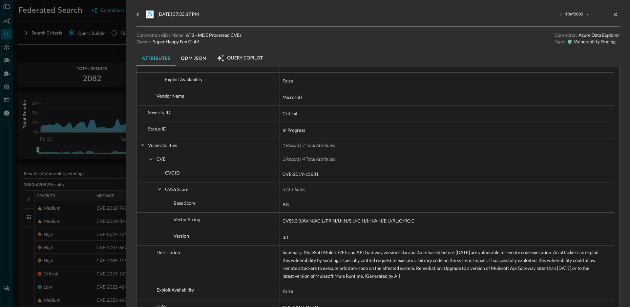
click at [75, 164] on div at bounding box center [315, 153] width 630 height 307
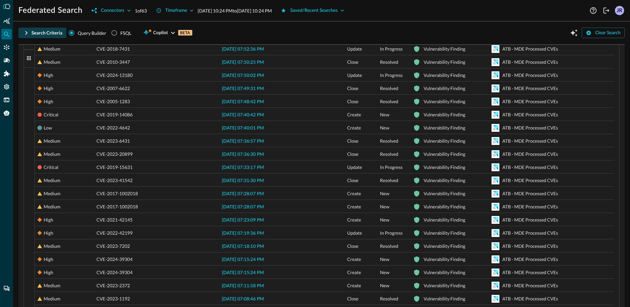
click at [46, 32] on div "Search Criteria" at bounding box center [47, 33] width 31 height 8
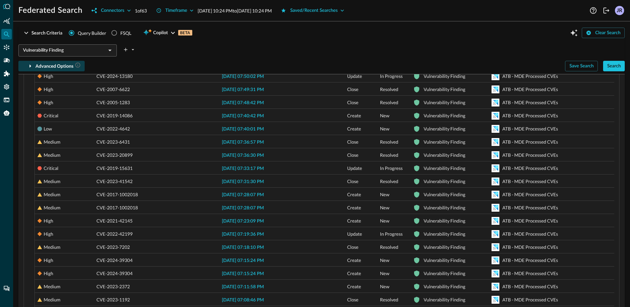
scroll to position [188, 0]
click at [129, 49] on button "plus-arrow-button" at bounding box center [129, 49] width 14 height 11
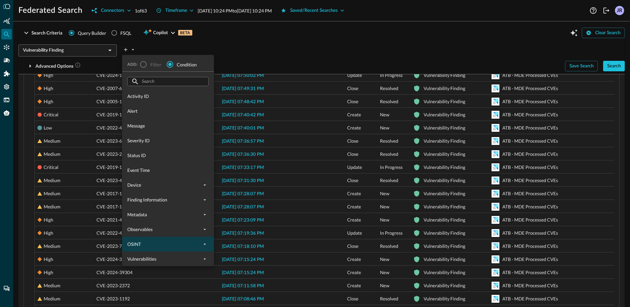
click at [207, 248] on div "OSINT" at bounding box center [168, 243] width 92 height 15
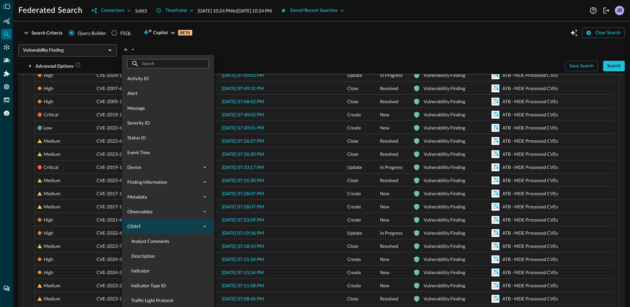
scroll to position [18, 0]
click at [179, 67] on input "text" at bounding box center [168, 63] width 52 height 12
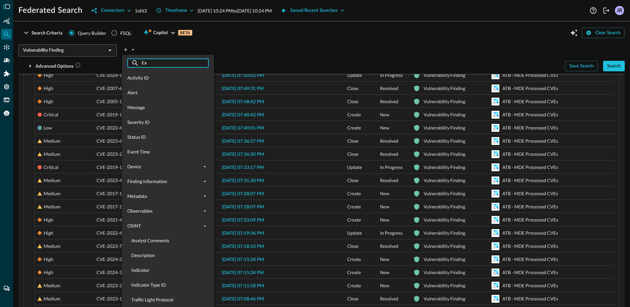
scroll to position [0, 0]
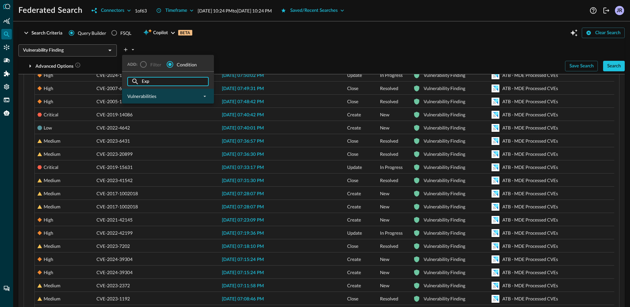
type input "Exp"
click at [189, 102] on div "Vulnerabilities" at bounding box center [168, 96] width 92 height 15
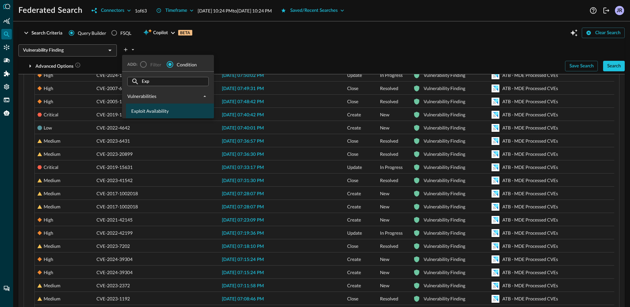
click at [180, 112] on span "Exploit Availability" at bounding box center [171, 110] width 81 height 7
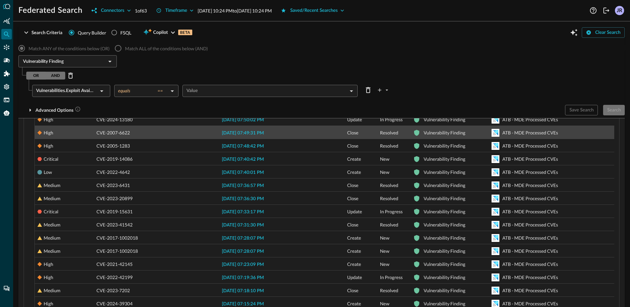
scroll to position [233, 0]
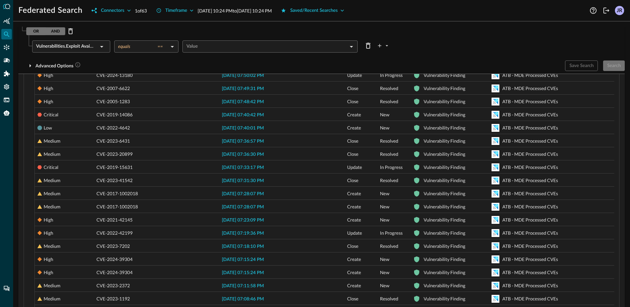
click at [225, 42] on body "Federated Search Connectors 1 of 63 Timeframe [DATE] 10:24 PM to [DATE] 10:24 P…" at bounding box center [315, 153] width 630 height 307
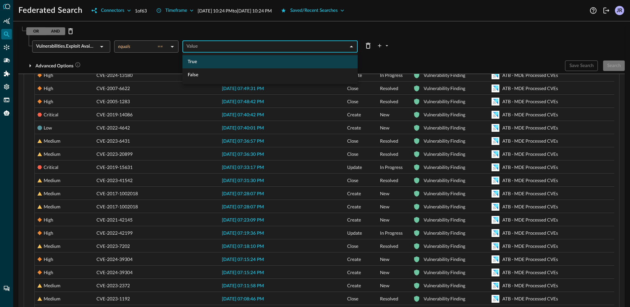
click at [210, 63] on li "True" at bounding box center [269, 61] width 175 height 13
type input "true"
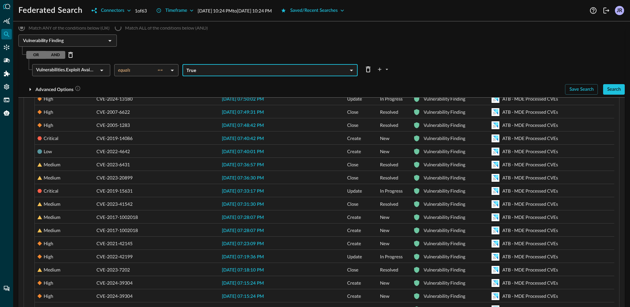
scroll to position [204, 0]
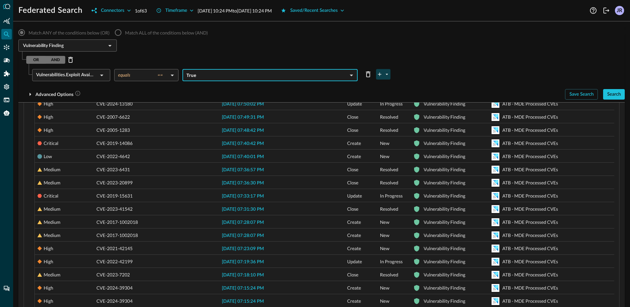
click at [389, 74] on icon "plus-arrow-button" at bounding box center [387, 74] width 6 height 6
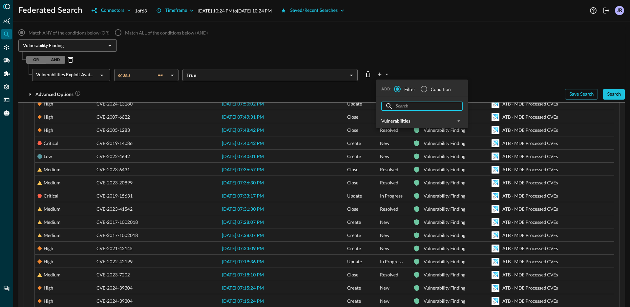
click at [418, 105] on input "text" at bounding box center [422, 106] width 52 height 12
type input "a"
type input "O"
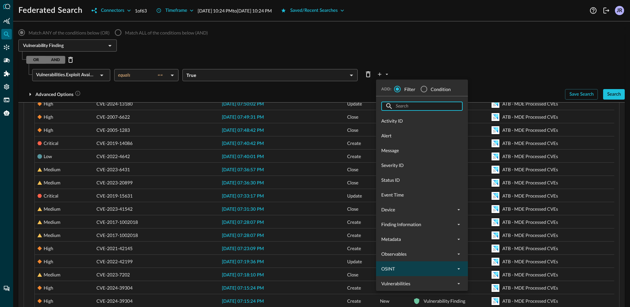
click at [461, 267] on icon "expand" at bounding box center [459, 268] width 6 height 6
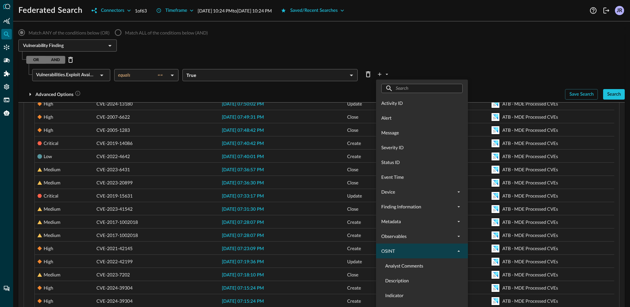
scroll to position [18, 0]
drag, startPoint x: 628, startPoint y: 222, endPoint x: 630, endPoint y: 226, distance: 4.5
click at [630, 226] on div at bounding box center [315, 153] width 630 height 307
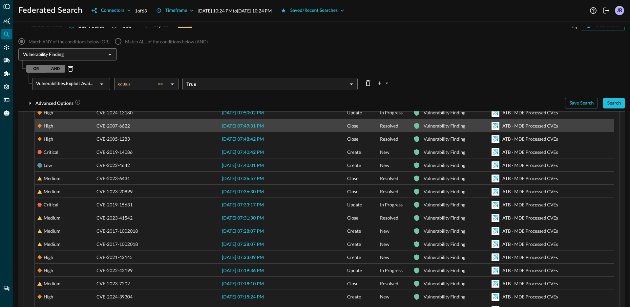
scroll to position [195, 0]
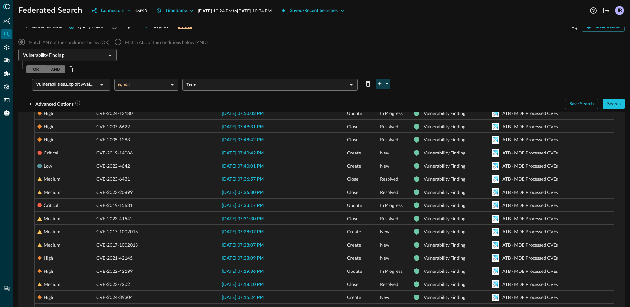
click at [390, 85] on button "plus-arrow-button" at bounding box center [383, 83] width 14 height 11
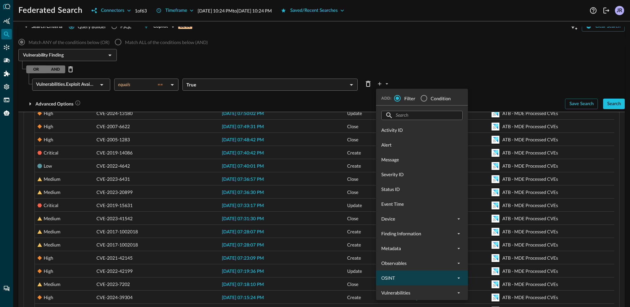
click at [461, 280] on icon "expand" at bounding box center [459, 278] width 6 height 6
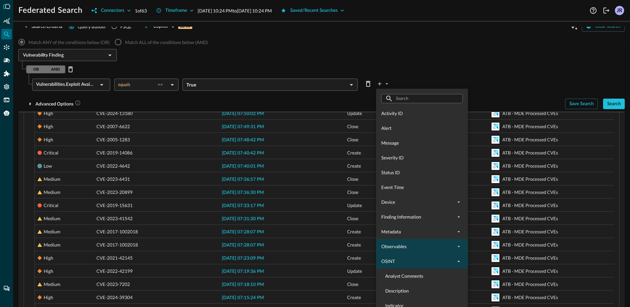
scroll to position [18, 0]
click at [415, 97] on input "text" at bounding box center [422, 97] width 52 height 12
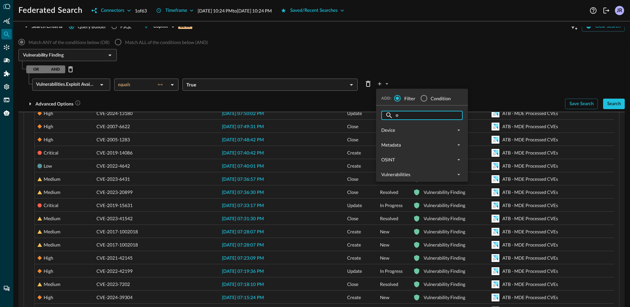
scroll to position [0, 0]
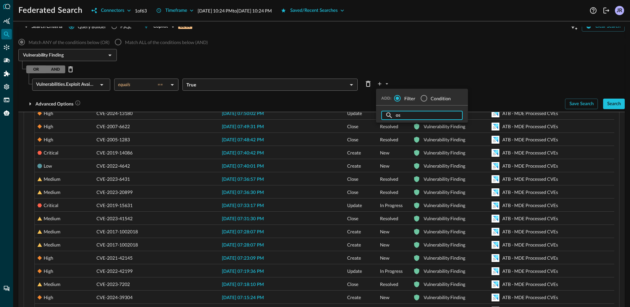
type input "o"
type input "O"
type input "v"
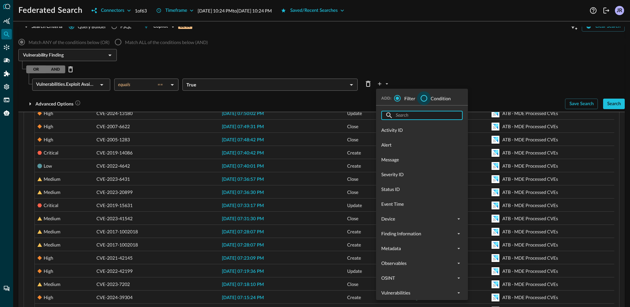
click at [423, 100] on input "Condition" at bounding box center [424, 98] width 14 height 14
radio input "true"
click at [398, 101] on input "Filter" at bounding box center [398, 98] width 14 height 14
radio input "true"
click at [423, 116] on input "text" at bounding box center [422, 115] width 52 height 12
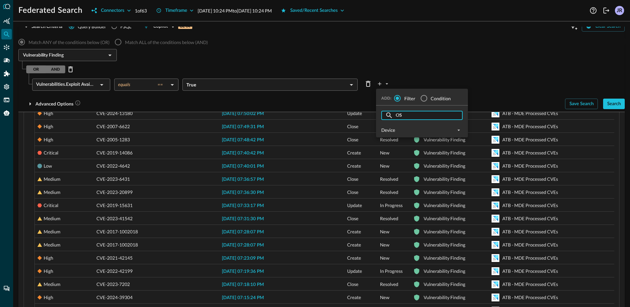
type input "O"
type input "o"
type input "v"
type input "e"
type input "i"
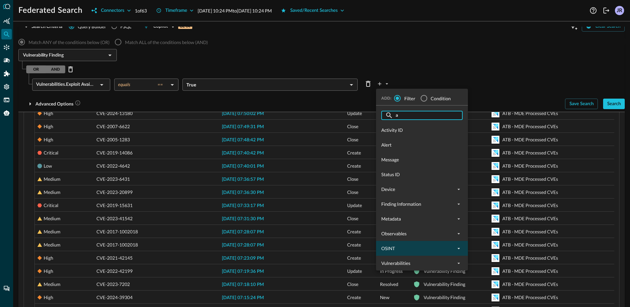
type input "a"
click at [458, 249] on icon "expand" at bounding box center [459, 248] width 6 height 6
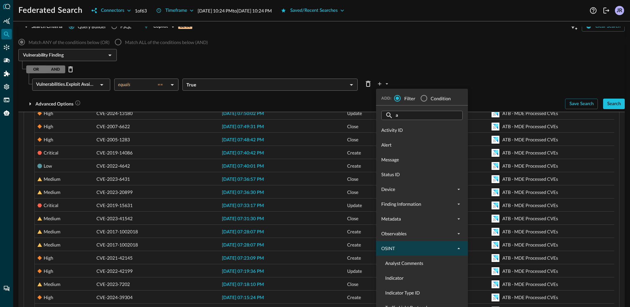
click at [416, 118] on input "a" at bounding box center [422, 115] width 52 height 12
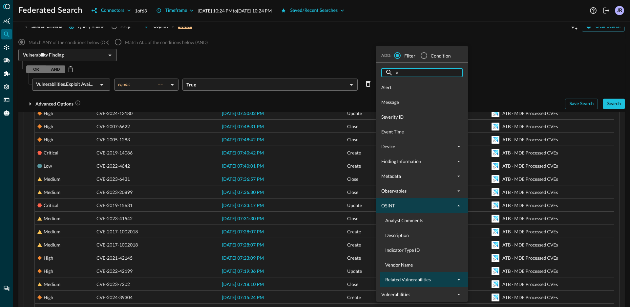
type input "e"
click at [459, 278] on icon "expand" at bounding box center [459, 279] width 6 height 6
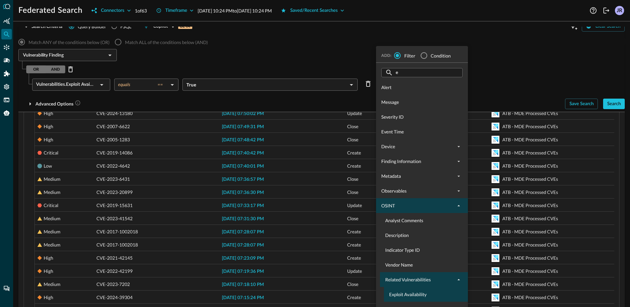
click at [416, 300] on div "Exploit Availability" at bounding box center [430, 293] width 92 height 15
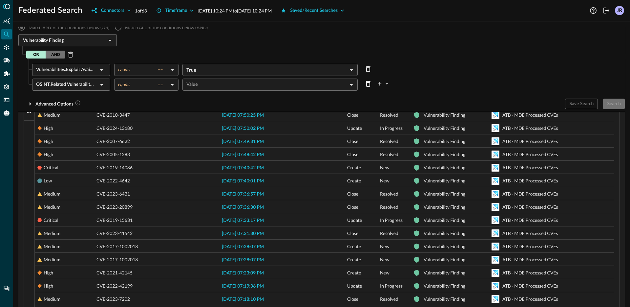
scroll to position [210, 0]
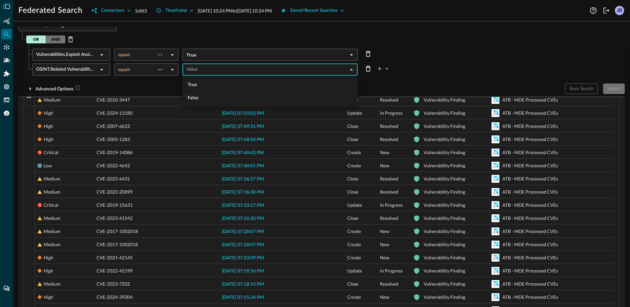
click at [203, 69] on body "Federated Search Connectors 1 of 63 Timeframe [DATE] 10:24 PM to [DATE] 10:24 P…" at bounding box center [315, 153] width 630 height 307
click at [205, 85] on li "True" at bounding box center [269, 84] width 175 height 13
type input "true"
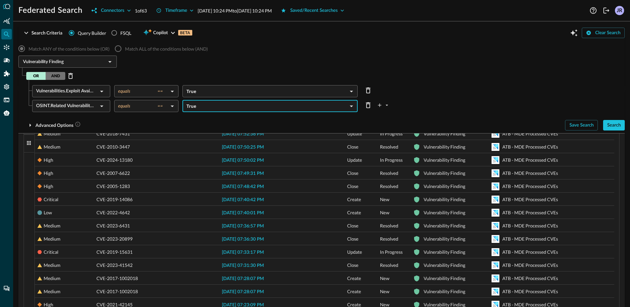
scroll to position [160, 0]
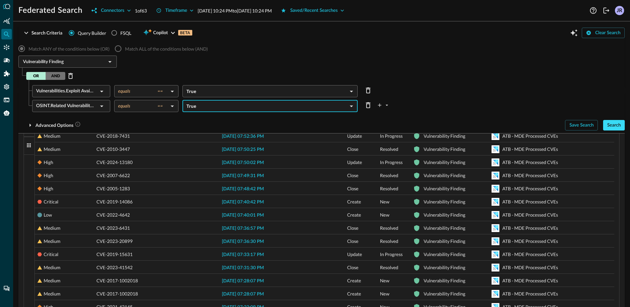
click at [607, 127] on div "Search" at bounding box center [614, 125] width 14 height 8
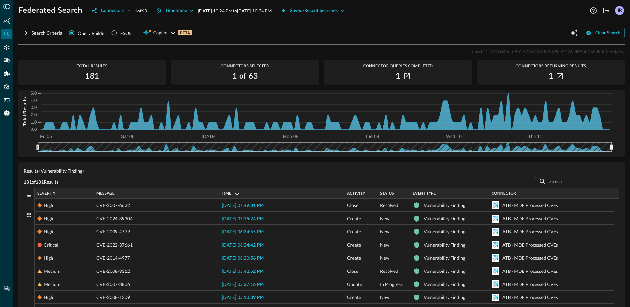
scroll to position [0, 0]
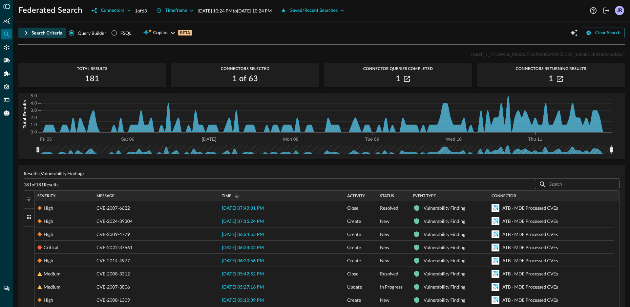
click at [32, 35] on div "Search Criteria" at bounding box center [47, 33] width 31 height 8
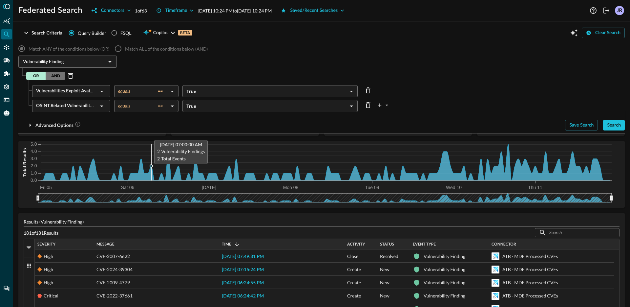
scroll to position [41, 0]
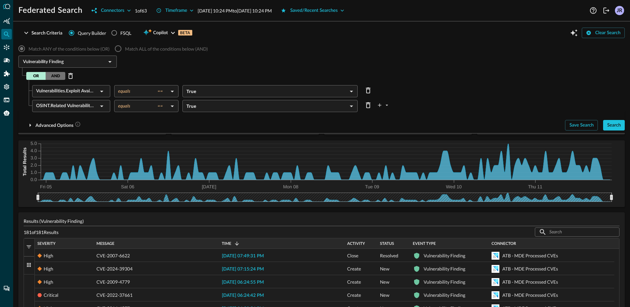
click at [239, 70] on div "Match ANY of the conditions below (OR) Match ALL of the conditions below (AND) …" at bounding box center [321, 86] width 606 height 89
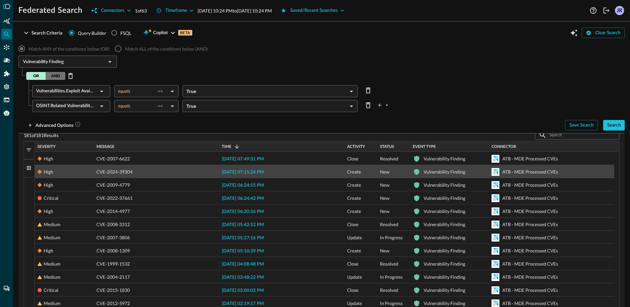
scroll to position [128, 0]
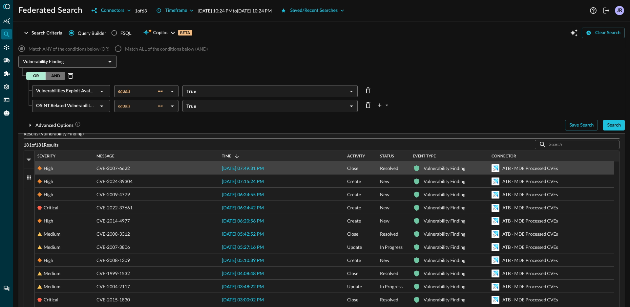
click at [75, 156] on div "Severity" at bounding box center [64, 155] width 54 height 7
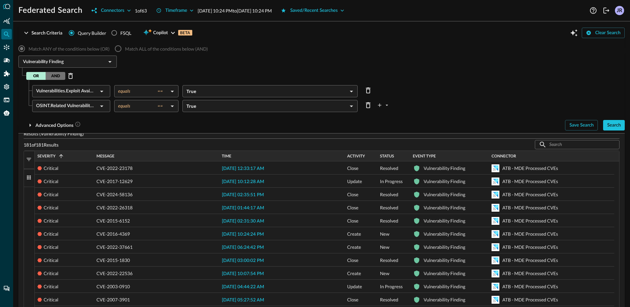
click at [75, 156] on div "Severity 1" at bounding box center [64, 155] width 54 height 7
click at [75, 156] on div "Severity" at bounding box center [64, 155] width 54 height 7
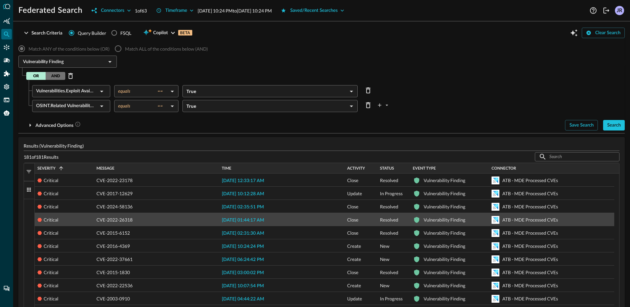
scroll to position [113, 0]
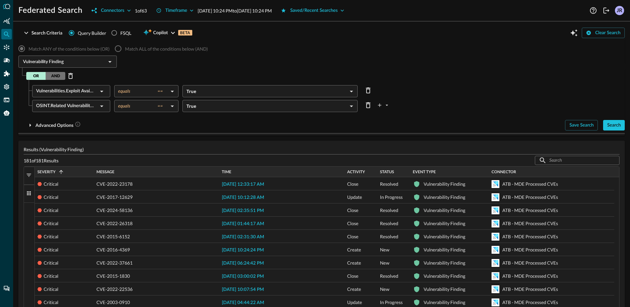
click at [30, 174] on span "button" at bounding box center [29, 175] width 6 height 6
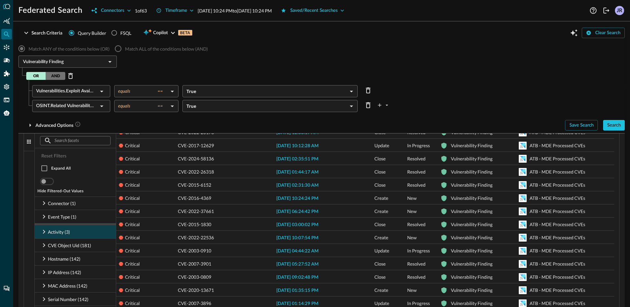
scroll to position [164, 0]
click at [44, 230] on icon at bounding box center [44, 231] width 2 height 4
click at [50, 247] on input "checkbox" at bounding box center [50, 245] width 14 height 14
checkbox input "false"
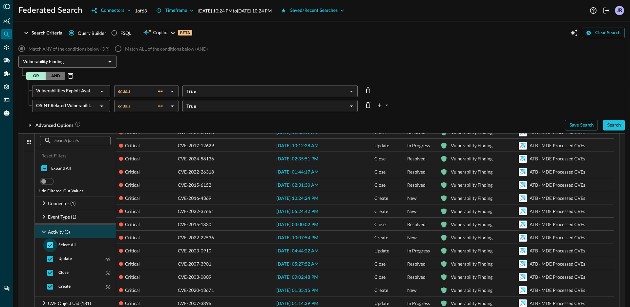
checkbox input "false"
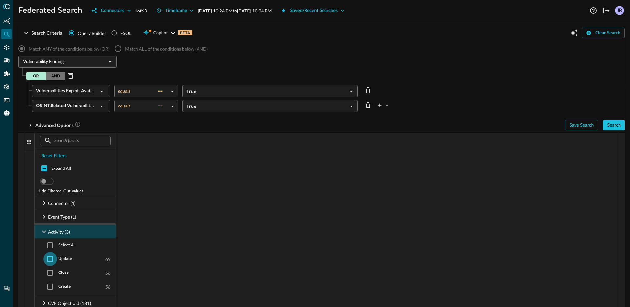
click at [49, 258] on input "checkbox" at bounding box center [50, 259] width 14 height 14
checkbox input "true"
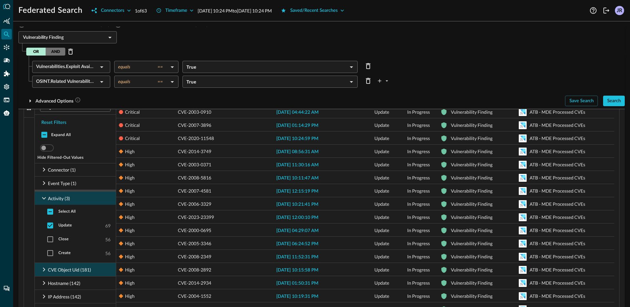
scroll to position [203, 0]
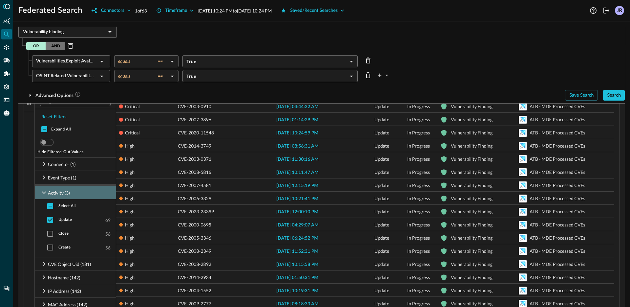
click at [43, 194] on icon at bounding box center [44, 192] width 8 height 8
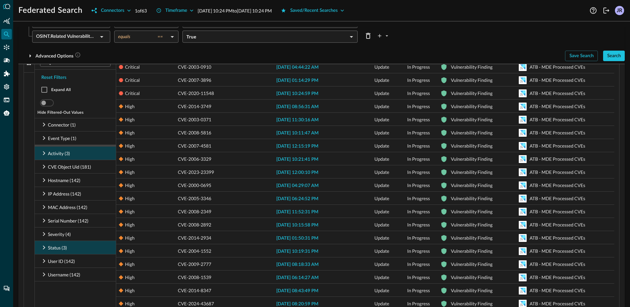
scroll to position [243, 0]
click at [41, 237] on icon at bounding box center [44, 234] width 8 height 8
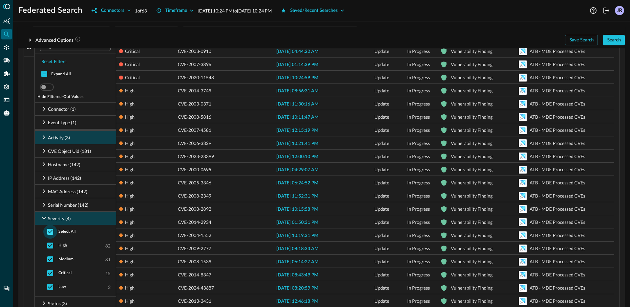
scroll to position [258, 0]
click at [48, 233] on input "checkbox" at bounding box center [50, 231] width 14 height 14
checkbox input "false"
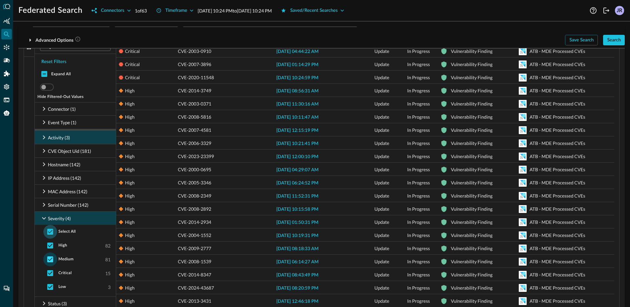
checkbox input "false"
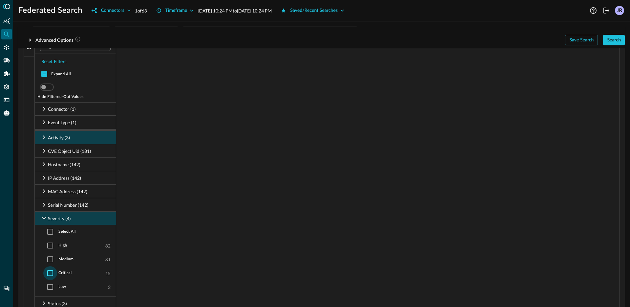
click at [53, 271] on input "checkbox" at bounding box center [50, 273] width 14 height 14
checkbox input "true"
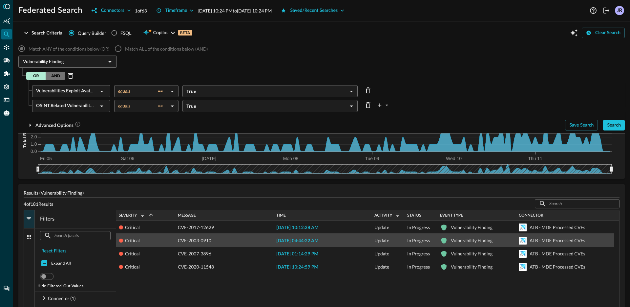
scroll to position [70, 0]
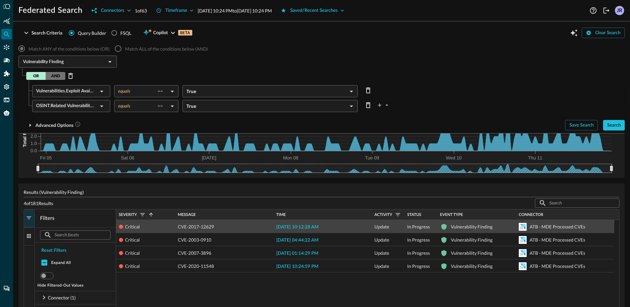
click at [315, 228] on span "[DATE] 10:12:28 AM" at bounding box center [297, 226] width 42 height 5
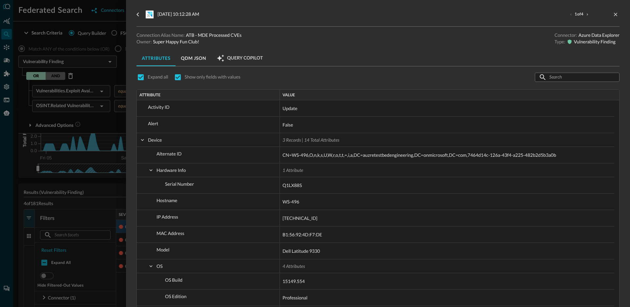
click at [109, 117] on div at bounding box center [315, 153] width 630 height 307
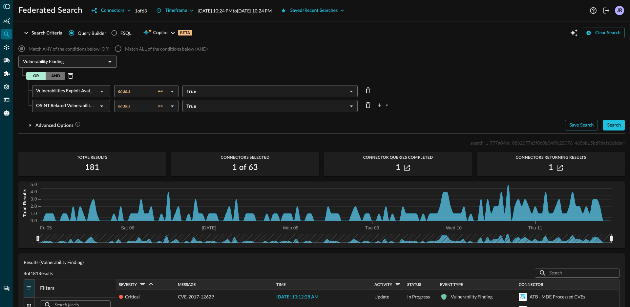
click at [227, 61] on div "Vulnerability Finding ​" at bounding box center [321, 62] width 606 height 14
click at [246, 68] on div "Vulnerability Finding ​" at bounding box center [321, 62] width 606 height 14
click at [114, 33] on input "FSQL" at bounding box center [114, 33] width 12 height 12
radio input "true"
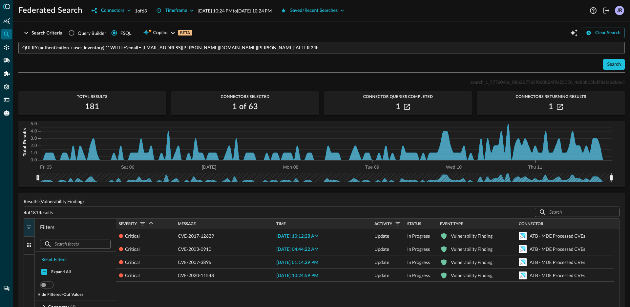
click at [310, 46] on input "QUERY (authentication + user_inventory).** WITH %email = [EMAIL_ADDRESS][PERSON…" at bounding box center [323, 48] width 603 height 12
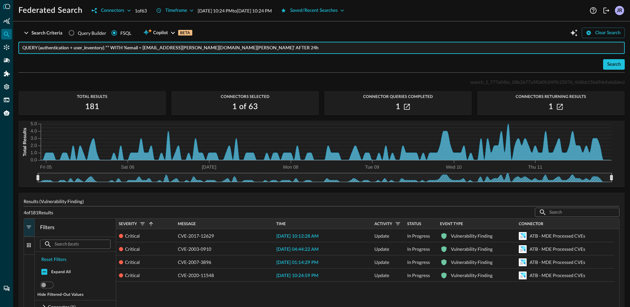
drag, startPoint x: 292, startPoint y: 48, endPoint x: 40, endPoint y: 49, distance: 252.4
click at [40, 49] on input "QUERY (authentication + user_inventory).** WITH %email = [EMAIL_ADDRESS][PERSON…" at bounding box center [323, 48] width 603 height 12
click at [300, 48] on input "QUERY (authentication + user_inventory).** WITH %email = [EMAIL_ADDRESS][PERSON…" at bounding box center [323, 48] width 603 height 12
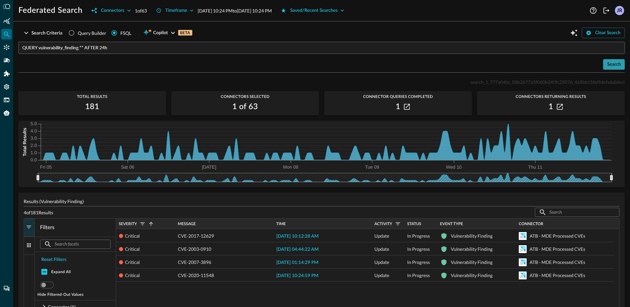
click at [603, 66] on button "Search" at bounding box center [614, 64] width 22 height 11
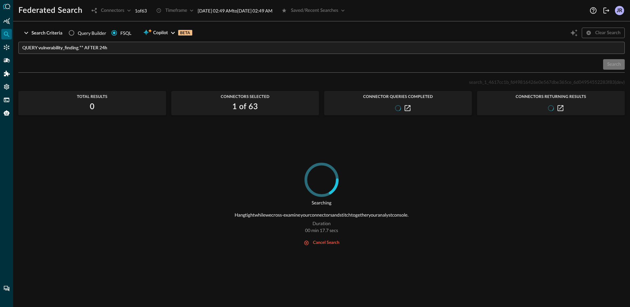
click at [216, 163] on div "Searching Hang tight while we cross-examine your connectors and stitch together…" at bounding box center [321, 230] width 606 height 136
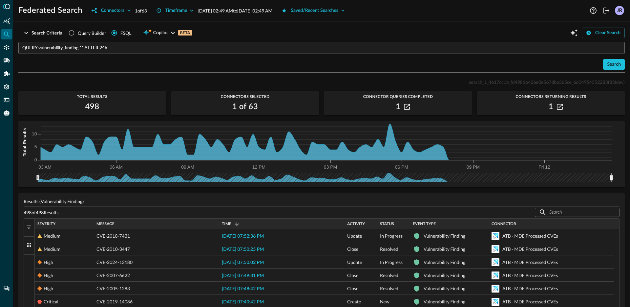
click at [131, 50] on input "QUERY vulnerability_finding.** AFTER 24h" at bounding box center [323, 48] width 603 height 12
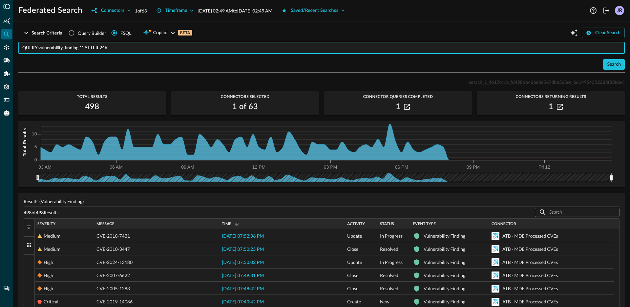
click at [83, 48] on input "QUERY vulnerability_finding.** AFTER 24h" at bounding box center [323, 48] width 603 height 12
click at [607, 63] on div "Search" at bounding box center [614, 64] width 14 height 8
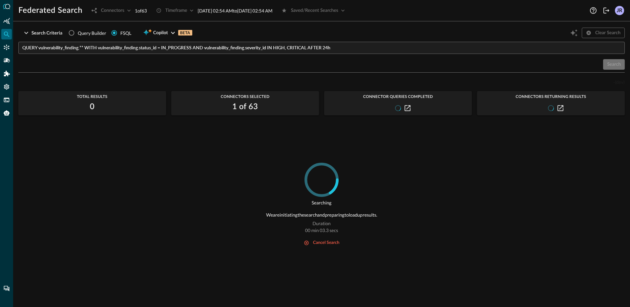
click at [223, 48] on input "QUERY vulnerability_finding.** WITH vulnerability_finding.status_id = IN_PROGRE…" at bounding box center [323, 48] width 603 height 12
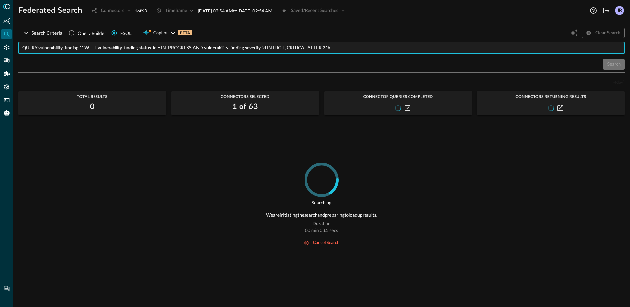
click at [223, 48] on input "QUERY vulnerability_finding.** WITH vulnerability_finding.status_id = IN_PROGRE…" at bounding box center [323, 48] width 603 height 12
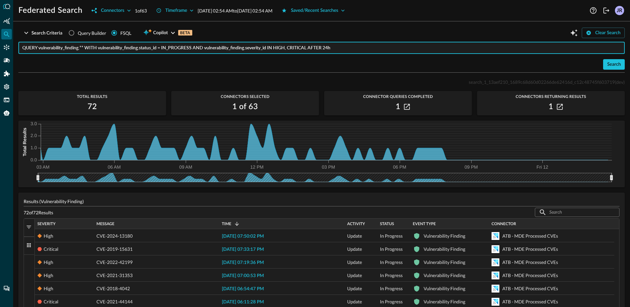
click at [142, 79] on div "search_1_13aef210_1689c68d60d02266de62416d_c12c48745f603719 (dev)" at bounding box center [321, 82] width 606 height 8
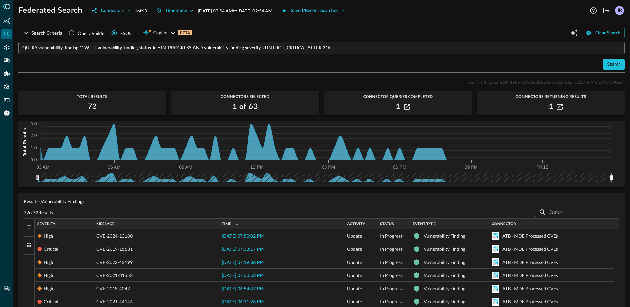
click at [312, 47] on input "QUERY vulnerability_finding.** WITH vulnerability_finding.status_id = IN_PROGRE…" at bounding box center [323, 48] width 603 height 12
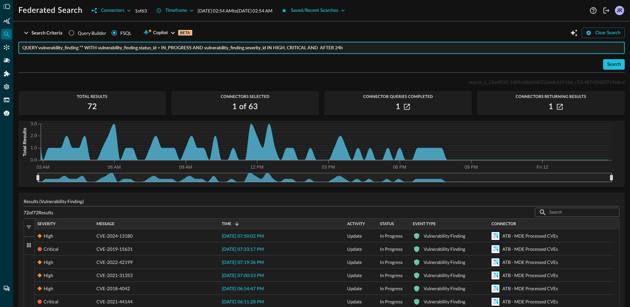
click at [63, 48] on input "QUERY vulnerability_finding.** WITH vulnerability_finding.status_id = IN_PROGRE…" at bounding box center [323, 48] width 603 height 12
click at [326, 49] on input "QUERY vulnerability_finding.** WITH vulnerability_finding.status_id = IN_PROGRE…" at bounding box center [323, 48] width 603 height 12
paste input "vulnerability_finding"
click at [383, 48] on input "QUERY vulnerability_finding.** WITH vulnerability_finding.status_id = IN_PROGRE…" at bounding box center [323, 48] width 603 height 12
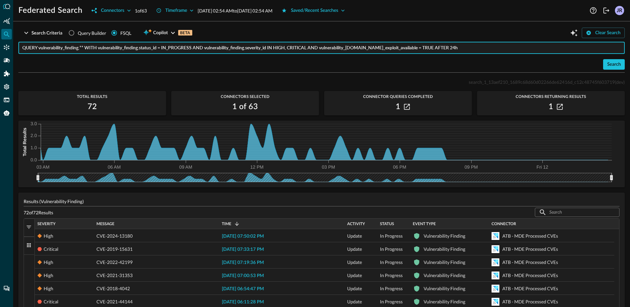
click at [364, 49] on input "QUERY vulnerability_finding.** WITH vulnerability_finding.status_id = IN_PROGRE…" at bounding box center [323, 48] width 603 height 12
click at [376, 48] on input "QUERY vulnerability_finding.** WITH vulnerability_finding.status_id = IN_PROGRE…" at bounding box center [323, 48] width 603 height 12
click at [413, 46] on input "QUERY vulnerability_finding.** WITH vulnerability_finding.status_id = IN_PROGRE…" at bounding box center [323, 48] width 603 height 12
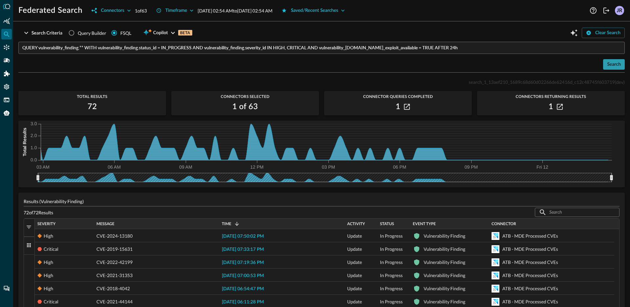
click at [613, 65] on div "Search" at bounding box center [614, 64] width 14 height 8
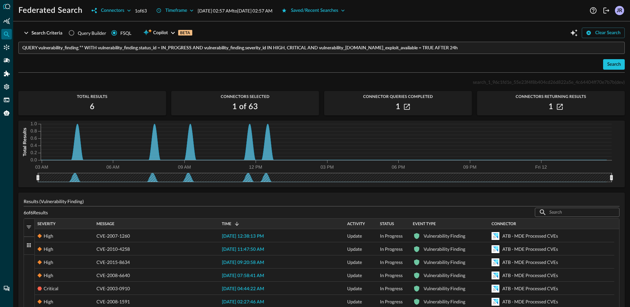
click at [48, 222] on span "Severity" at bounding box center [46, 223] width 18 height 5
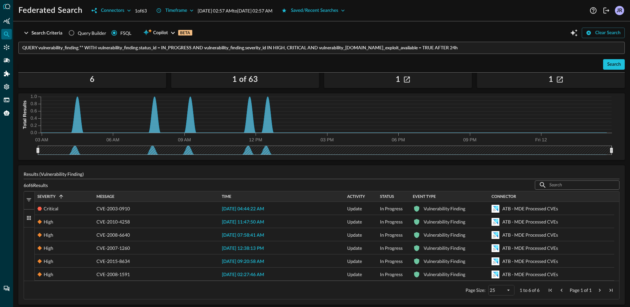
scroll to position [30, 0]
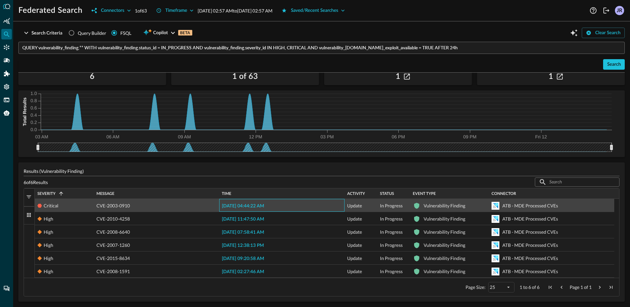
click at [257, 205] on span "[DATE] 04:44:22 AM" at bounding box center [243, 205] width 42 height 5
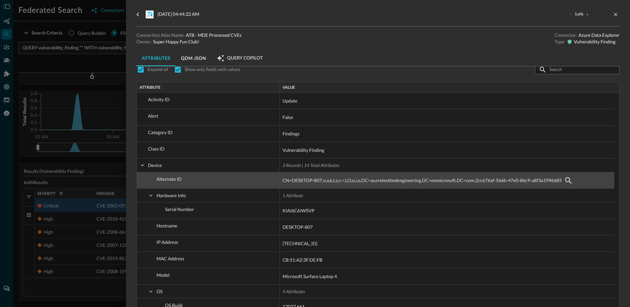
scroll to position [8, 0]
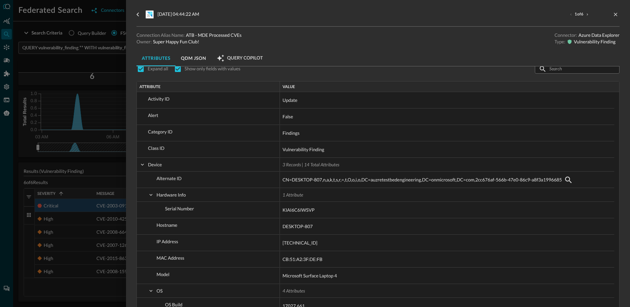
click at [91, 183] on div at bounding box center [315, 153] width 630 height 307
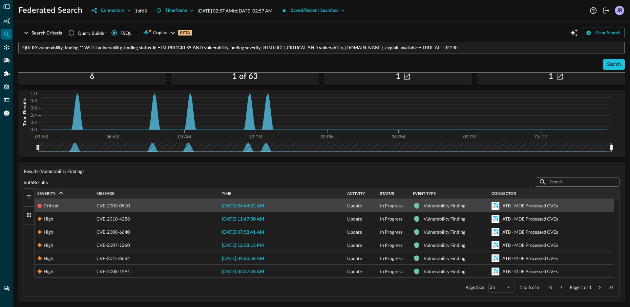
click at [125, 205] on span "CVE-2003-0910" at bounding box center [112, 205] width 33 height 13
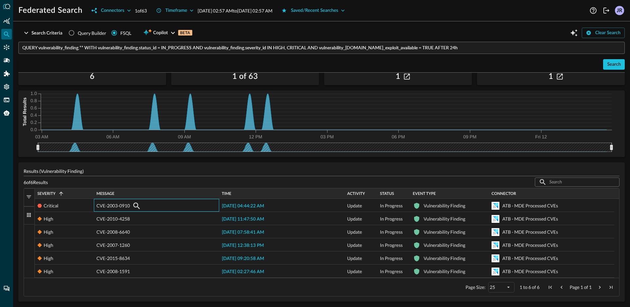
click at [145, 186] on div "6 of 6 Results ​ ​" at bounding box center [322, 181] width 596 height 9
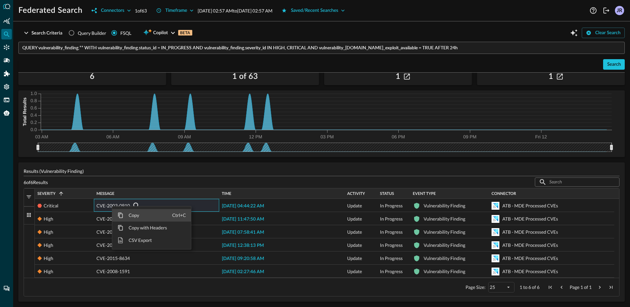
click at [131, 214] on span "Copy" at bounding box center [147, 215] width 49 height 12
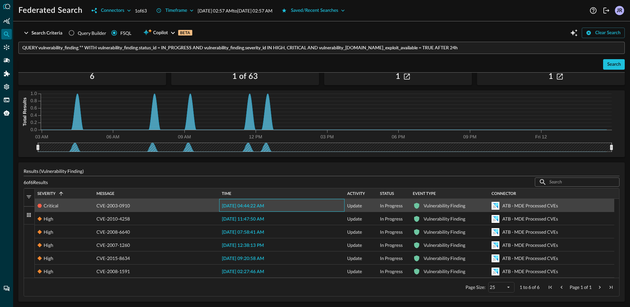
click at [240, 204] on span "[DATE] 04:44:22 AM" at bounding box center [243, 205] width 42 height 5
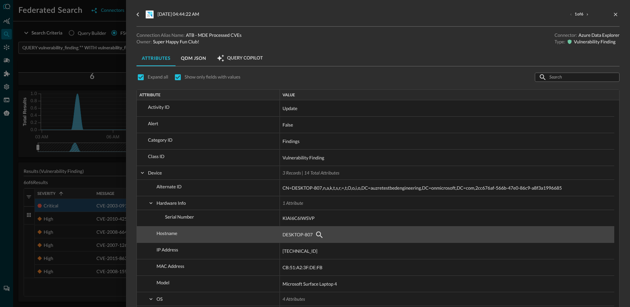
click at [295, 233] on span "DESKTOP-807" at bounding box center [298, 234] width 30 height 8
click at [359, 236] on div "DESKTOP-807" at bounding box center [447, 234] width 329 height 11
click at [359, 234] on div "DESKTOP-807" at bounding box center [447, 234] width 329 height 11
click at [360, 231] on div "DESKTOP-807" at bounding box center [447, 234] width 329 height 11
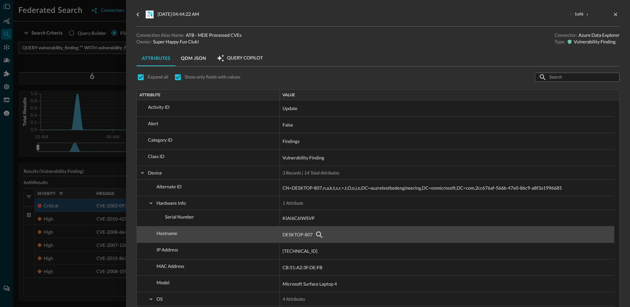
click at [360, 230] on div "DESKTOP-807" at bounding box center [447, 234] width 329 height 11
click at [325, 226] on div "DESKTOP-807" at bounding box center [447, 234] width 334 height 16
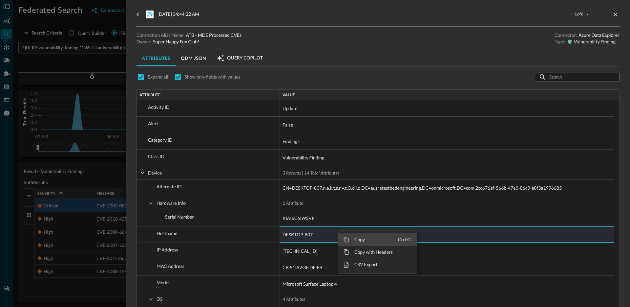
click at [352, 238] on span "Copy" at bounding box center [373, 239] width 49 height 12
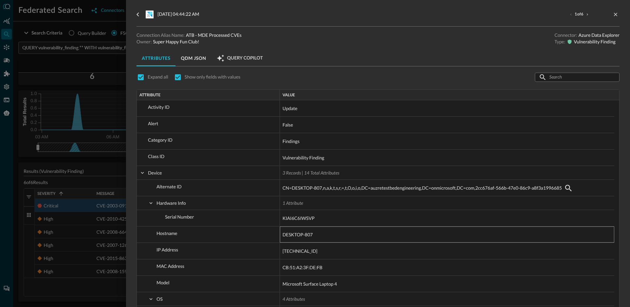
click at [63, 65] on div at bounding box center [315, 153] width 630 height 307
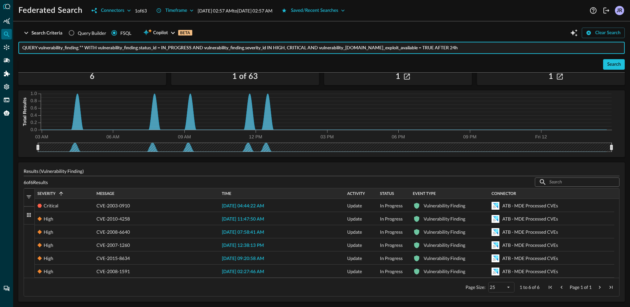
click at [114, 47] on input "QUERY vulnerability_finding.** WITH vulnerability_finding.status_id = IN_PROGRE…" at bounding box center [323, 48] width 603 height 12
click at [272, 52] on input "QUERY vulnerability_finding.** WITH vulnerability_finding.status_id = IN_PROGRE…" at bounding box center [323, 48] width 603 height 12
drag, startPoint x: 487, startPoint y: 49, endPoint x: 39, endPoint y: 49, distance: 447.6
click at [39, 49] on input "QUERY vulnerability_finding.** WITH vulnerability_finding.status_id = IN_PROGRE…" at bounding box center [323, 48] width 603 height 12
click at [234, 46] on input "QUERY (detection_finding + inventory_info + network_activity + dns_activity).**…" at bounding box center [323, 48] width 603 height 12
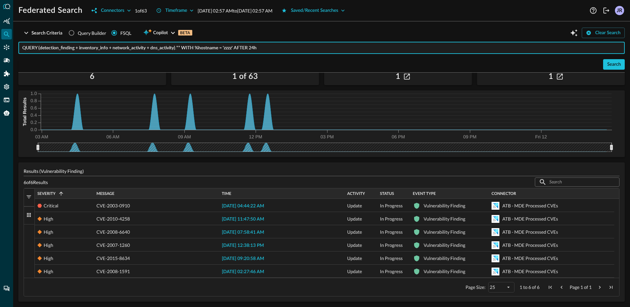
click at [234, 46] on input "QUERY (detection_finding + inventory_info + network_activity + dns_activity).**…" at bounding box center [323, 48] width 603 height 12
paste input "DESKTOP-807"
click at [603, 63] on button "Search" at bounding box center [614, 64] width 22 height 11
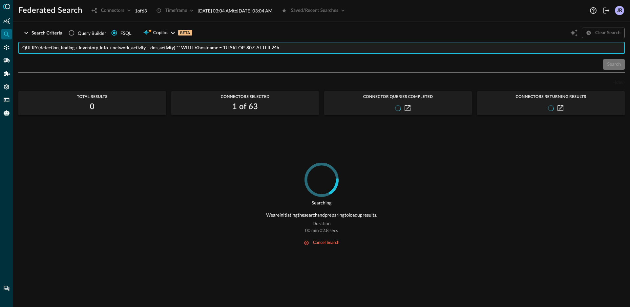
click at [305, 51] on input "QUERY (detection_finding + inventory_info + network_activity + dns_activity).**…" at bounding box center [323, 48] width 603 height 12
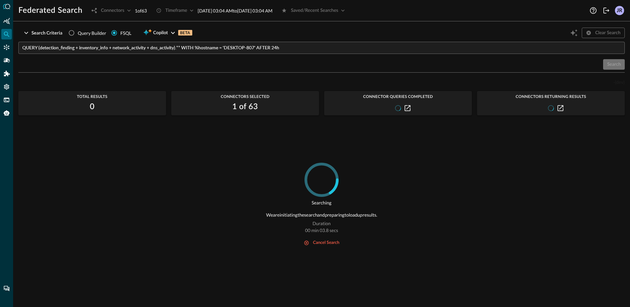
click at [306, 33] on div "Search Criteria Query Builder FSQL Copilot BETA Clear Search" at bounding box center [321, 33] width 606 height 12
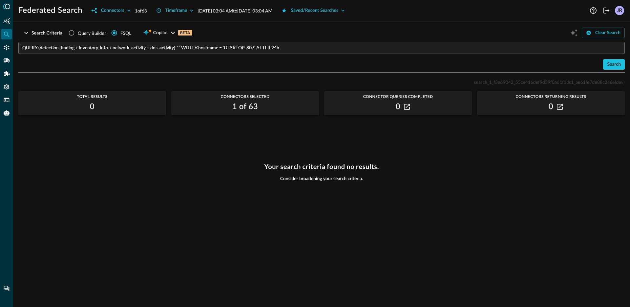
click at [243, 61] on div "Search" at bounding box center [321, 64] width 606 height 11
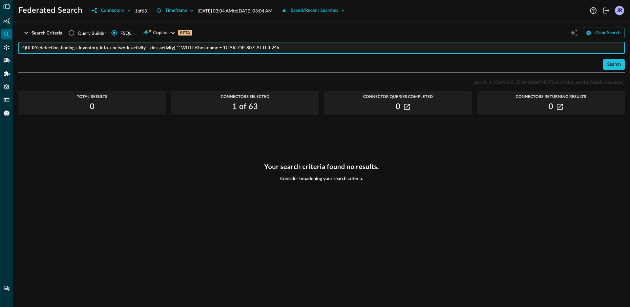
click at [249, 50] on input "QUERY (detection_finding + inventory_info + network_activity + dns_activity).**…" at bounding box center [323, 48] width 603 height 12
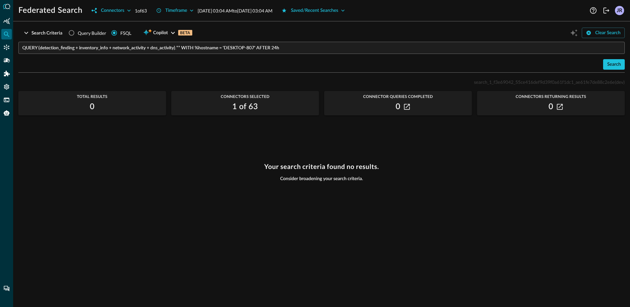
click at [244, 58] on div "QUERY (detection_finding + inventory_info + network_activity + dns_activity).**…" at bounding box center [321, 56] width 606 height 28
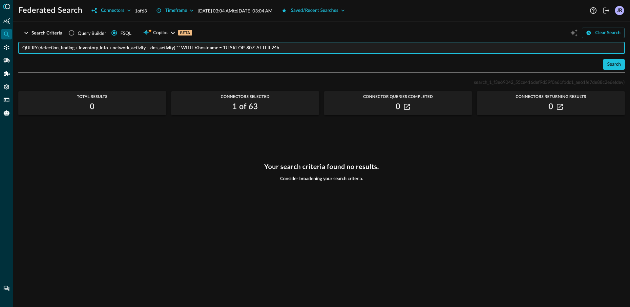
drag, startPoint x: 114, startPoint y: 48, endPoint x: 177, endPoint y: 50, distance: 63.0
click at [177, 50] on input "QUERY (detection_finding + inventory_info + network_activity + dns_activity).**…" at bounding box center [323, 48] width 603 height 12
click at [616, 56] on div "QUERY (detection_finding + inventory_info).** WITH %hostname = 'DESKTOP-807' AF…" at bounding box center [321, 56] width 606 height 28
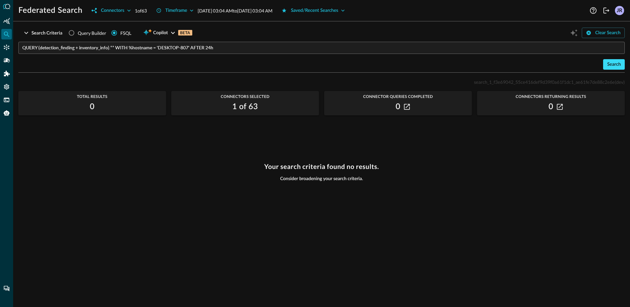
click at [615, 62] on div "Search" at bounding box center [614, 64] width 14 height 8
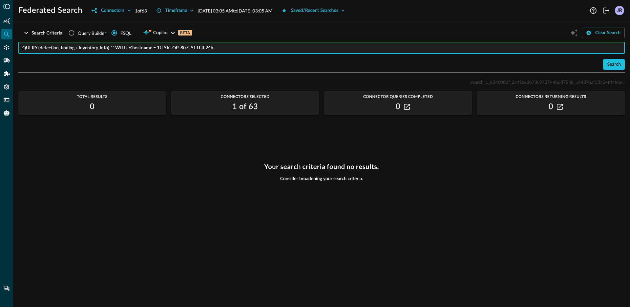
click at [185, 50] on input "QUERY (detection_finding + inventory_info).** WITH %hostname = 'DESKTOP-807' AF…" at bounding box center [323, 48] width 603 height 12
click at [158, 50] on input "QUERY (detection_finding + inventory_info).** WITH %hostname = 'DESKTOP-807' AF…" at bounding box center [323, 48] width 603 height 12
click at [226, 48] on input "QUERY (detection_finding + inventory_info + network_activity + dns_activity).**…" at bounding box center [323, 48] width 603 height 12
type input "QUERY (detection_finding + inventory_info + network_activity + dns_activity).**…"
click at [622, 66] on button "Search" at bounding box center [614, 64] width 22 height 11
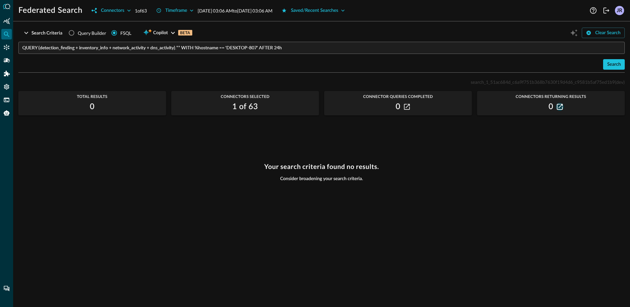
click at [560, 108] on icon "button" at bounding box center [560, 107] width 6 height 6
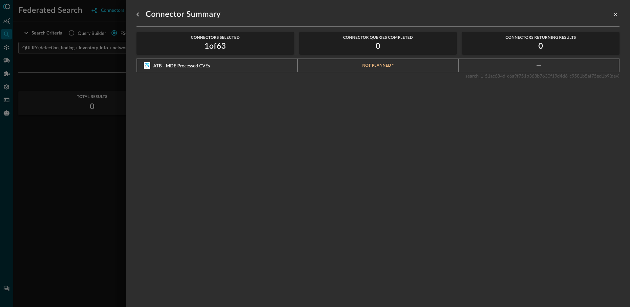
click at [87, 144] on div at bounding box center [315, 153] width 630 height 307
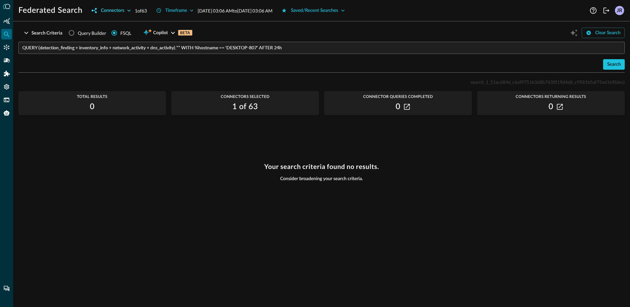
click at [115, 8] on div "Connectors" at bounding box center [112, 11] width 23 height 8
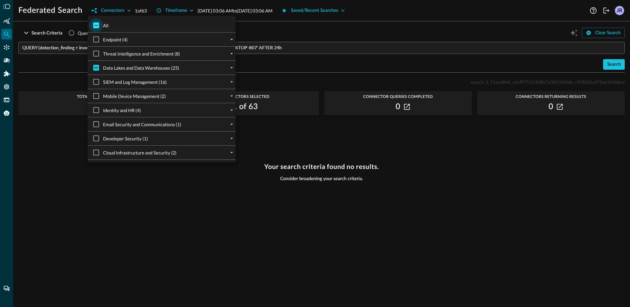
click at [101, 25] on input "All" at bounding box center [96, 25] width 14 height 14
checkbox input "true"
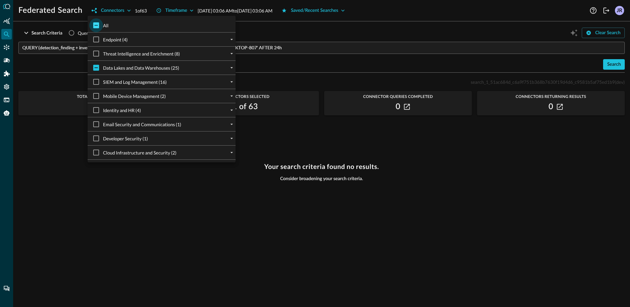
checkbox input "true"
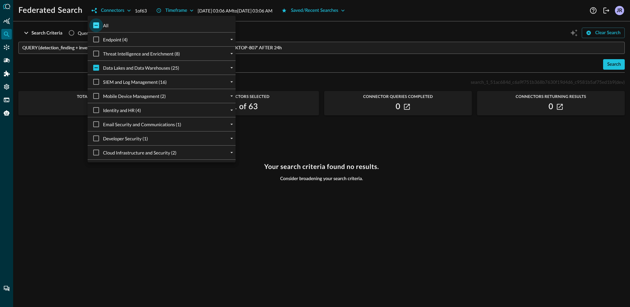
checkbox input "true"
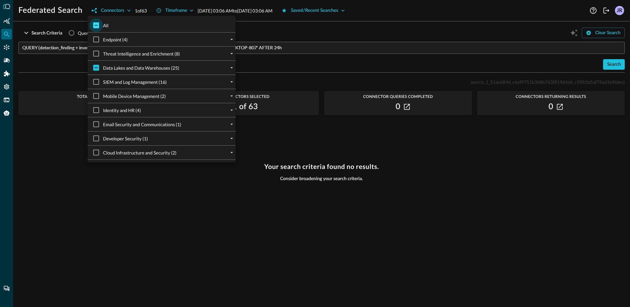
checkbox input "true"
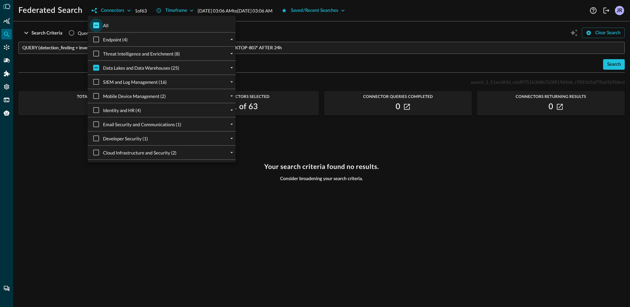
checkbox input "true"
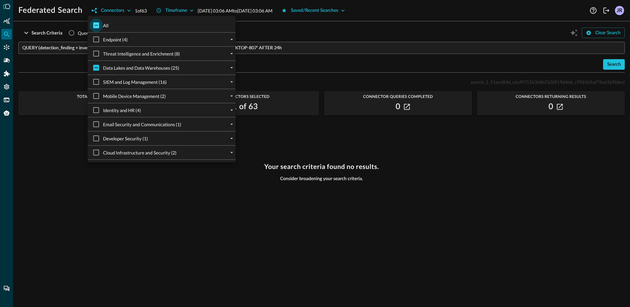
checkbox input "true"
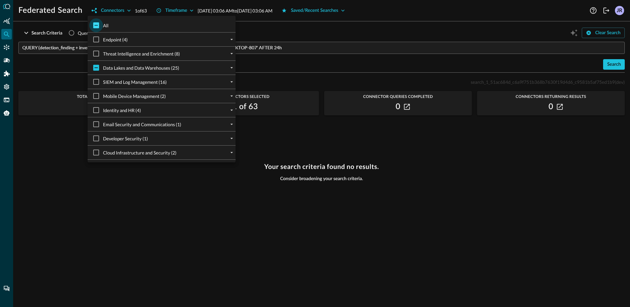
checkbox input "true"
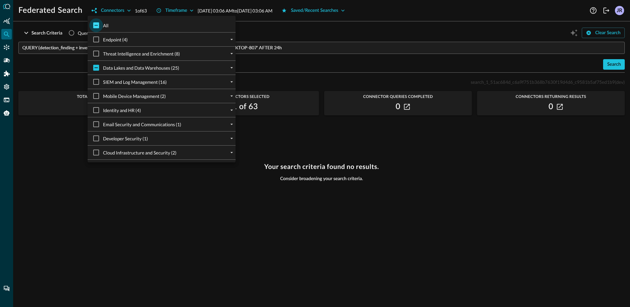
checkbox input "true"
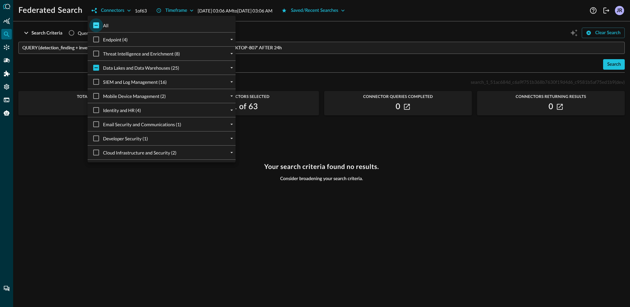
checkbox input "true"
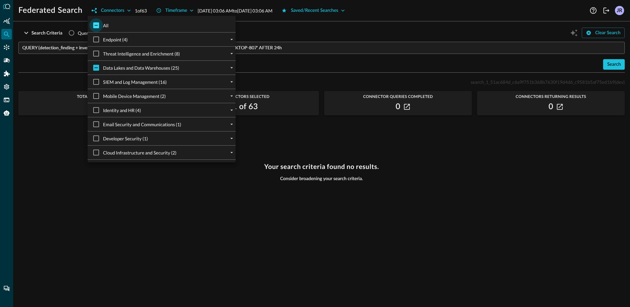
checkbox input "true"
click at [460, 169] on div at bounding box center [315, 153] width 630 height 307
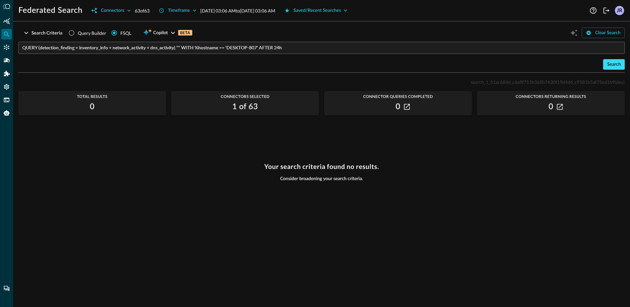
click at [615, 68] on button "Search" at bounding box center [614, 64] width 22 height 11
click at [608, 65] on div "Search" at bounding box center [614, 64] width 14 height 8
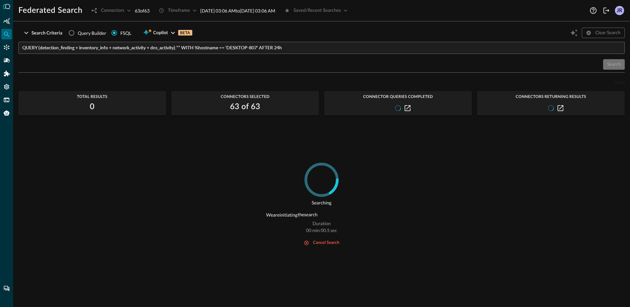
click at [305, 51] on input "QUERY (detection_finding + inventory_info + network_activity + dns_activity).**…" at bounding box center [323, 48] width 603 height 12
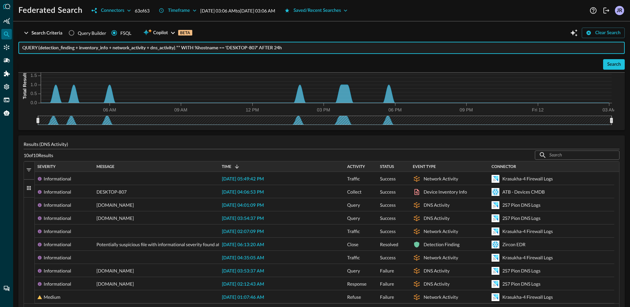
scroll to position [57, 0]
click at [27, 168] on span "button" at bounding box center [29, 170] width 6 height 6
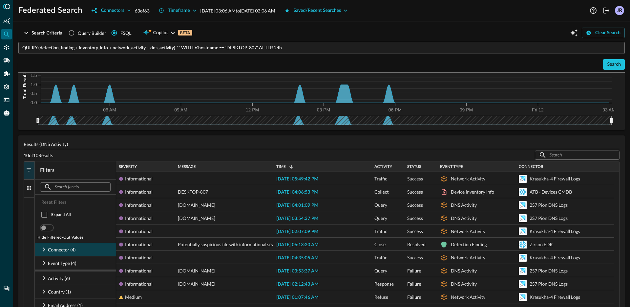
click at [45, 251] on icon at bounding box center [44, 249] width 8 height 8
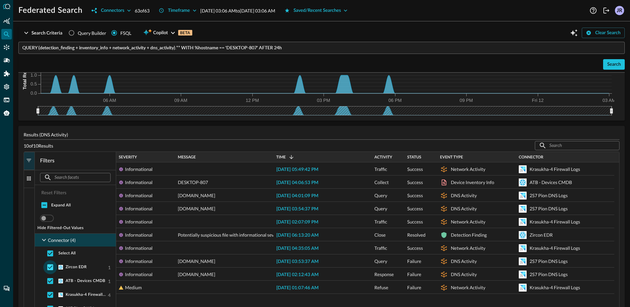
click at [47, 267] on input "checkbox" at bounding box center [50, 267] width 14 height 14
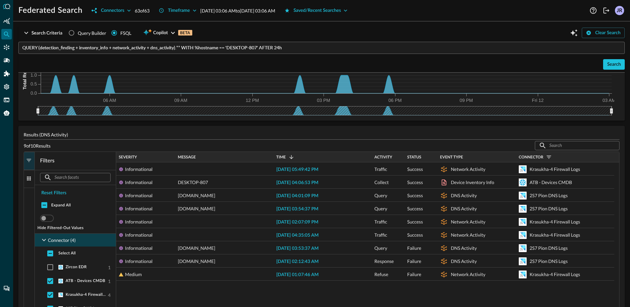
scroll to position [0, 0]
click at [30, 162] on span "button" at bounding box center [29, 160] width 6 height 6
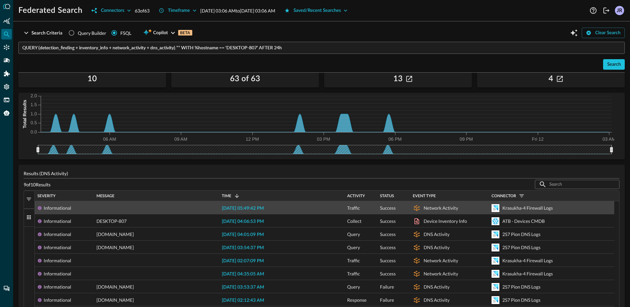
scroll to position [28, 0]
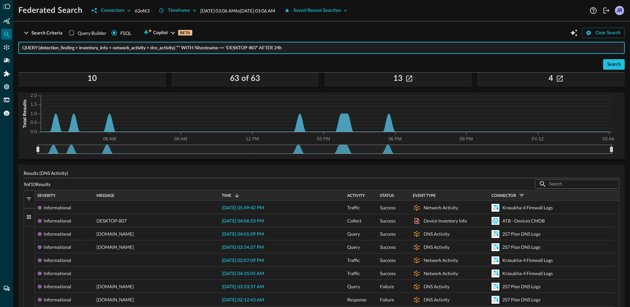
click at [209, 53] on input "QUERY (detection_finding + inventory_info + network_activity + dns_activity).**…" at bounding box center [323, 48] width 603 height 12
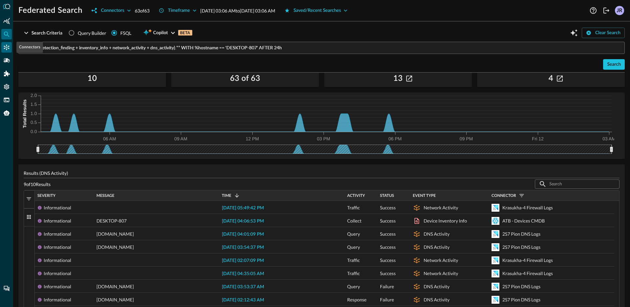
click at [6, 52] on div "Connectors" at bounding box center [6, 47] width 11 height 11
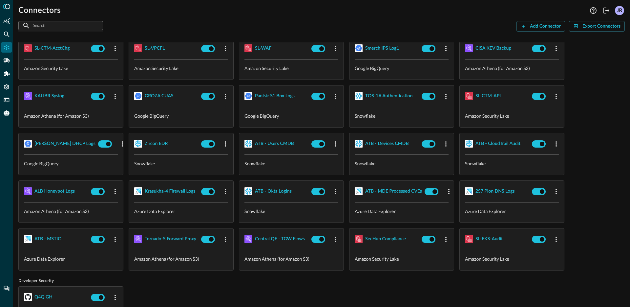
scroll to position [78, 0]
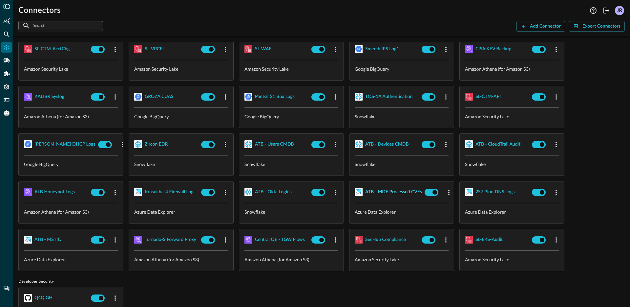
click at [397, 191] on div "ATB - MDE Processed CVEs" at bounding box center [393, 192] width 57 height 8
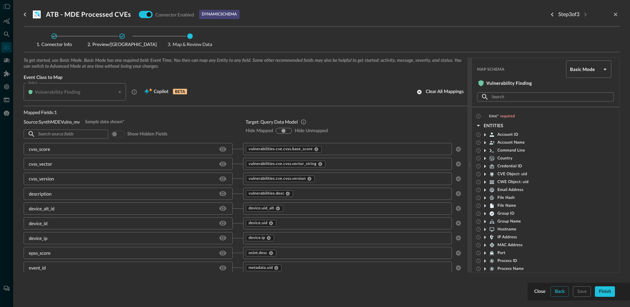
click at [70, 15] on h3 "ATB - MDE Processed CVEs" at bounding box center [88, 15] width 85 height 8
click at [129, 18] on div "ATB - MDE Processed CVEs Connector Enabled dynamic schema" at bounding box center [136, 14] width 207 height 12
